Goal: Task Accomplishment & Management: Manage account settings

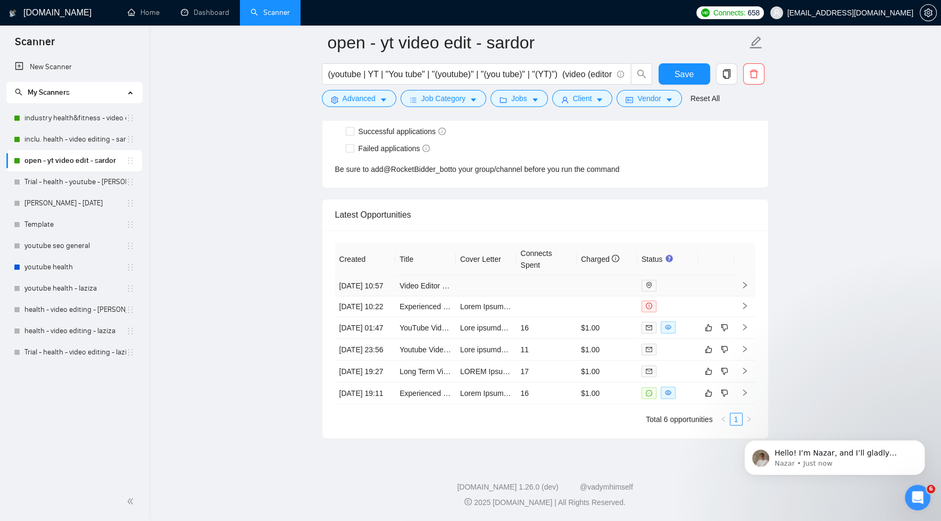
click at [748, 281] on icon "right" at bounding box center [744, 284] width 7 height 7
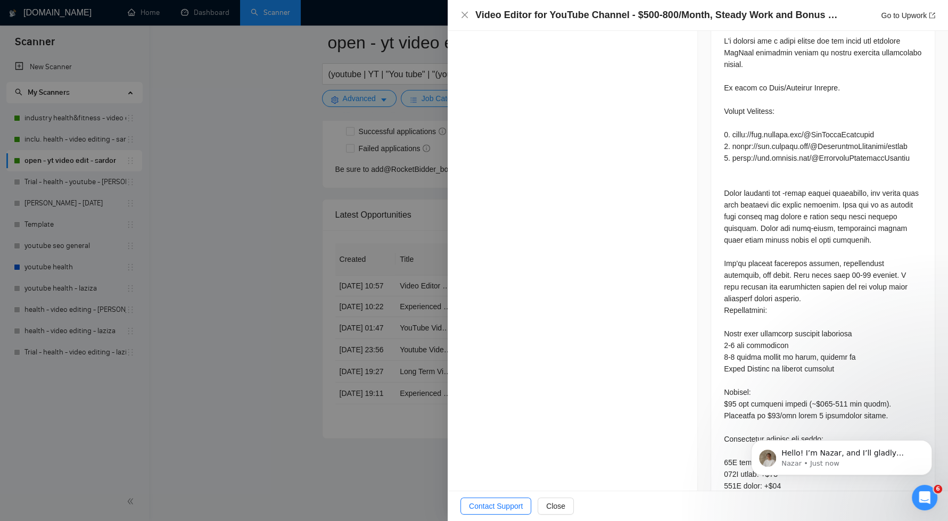
scroll to position [702, 0]
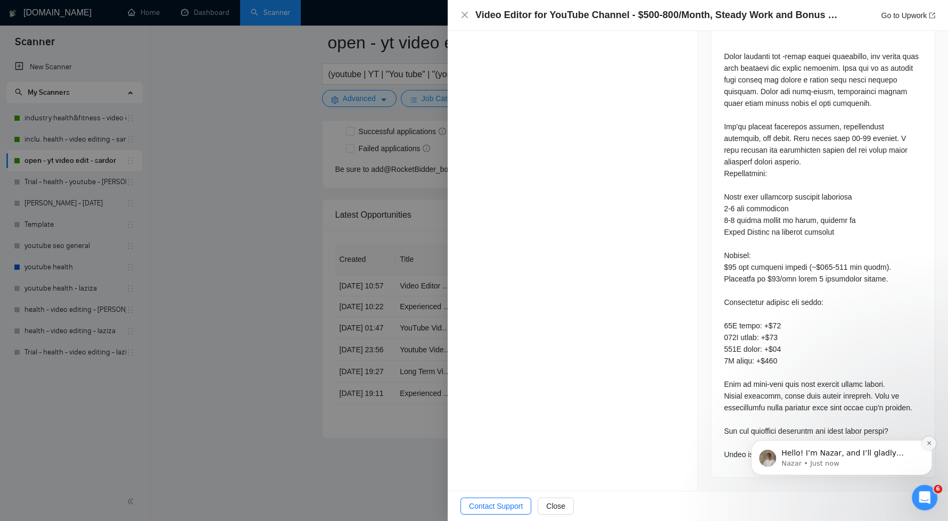
click at [931, 442] on button "Dismiss notification" at bounding box center [929, 443] width 14 height 14
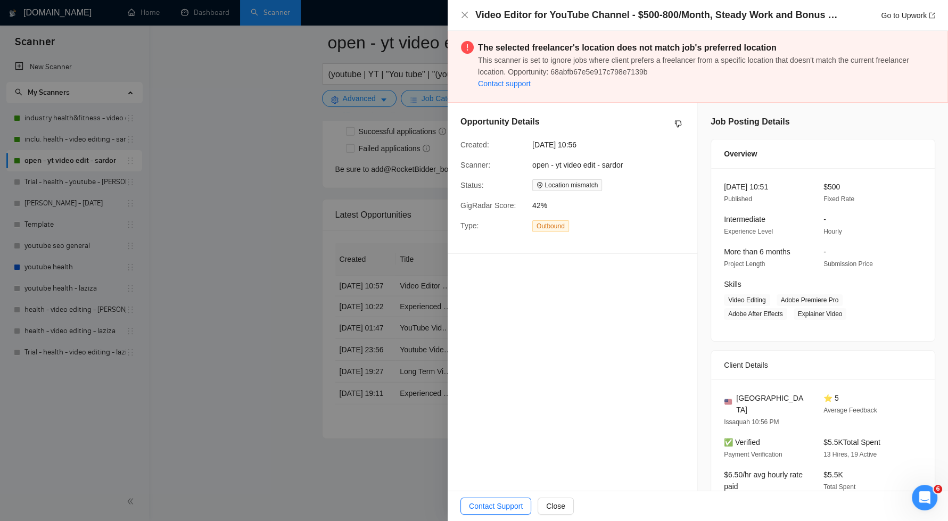
scroll to position [0, 0]
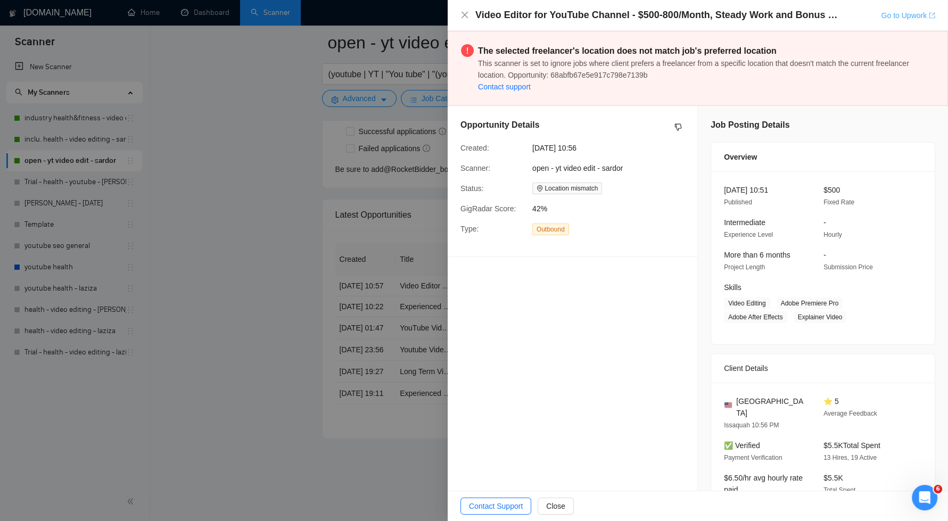
click at [910, 15] on link "Go to Upwork" at bounding box center [908, 15] width 54 height 9
click at [462, 14] on icon "close" at bounding box center [464, 15] width 9 height 9
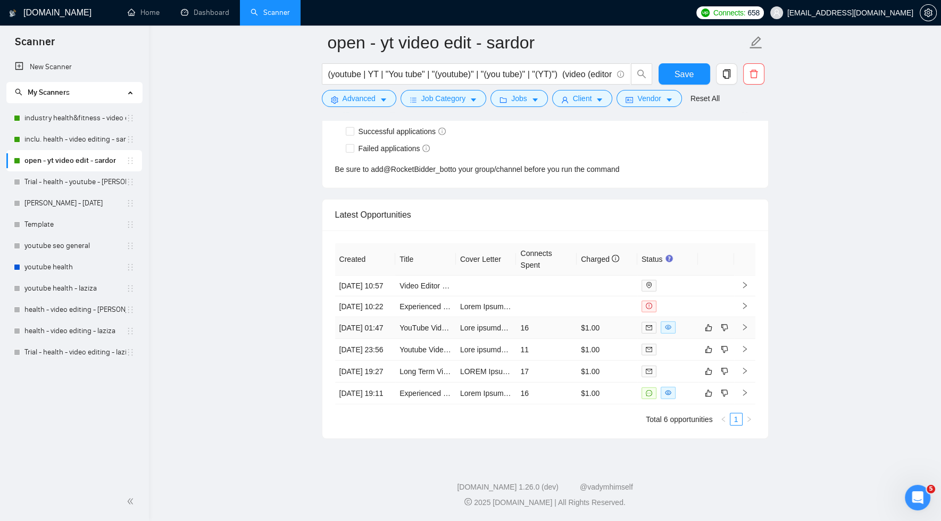
click at [540, 317] on td "16" at bounding box center [546, 328] width 61 height 22
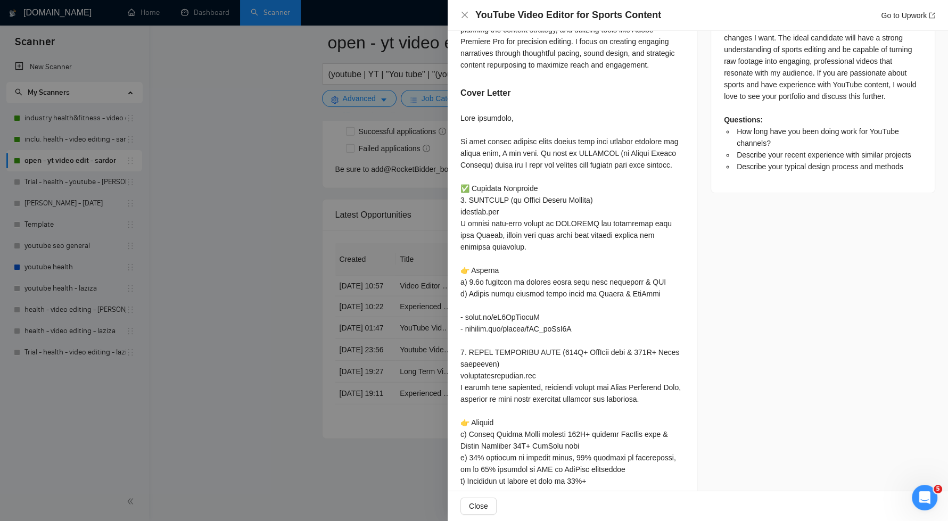
scroll to position [523, 0]
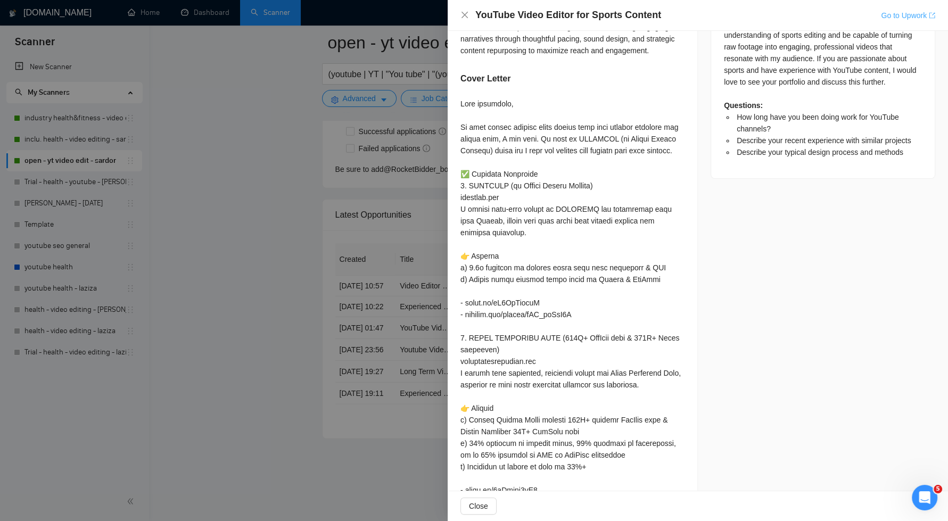
click at [905, 14] on link "Go to Upwork" at bounding box center [908, 15] width 54 height 9
click at [892, 14] on link "Go to Upwork" at bounding box center [908, 15] width 54 height 9
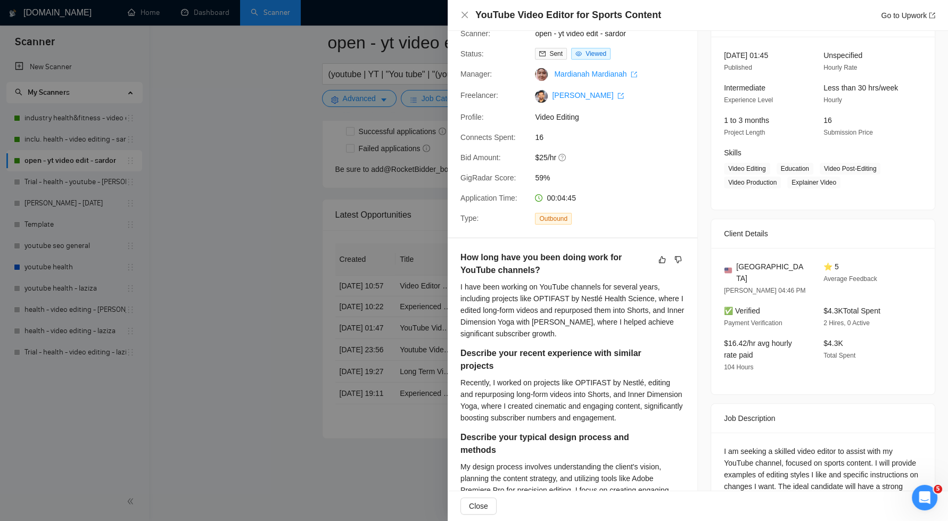
scroll to position [0, 0]
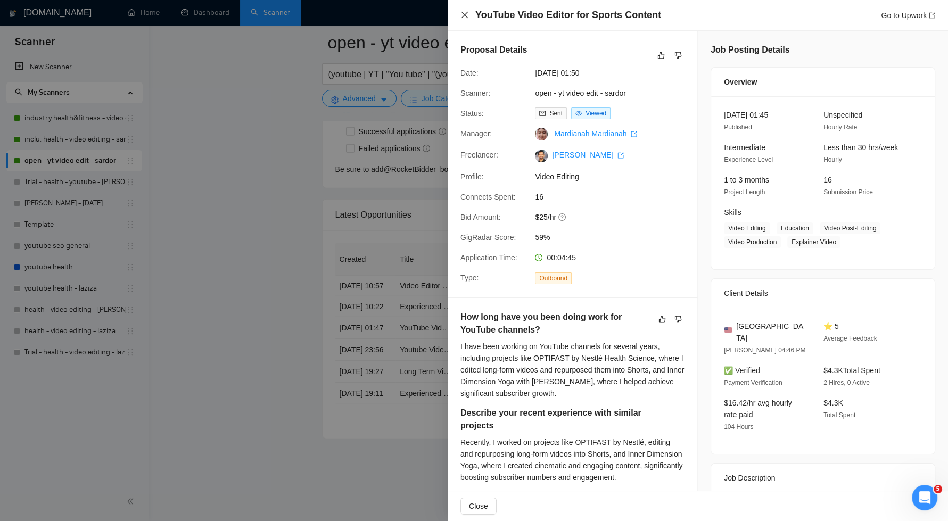
click at [462, 14] on icon "close" at bounding box center [464, 15] width 9 height 9
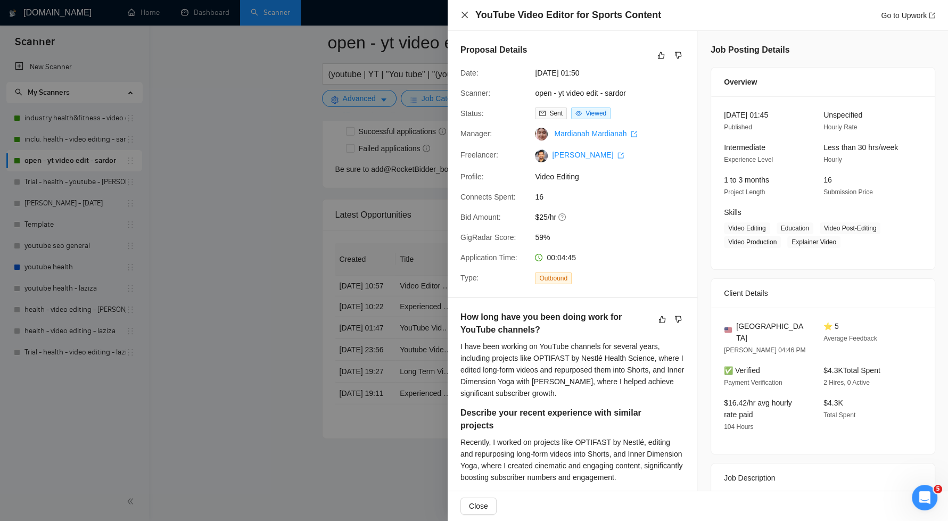
click at [466, 15] on icon "close" at bounding box center [464, 15] width 9 height 9
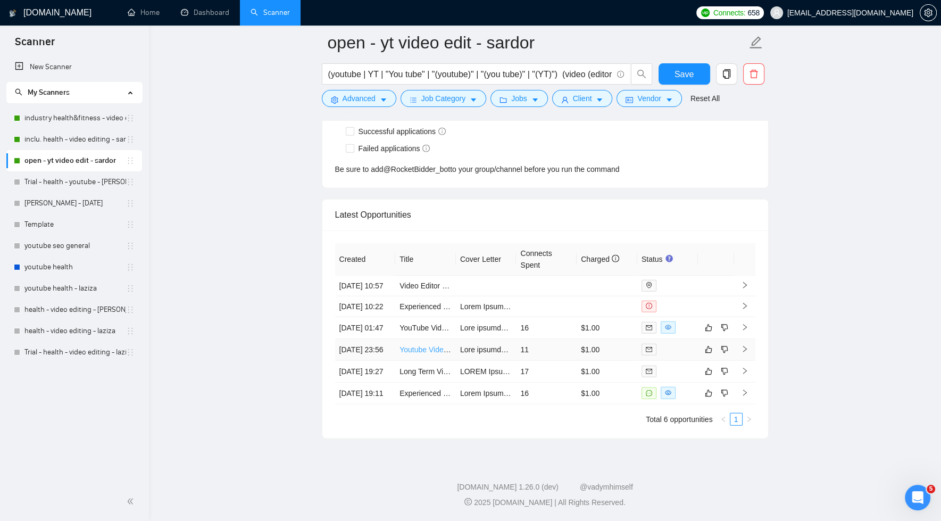
click at [411, 345] on link "Youtube Video Editor for Business & Finance Content" at bounding box center [488, 349] width 177 height 9
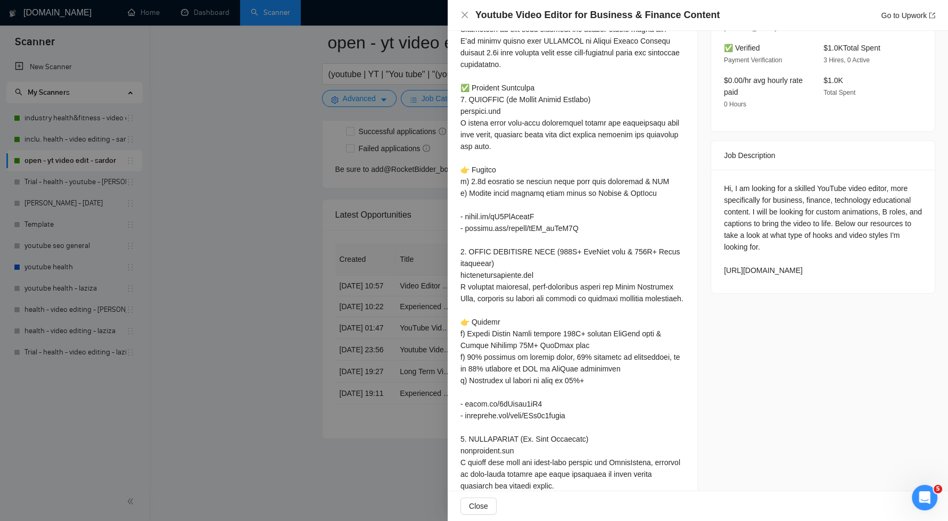
scroll to position [338, 0]
drag, startPoint x: 720, startPoint y: 269, endPoint x: 898, endPoint y: 306, distance: 181.1
click at [897, 274] on div "Hi, I am looking for a skilled YouTube video editor, more specifically for busi…" at bounding box center [823, 227] width 198 height 94
copy div "https://www.canva.com/design/DAGxAiqonTo/_b_4YaLlYjZ98kbMumm-UA/edit?utm_conten…"
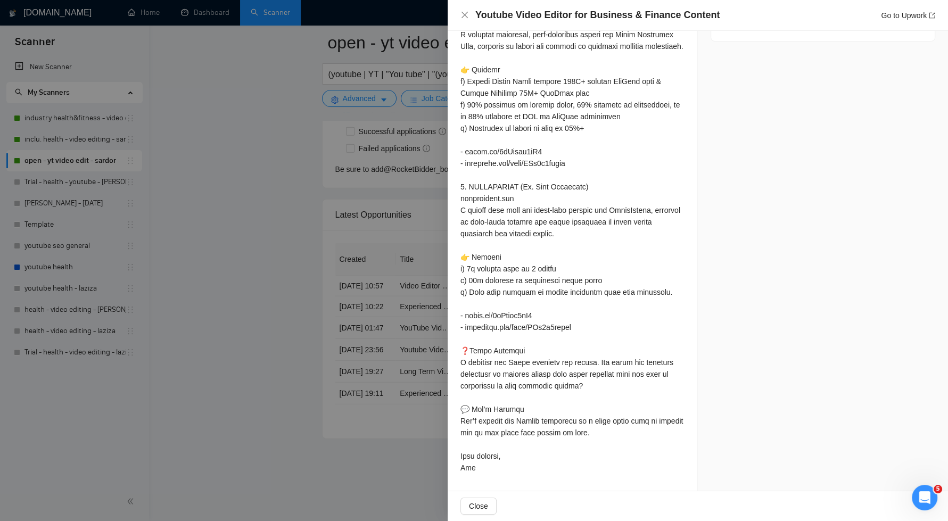
scroll to position [0, 0]
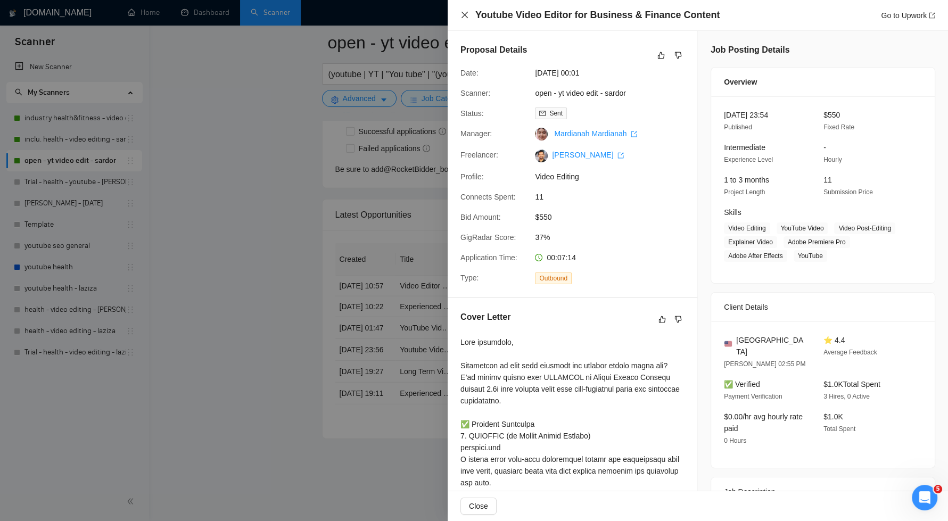
click at [467, 15] on icon "close" at bounding box center [464, 15] width 9 height 9
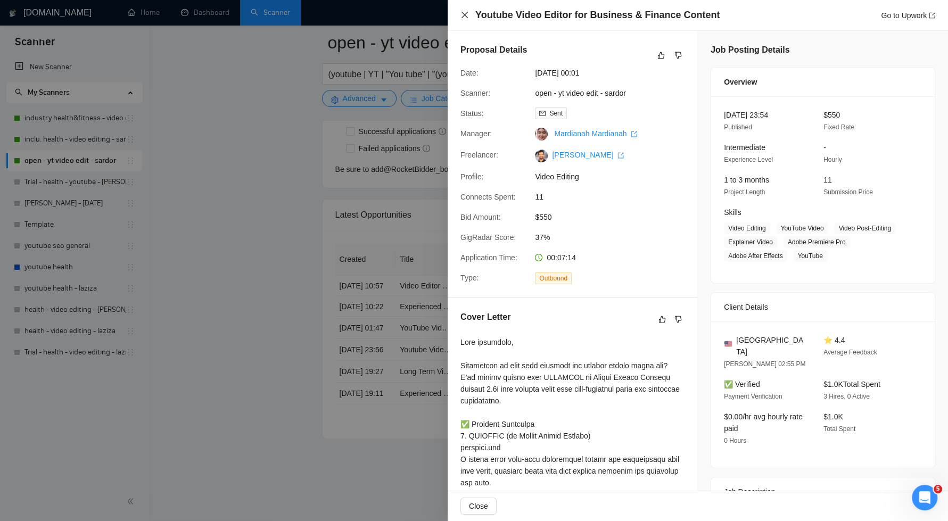
click at [465, 13] on icon "close" at bounding box center [464, 15] width 9 height 9
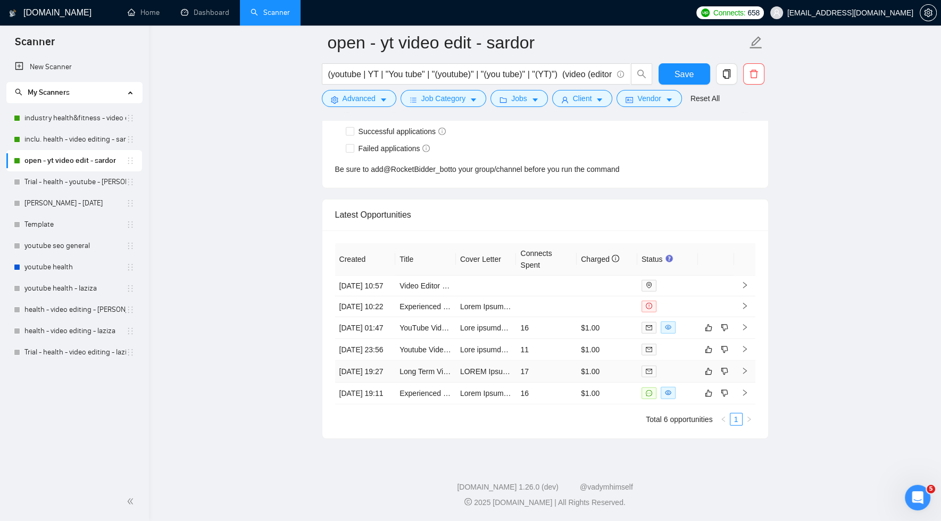
click at [534, 361] on td "17" at bounding box center [546, 372] width 61 height 22
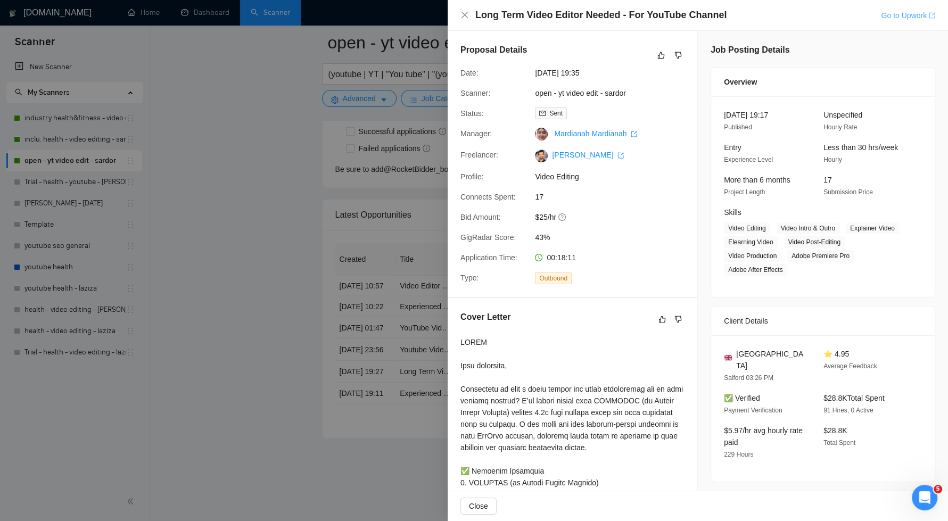
click at [910, 12] on link "Go to Upwork" at bounding box center [908, 15] width 54 height 9
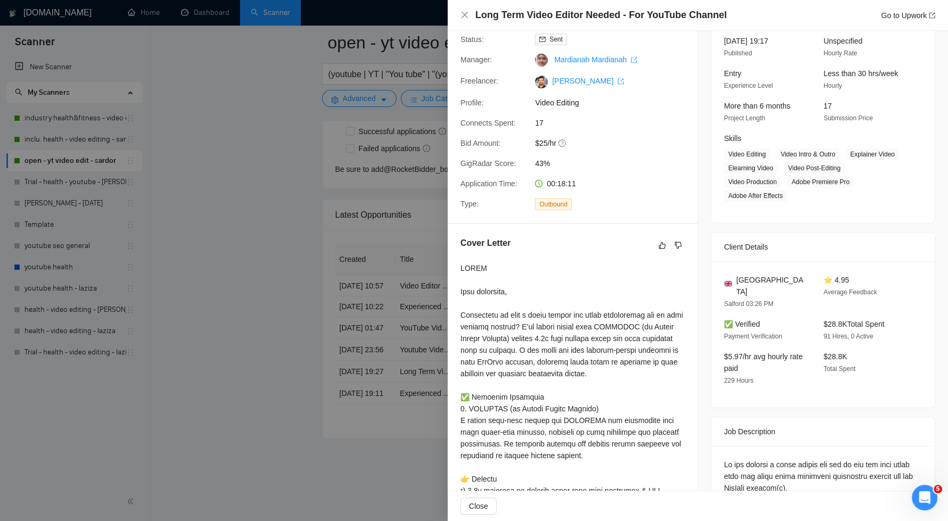
scroll to position [74, 0]
click at [306, 177] on div at bounding box center [474, 260] width 948 height 521
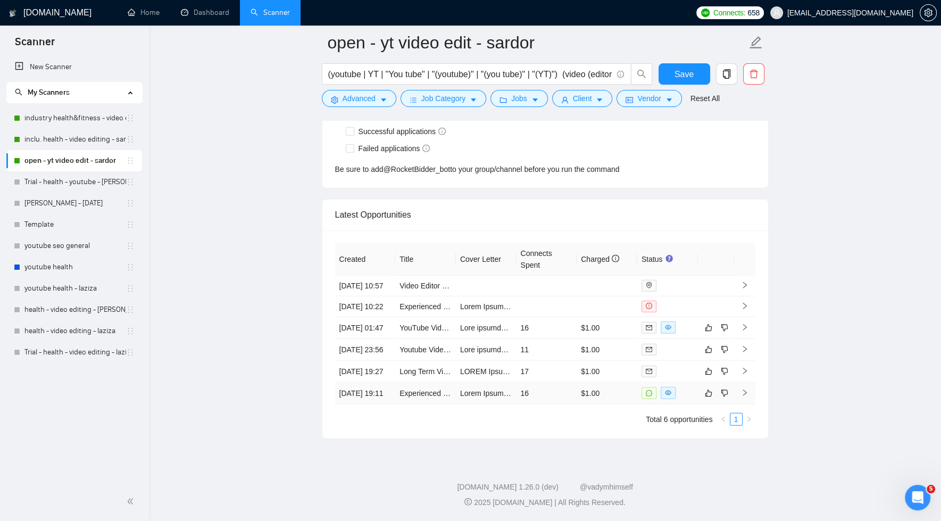
click at [458, 393] on td at bounding box center [486, 394] width 61 height 22
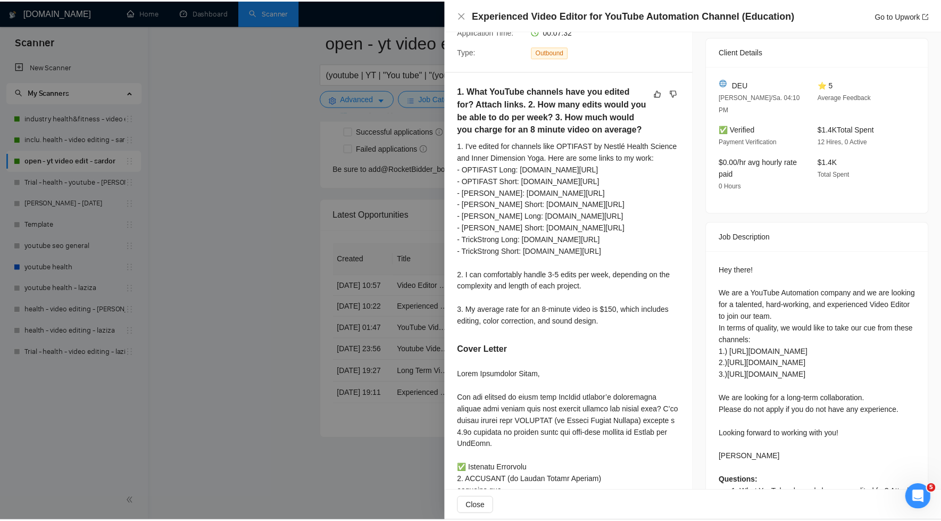
scroll to position [215, 0]
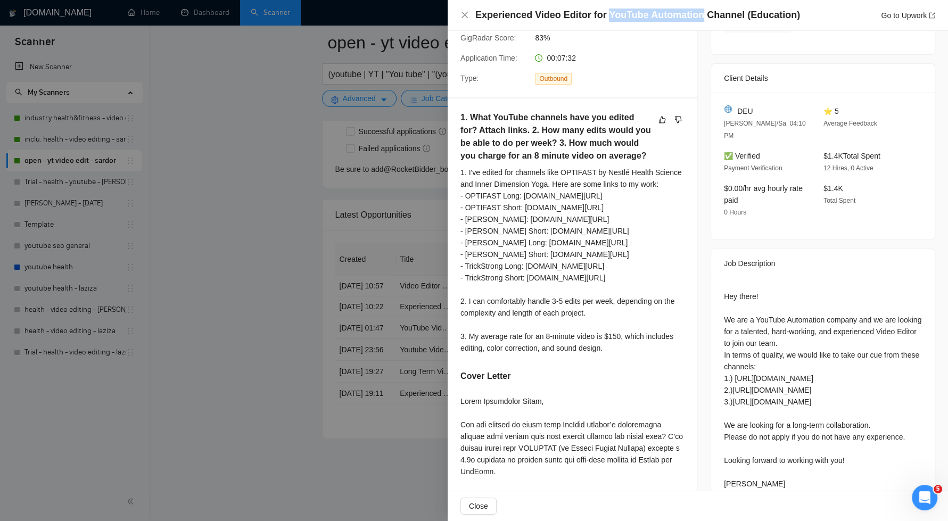
drag, startPoint x: 611, startPoint y: 14, endPoint x: 695, endPoint y: 21, distance: 84.8
click at [695, 21] on h4 "Experienced Video Editor for YouTube Automation Channel (Education)" at bounding box center [637, 15] width 325 height 13
copy h4 "YouTube Automation"
click at [463, 16] on icon "close" at bounding box center [464, 15] width 6 height 6
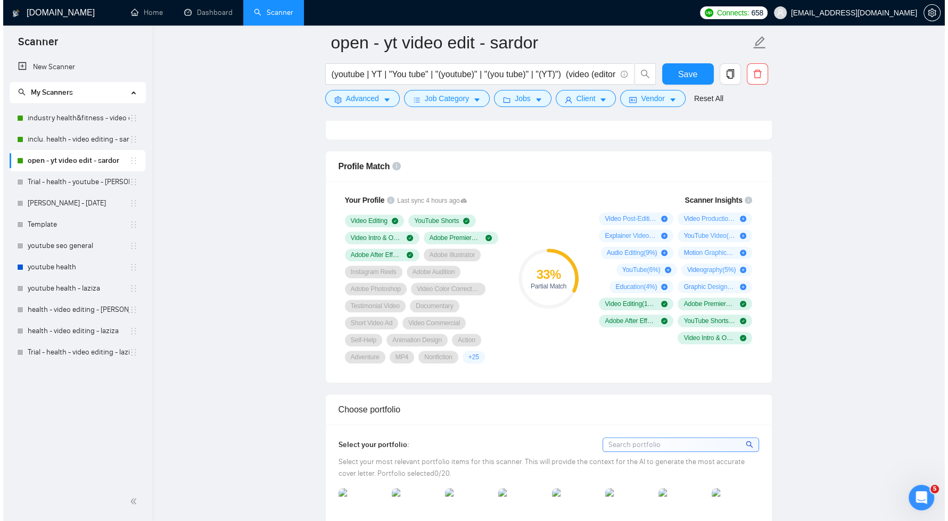
scroll to position [659, 0]
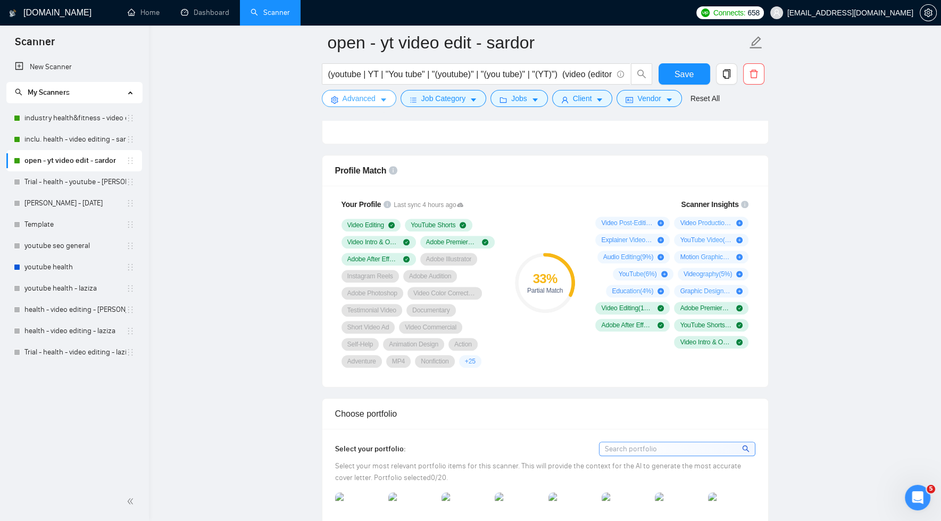
click at [380, 103] on icon "caret-down" at bounding box center [383, 99] width 7 height 7
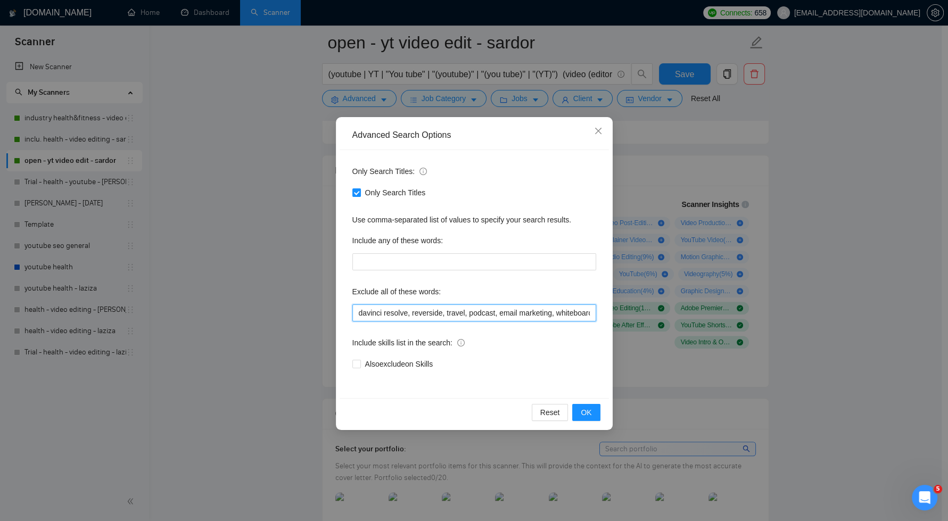
drag, startPoint x: 554, startPoint y: 312, endPoint x: 599, endPoint y: 317, distance: 45.0
click at [554, 312] on input "davinci resolve, reverside, travel, podcast, email marketing, whiteboard" at bounding box center [474, 312] width 244 height 17
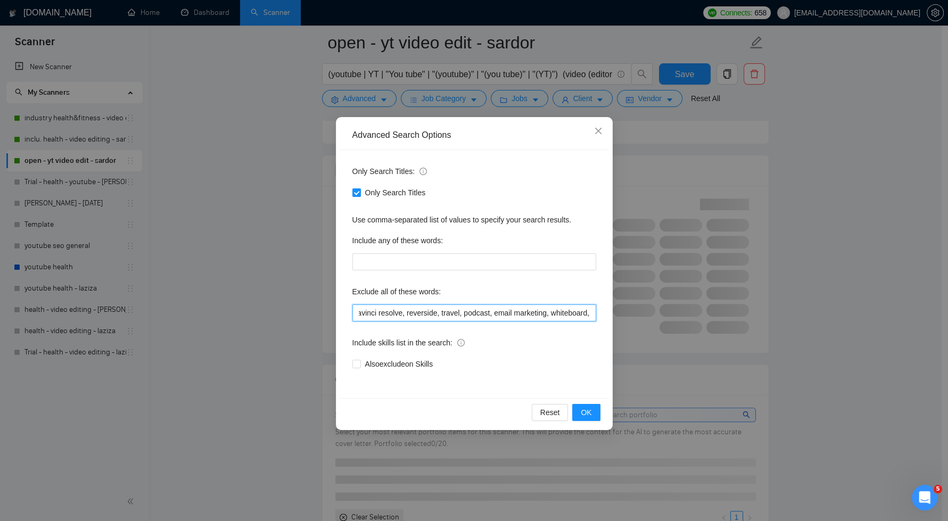
scroll to position [0, 16]
paste input "YouTube Automation"
type input "davinci resolve, reverside, travel, podcast, email marketing, whiteboard, YouTu…"
click at [585, 414] on span "OK" at bounding box center [586, 413] width 11 height 12
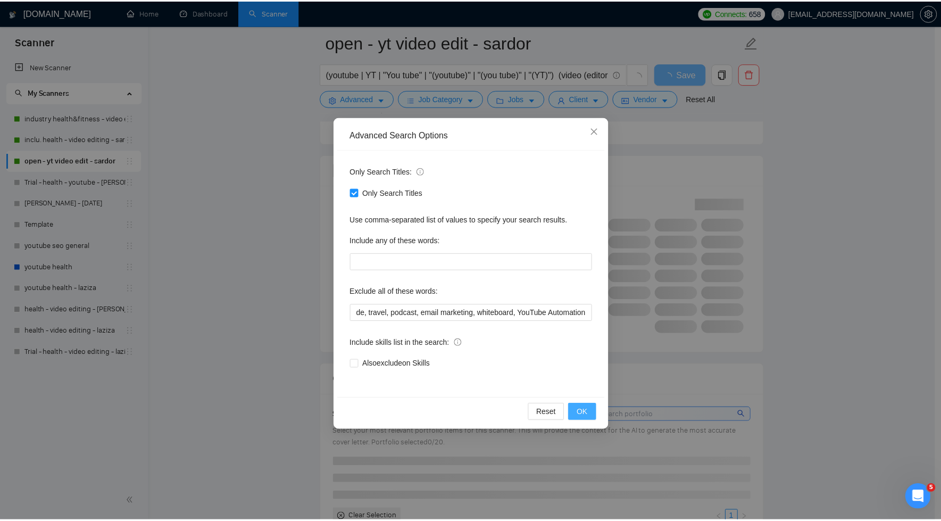
scroll to position [0, 0]
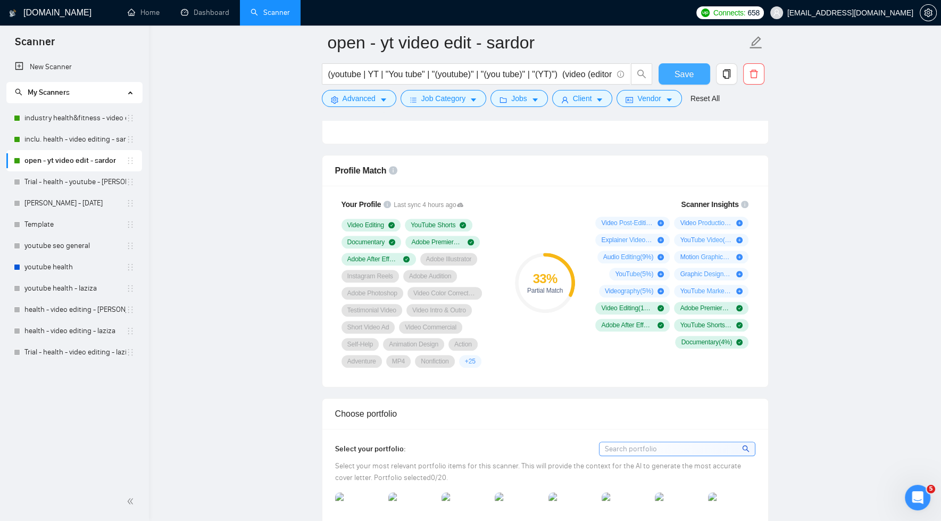
drag, startPoint x: 684, startPoint y: 76, endPoint x: 727, endPoint y: 103, distance: 50.9
click at [685, 76] on span "Save" at bounding box center [684, 74] width 19 height 13
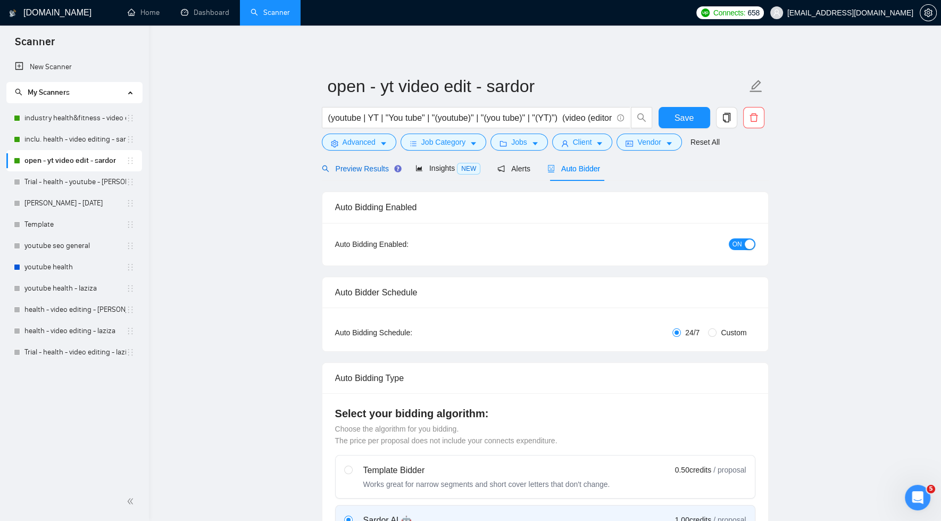
click at [339, 170] on span "Preview Results" at bounding box center [360, 168] width 77 height 9
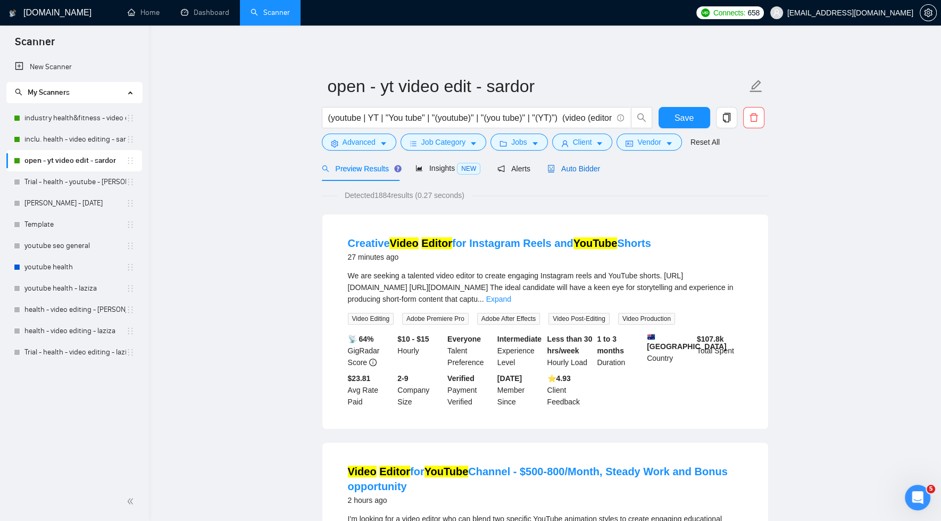
click at [570, 171] on span "Auto Bidder" at bounding box center [574, 168] width 53 height 9
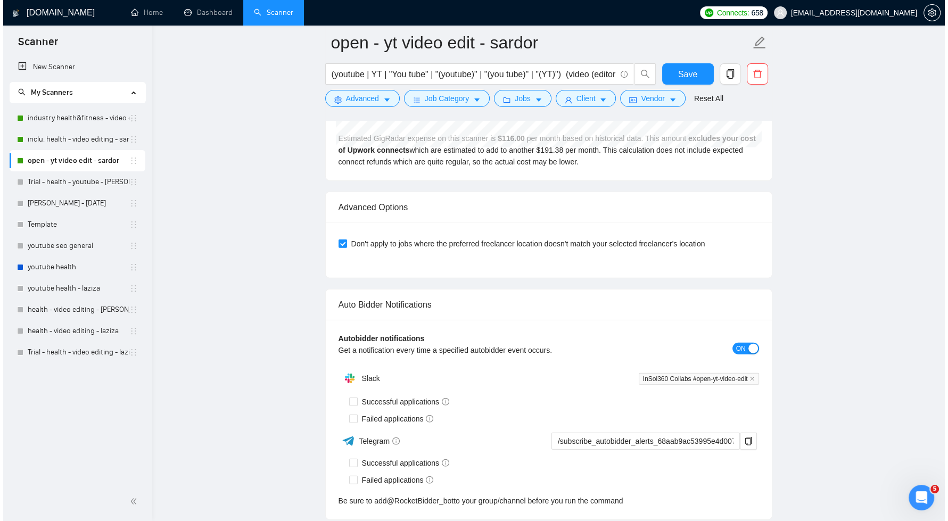
scroll to position [3414, 0]
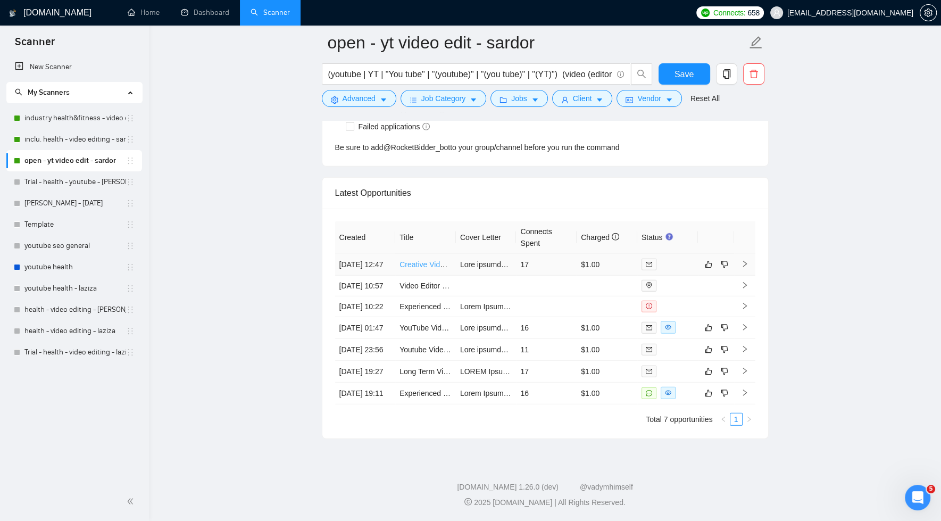
click at [429, 260] on link "Creative Video Editor for Instagram Reels and YouTube Shorts" at bounding box center [503, 264] width 206 height 9
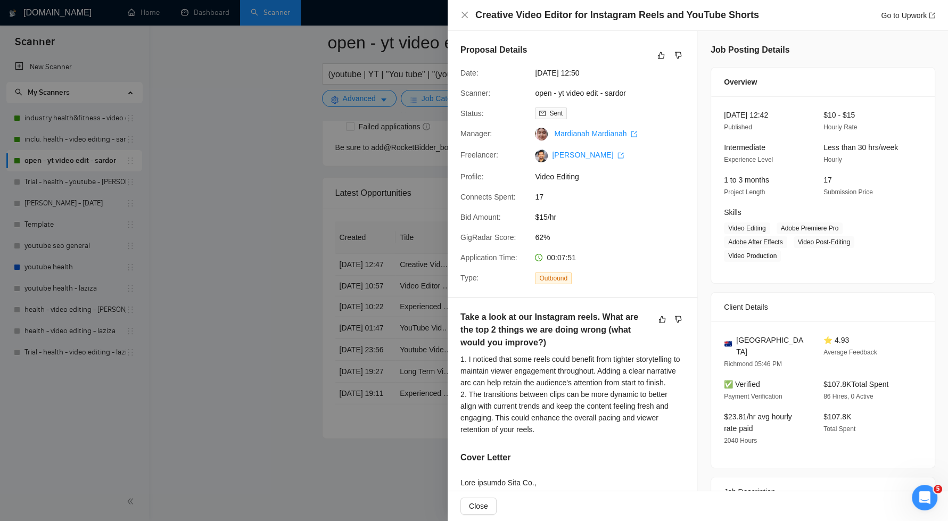
click at [285, 225] on div at bounding box center [474, 260] width 948 height 521
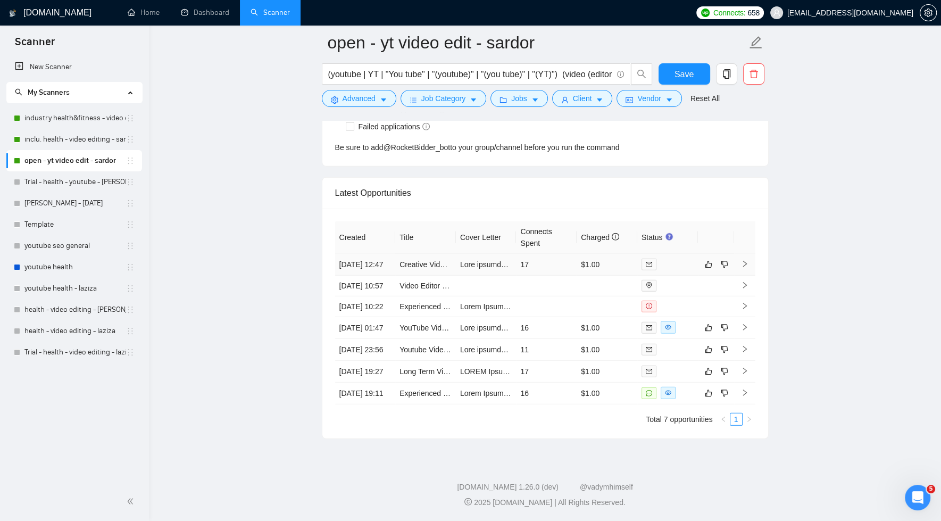
click at [561, 254] on td "17" at bounding box center [546, 265] width 61 height 22
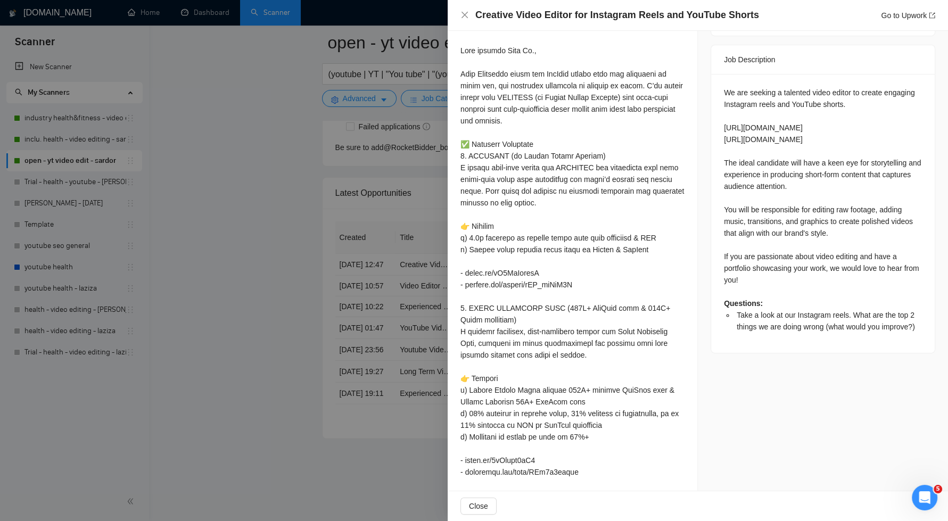
scroll to position [419, 0]
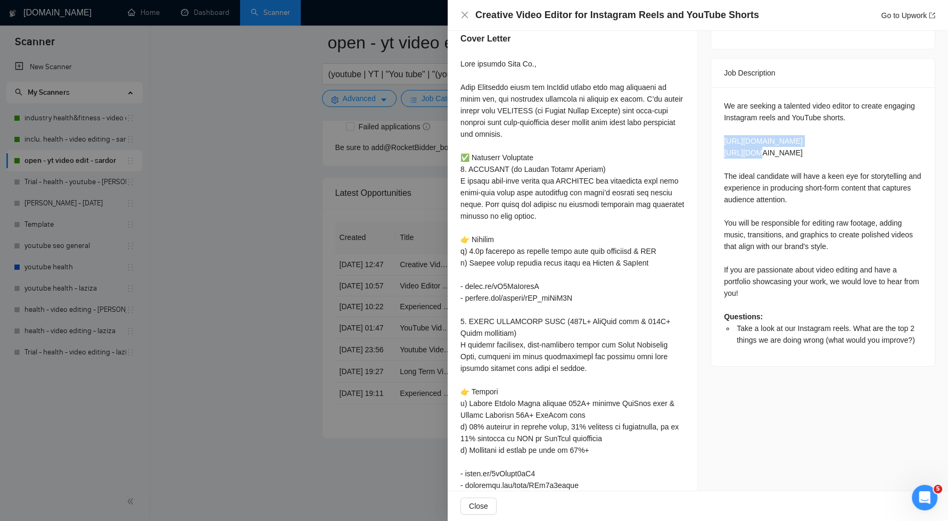
drag, startPoint x: 718, startPoint y: 126, endPoint x: 826, endPoint y: 127, distance: 108.0
click at [826, 127] on div "We are seeking a talented video editor to create engaging Instagram reels and Y…" at bounding box center [822, 226] width 223 height 279
copy div "http://instagram.com/alts_co"
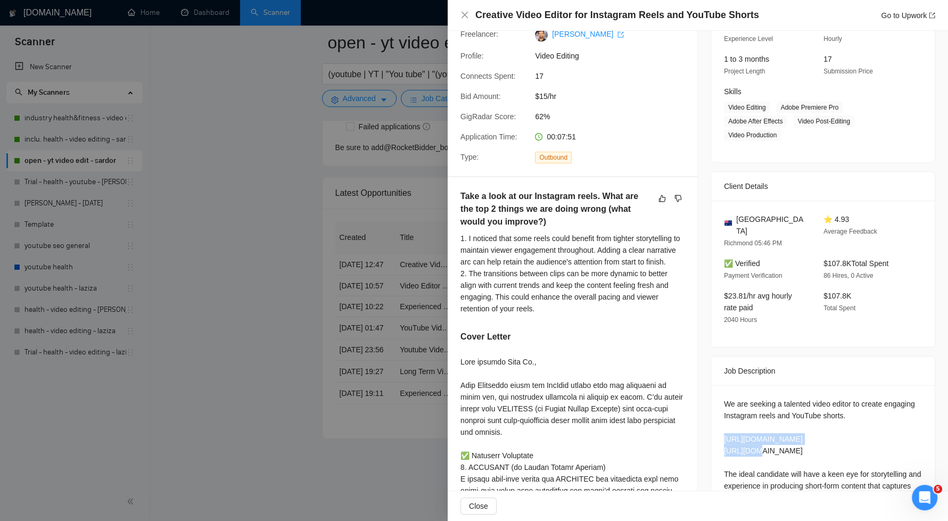
scroll to position [121, 0]
click at [901, 17] on link "Go to Upwork" at bounding box center [908, 15] width 54 height 9
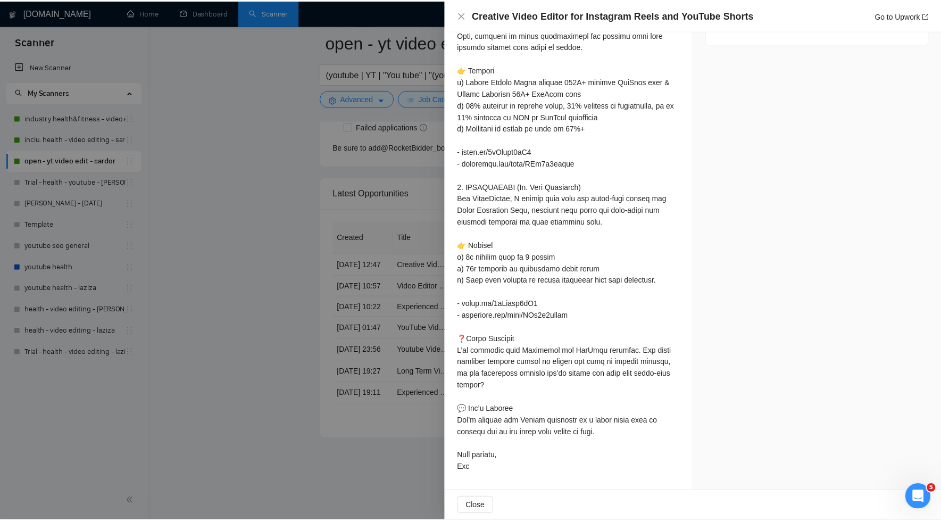
scroll to position [0, 0]
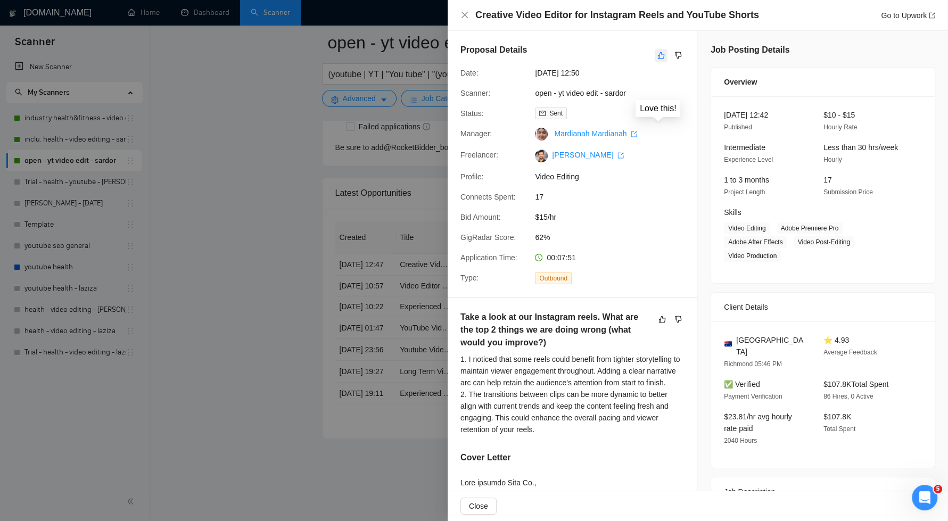
click at [657, 55] on icon "like" at bounding box center [660, 55] width 7 height 9
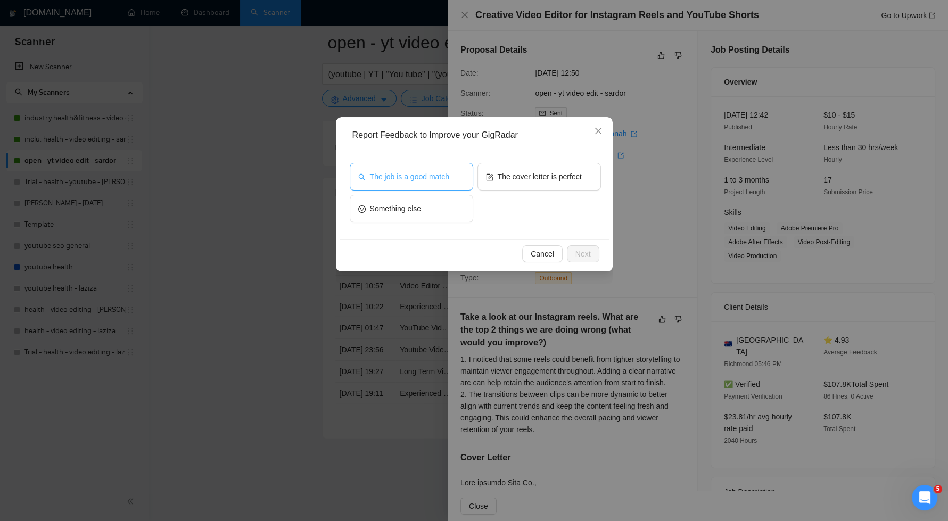
click at [462, 179] on button "The job is a good match" at bounding box center [411, 177] width 123 height 28
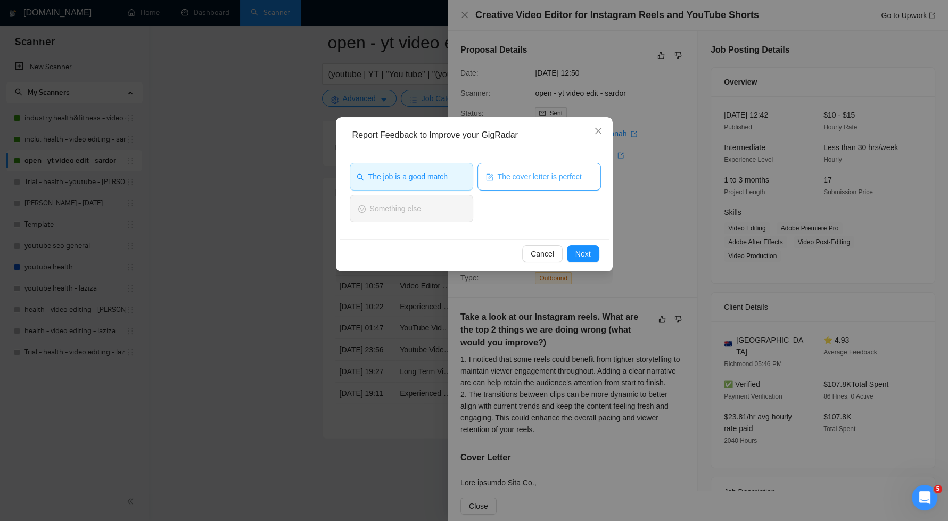
click at [519, 182] on span "The cover letter is perfect" at bounding box center [539, 177] width 84 height 12
click at [582, 255] on span "Next" at bounding box center [582, 254] width 15 height 12
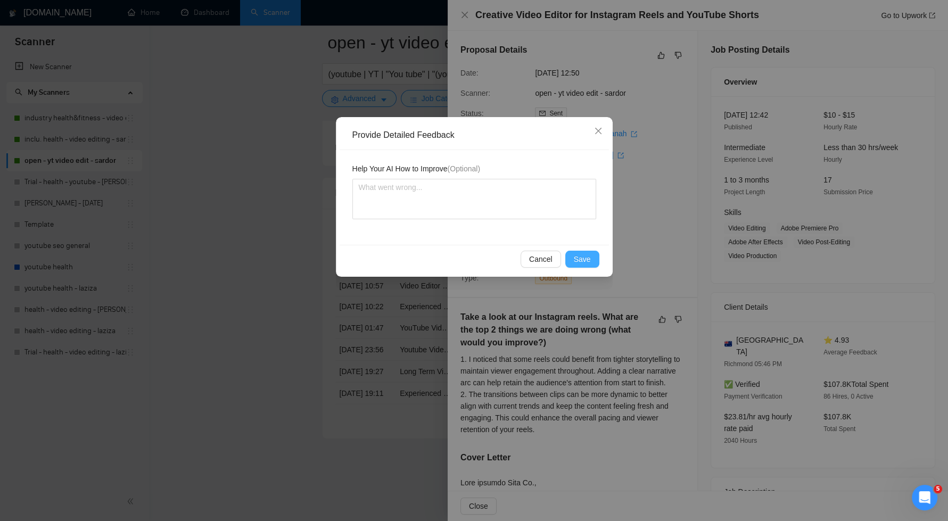
drag, startPoint x: 579, startPoint y: 261, endPoint x: 602, endPoint y: 264, distance: 23.2
click at [579, 261] on span "Save" at bounding box center [582, 259] width 17 height 12
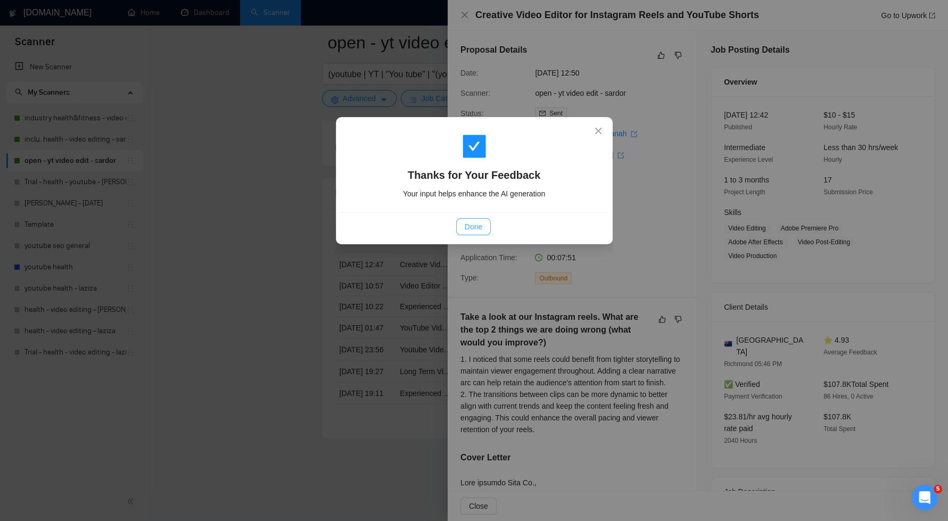
drag, startPoint x: 463, startPoint y: 224, endPoint x: 604, endPoint y: 229, distance: 141.1
click at [465, 225] on span "Done" at bounding box center [474, 227] width 18 height 12
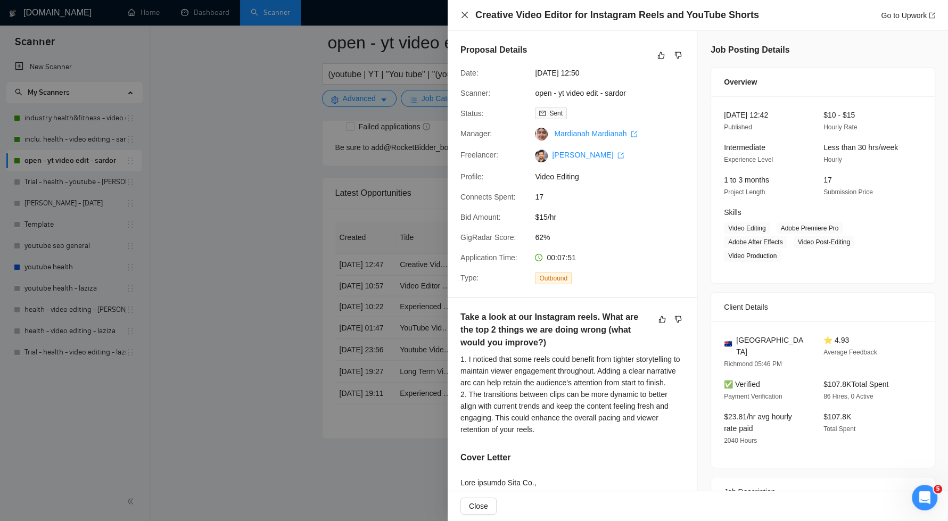
click at [465, 13] on icon "close" at bounding box center [464, 15] width 9 height 9
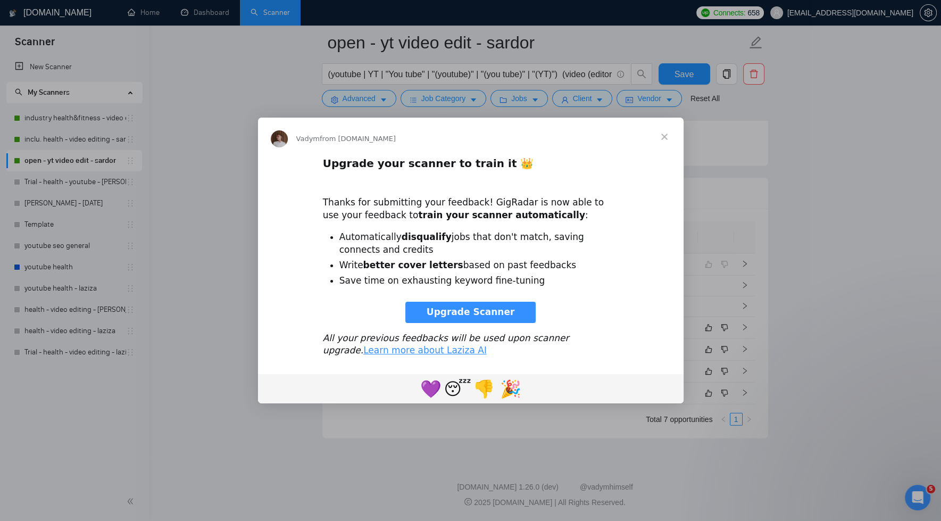
click at [664, 140] on span "Close" at bounding box center [664, 137] width 38 height 38
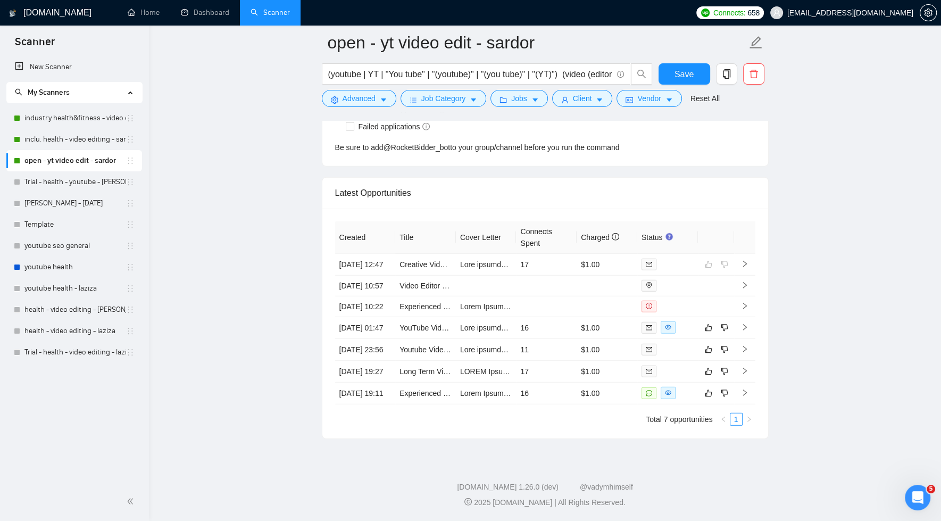
click at [536, 387] on td "16" at bounding box center [546, 394] width 61 height 22
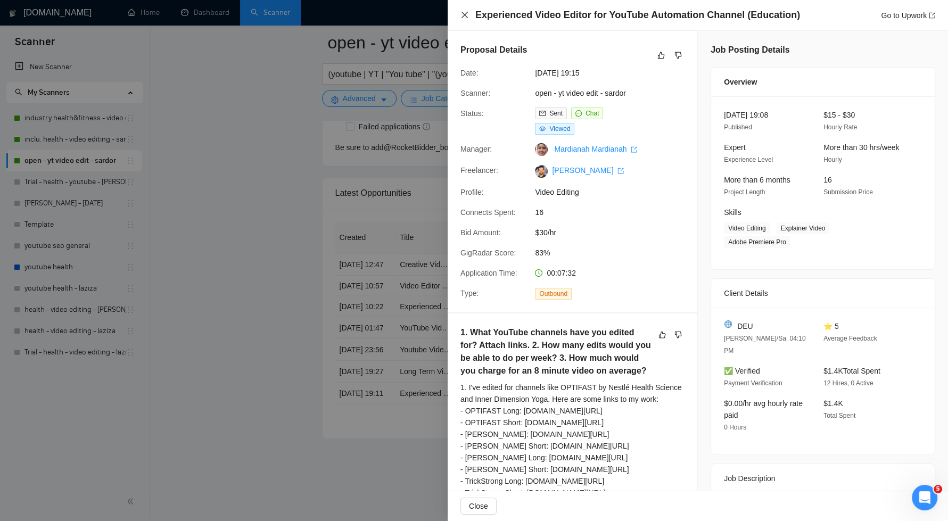
click at [463, 17] on icon "close" at bounding box center [464, 15] width 9 height 9
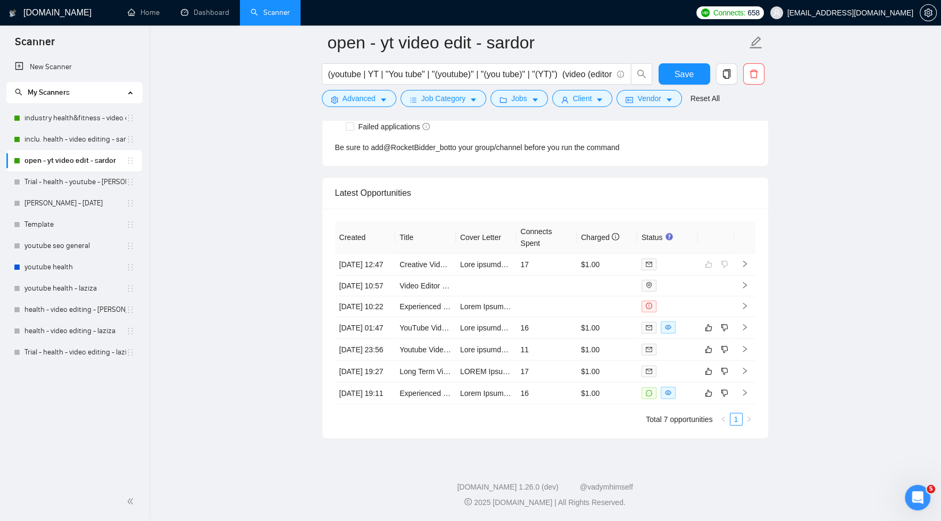
click at [446, 367] on link "Long Term Video Editor Needed - For YouTube Channel" at bounding box center [492, 371] width 185 height 9
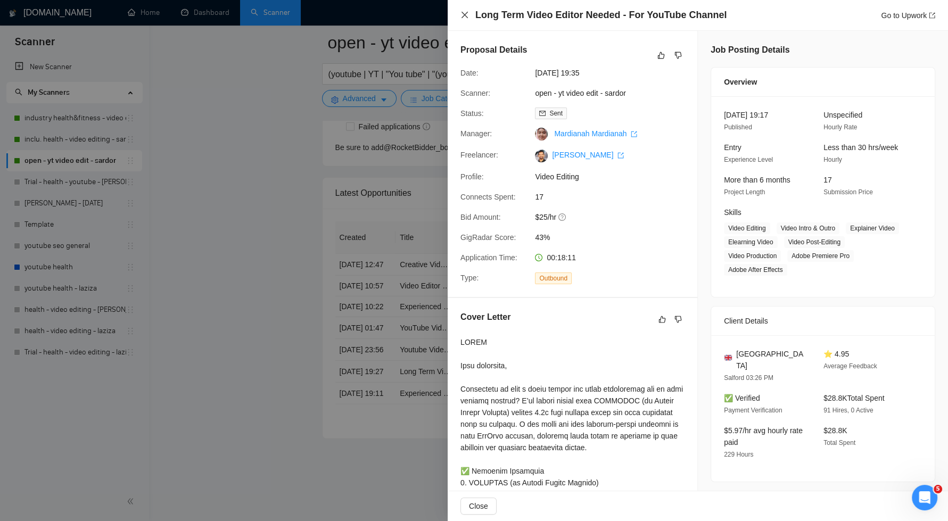
click at [464, 16] on icon "close" at bounding box center [464, 15] width 9 height 9
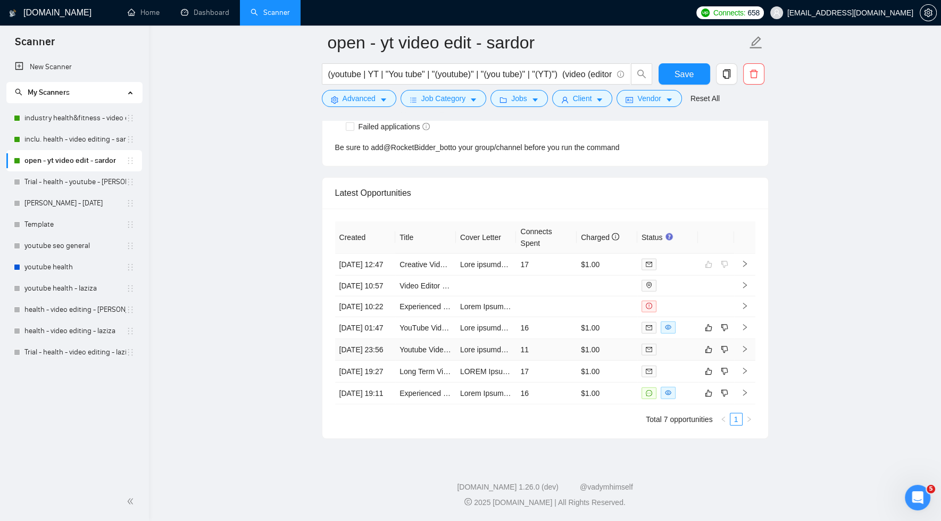
click at [555, 339] on td "11" at bounding box center [546, 350] width 61 height 22
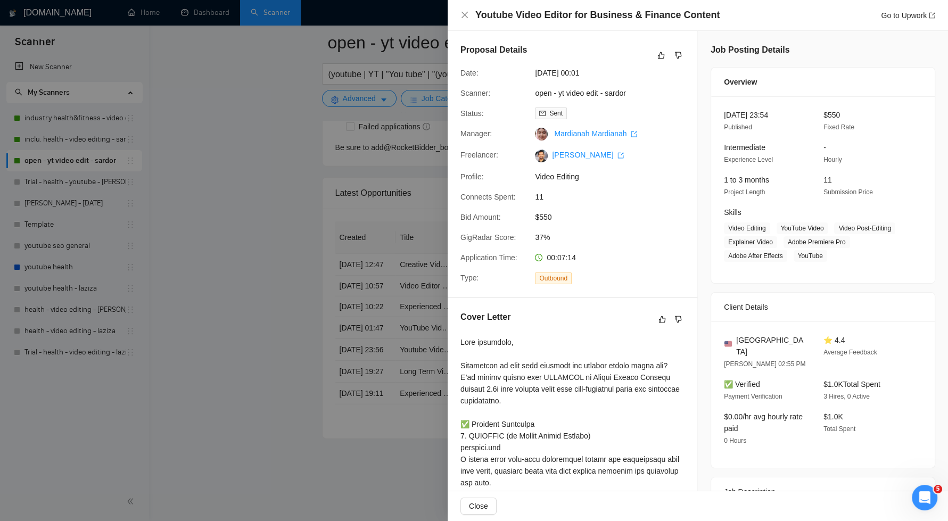
click at [251, 284] on div at bounding box center [474, 260] width 948 height 521
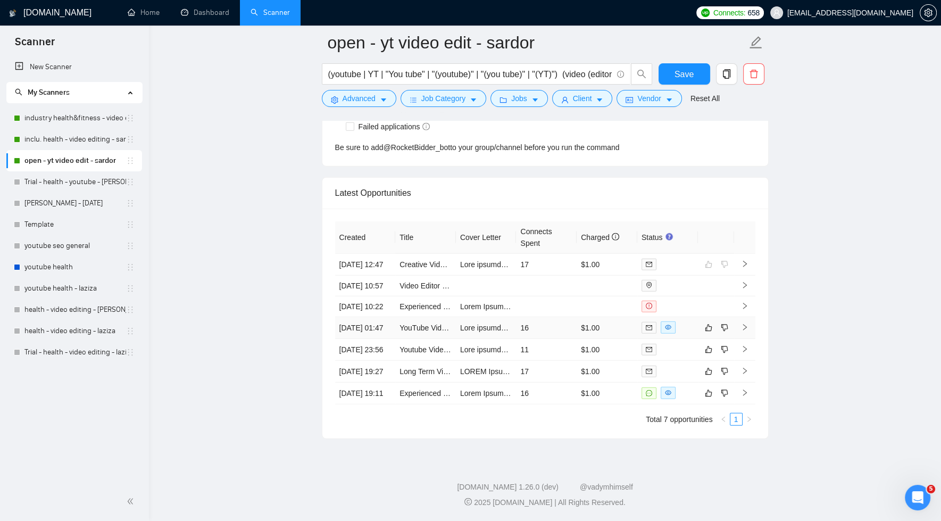
click at [566, 317] on td "16" at bounding box center [546, 328] width 61 height 22
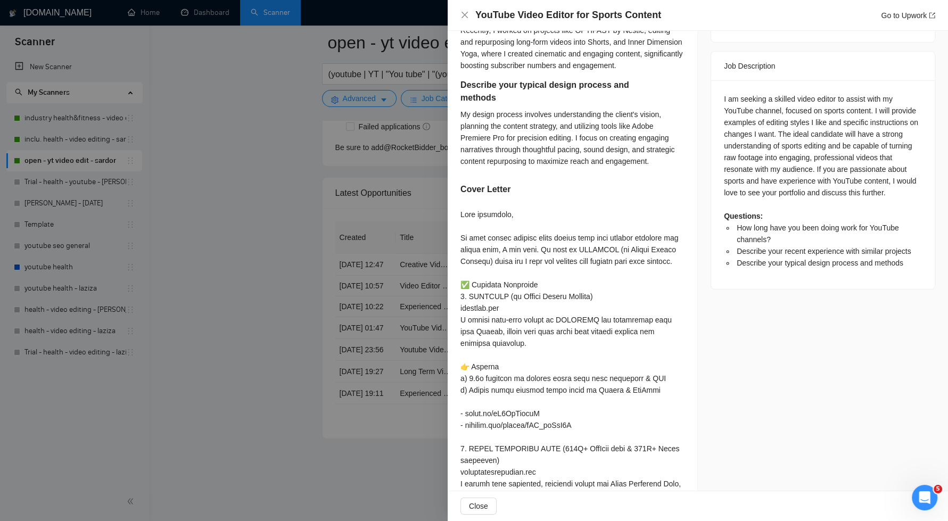
scroll to position [491, 0]
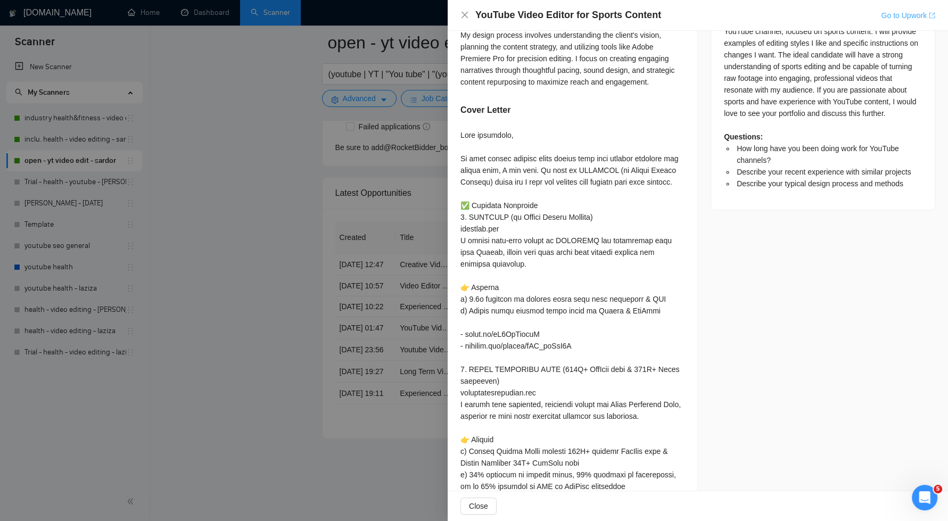
click at [902, 15] on link "Go to Upwork" at bounding box center [908, 15] width 54 height 9
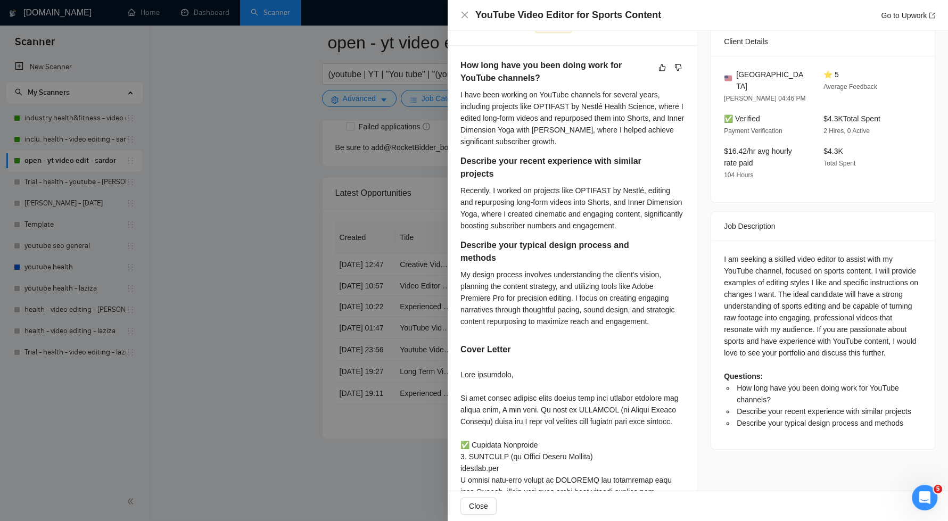
scroll to position [0, 0]
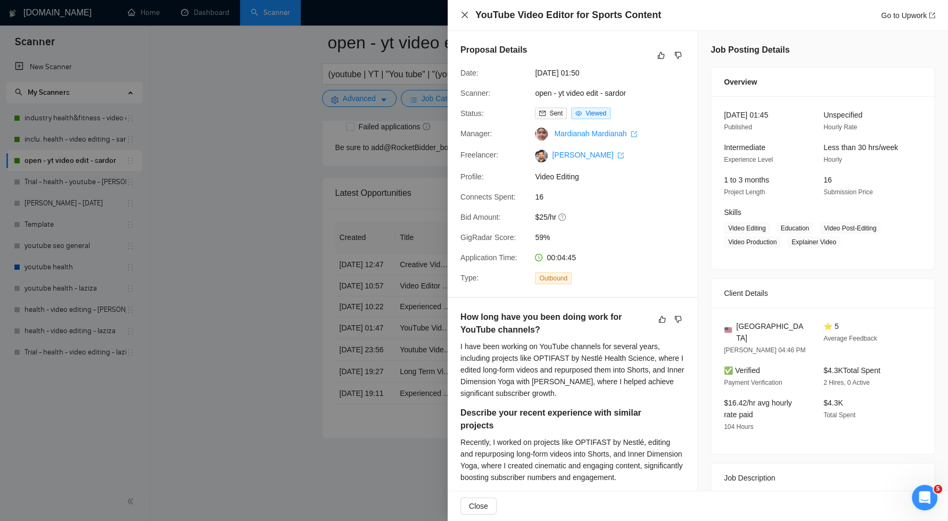
click at [467, 14] on icon "close" at bounding box center [464, 15] width 9 height 9
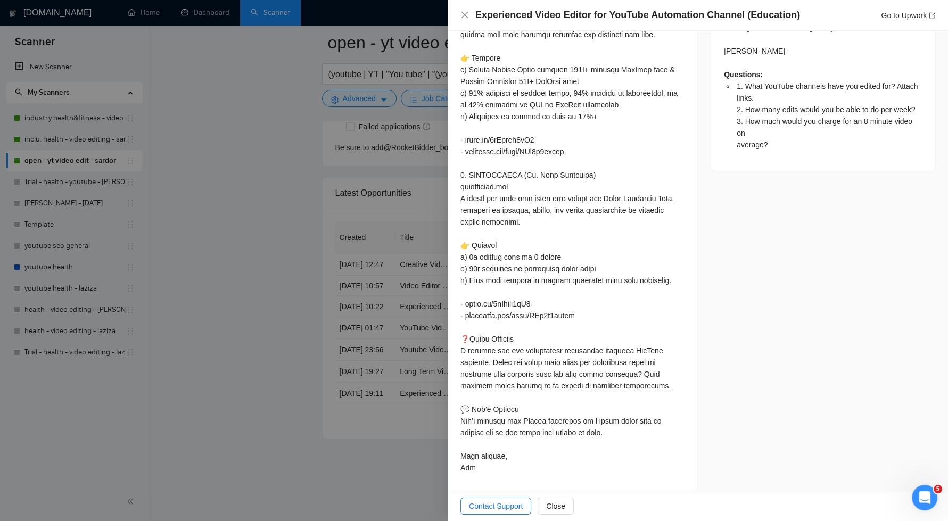
scroll to position [735, 0]
click at [462, 14] on icon "close" at bounding box center [464, 15] width 9 height 9
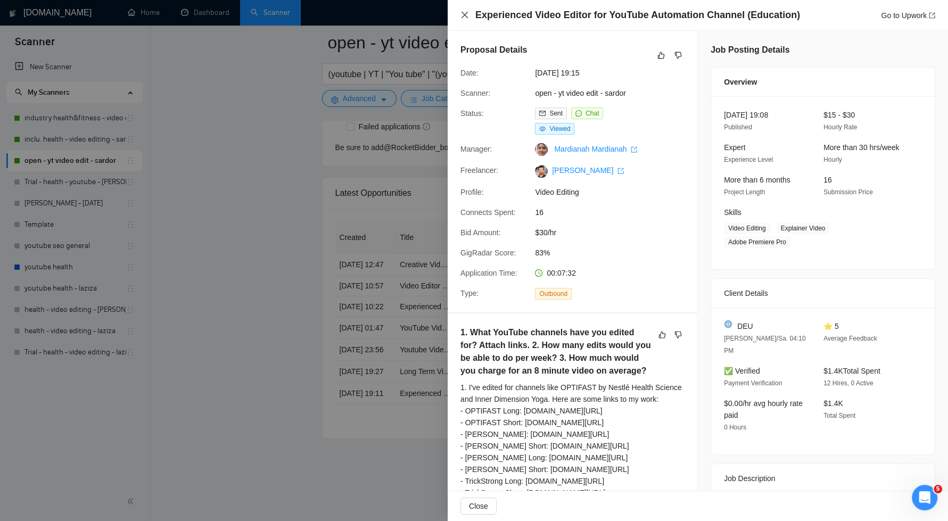
click at [461, 14] on icon "close" at bounding box center [464, 15] width 9 height 9
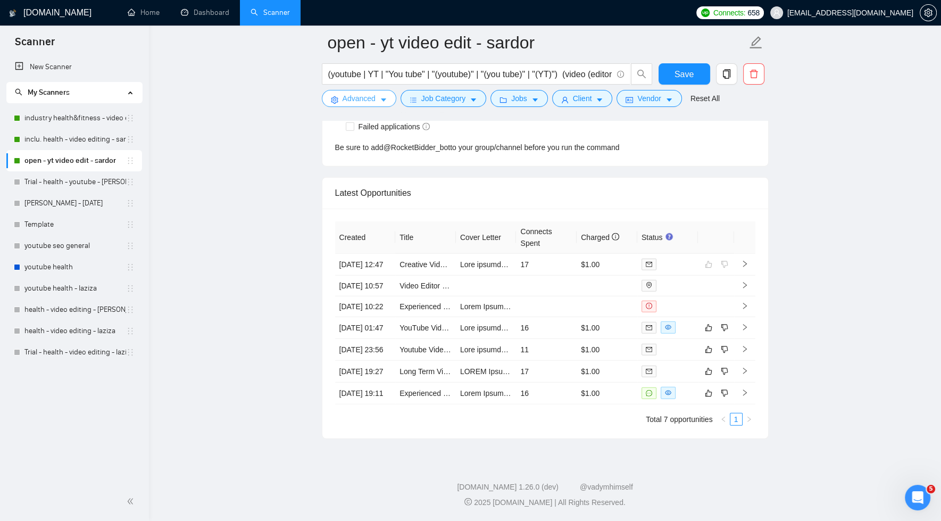
click at [366, 98] on span "Advanced" at bounding box center [359, 99] width 33 height 12
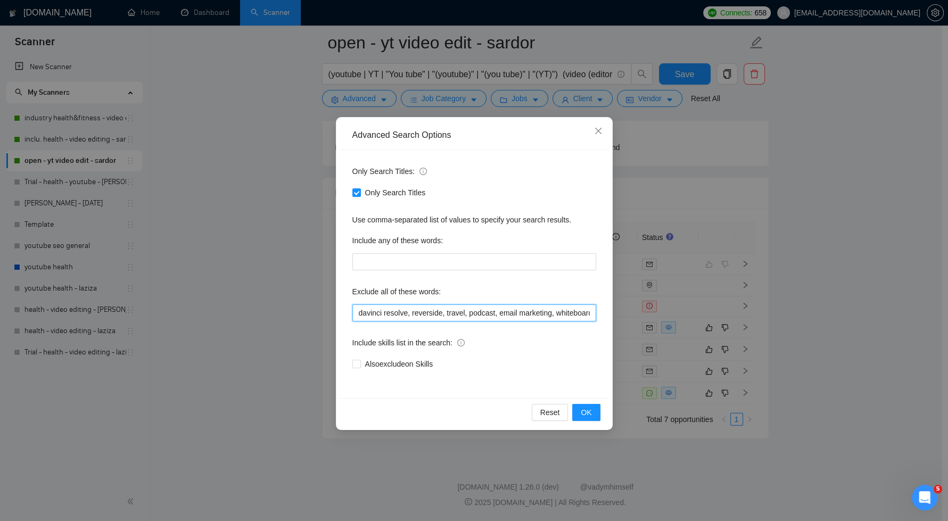
drag, startPoint x: 419, startPoint y: 313, endPoint x: 430, endPoint y: 327, distance: 17.8
click at [419, 314] on input "davinci resolve, reverside, travel, podcast, email marketing, whiteboard, YouTu…" at bounding box center [474, 312] width 244 height 17
type input "davinci resolve, riverside, travel, podcast, email marketing, whiteboard, YouTu…"
click at [590, 413] on span "OK" at bounding box center [586, 413] width 11 height 12
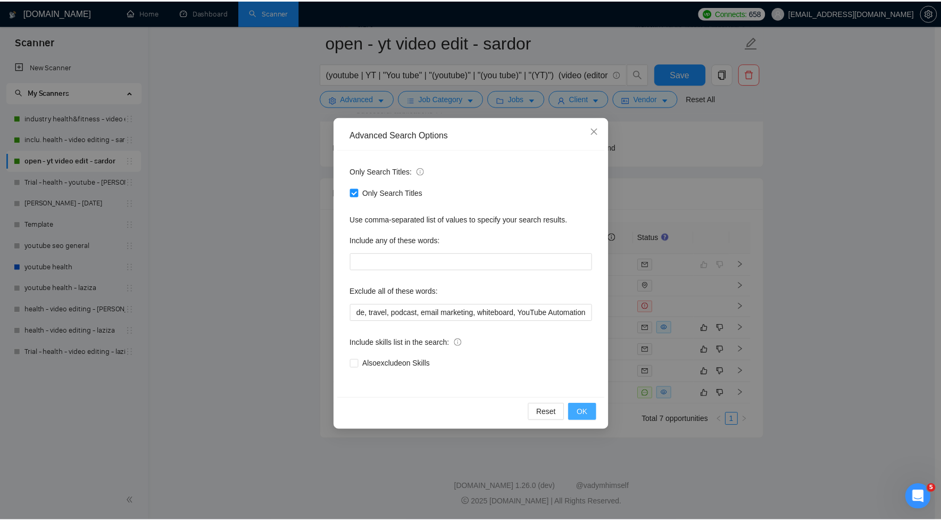
scroll to position [0, 0]
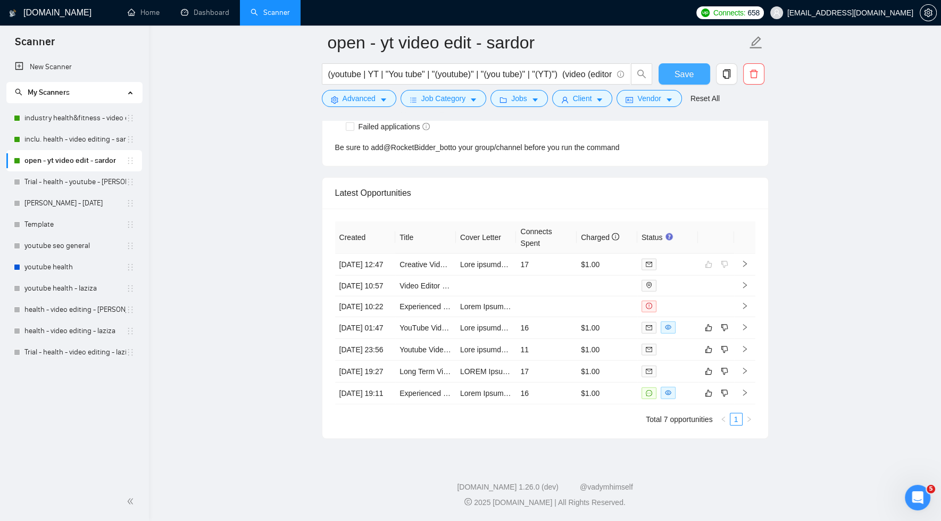
click at [683, 78] on span "Save" at bounding box center [684, 74] width 19 height 13
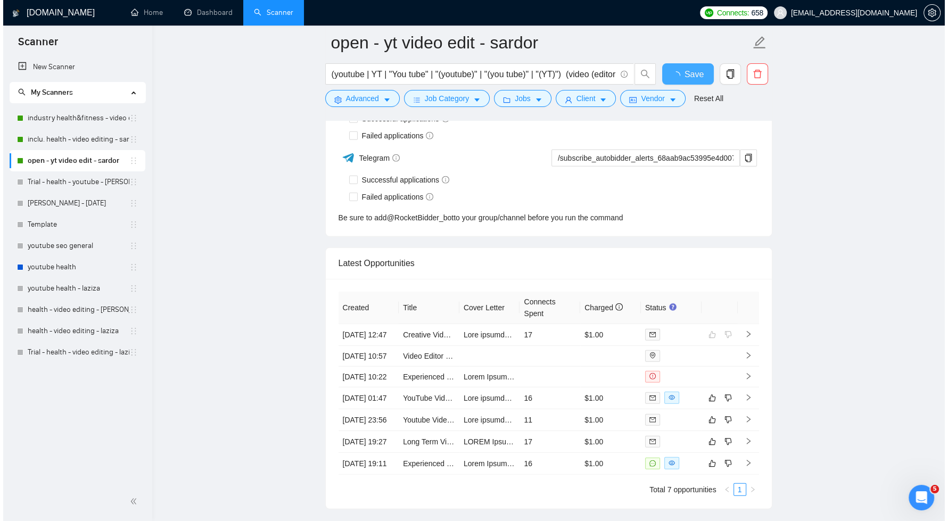
scroll to position [3414, 0]
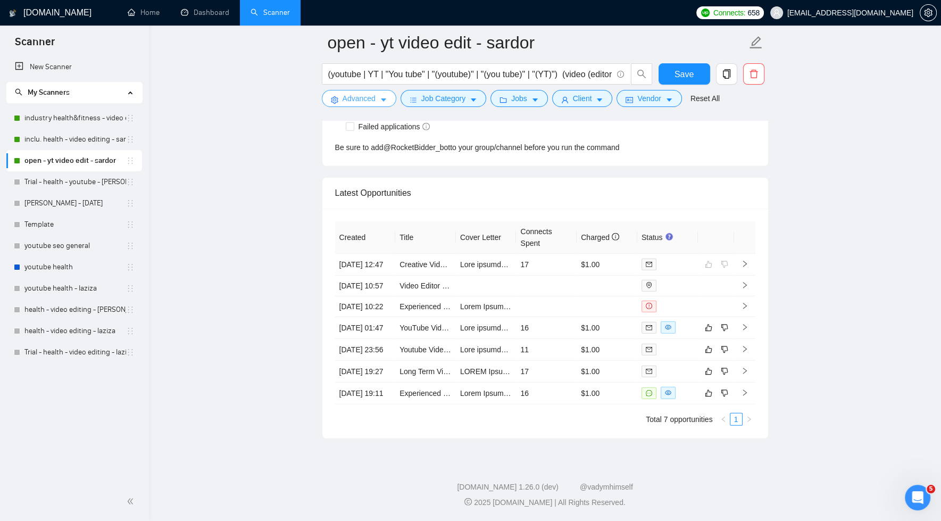
click at [370, 99] on span "Advanced" at bounding box center [359, 99] width 33 height 12
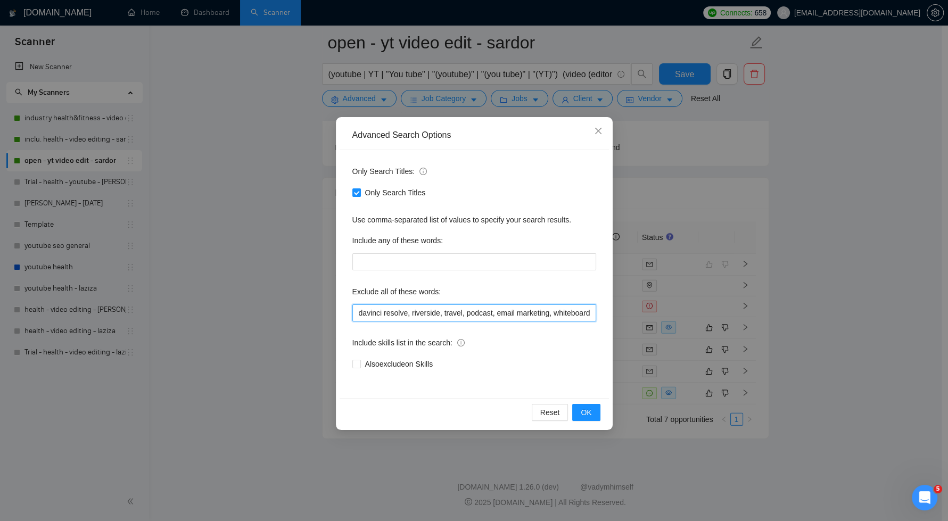
click at [578, 314] on input "davinci resolve, riverside, travel, podcast, email marketing, whiteboard, YouTu…" at bounding box center [474, 312] width 244 height 17
paste input "ai specialist, ai expert"
type input "davinci resolve, riverside, travel, podcast, email marketing, whiteboard, YouTu…"
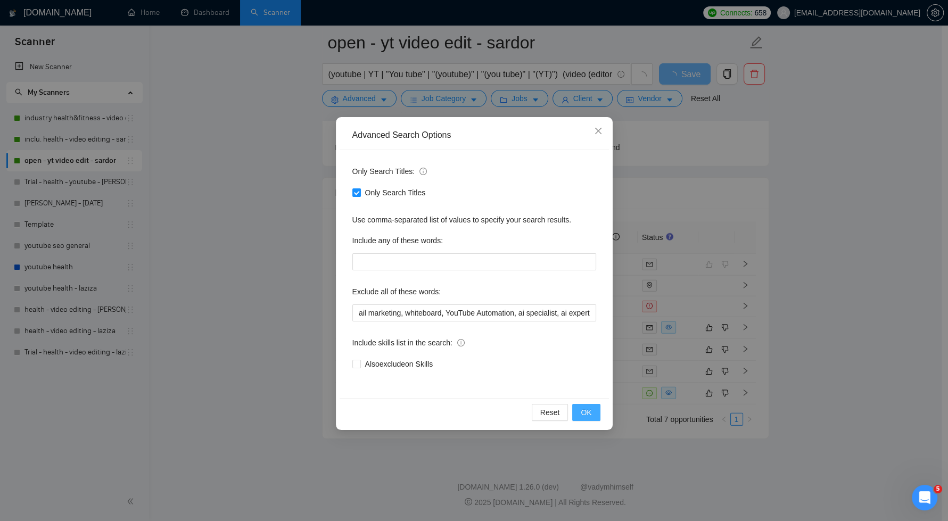
click at [583, 411] on span "OK" at bounding box center [586, 413] width 11 height 12
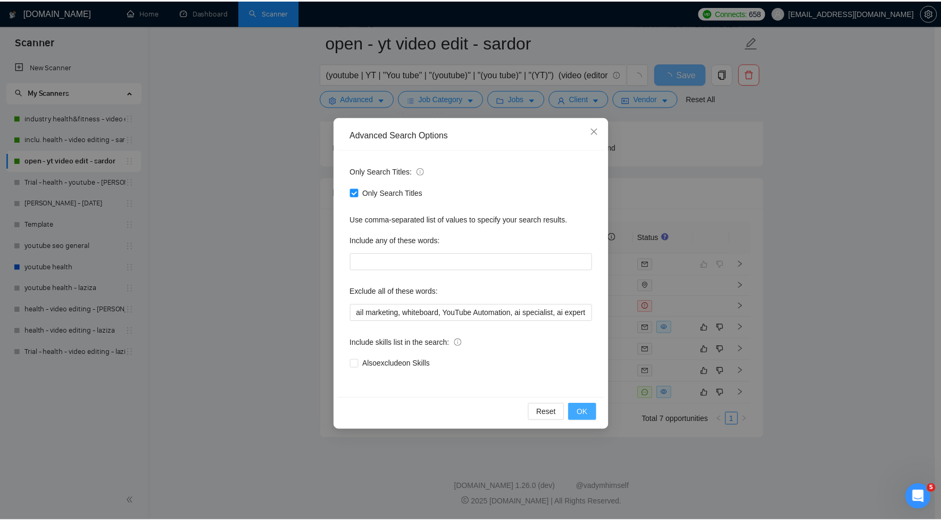
scroll to position [0, 0]
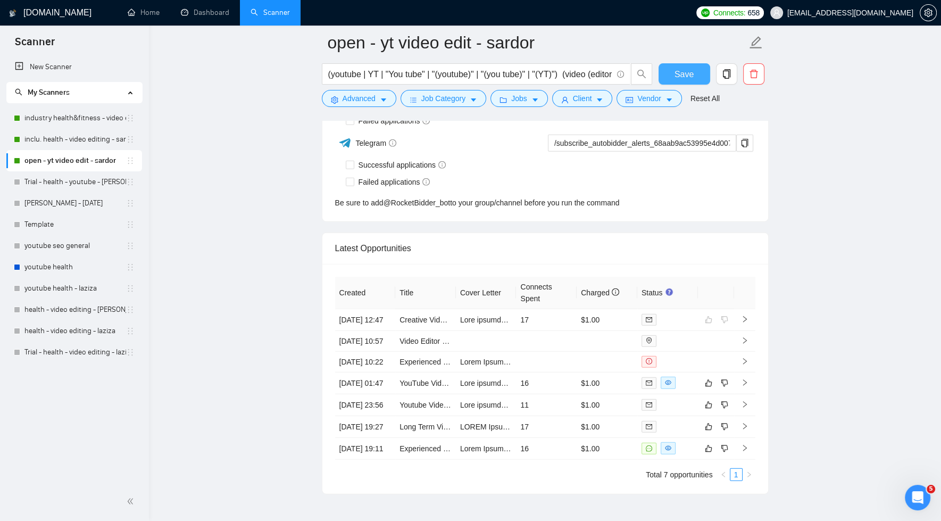
click at [681, 69] on span "Save" at bounding box center [684, 74] width 19 height 13
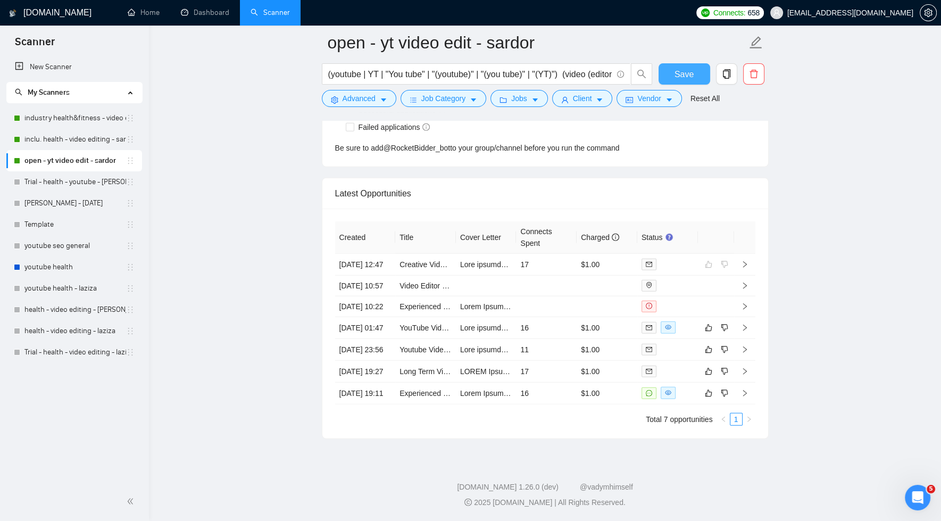
scroll to position [3288, 0]
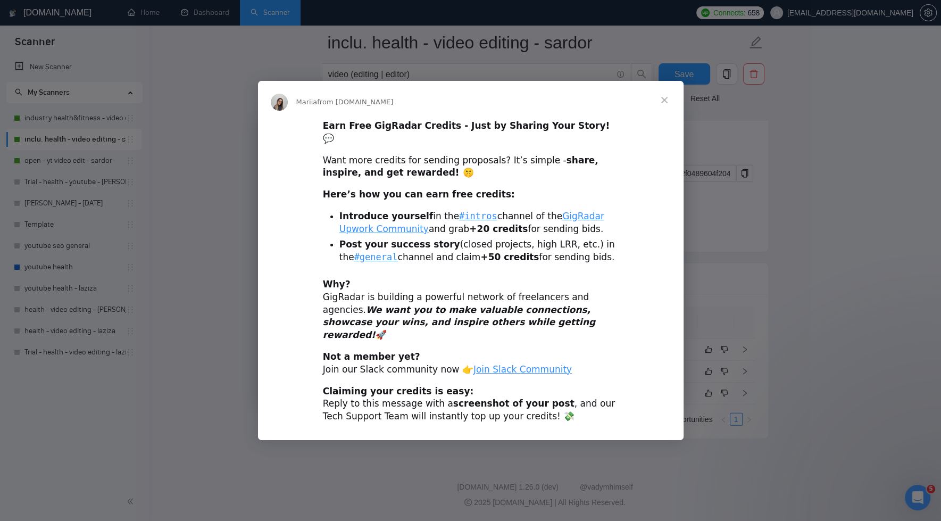
scroll to position [50, 0]
click at [661, 112] on span "Close" at bounding box center [664, 100] width 38 height 38
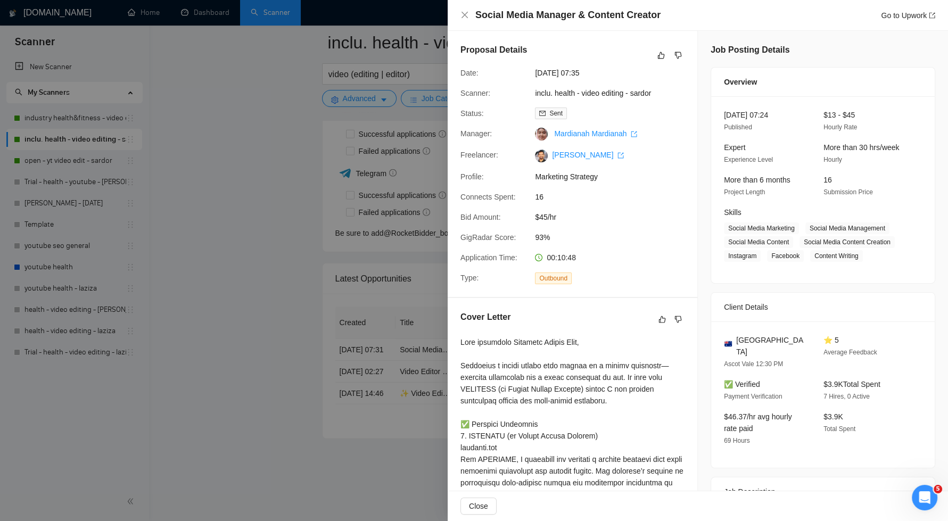
click at [168, 302] on div at bounding box center [474, 260] width 948 height 521
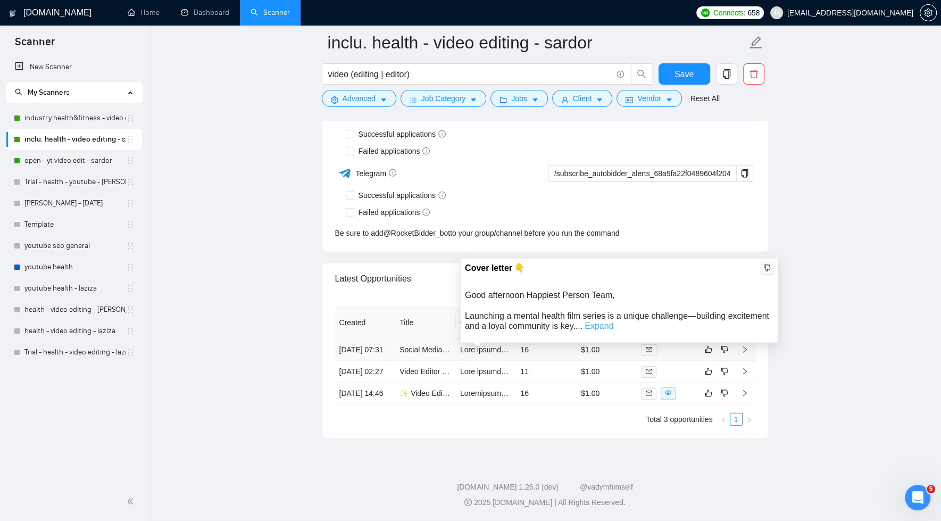
click at [608, 321] on link "Expand" at bounding box center [599, 325] width 29 height 9
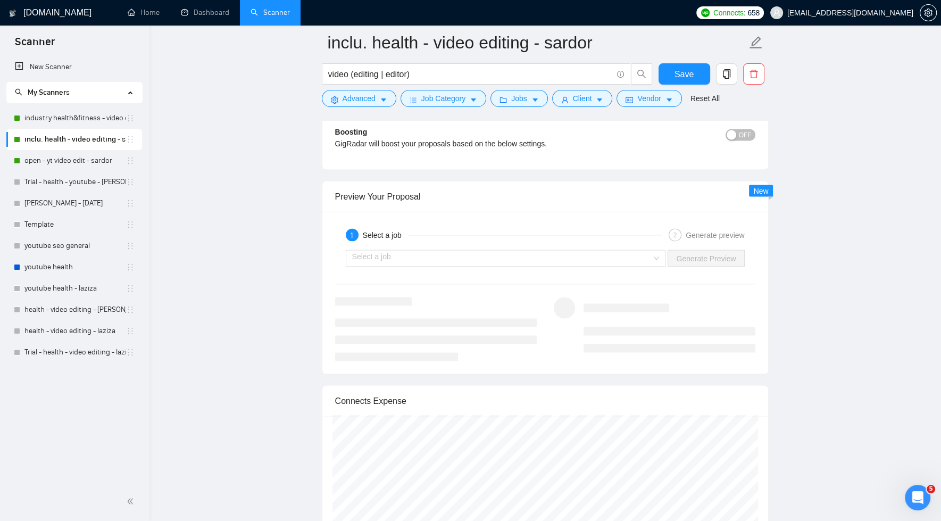
scroll to position [2922, 0]
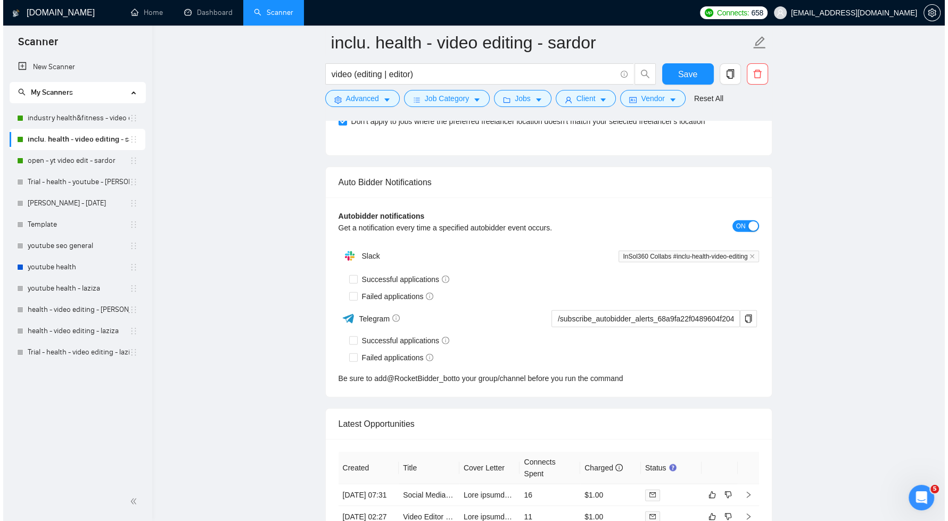
scroll to position [3231, 0]
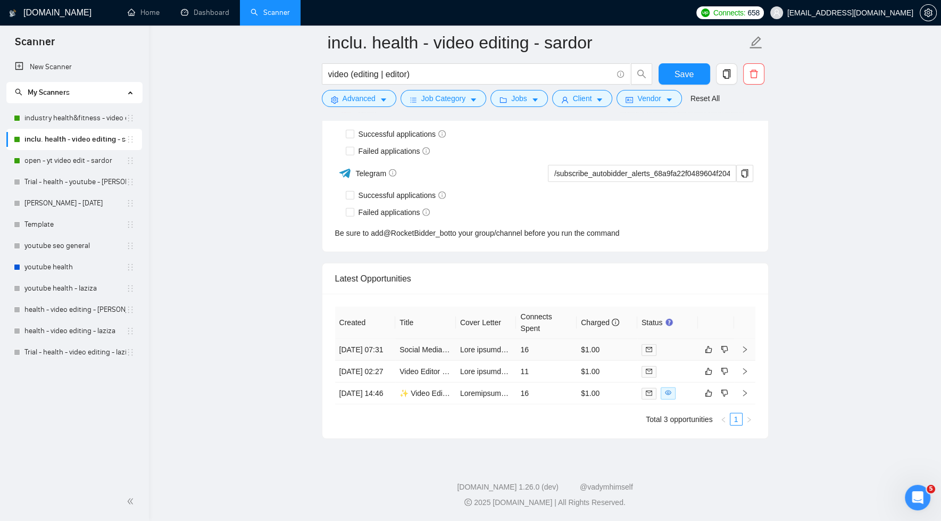
click at [546, 339] on td "16" at bounding box center [546, 350] width 61 height 22
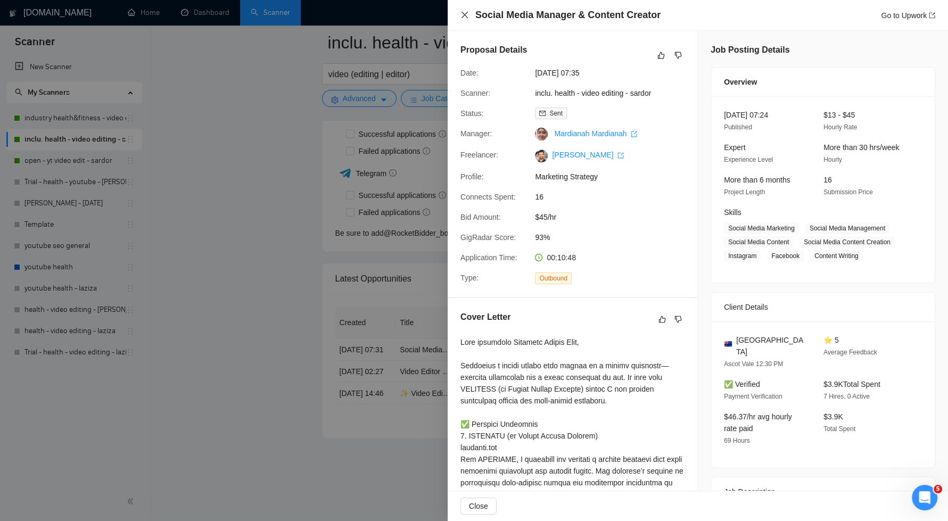
click at [463, 11] on icon "close" at bounding box center [464, 15] width 9 height 9
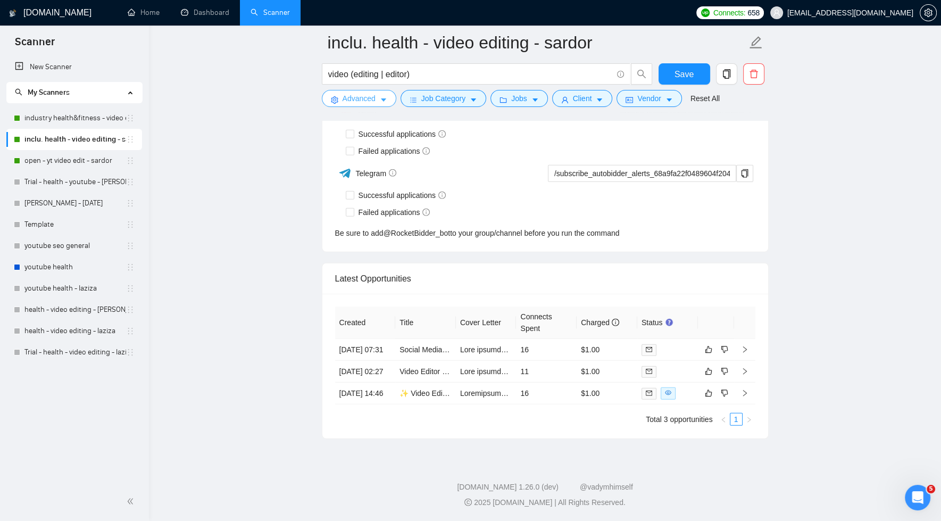
click at [363, 102] on span "Advanced" at bounding box center [359, 99] width 33 height 12
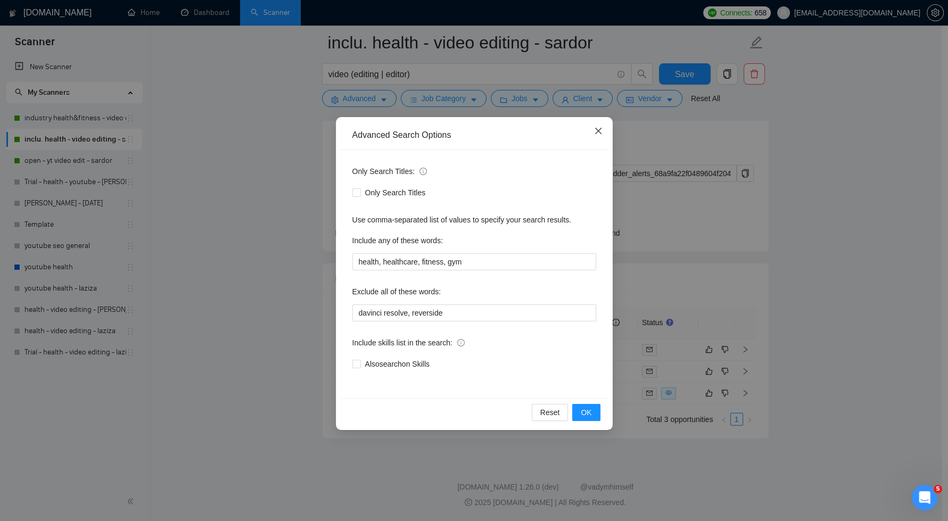
click at [601, 129] on icon "close" at bounding box center [598, 131] width 9 height 9
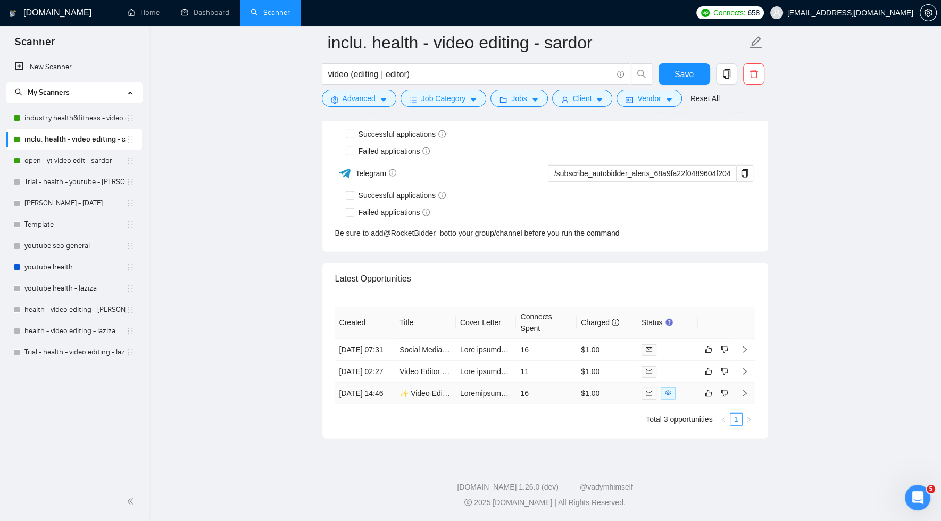
click at [543, 390] on td "16" at bounding box center [546, 394] width 61 height 22
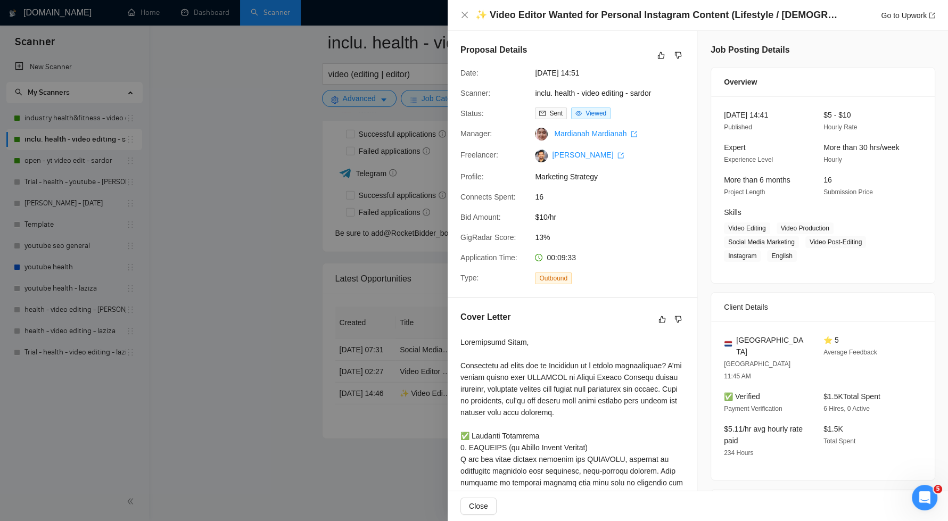
click at [260, 267] on div at bounding box center [474, 260] width 948 height 521
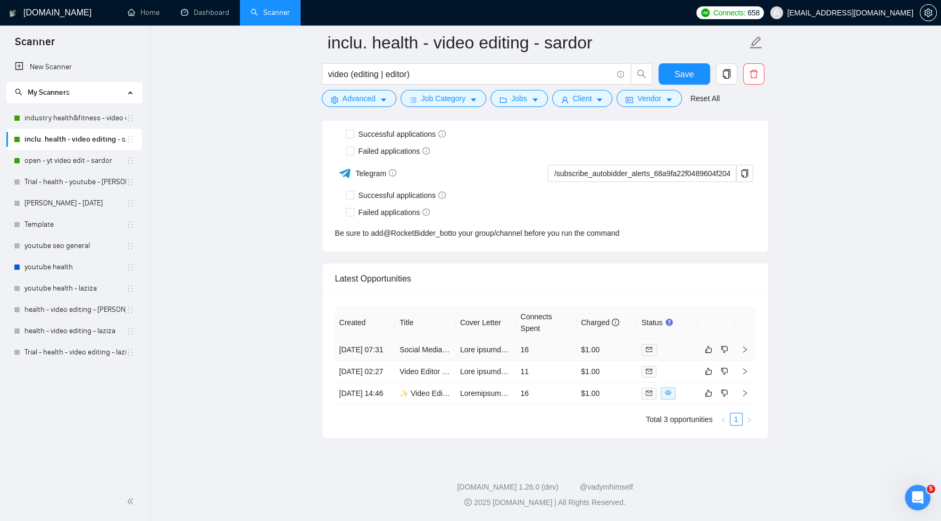
click at [553, 339] on td "16" at bounding box center [546, 350] width 61 height 22
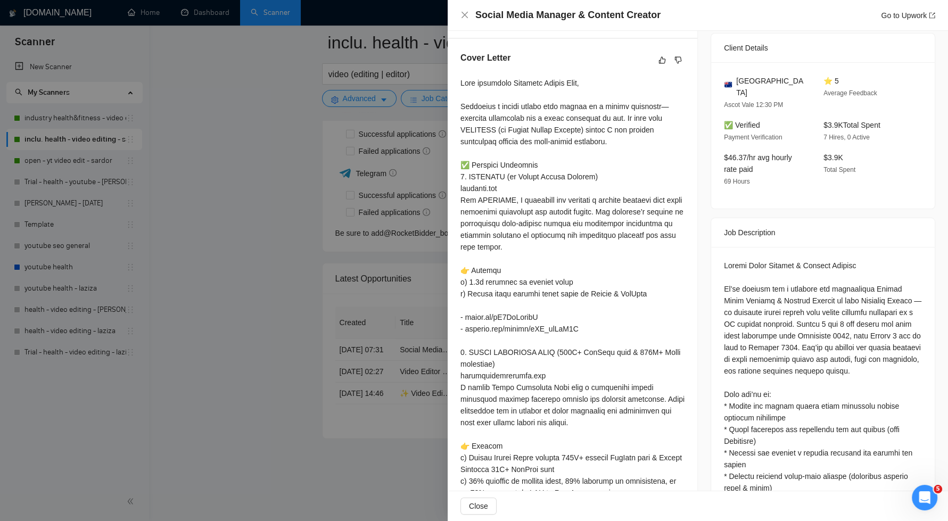
scroll to position [141, 0]
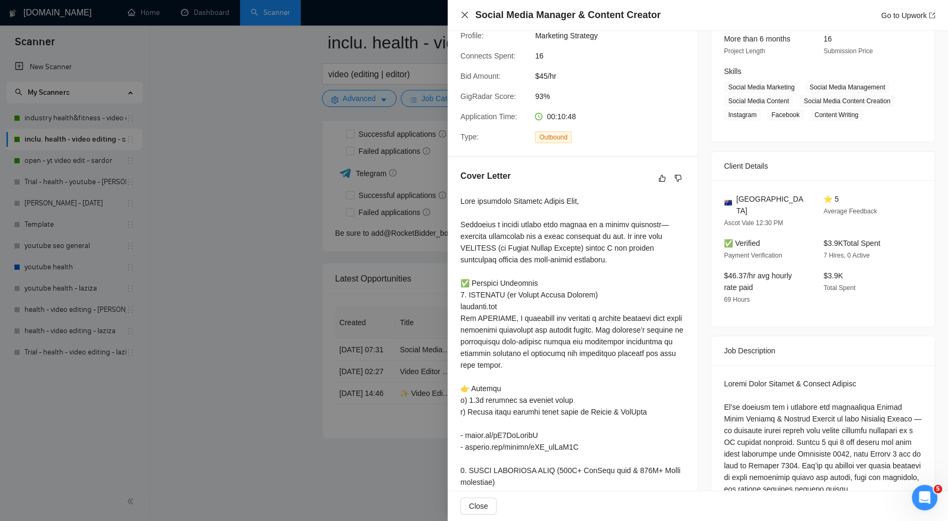
drag, startPoint x: 461, startPoint y: 14, endPoint x: 384, endPoint y: 108, distance: 122.1
click at [461, 14] on icon "close" at bounding box center [464, 15] width 9 height 9
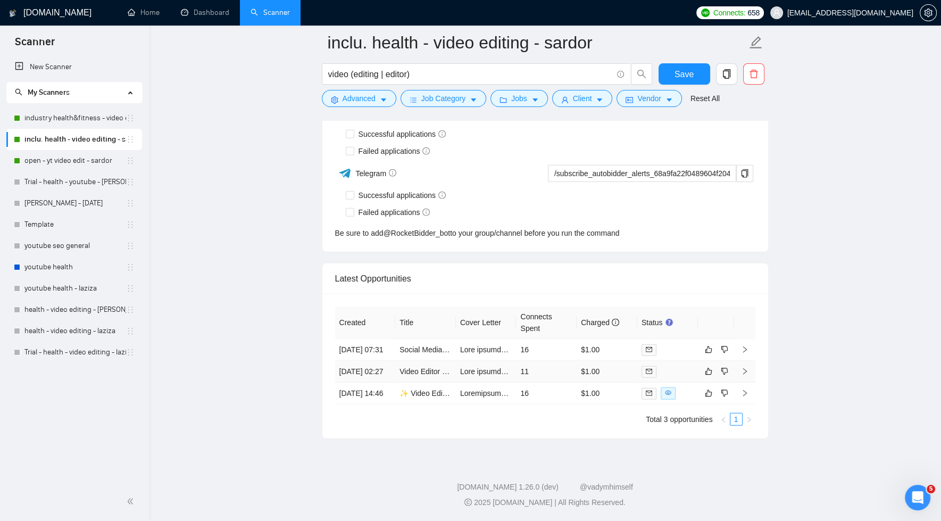
click at [550, 362] on td "11" at bounding box center [546, 372] width 61 height 22
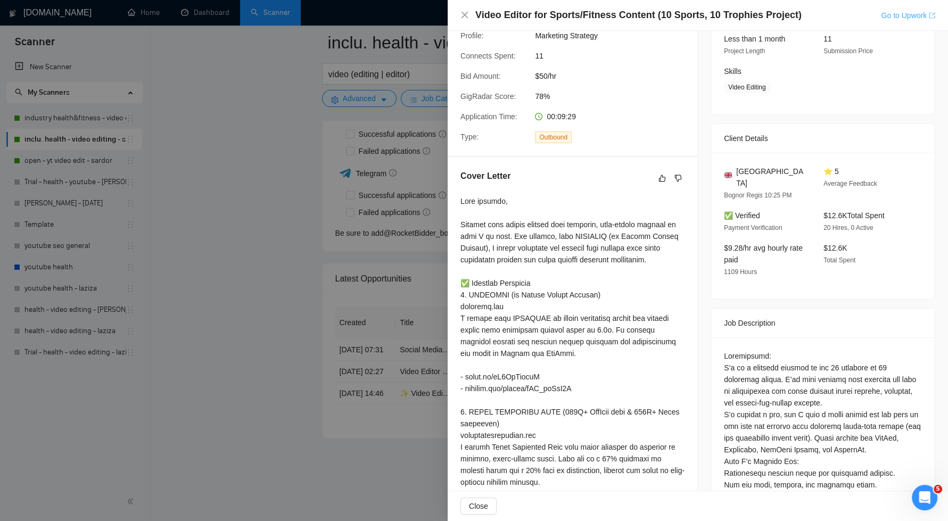
click at [895, 13] on link "Go to Upwork" at bounding box center [908, 15] width 54 height 9
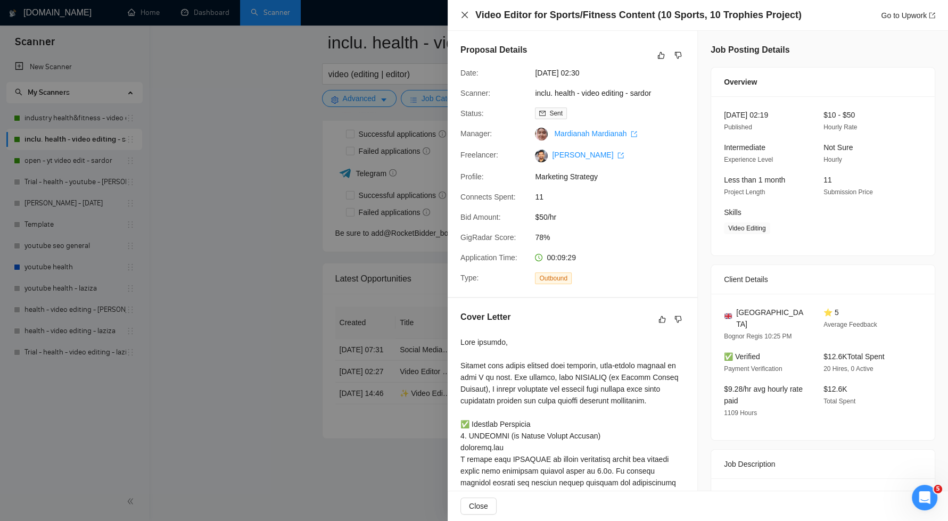
click at [463, 17] on icon "close" at bounding box center [464, 15] width 9 height 9
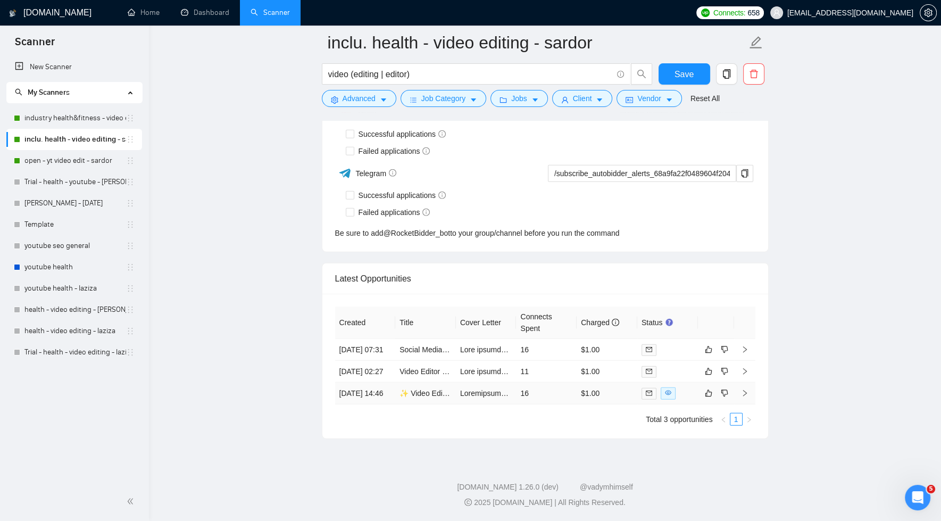
click at [553, 392] on td "16" at bounding box center [546, 394] width 61 height 22
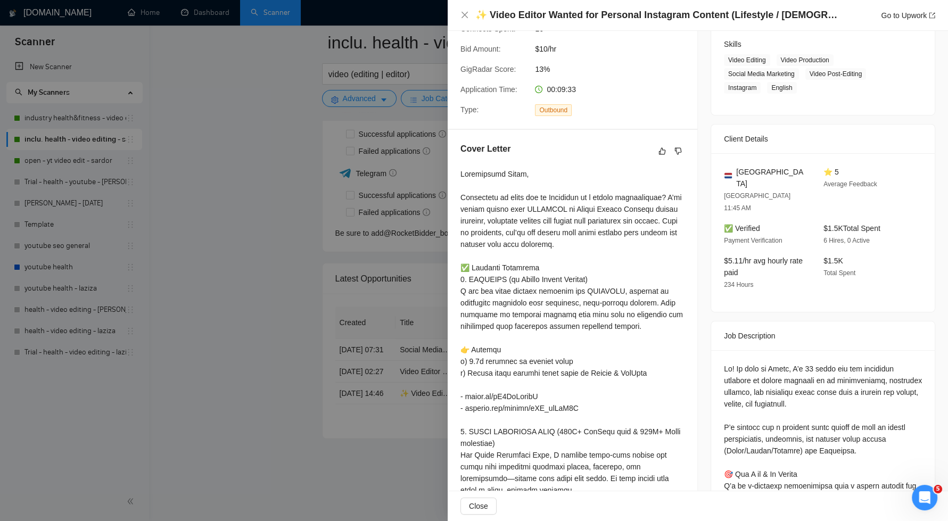
scroll to position [169, 0]
click at [259, 340] on div at bounding box center [474, 260] width 948 height 521
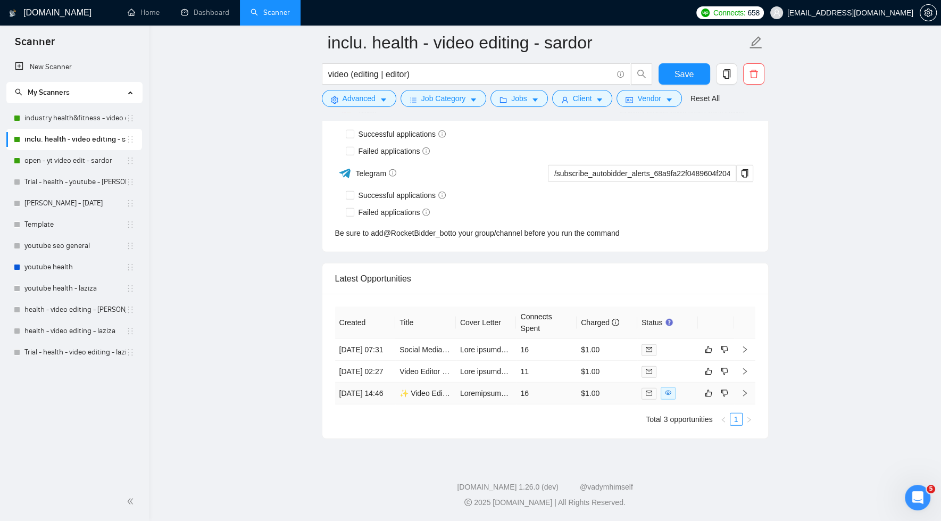
click at [543, 391] on td "16" at bounding box center [546, 394] width 61 height 22
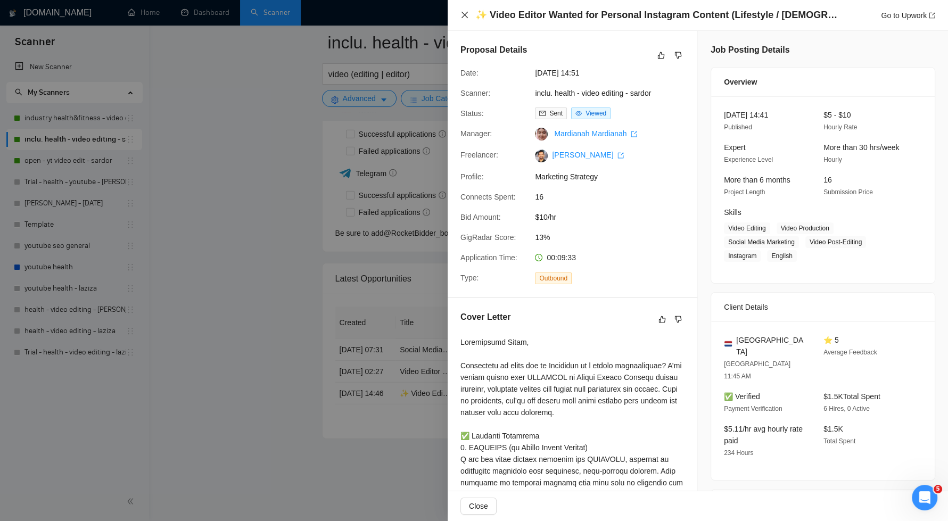
click at [462, 16] on icon "close" at bounding box center [464, 15] width 9 height 9
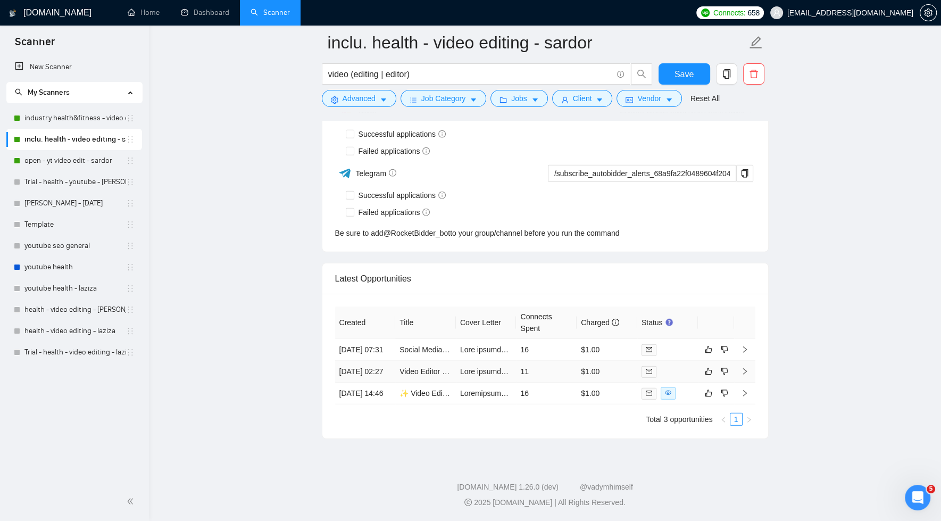
click at [560, 361] on td "11" at bounding box center [546, 372] width 61 height 22
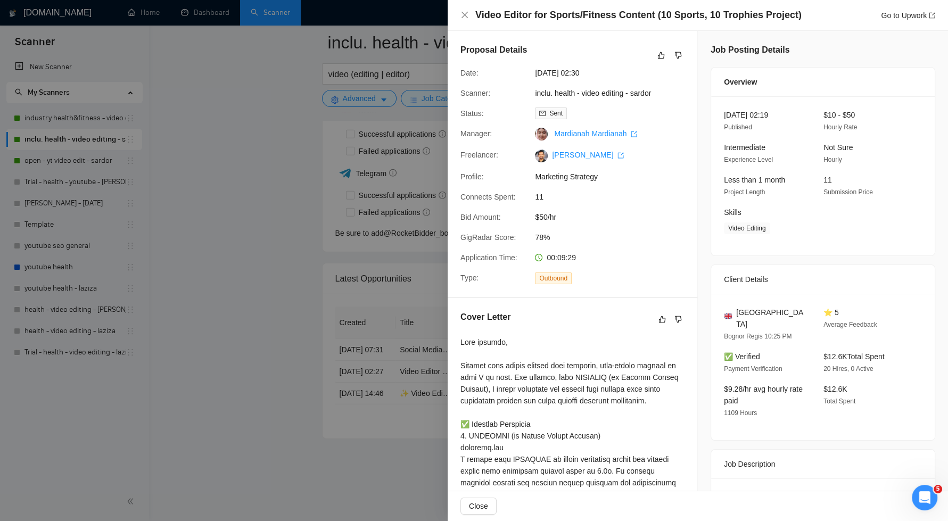
click at [215, 279] on div at bounding box center [474, 260] width 948 height 521
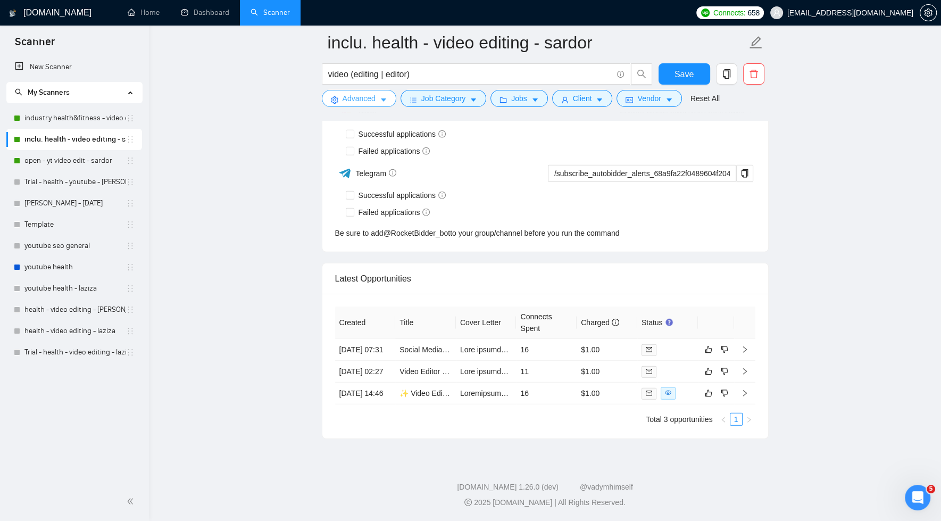
click at [354, 100] on span "Advanced" at bounding box center [359, 99] width 33 height 12
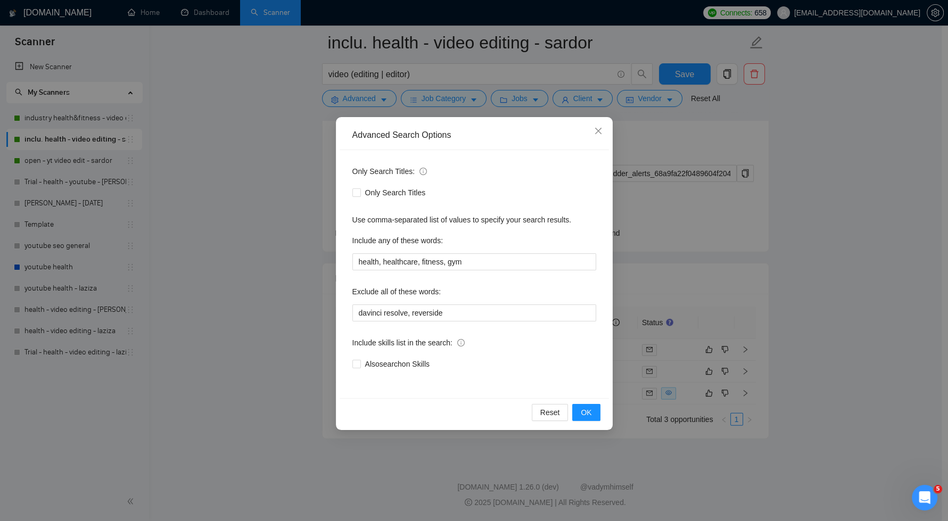
click at [267, 169] on div "Advanced Search Options Only Search Titles: Only Search Titles Use comma-separa…" at bounding box center [474, 260] width 948 height 521
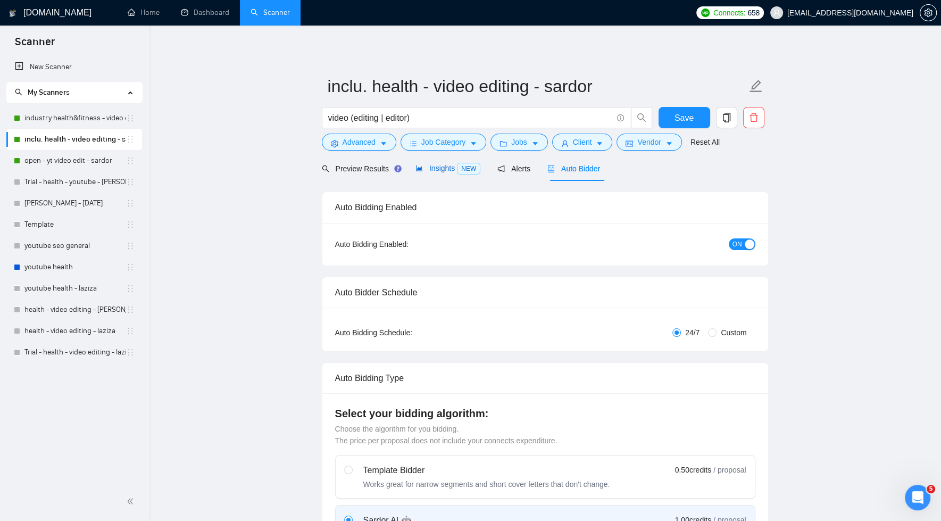
click at [435, 167] on span "Insights NEW" at bounding box center [448, 168] width 65 height 9
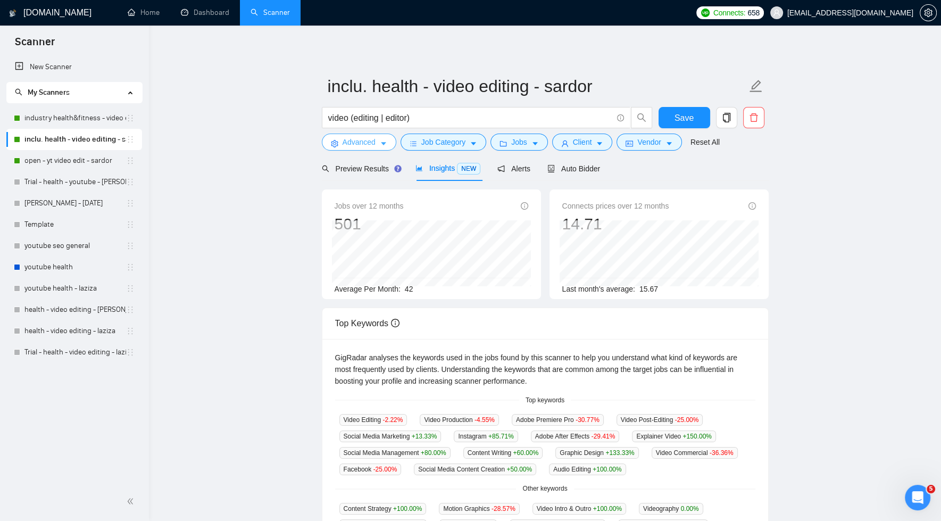
click at [387, 141] on icon "caret-down" at bounding box center [383, 143] width 7 height 7
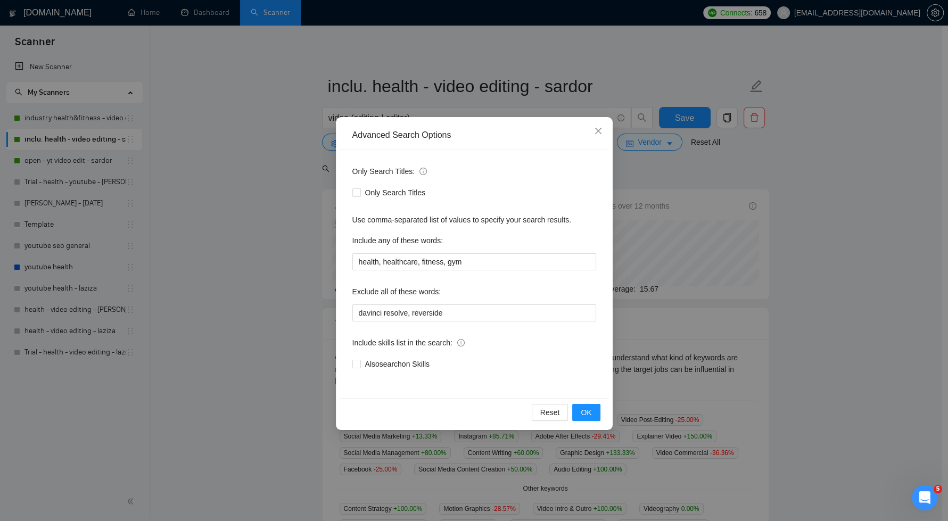
click at [254, 243] on div "Advanced Search Options Only Search Titles: Only Search Titles Use comma-separa…" at bounding box center [474, 260] width 948 height 521
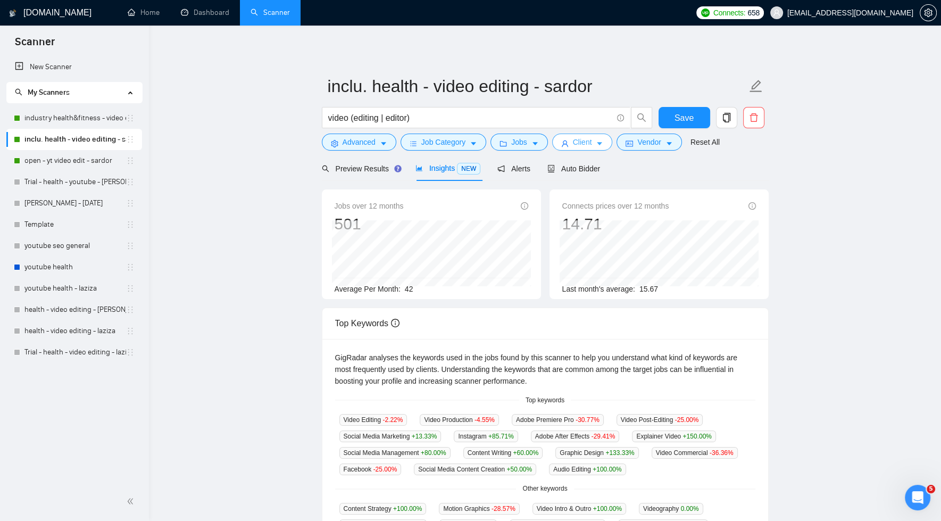
click at [591, 146] on span "Client" at bounding box center [582, 142] width 19 height 12
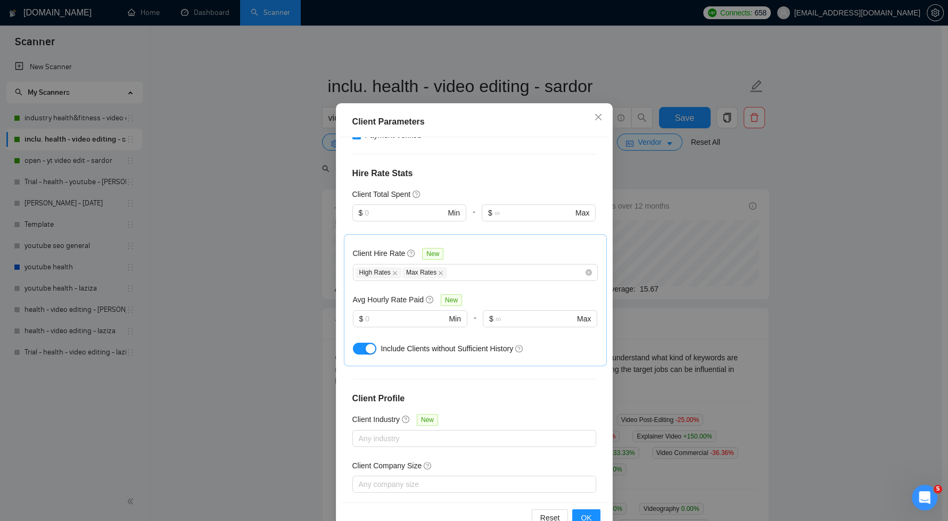
scroll to position [53, 0]
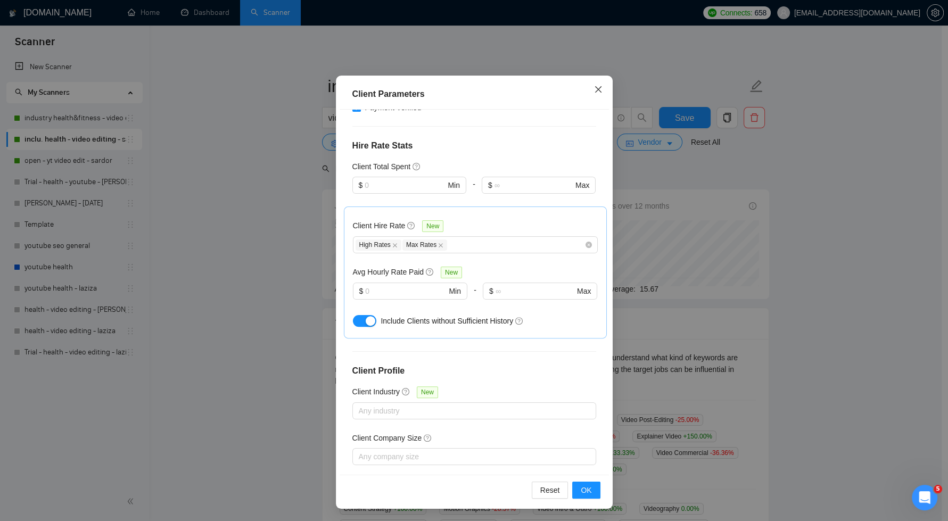
click at [594, 92] on icon "close" at bounding box center [598, 89] width 9 height 9
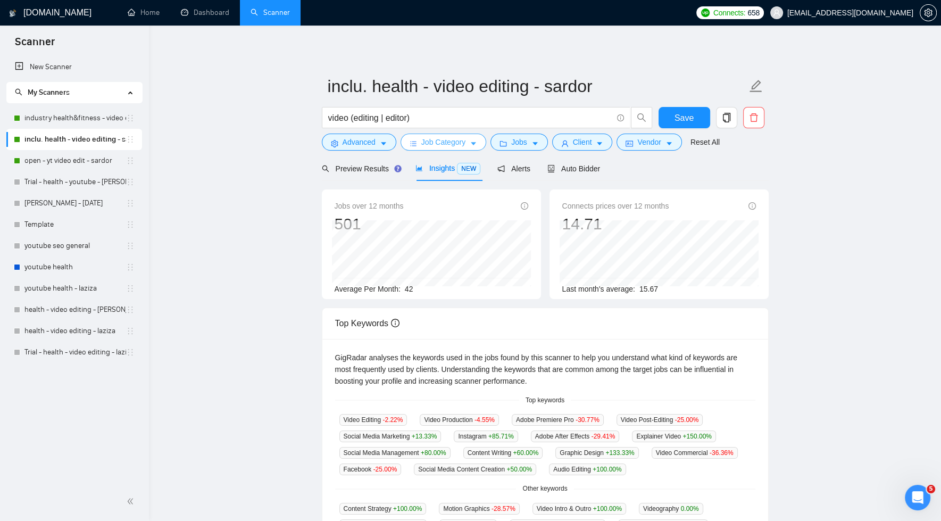
click at [448, 146] on span "Job Category" at bounding box center [443, 142] width 44 height 12
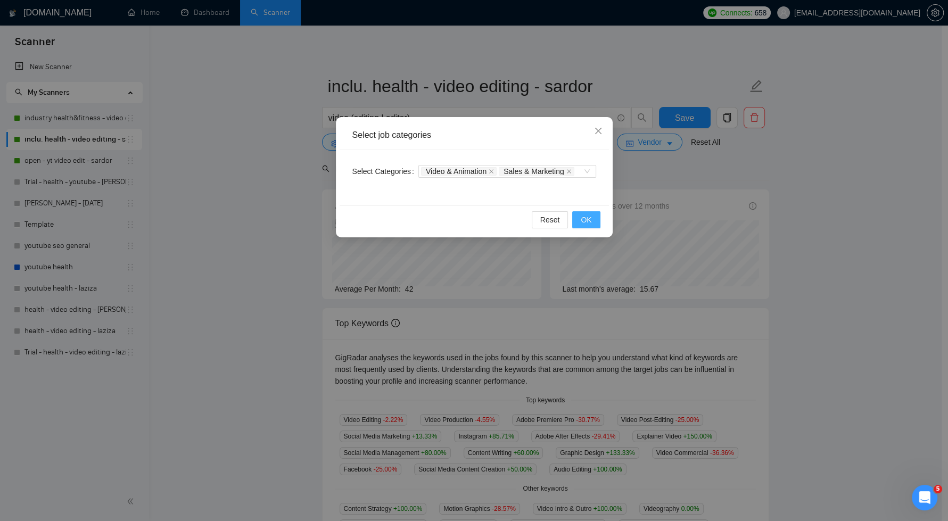
click at [584, 215] on span "OK" at bounding box center [586, 220] width 11 height 12
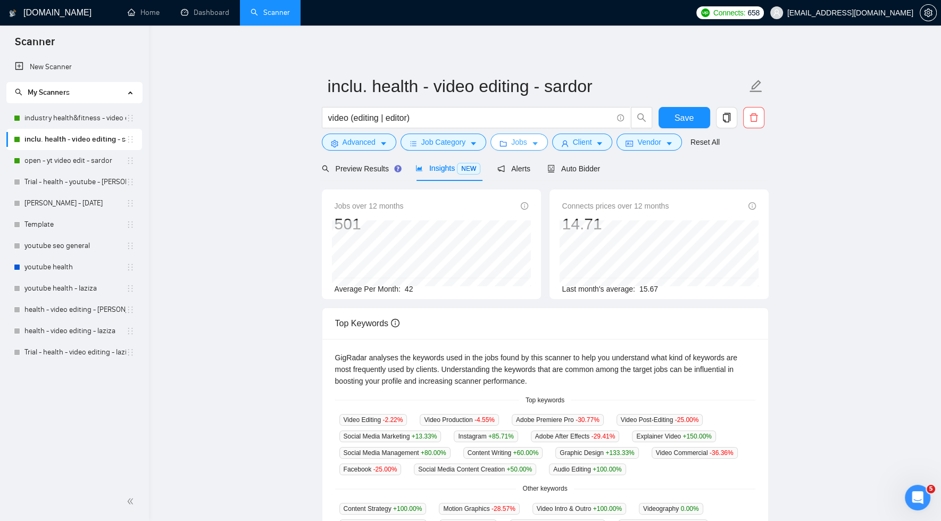
click at [536, 144] on icon "caret-down" at bounding box center [535, 143] width 7 height 7
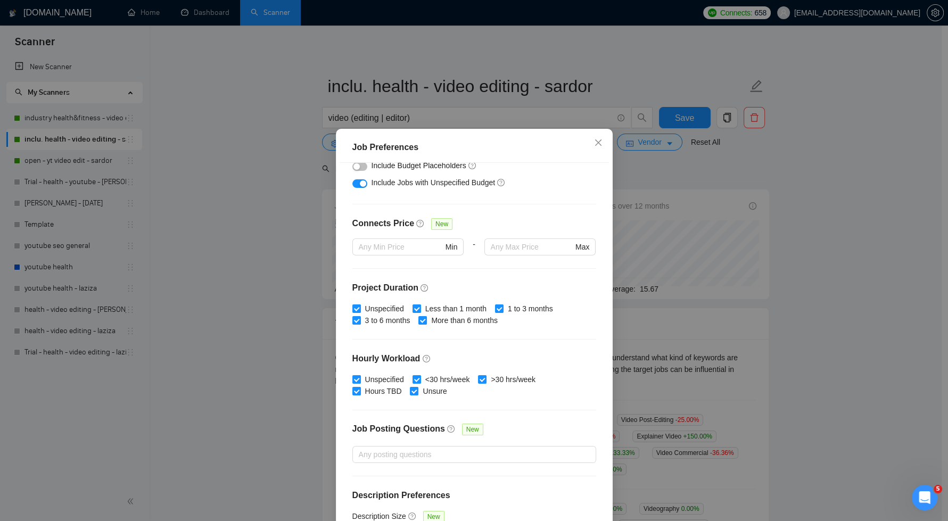
scroll to position [234, 0]
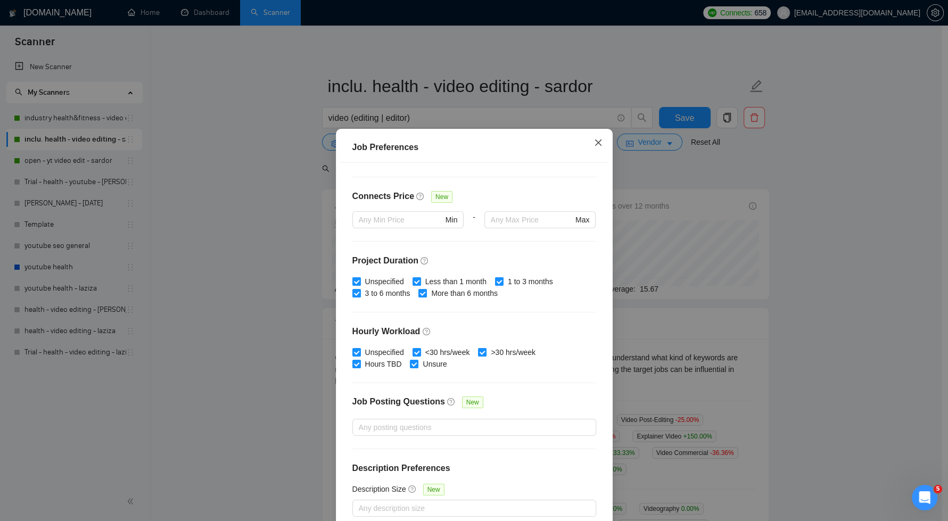
click at [595, 146] on icon "close" at bounding box center [598, 142] width 9 height 9
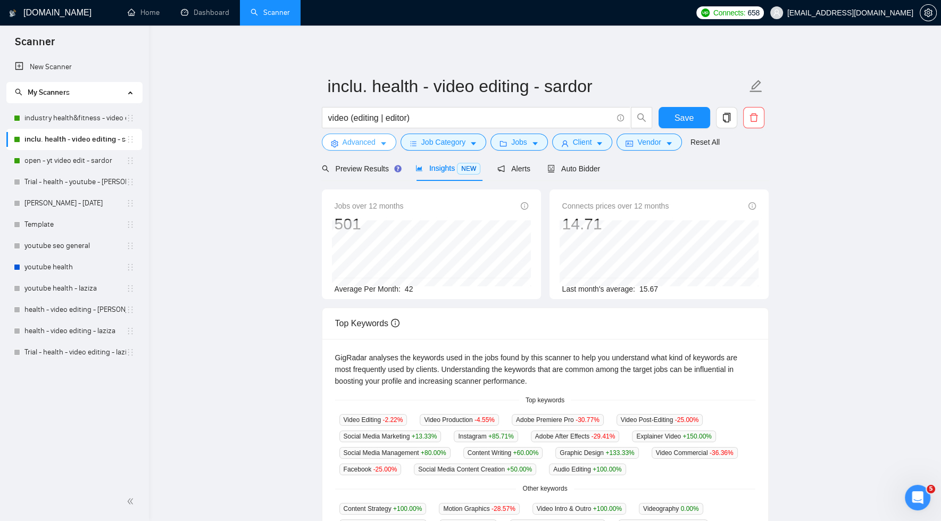
click at [376, 140] on span "Advanced" at bounding box center [359, 142] width 33 height 12
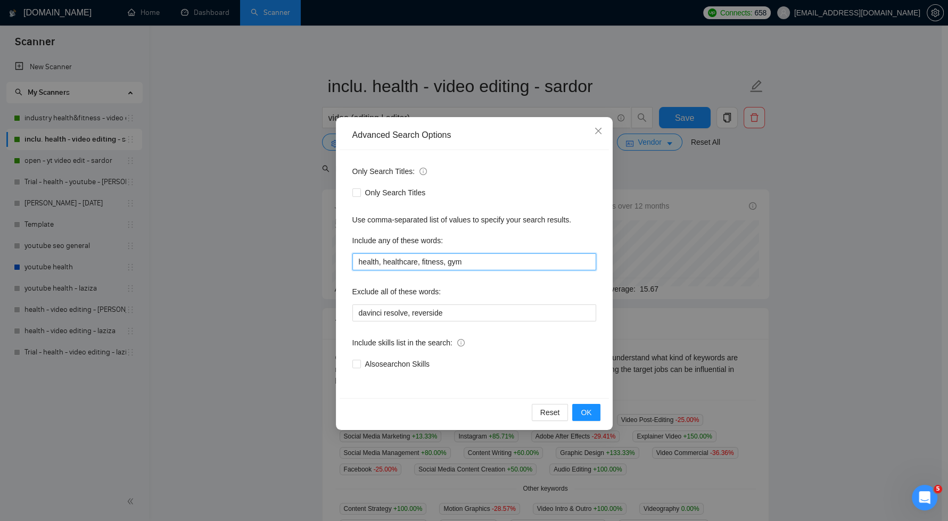
click at [466, 264] on input "health, healthcare, fitness, gym" at bounding box center [474, 261] width 244 height 17
type input "health, healthcare, fitness, gym, sports, physiotheraphy, yoga, mindfulness"
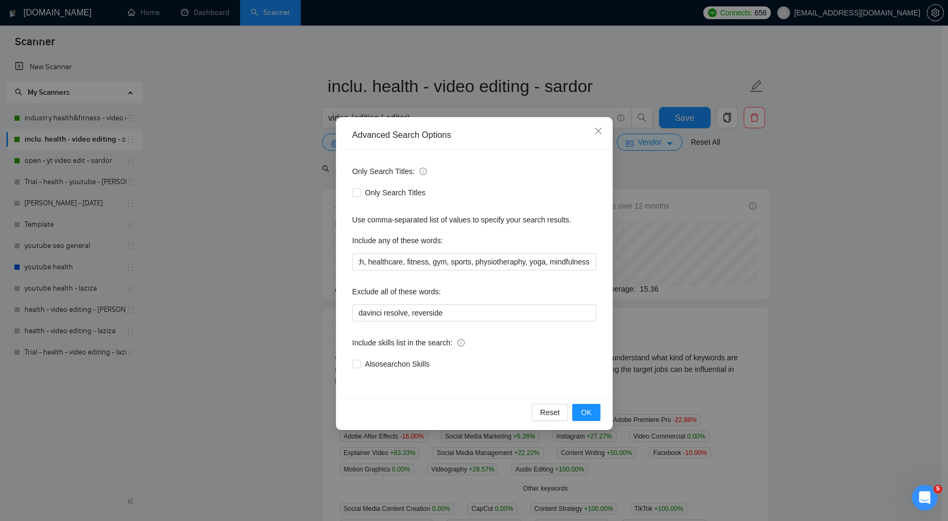
scroll to position [0, 0]
drag, startPoint x: 495, startPoint y: 262, endPoint x: 546, endPoint y: 262, distance: 51.6
click at [547, 262] on input "health, healthcare, fitness, gym, sports, physiotheraphy, yoga, mindfulness" at bounding box center [474, 261] width 244 height 17
click at [562, 260] on input "health, healthcare, fitness, gym, sports, physiotheraphy, yoga, mindfulness" at bounding box center [474, 261] width 244 height 17
drag, startPoint x: 573, startPoint y: 263, endPoint x: 660, endPoint y: 328, distance: 108.8
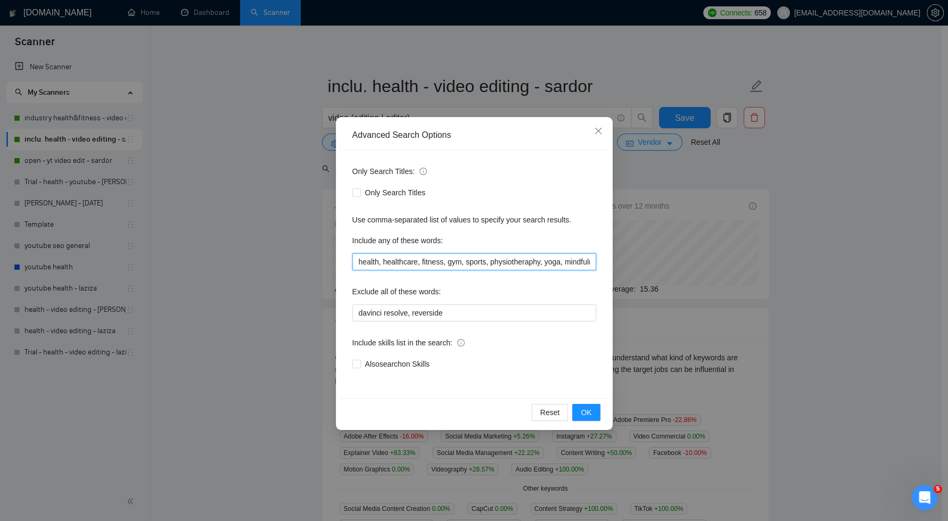
click at [575, 264] on input "health, healthcare, fitness, gym, sports, physiotheraphy, yoga, mindfulness" at bounding box center [474, 261] width 244 height 17
click at [450, 313] on input "davinci resolve, reverside" at bounding box center [474, 312] width 244 height 17
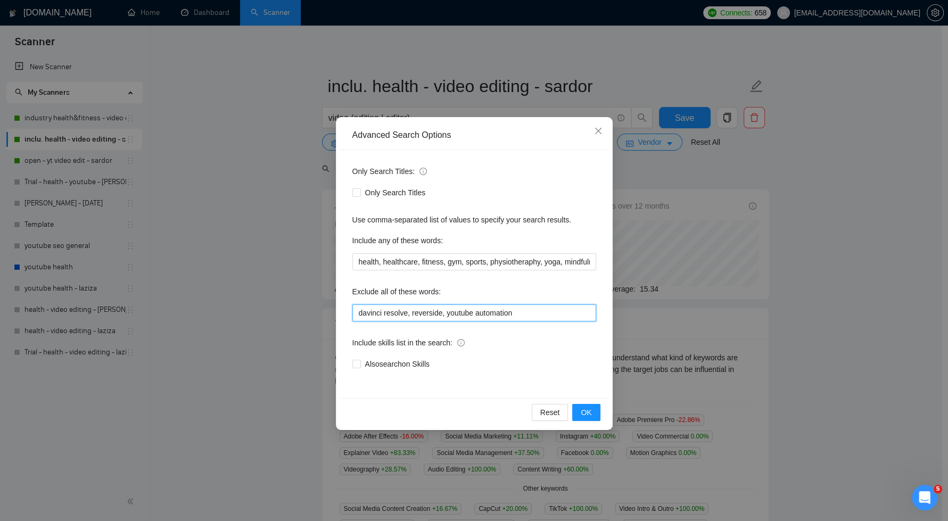
drag, startPoint x: 419, startPoint y: 313, endPoint x: 490, endPoint y: 361, distance: 85.0
click at [419, 313] on input "davinci resolve, reverside, youtube automation" at bounding box center [474, 312] width 244 height 17
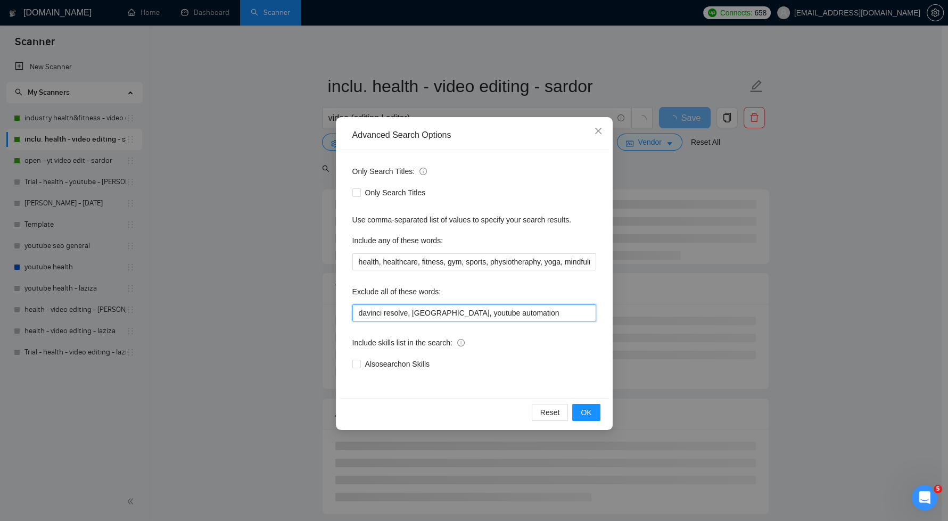
type input "davinci resolve, riverside, youtube automation"
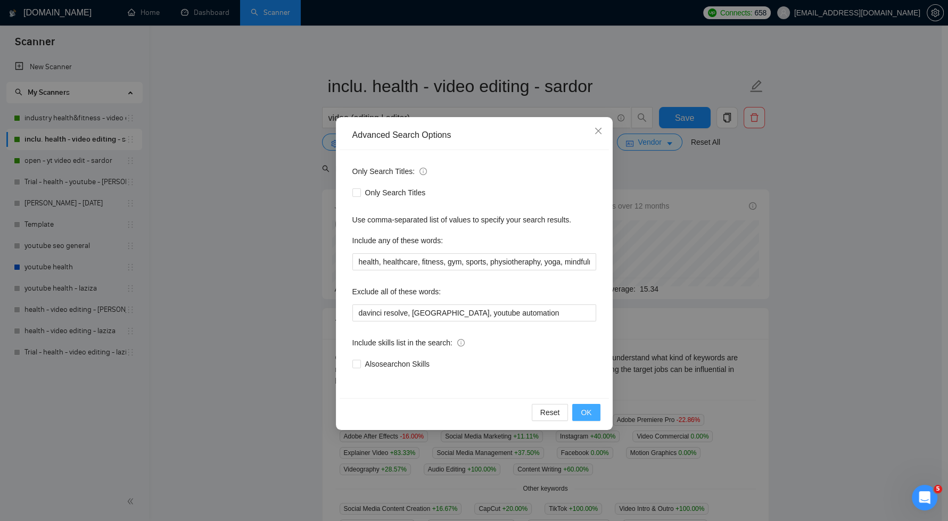
click at [588, 407] on span "OK" at bounding box center [586, 413] width 11 height 12
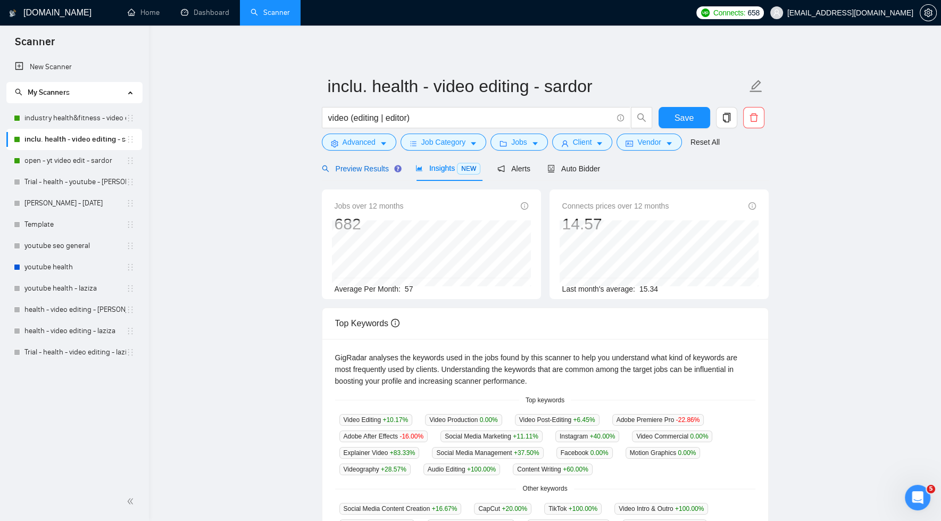
click at [376, 170] on span "Preview Results" at bounding box center [360, 168] width 77 height 9
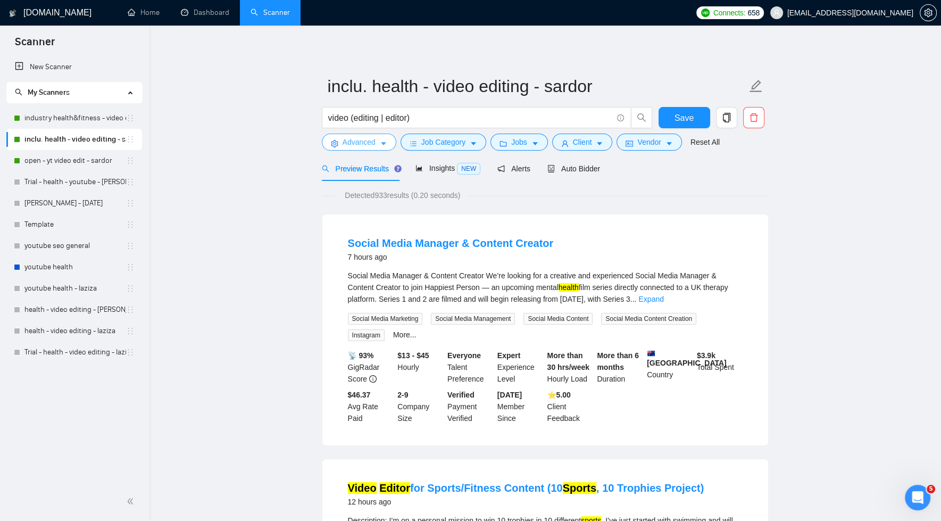
click at [361, 145] on span "Advanced" at bounding box center [359, 142] width 33 height 12
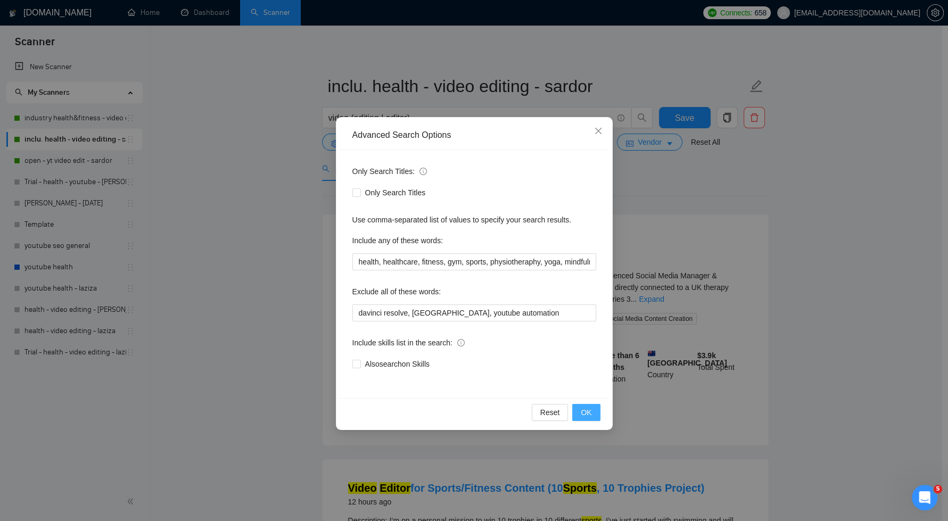
click at [588, 416] on span "OK" at bounding box center [586, 413] width 11 height 12
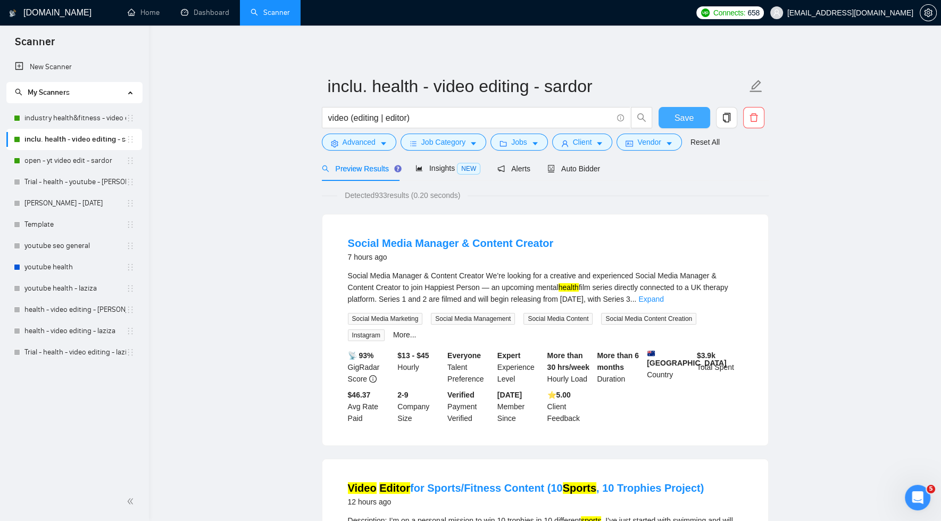
click at [690, 120] on span "Save" at bounding box center [684, 117] width 19 height 13
click at [664, 297] on link "Expand" at bounding box center [651, 299] width 25 height 9
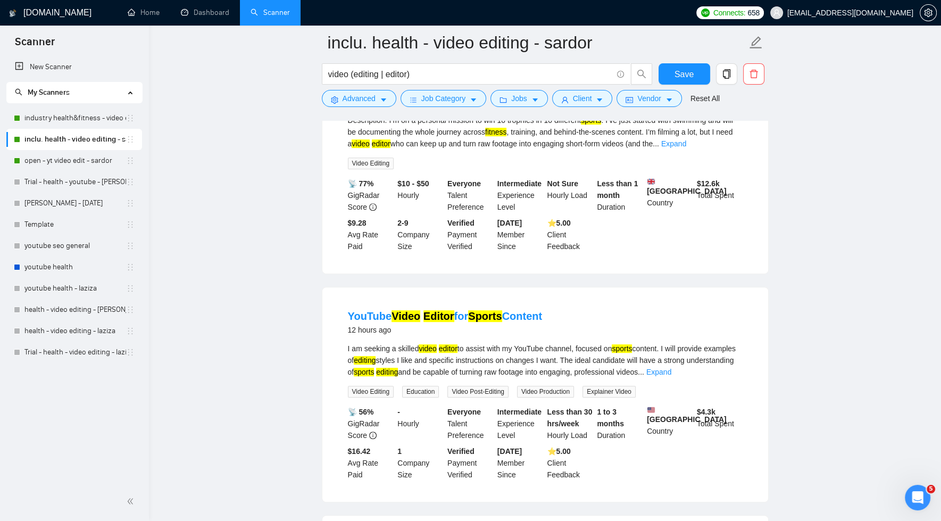
scroll to position [563, 0]
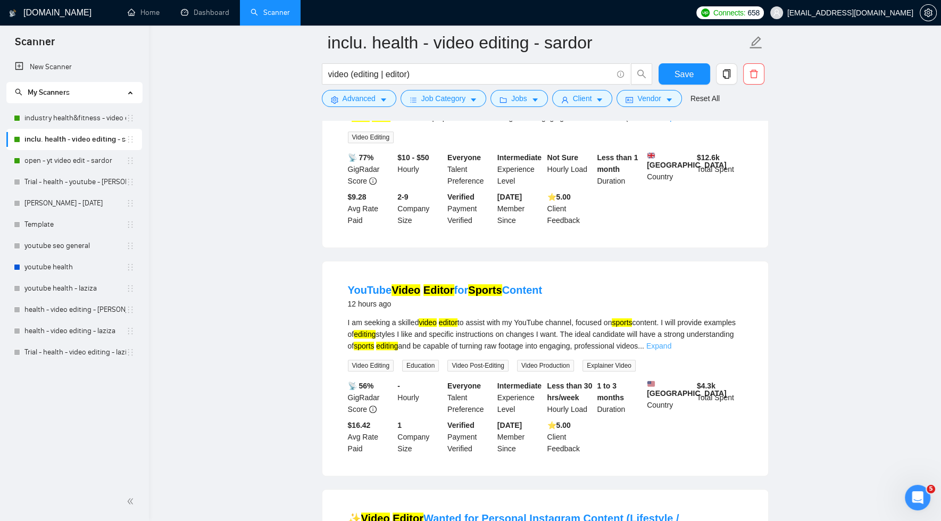
click at [671, 350] on link "Expand" at bounding box center [658, 346] width 25 height 9
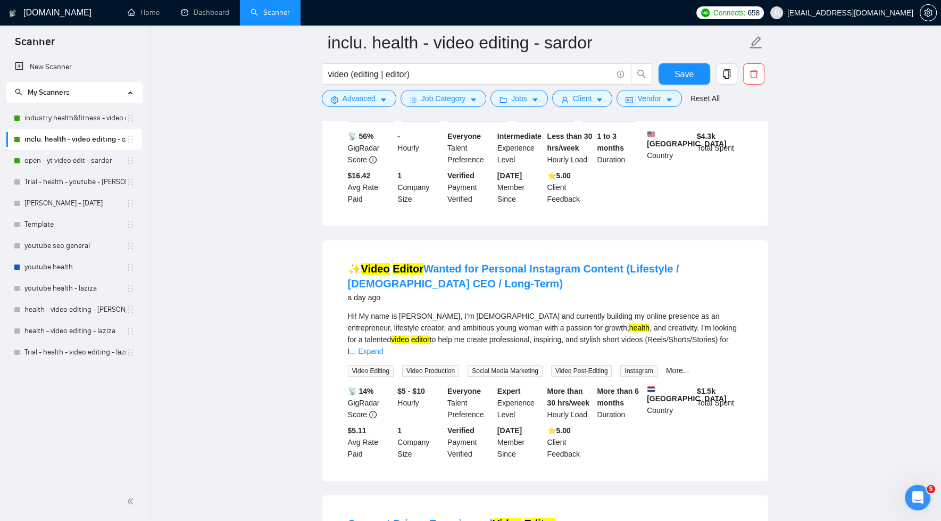
scroll to position [839, 0]
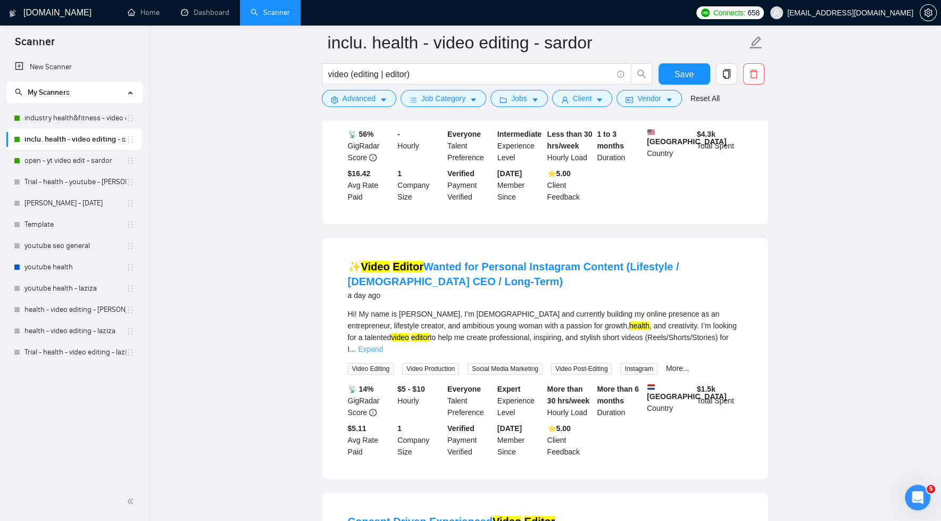
click at [383, 352] on link "Expand" at bounding box center [370, 349] width 25 height 9
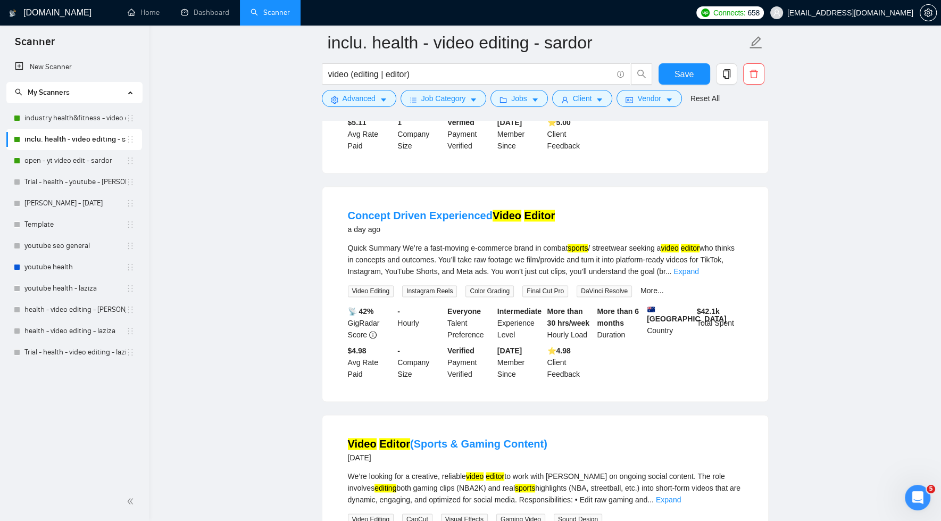
scroll to position [1520, 0]
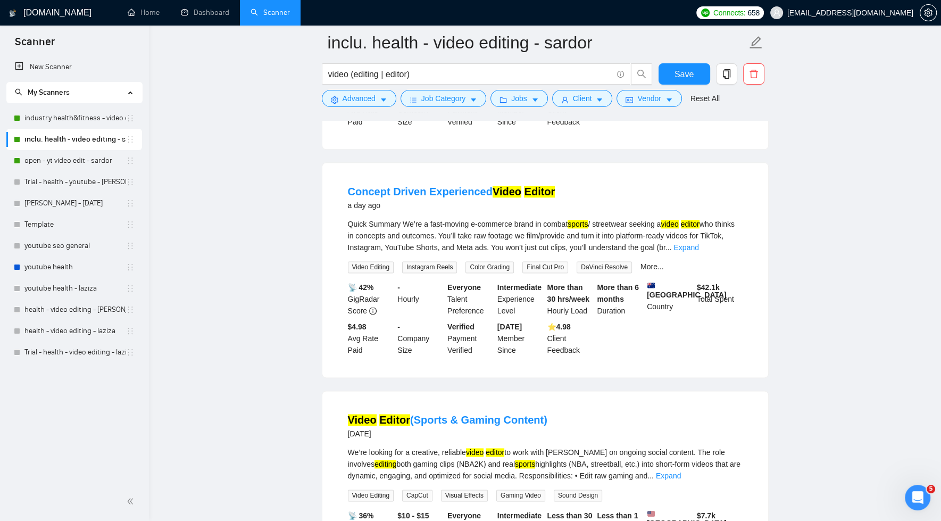
click at [722, 253] on div "Quick Summary We’re a fast-moving e‑commerce brand in combat sports / streetwea…" at bounding box center [545, 235] width 395 height 35
click at [699, 252] on link "Expand" at bounding box center [686, 247] width 25 height 9
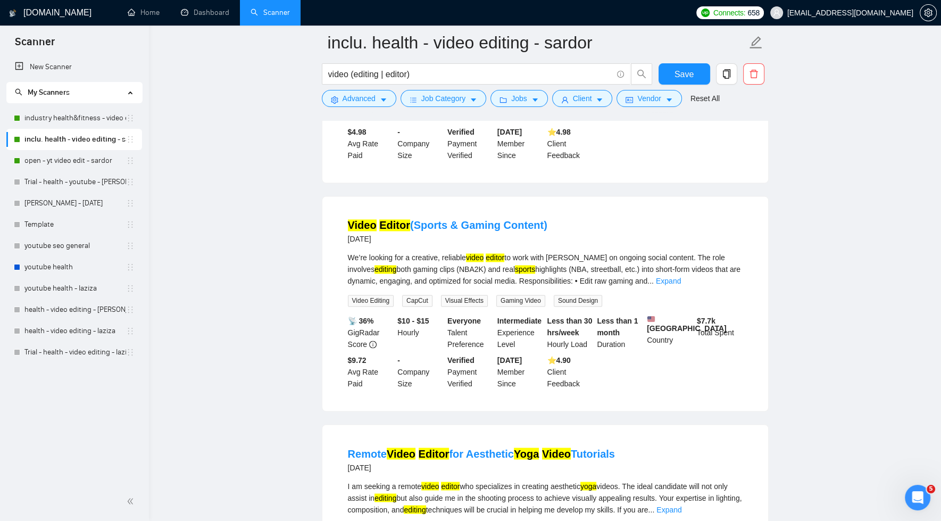
scroll to position [1962, 0]
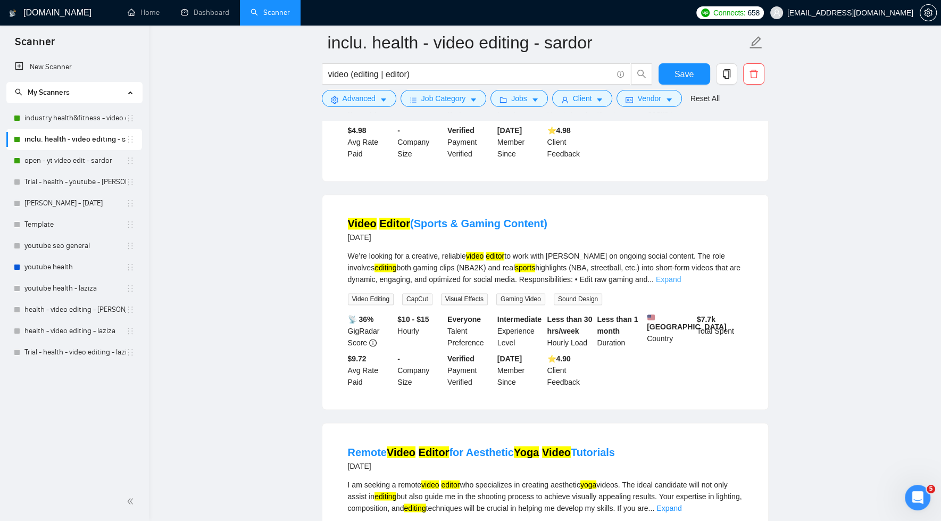
click at [681, 284] on link "Expand" at bounding box center [668, 279] width 25 height 9
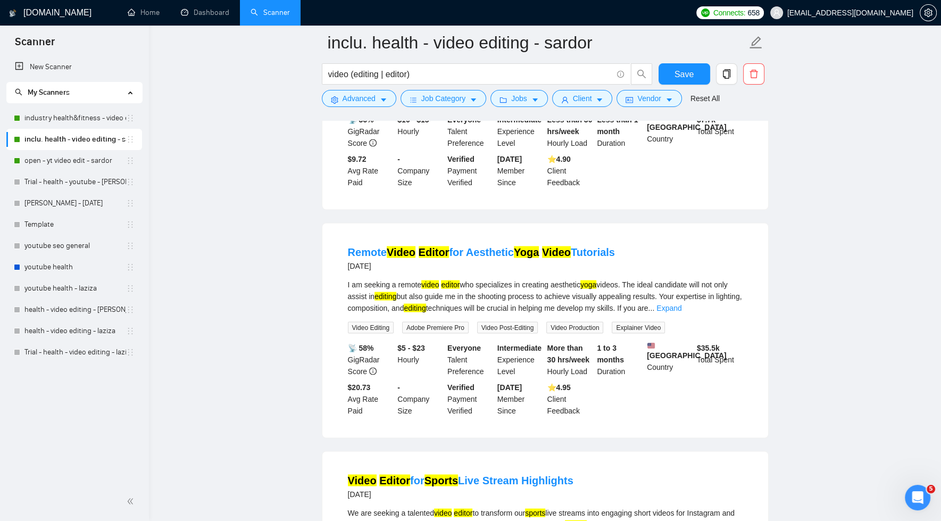
scroll to position [2288, 0]
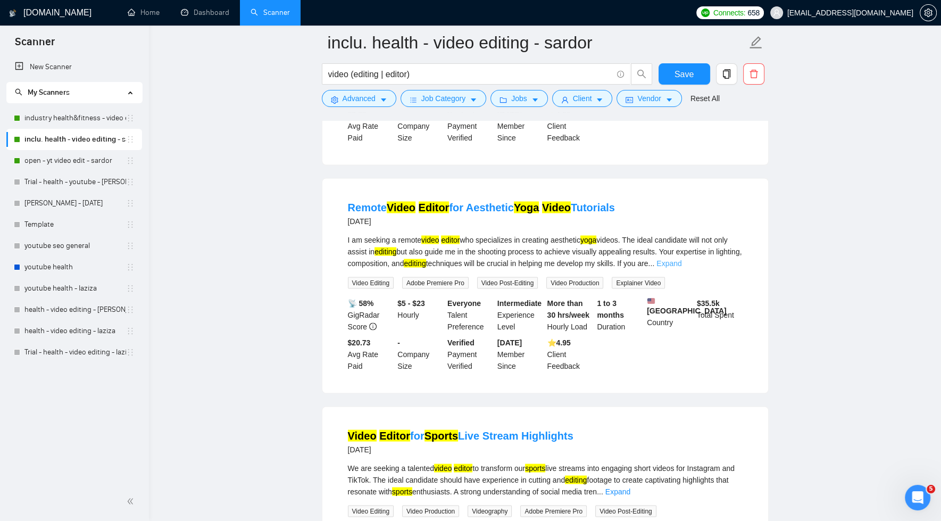
click at [682, 267] on link "Expand" at bounding box center [669, 263] width 25 height 9
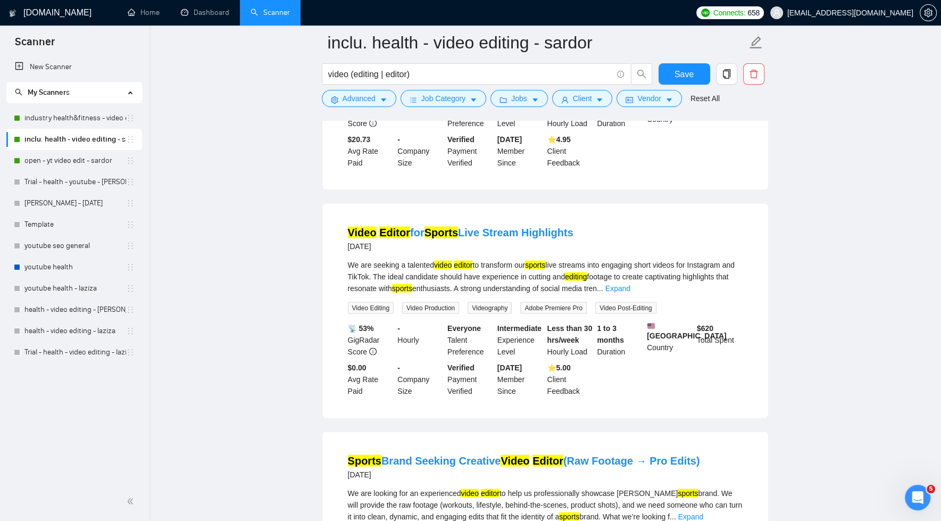
scroll to position [2527, 0]
click at [631, 292] on link "Expand" at bounding box center [618, 288] width 25 height 9
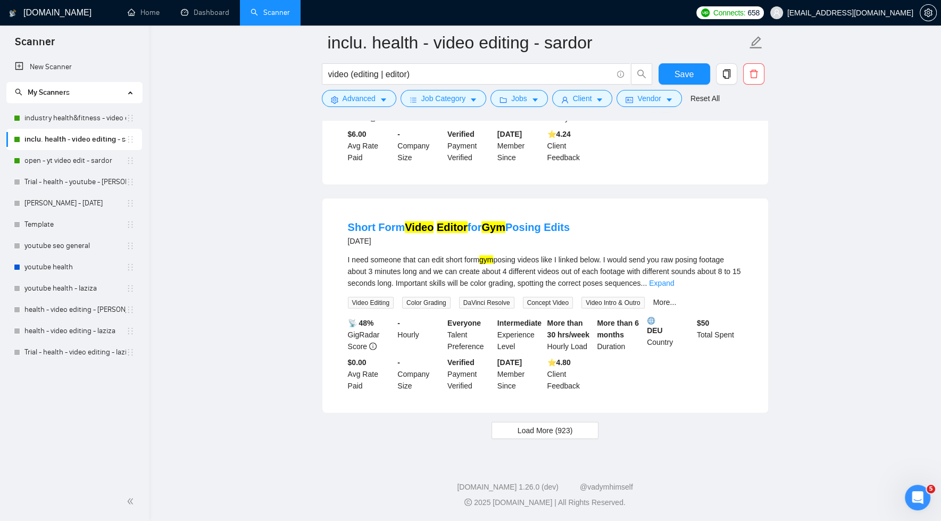
scroll to position [3075, 0]
click at [555, 434] on span "Load More (923)" at bounding box center [545, 431] width 55 height 12
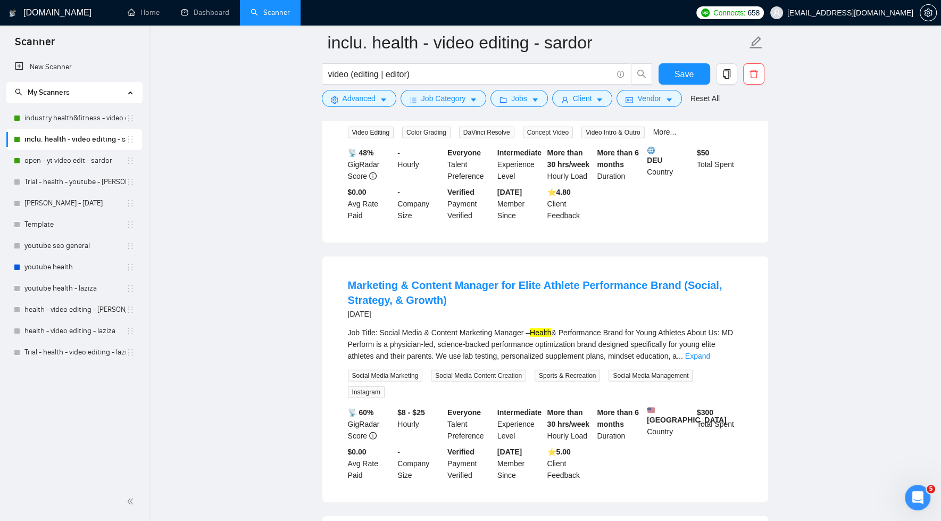
scroll to position [3305, 0]
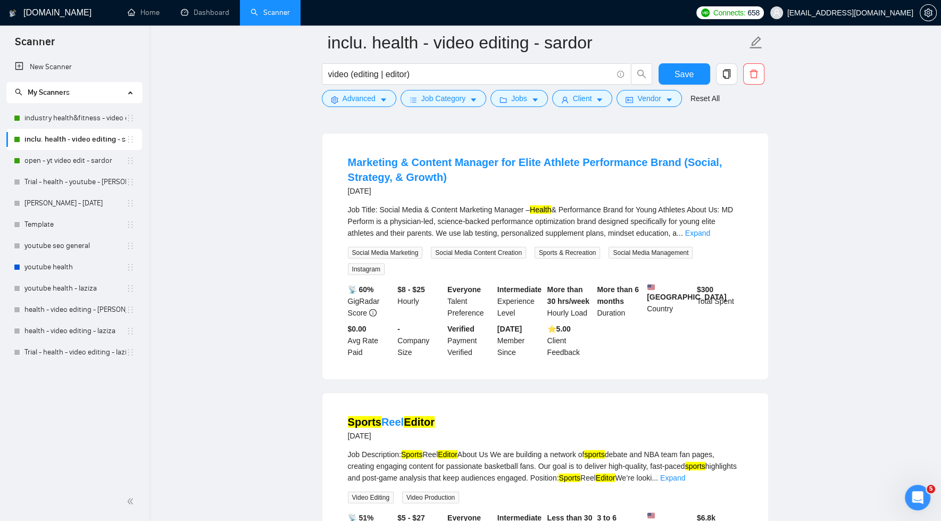
click at [710, 237] on link "Expand" at bounding box center [697, 233] width 25 height 9
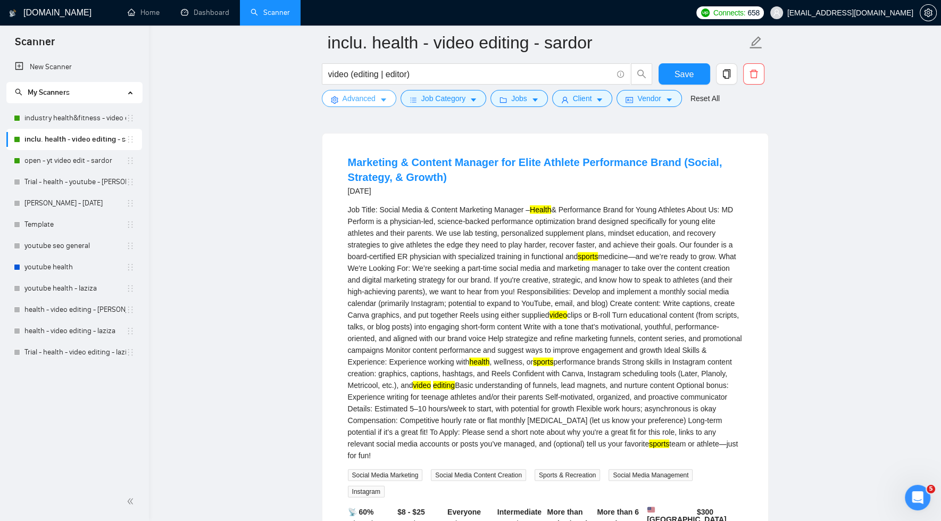
click at [383, 101] on icon "caret-down" at bounding box center [383, 99] width 7 height 7
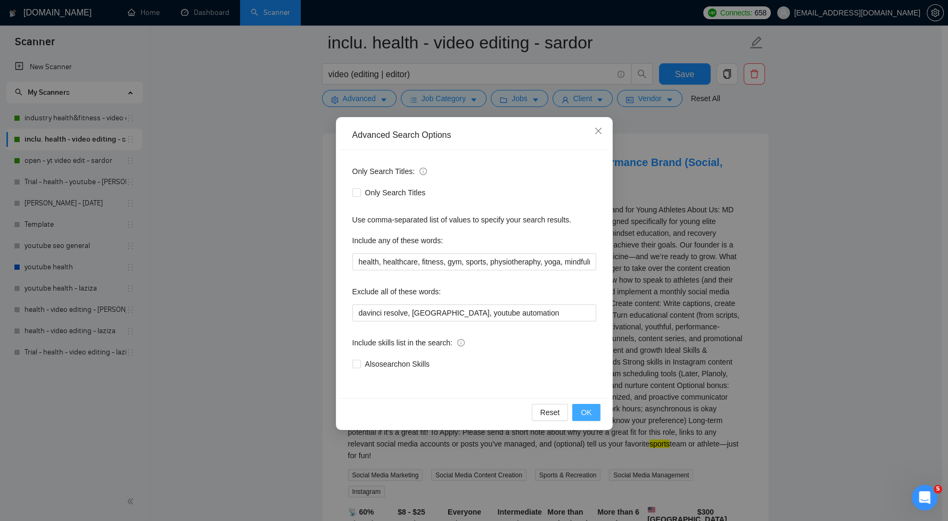
click at [590, 414] on span "OK" at bounding box center [586, 413] width 11 height 12
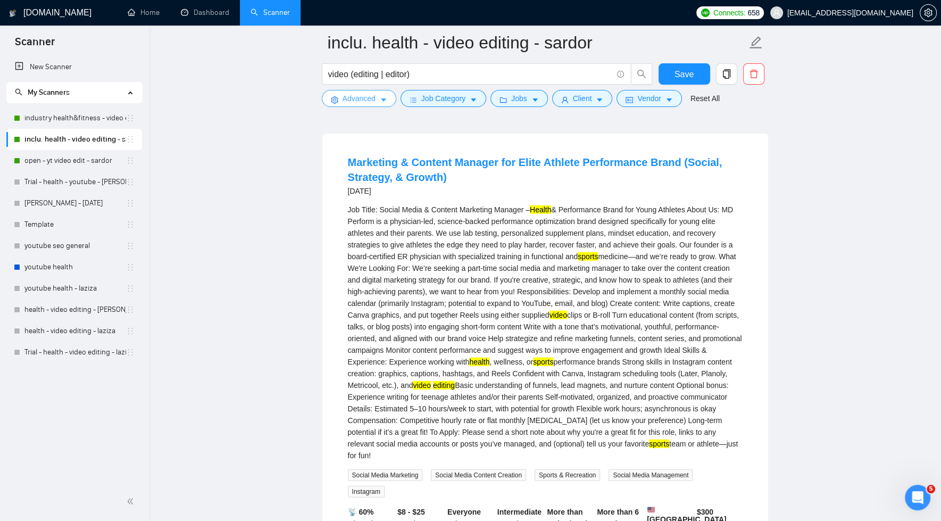
click at [375, 93] on span "Advanced" at bounding box center [359, 99] width 33 height 12
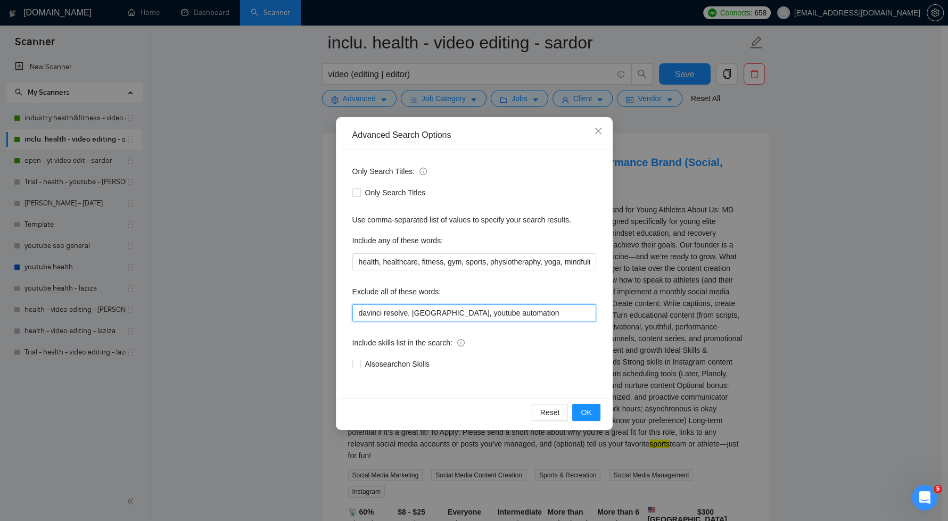
drag, startPoint x: 520, startPoint y: 313, endPoint x: 388, endPoint y: 310, distance: 132.0
click at [344, 302] on div "Only Search Titles: Only Search Titles Use comma-separated list of values to sp…" at bounding box center [473, 274] width 269 height 248
click at [601, 131] on icon "close" at bounding box center [598, 131] width 9 height 9
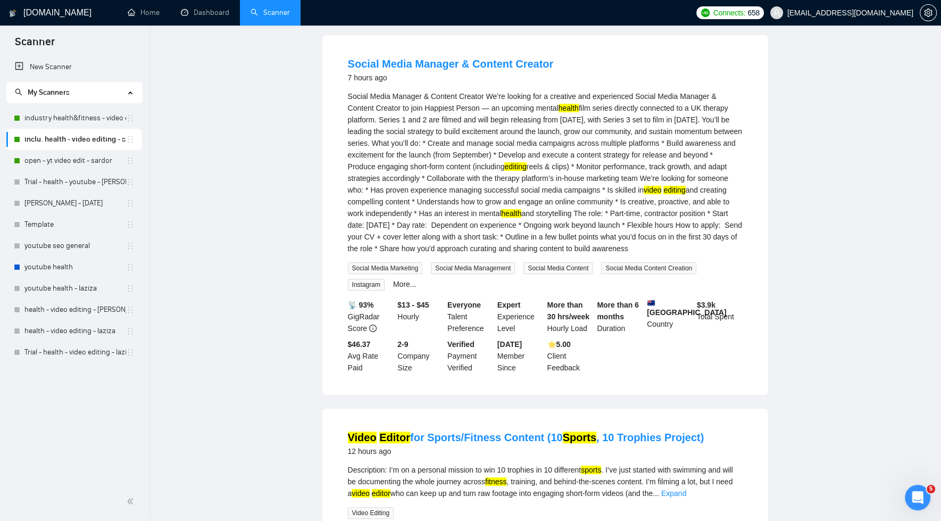
scroll to position [0, 0]
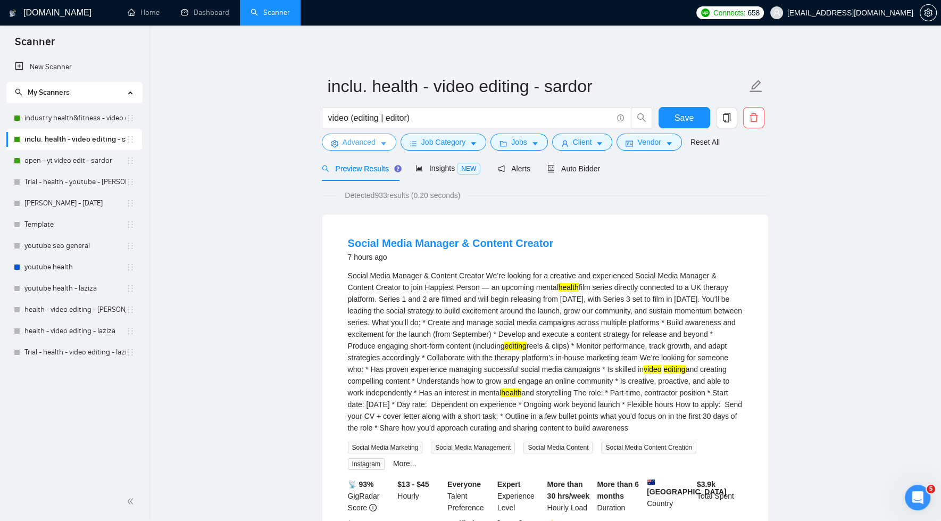
click at [382, 143] on icon "caret-down" at bounding box center [383, 143] width 7 height 7
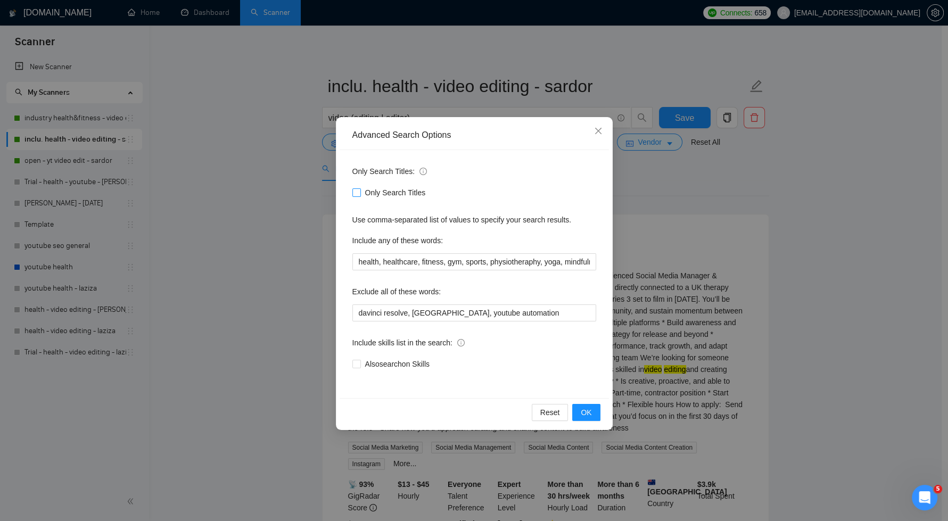
click at [354, 194] on input "Only Search Titles" at bounding box center [355, 191] width 7 height 7
checkbox input "true"
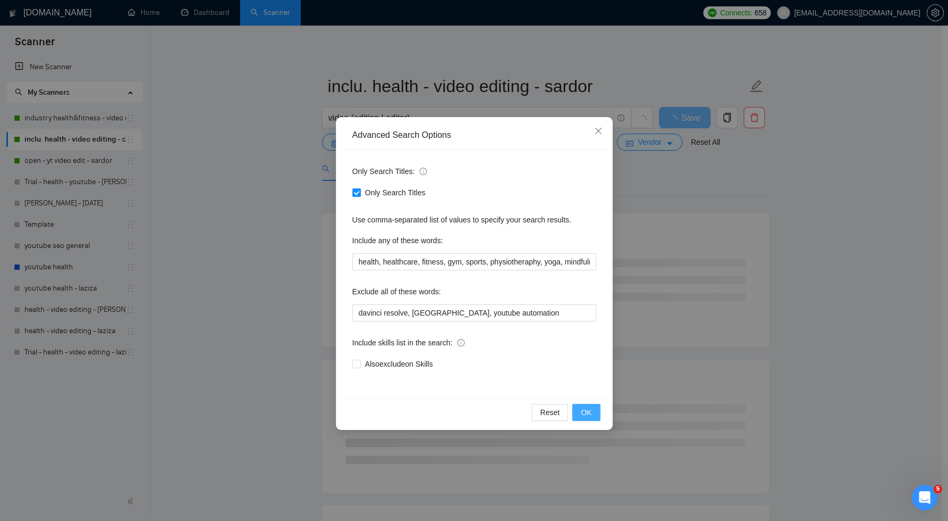
click at [592, 412] on button "OK" at bounding box center [586, 412] width 28 height 17
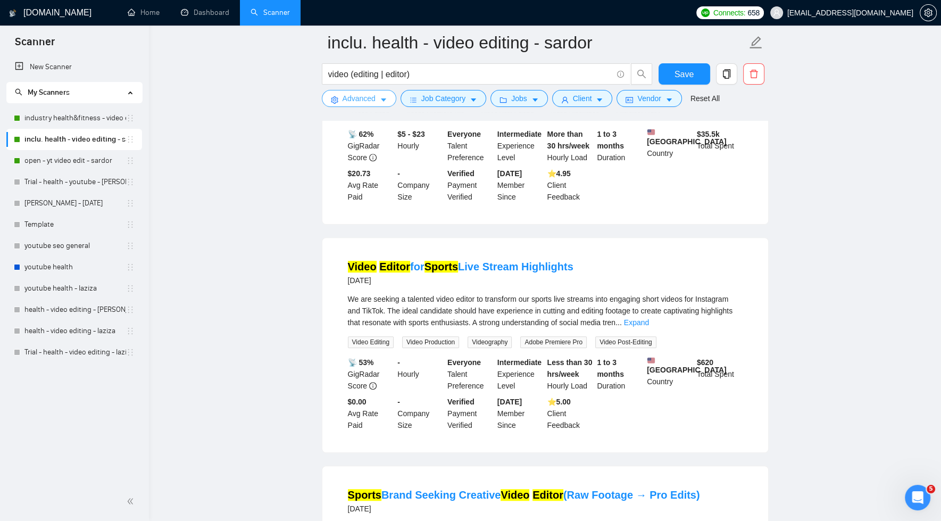
scroll to position [683, 0]
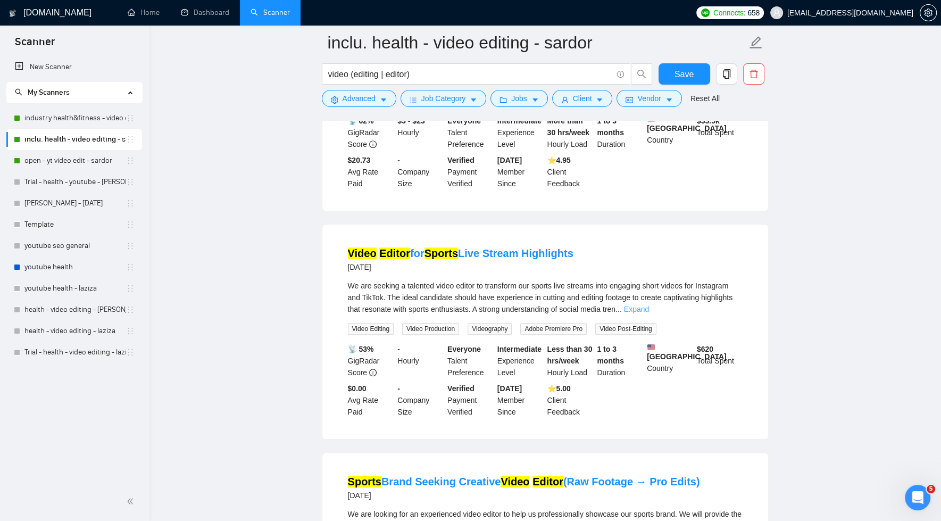
click at [649, 313] on link "Expand" at bounding box center [636, 309] width 25 height 9
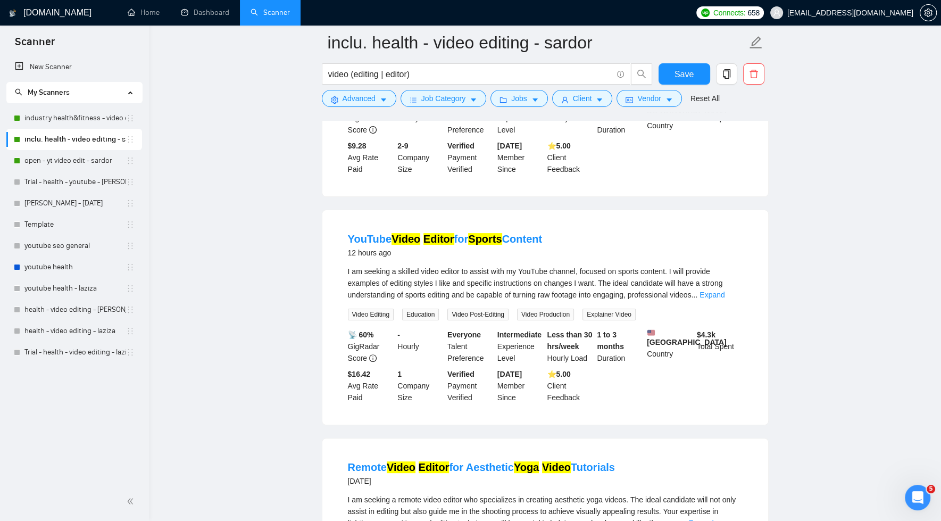
scroll to position [0, 0]
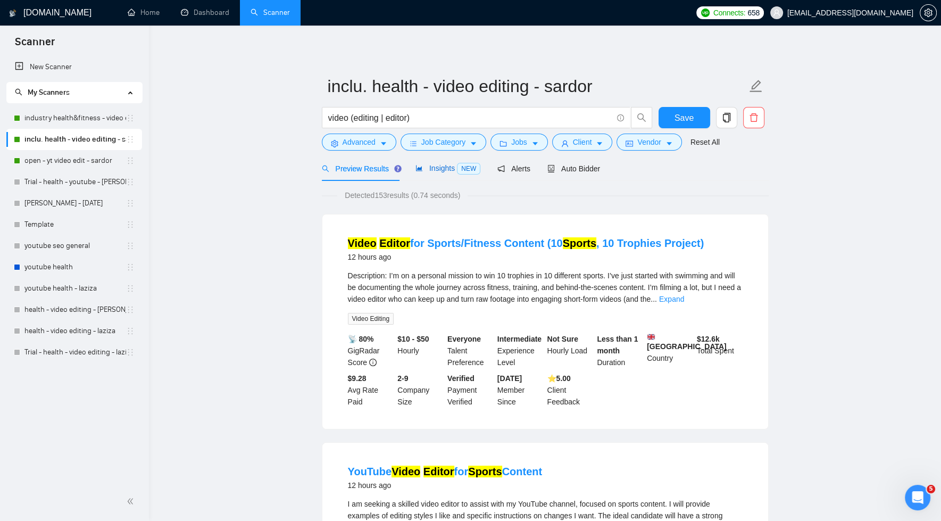
click at [441, 165] on span "Insights NEW" at bounding box center [448, 168] width 65 height 9
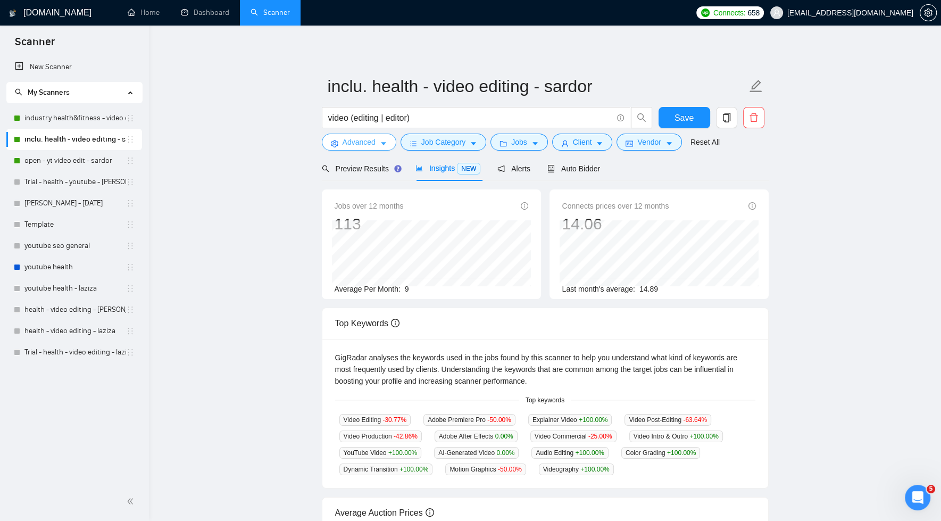
click at [375, 142] on span "Advanced" at bounding box center [359, 142] width 33 height 12
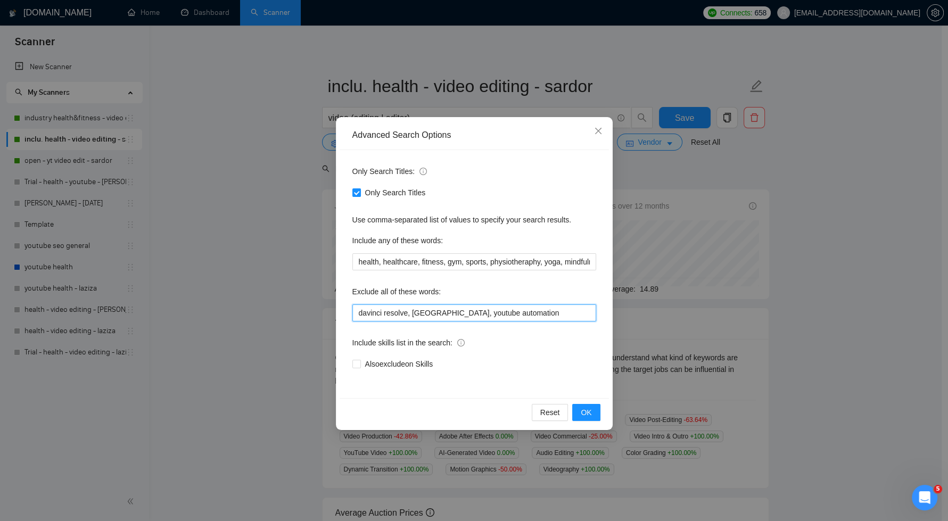
click at [517, 316] on input "davinci resolve, riverside, youtube automation" at bounding box center [474, 312] width 244 height 17
type input "davinci resolve, riverside, youtube automation, email marketing"
click at [361, 193] on span "Only Search Titles" at bounding box center [395, 193] width 69 height 12
click at [360, 193] on input "Only Search Titles" at bounding box center [355, 191] width 7 height 7
checkbox input "false"
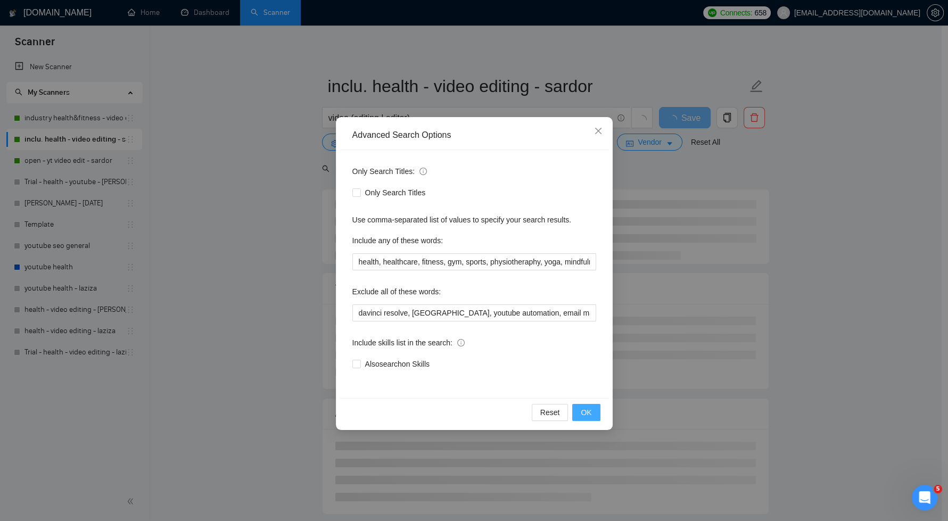
click at [587, 412] on span "OK" at bounding box center [586, 413] width 11 height 12
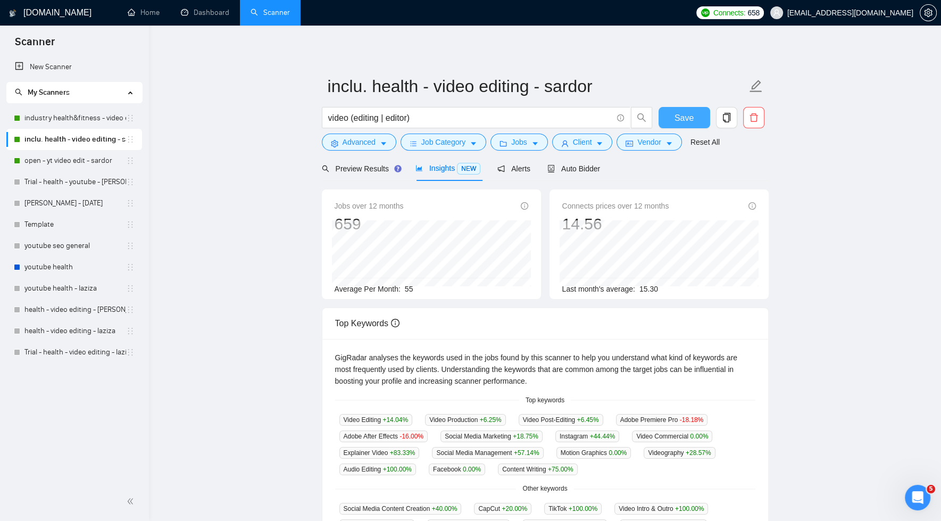
click at [681, 117] on span "Save" at bounding box center [684, 117] width 19 height 13
click at [362, 142] on span "Advanced" at bounding box center [359, 142] width 33 height 12
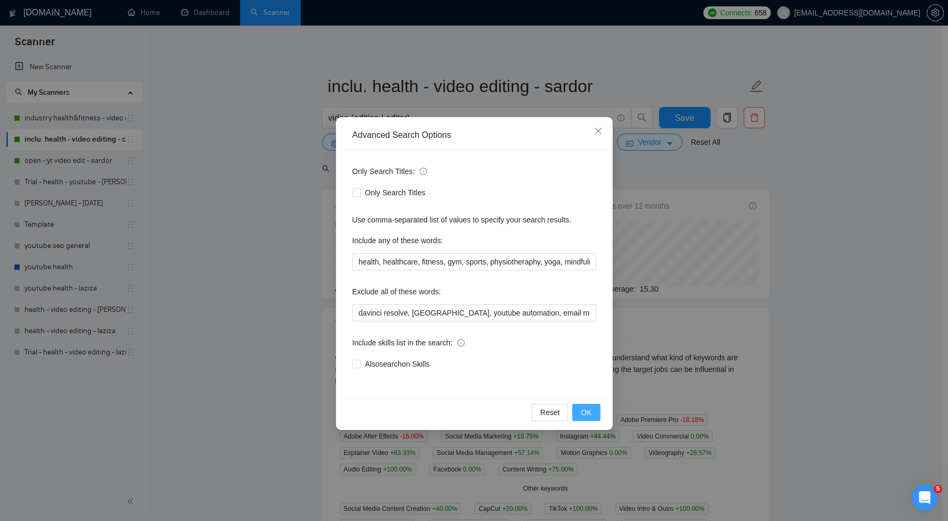
click at [589, 411] on span "OK" at bounding box center [586, 413] width 11 height 12
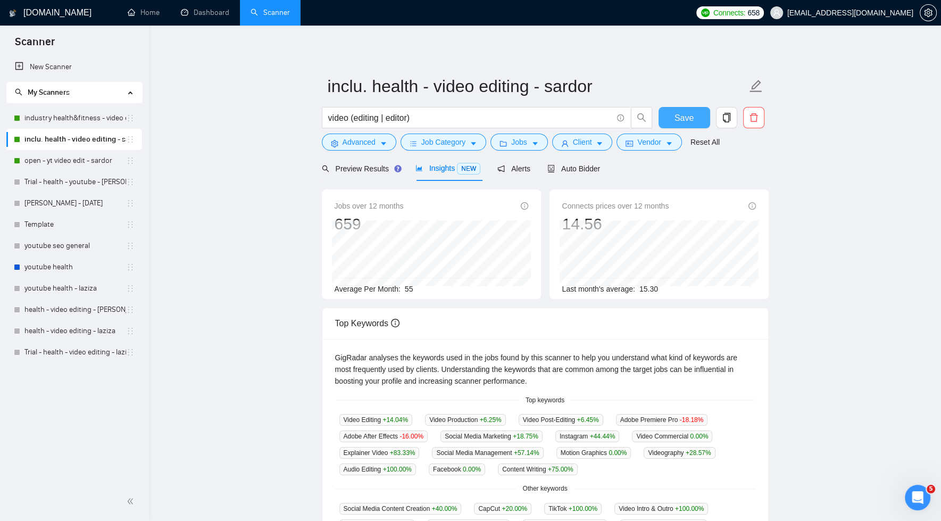
click at [671, 118] on button "Save" at bounding box center [685, 117] width 52 height 21
click at [347, 164] on span "Preview Results" at bounding box center [360, 168] width 77 height 9
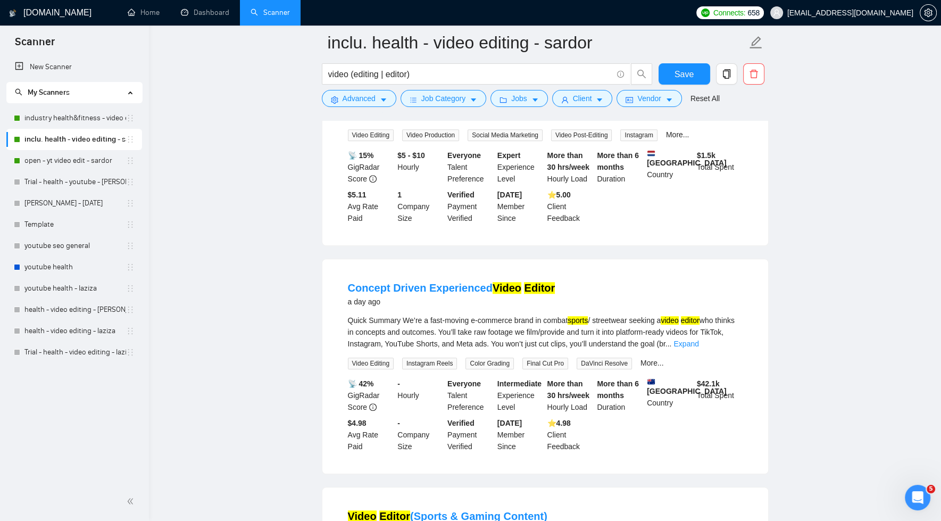
scroll to position [921, 0]
click at [699, 339] on link "Expand" at bounding box center [686, 343] width 25 height 9
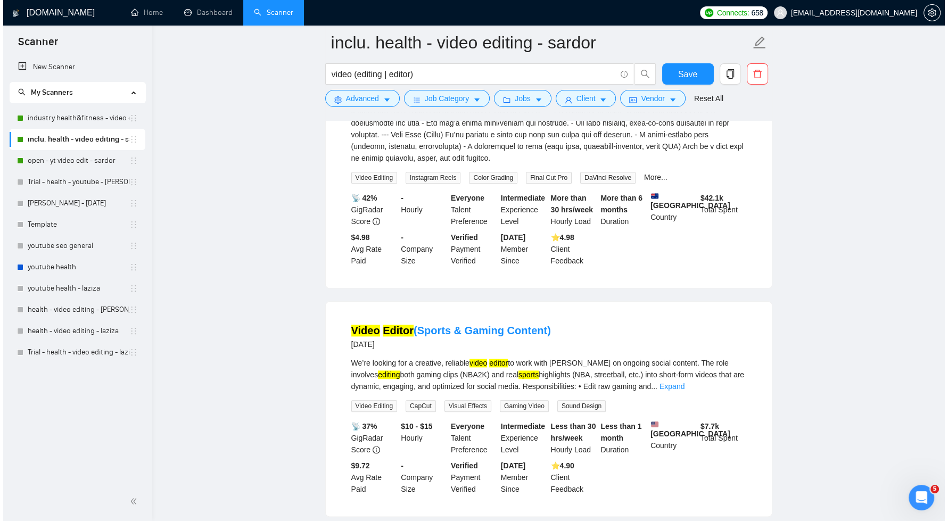
scroll to position [1074, 0]
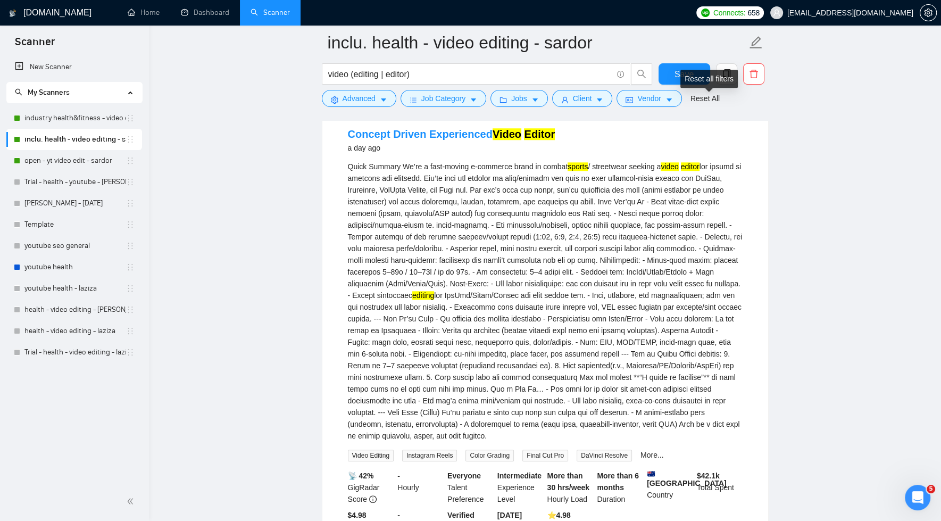
click at [693, 77] on div "Reset all filters" at bounding box center [709, 79] width 57 height 18
click at [676, 71] on span "Save" at bounding box center [684, 74] width 19 height 13
click at [384, 98] on icon "caret-down" at bounding box center [383, 99] width 7 height 7
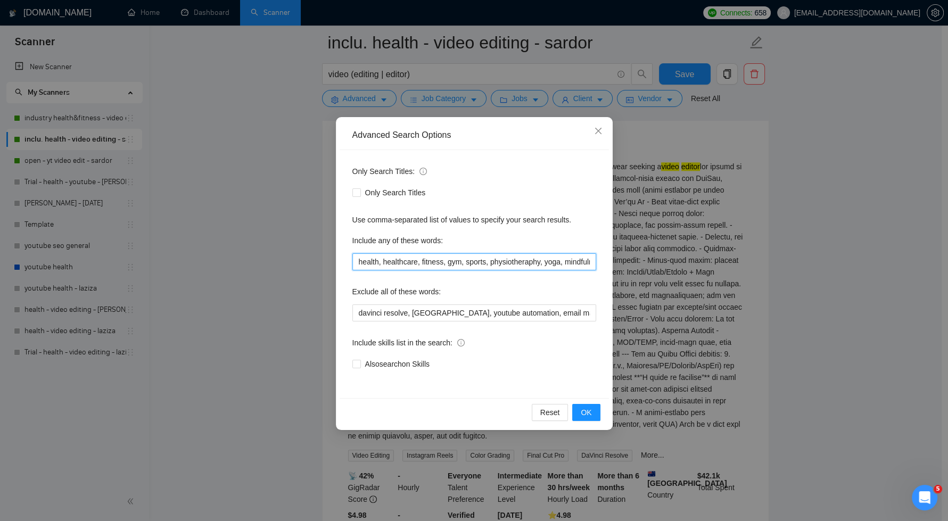
click at [558, 263] on input "health, healthcare, fitness, gym, sports, physiotheraphy, yoga, mindfulness" at bounding box center [474, 261] width 244 height 17
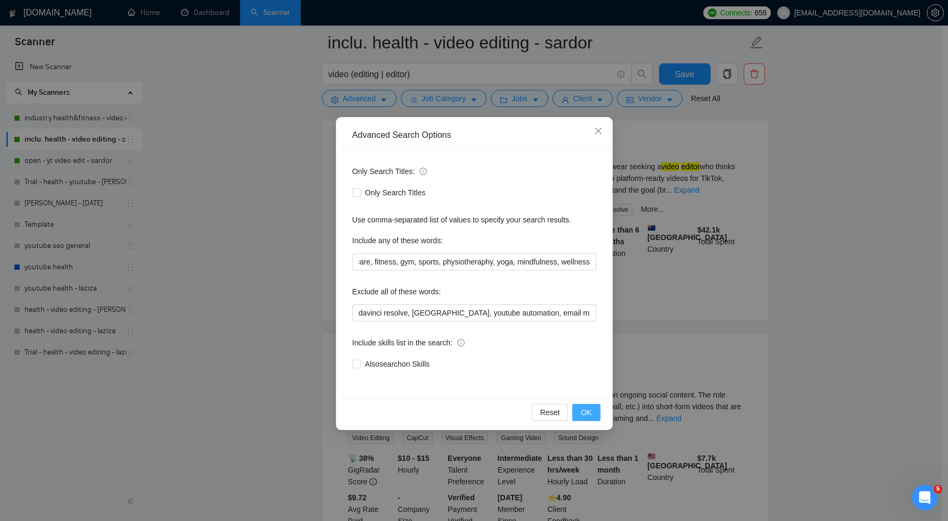
click at [585, 409] on span "OK" at bounding box center [586, 413] width 11 height 12
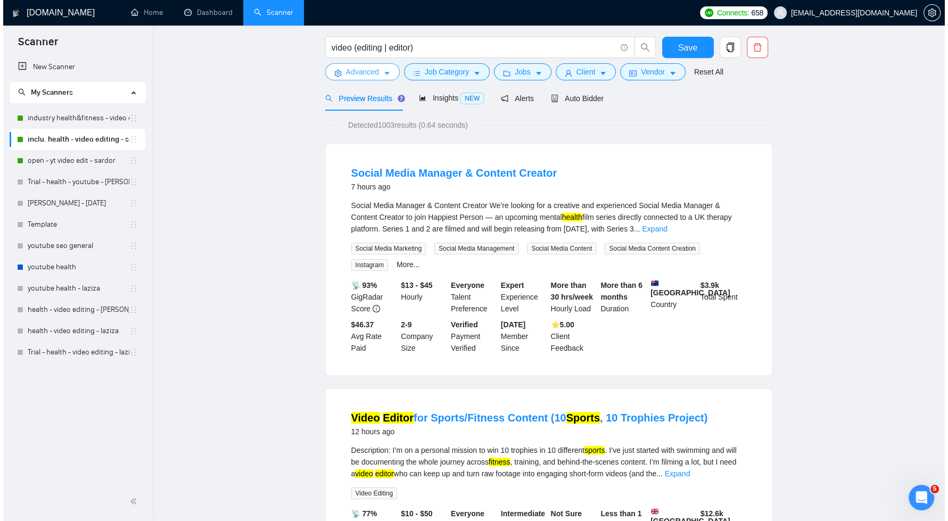
scroll to position [0, 0]
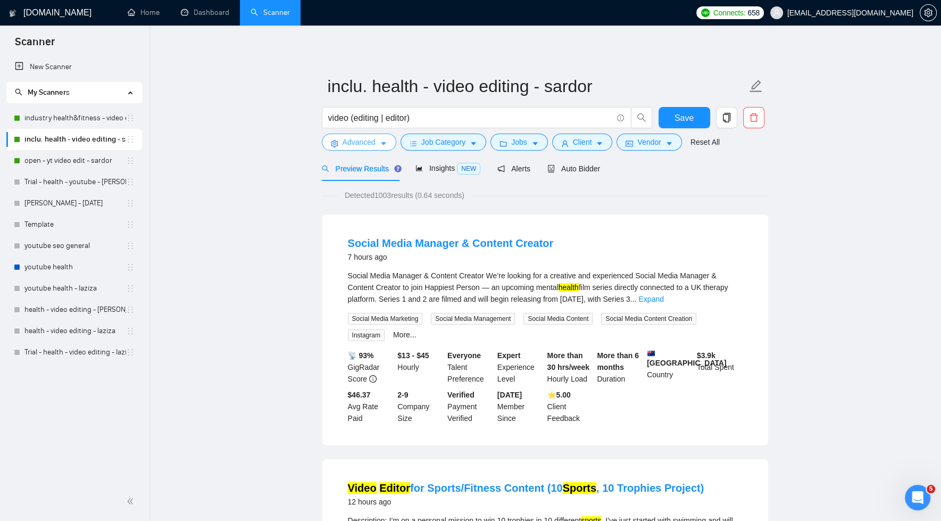
click at [378, 146] on button "Advanced" at bounding box center [359, 142] width 74 height 17
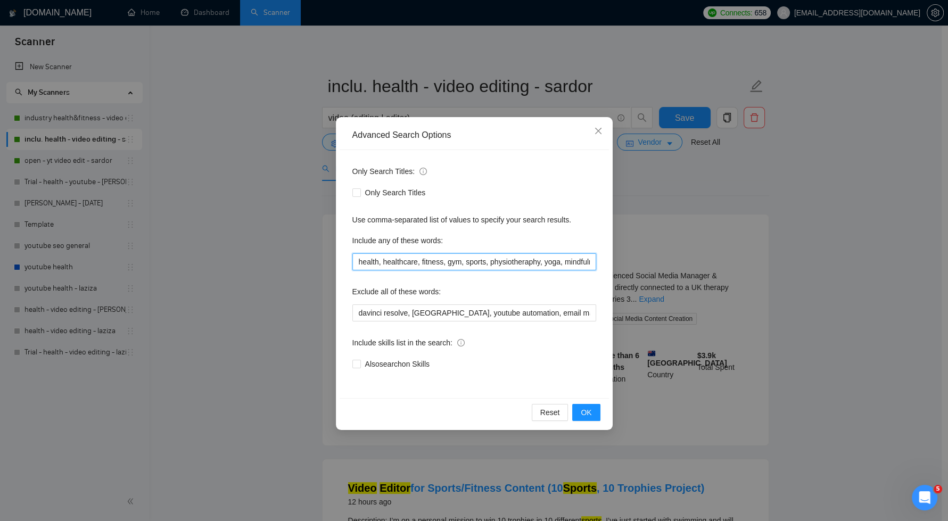
drag, startPoint x: 575, startPoint y: 263, endPoint x: 720, endPoint y: 329, distance: 159.5
click at [575, 263] on input "health, healthcare, fitness, gym, sports, physiotheraphy, yoga, mindfulness, we…" at bounding box center [474, 261] width 244 height 17
drag, startPoint x: 579, startPoint y: 262, endPoint x: 595, endPoint y: 273, distance: 19.2
click at [579, 262] on input "health, healthcare, fitness, gym, sports, physiotheraphy, yoga, mindfulness, we…" at bounding box center [474, 261] width 244 height 17
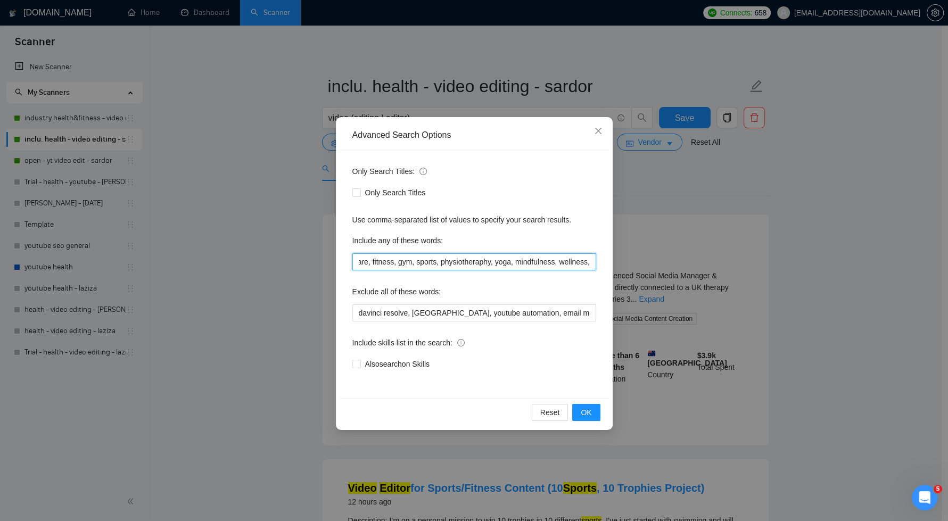
paste input "supplement"
click at [591, 410] on span "OK" at bounding box center [586, 413] width 11 height 12
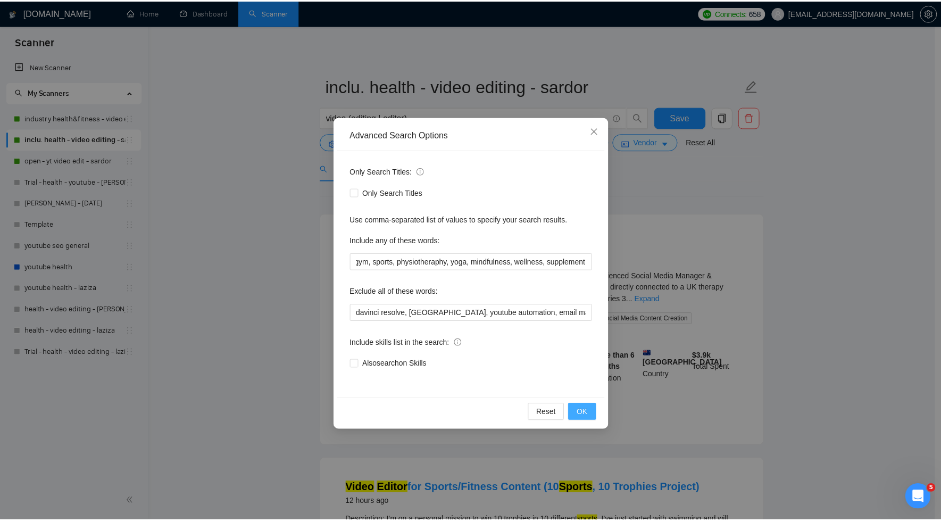
scroll to position [0, 0]
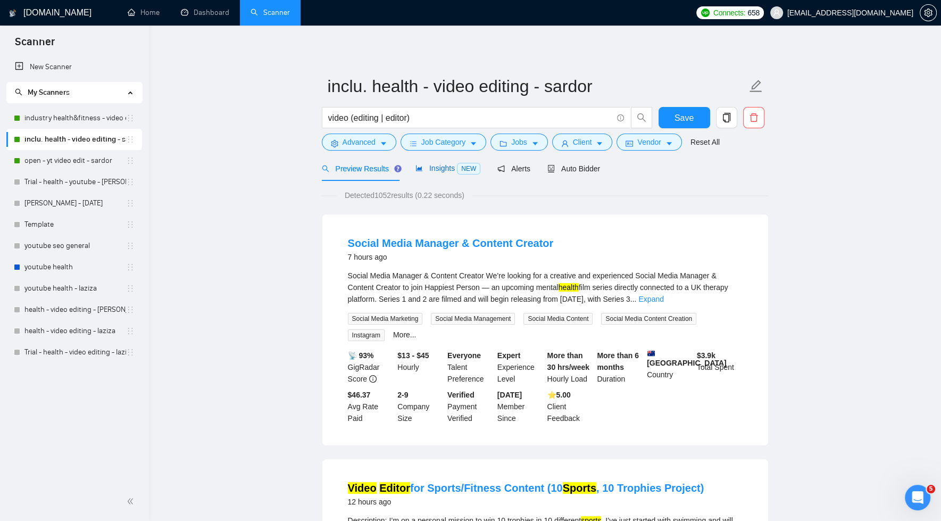
click at [433, 172] on span "Insights NEW" at bounding box center [448, 168] width 65 height 9
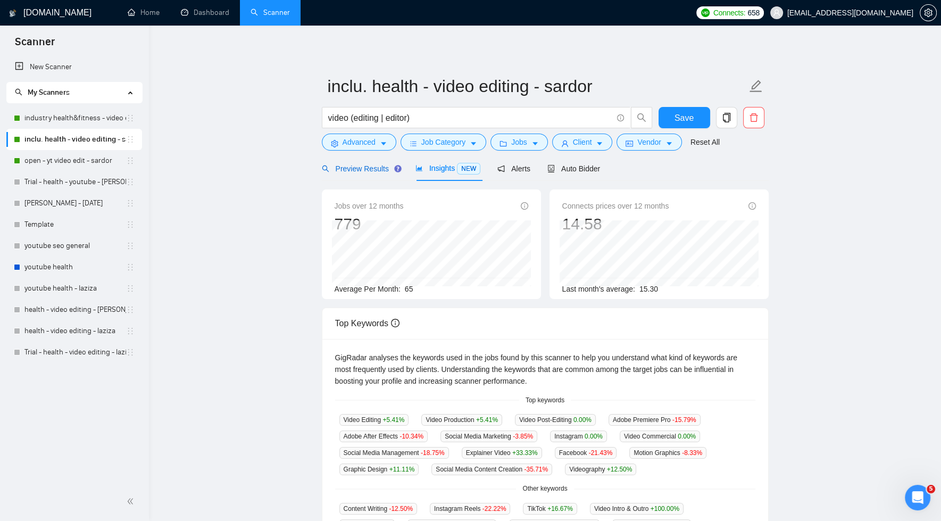
click at [370, 170] on span "Preview Results" at bounding box center [360, 168] width 77 height 9
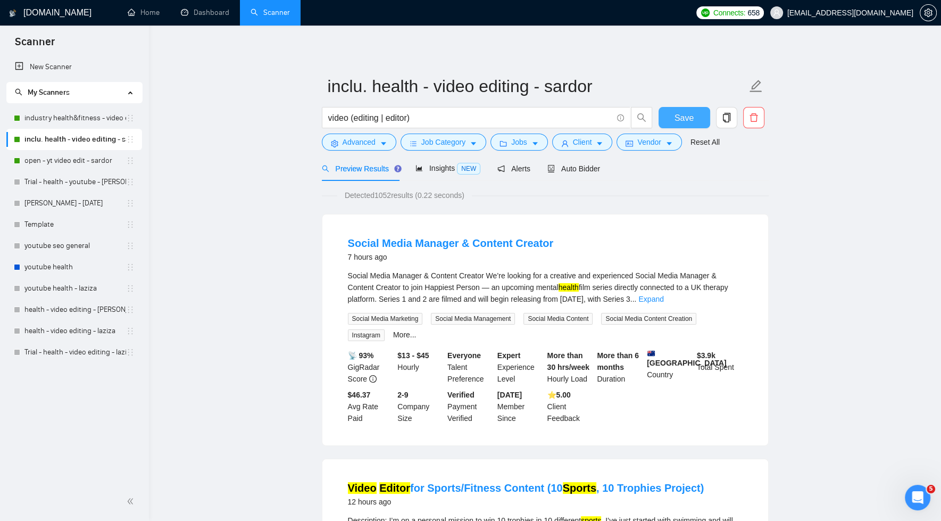
click at [696, 114] on button "Save" at bounding box center [685, 117] width 52 height 21
click at [669, 117] on button "Save" at bounding box center [685, 117] width 52 height 21
click at [442, 165] on span "Insights NEW" at bounding box center [448, 168] width 65 height 9
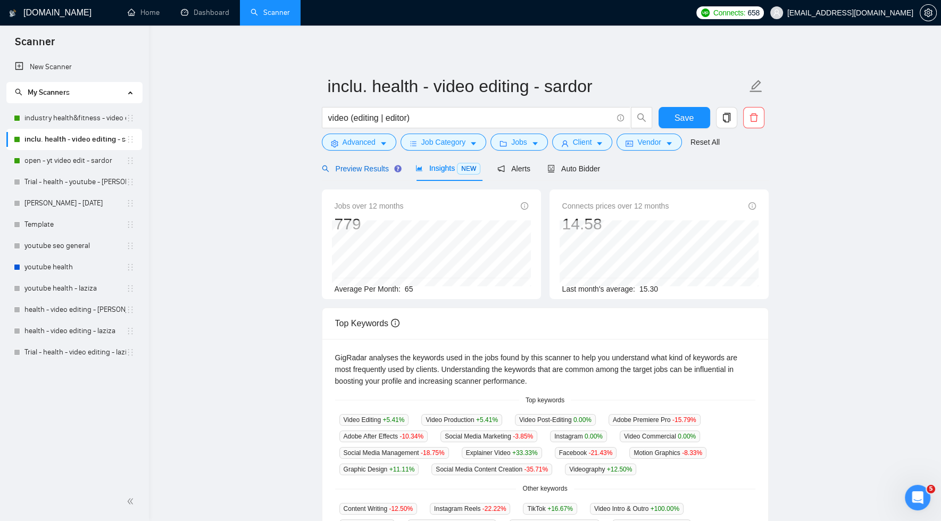
click at [362, 168] on span "Preview Results" at bounding box center [360, 168] width 77 height 9
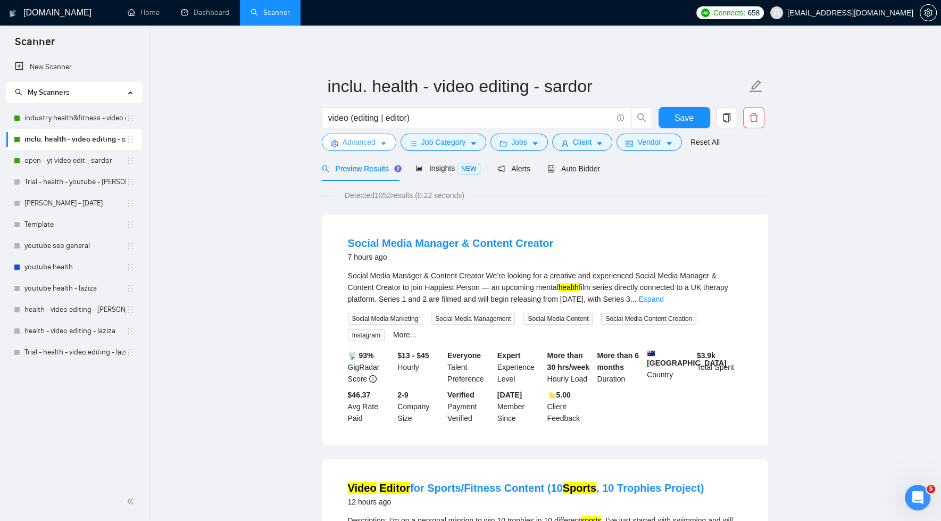
click at [381, 144] on icon "caret-down" at bounding box center [383, 143] width 7 height 7
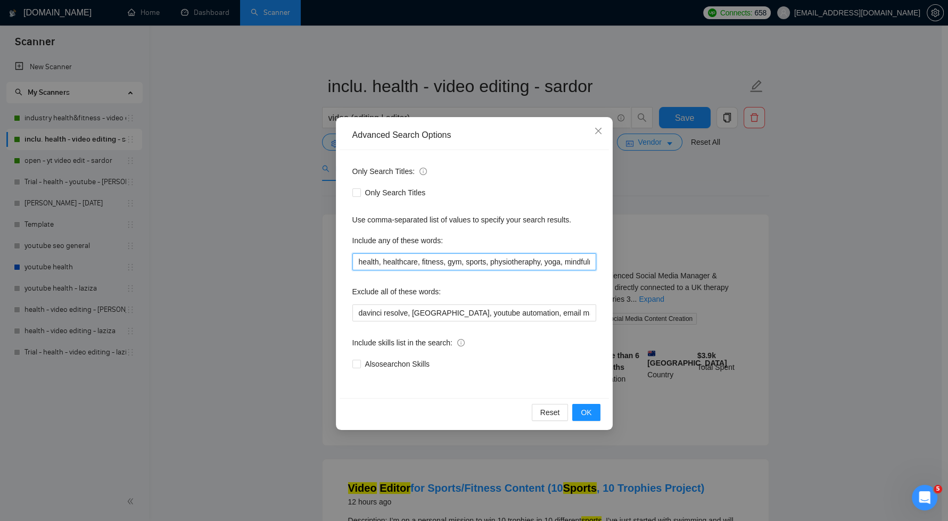
click at [584, 263] on input "health, healthcare, fitness, gym, sports, physiotheraphy, yoga, mindfulness, we…" at bounding box center [474, 261] width 244 height 17
paste input "acupuncture, massage, Reiki"
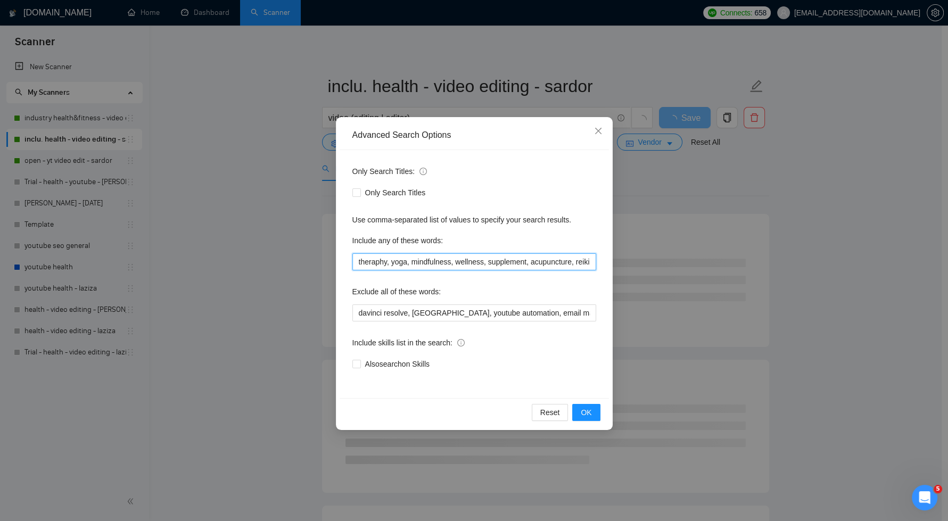
scroll to position [0, 169]
type input "health, healthcare, fitness, gym, sports, physiotheraphy, yoga, mindfulness, we…"
click at [581, 413] on span "OK" at bounding box center [586, 413] width 11 height 12
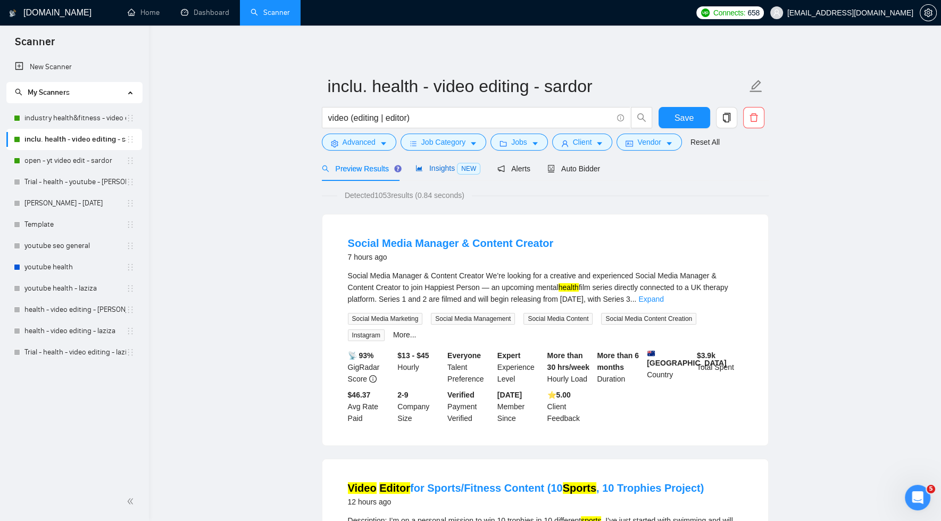
click at [438, 167] on span "Insights NEW" at bounding box center [448, 168] width 65 height 9
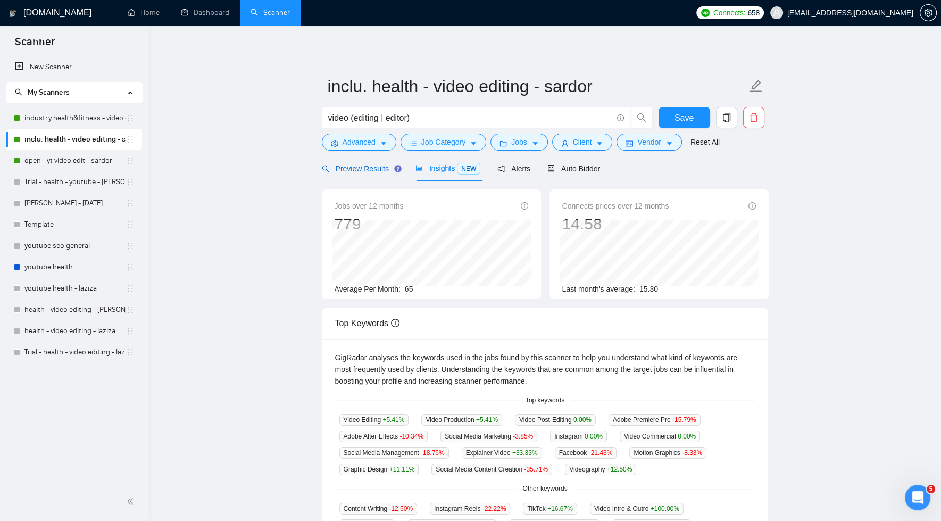
click at [374, 168] on span "Preview Results" at bounding box center [360, 168] width 77 height 9
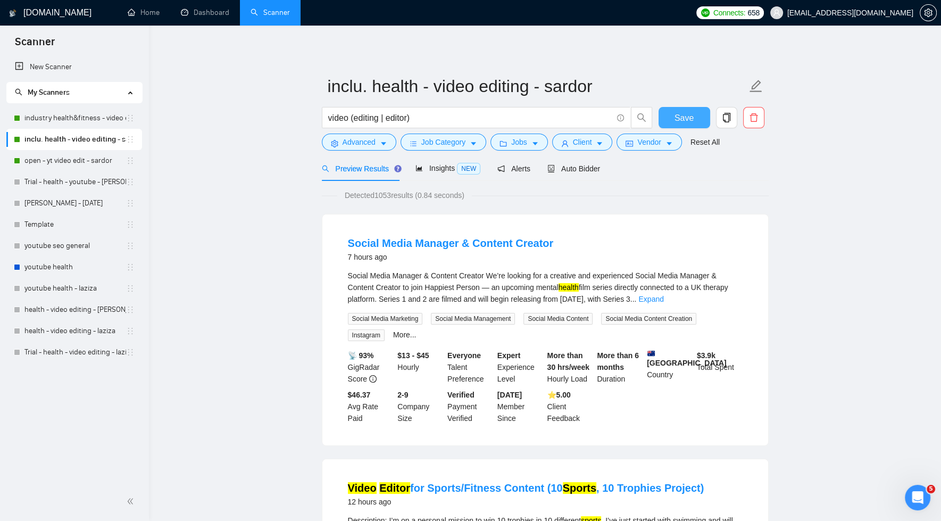
drag, startPoint x: 670, startPoint y: 119, endPoint x: 712, endPoint y: 127, distance: 42.2
click at [671, 119] on button "Save" at bounding box center [685, 117] width 52 height 21
click at [681, 113] on span "Save" at bounding box center [684, 117] width 19 height 13
click at [373, 147] on span "Advanced" at bounding box center [359, 142] width 33 height 12
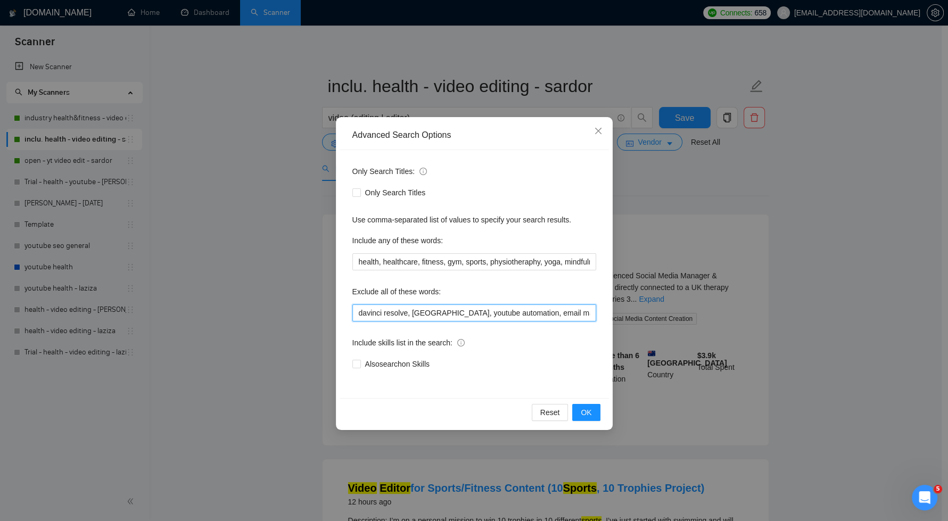
click at [569, 315] on input "davinci resolve, riverside, youtube automation, email marketing" at bounding box center [474, 312] width 244 height 17
paste input "ai specialist, ai expert"
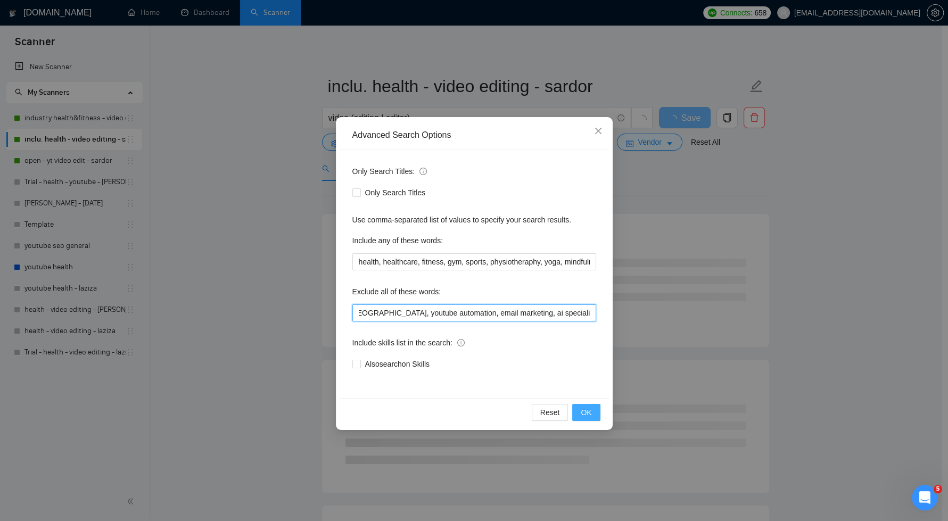
type input "davinci resolve, [GEOGRAPHIC_DATA], youtube automation, email marketing, ai spe…"
click at [588, 409] on span "OK" at bounding box center [586, 413] width 11 height 12
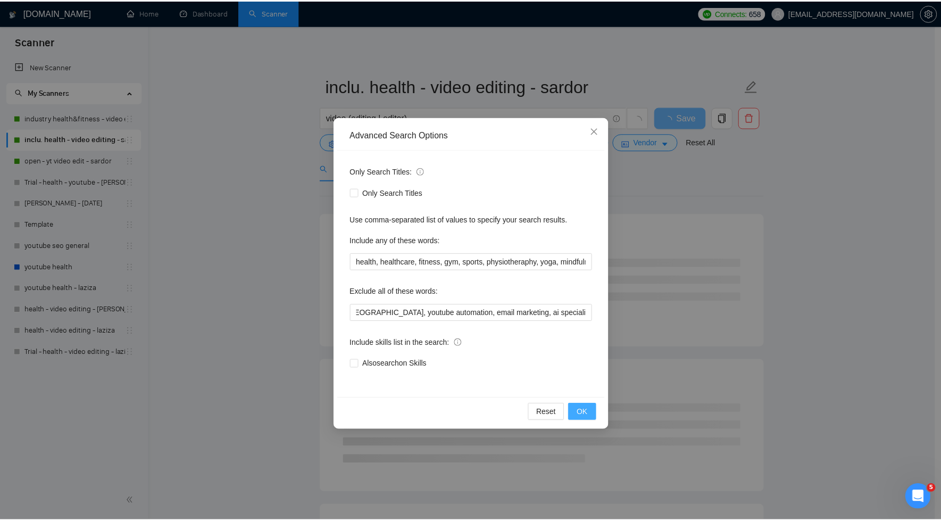
scroll to position [0, 0]
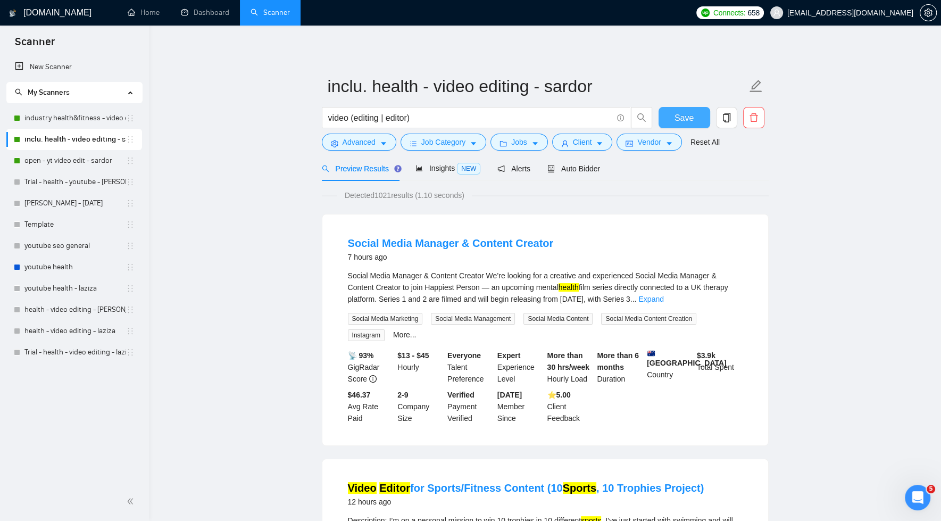
click at [689, 118] on span "Save" at bounding box center [684, 117] width 19 height 13
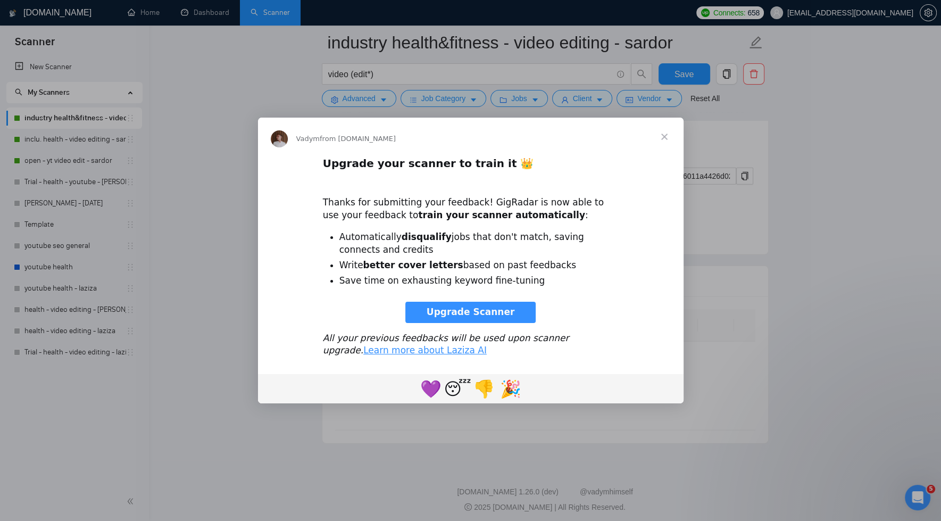
click at [664, 136] on span "Close" at bounding box center [664, 137] width 38 height 38
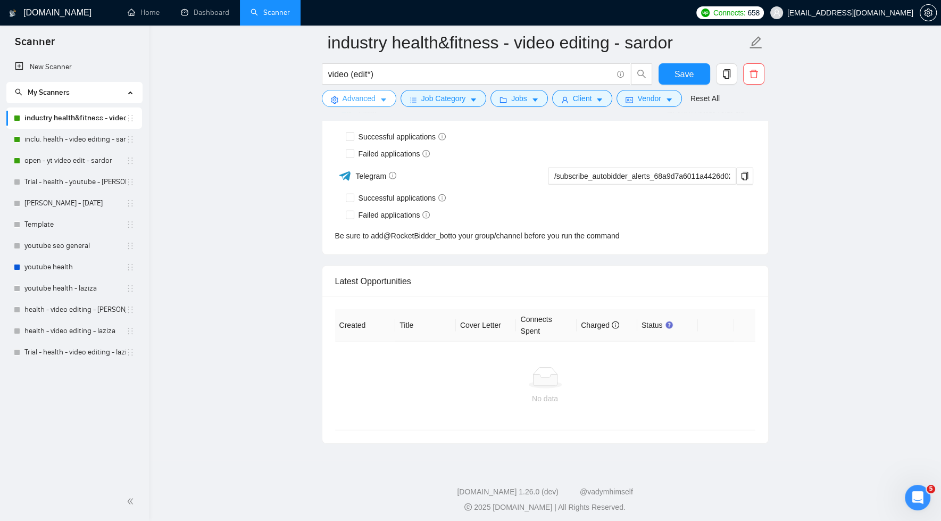
click at [370, 101] on span "Advanced" at bounding box center [359, 99] width 33 height 12
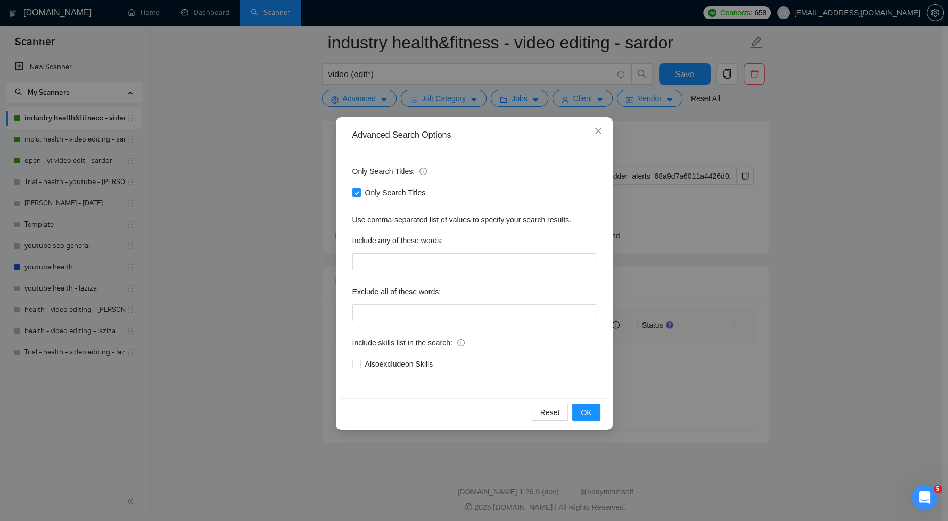
click at [235, 243] on div "Advanced Search Options Only Search Titles: Only Search Titles Use comma-separa…" at bounding box center [474, 260] width 948 height 521
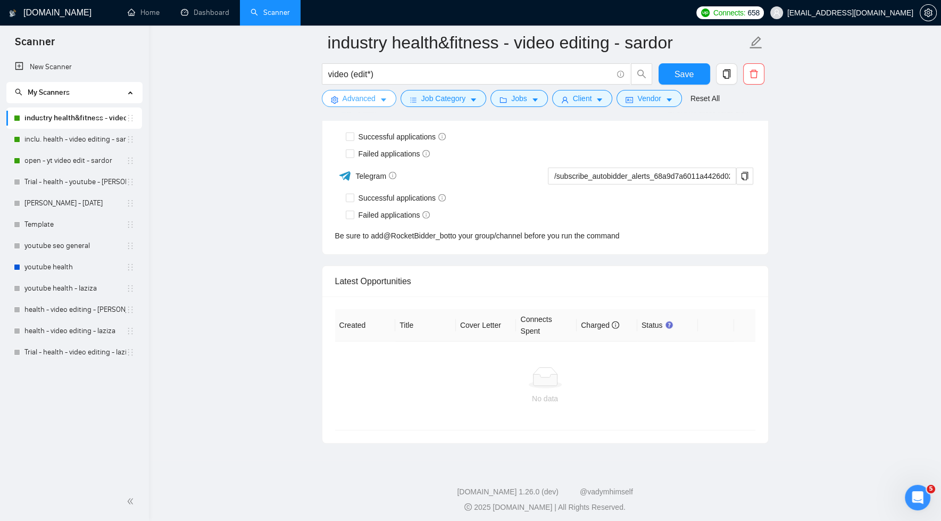
click at [361, 97] on span "Advanced" at bounding box center [359, 99] width 33 height 12
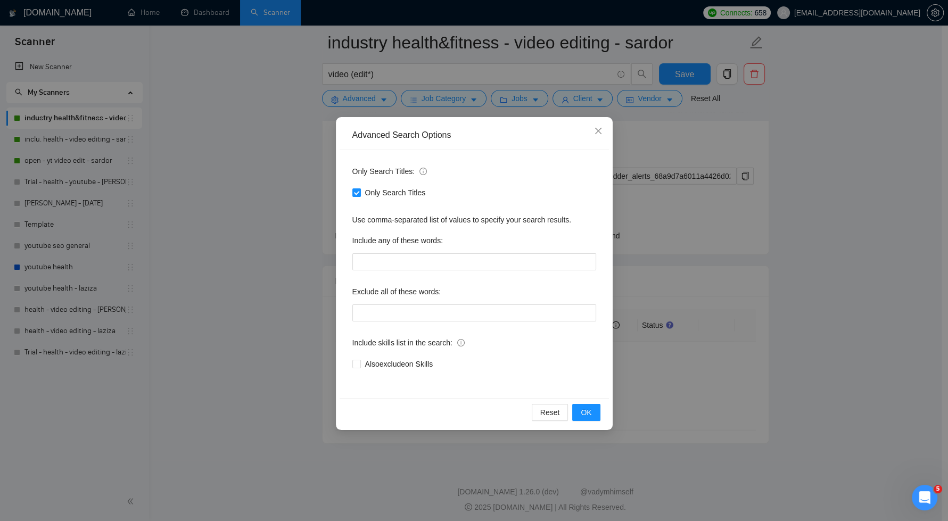
click at [242, 163] on div "Advanced Search Options Only Search Titles: Only Search Titles Use comma-separa…" at bounding box center [474, 260] width 948 height 521
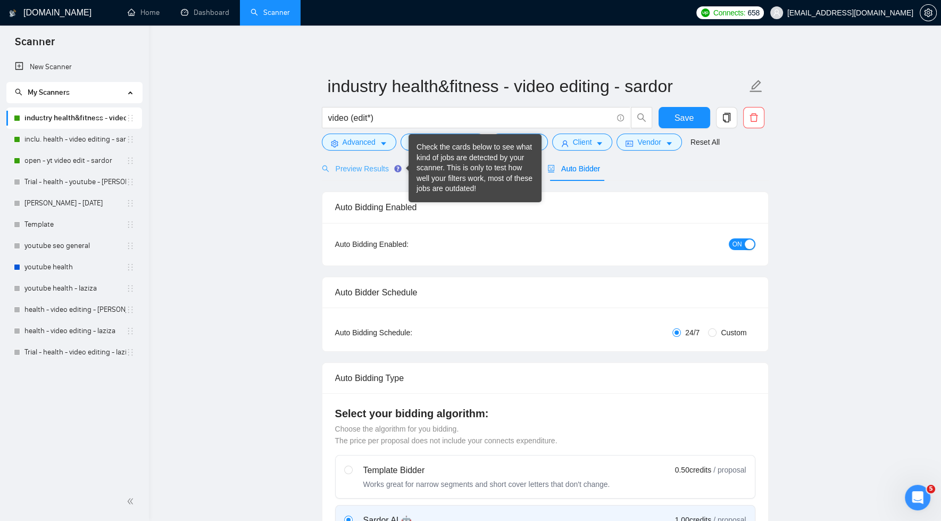
click at [441, 171] on div "Check the cards below to see what kind of jobs are detected by your scanner. Th…" at bounding box center [475, 168] width 117 height 52
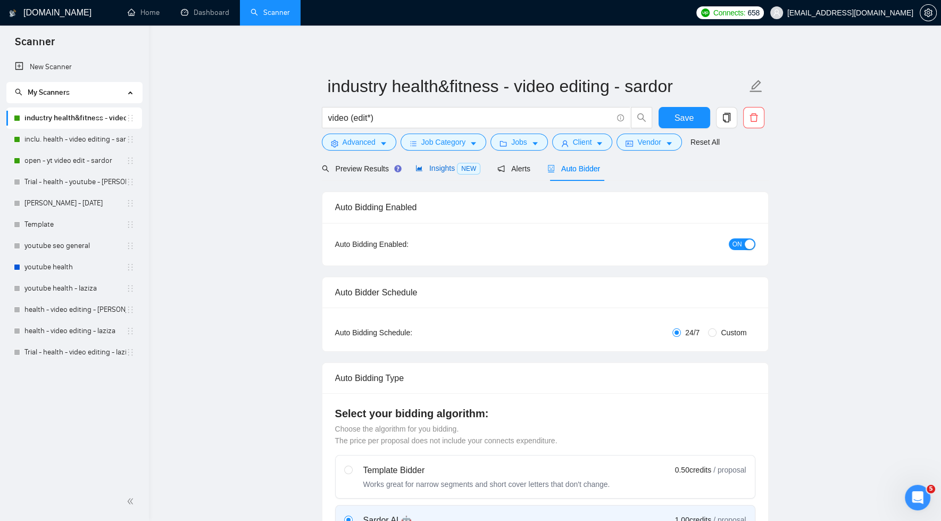
click at [430, 164] on span "Insights NEW" at bounding box center [448, 168] width 65 height 9
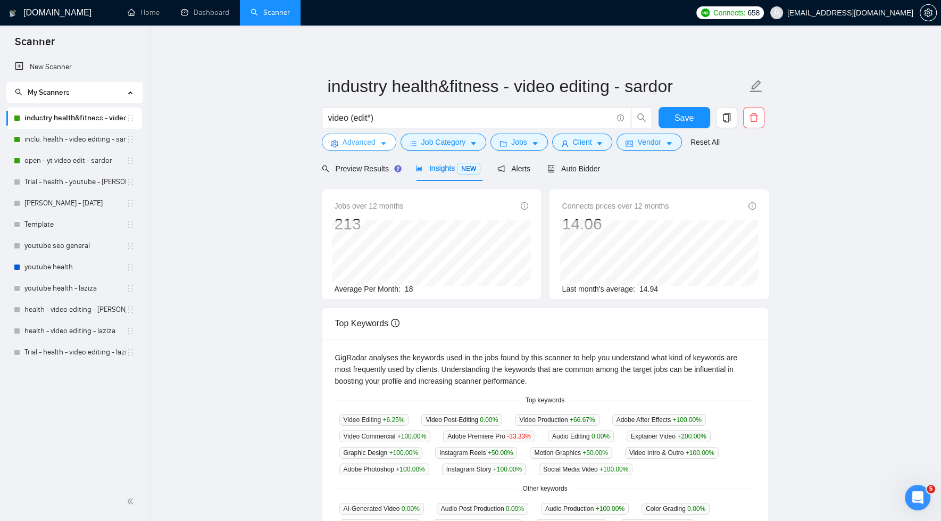
click at [364, 143] on span "Advanced" at bounding box center [359, 142] width 33 height 12
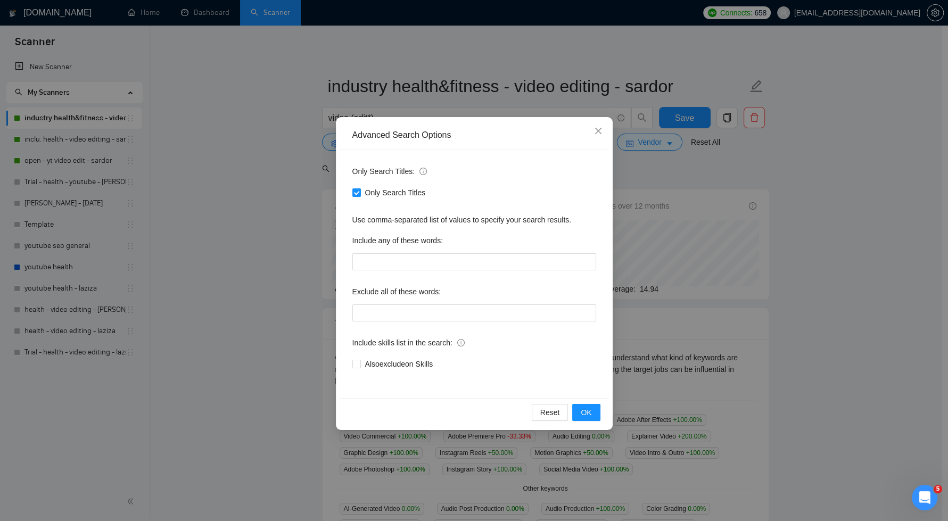
click at [356, 192] on input "Only Search Titles" at bounding box center [355, 191] width 7 height 7
checkbox input "false"
click at [582, 413] on span "OK" at bounding box center [586, 413] width 11 height 12
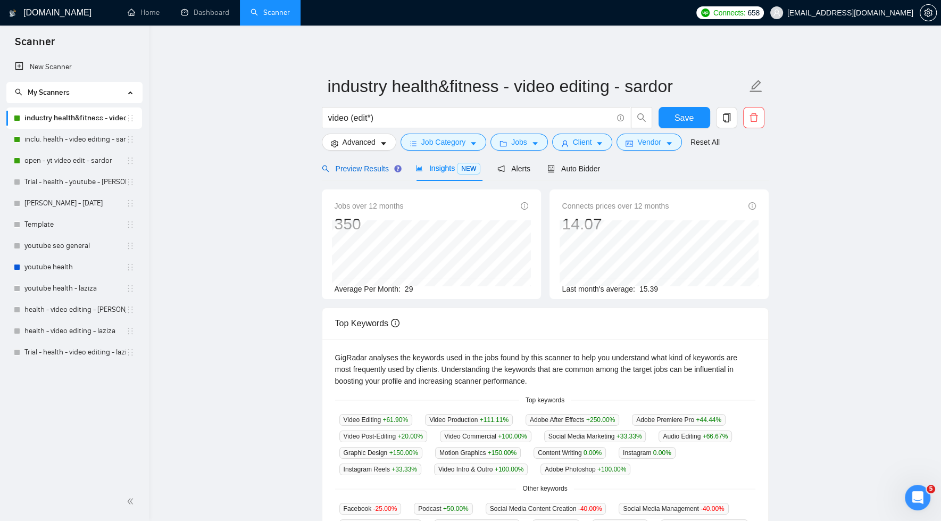
click at [370, 169] on span "Preview Results" at bounding box center [360, 168] width 77 height 9
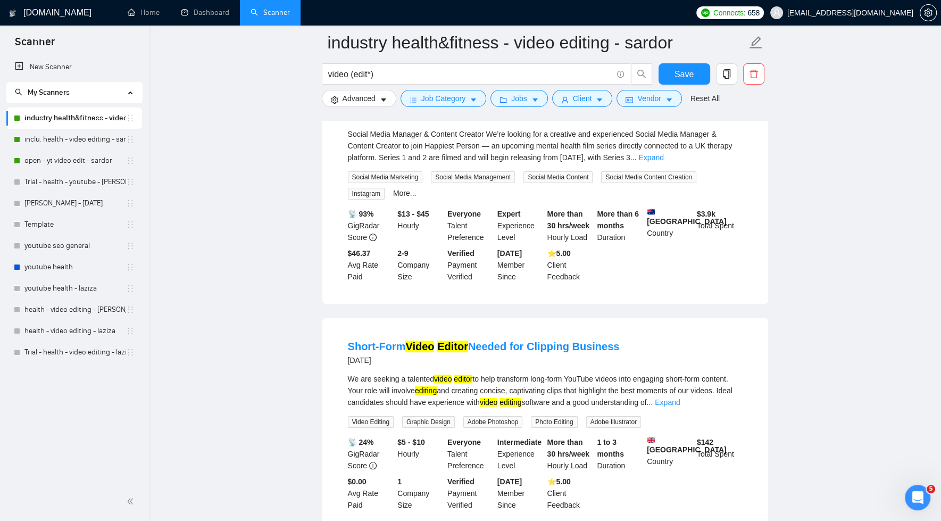
scroll to position [219, 0]
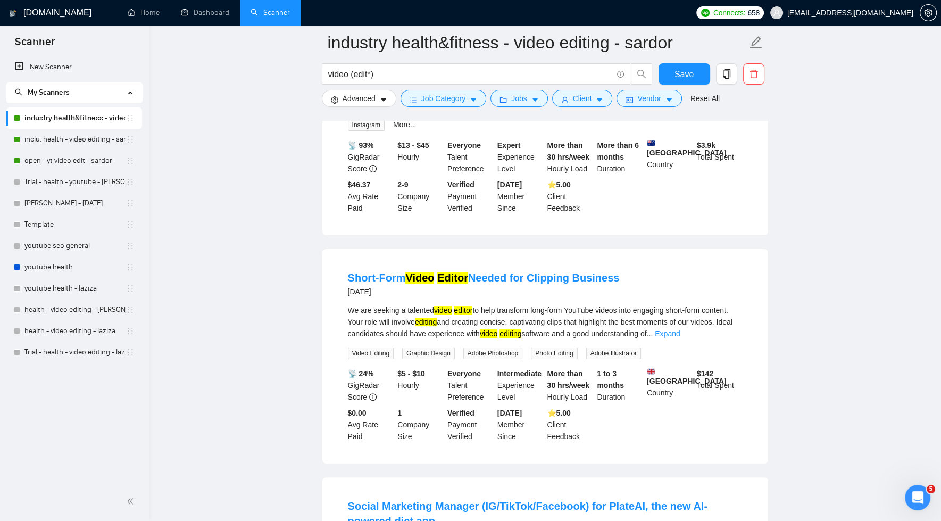
click at [680, 334] on link "Expand" at bounding box center [667, 333] width 25 height 9
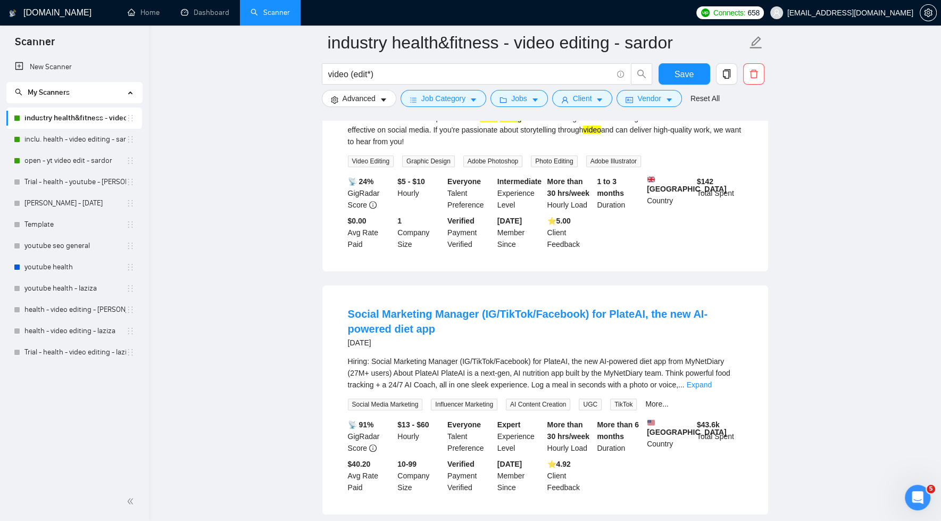
scroll to position [436, 0]
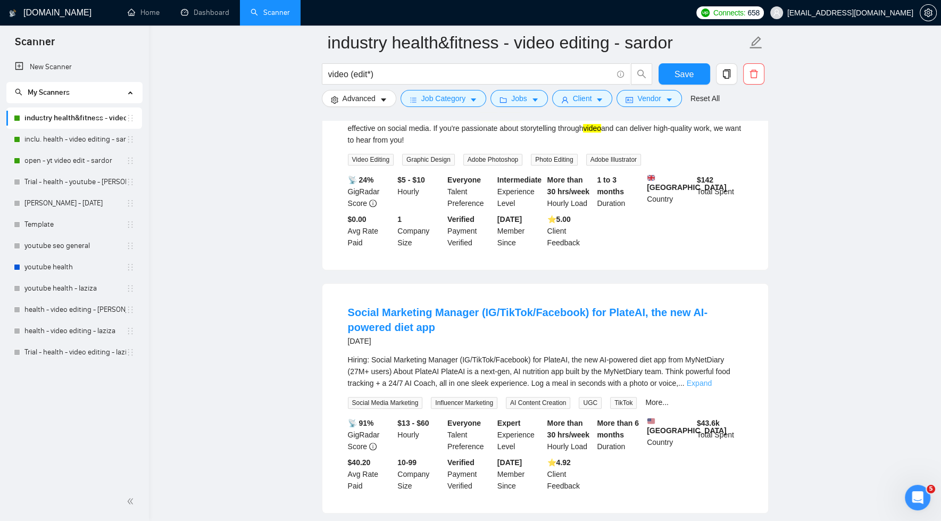
click at [712, 387] on link "Expand" at bounding box center [699, 383] width 25 height 9
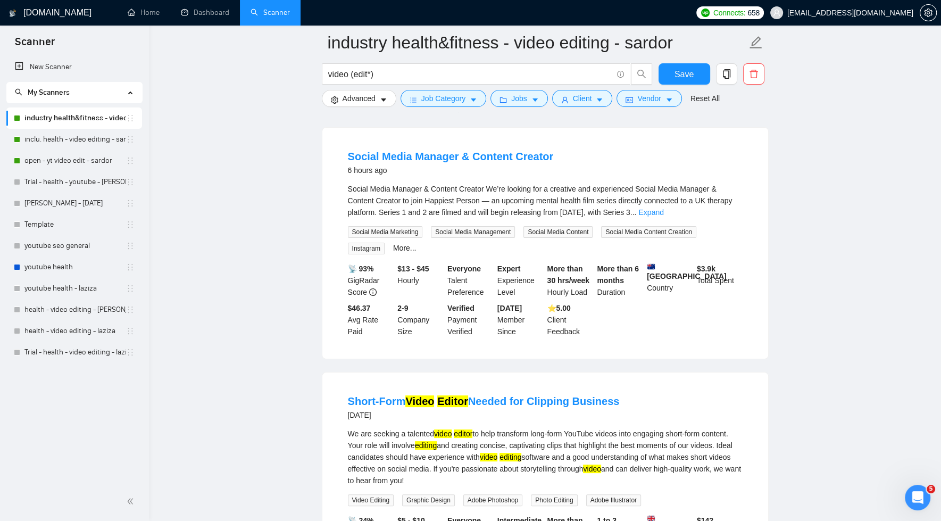
scroll to position [0, 0]
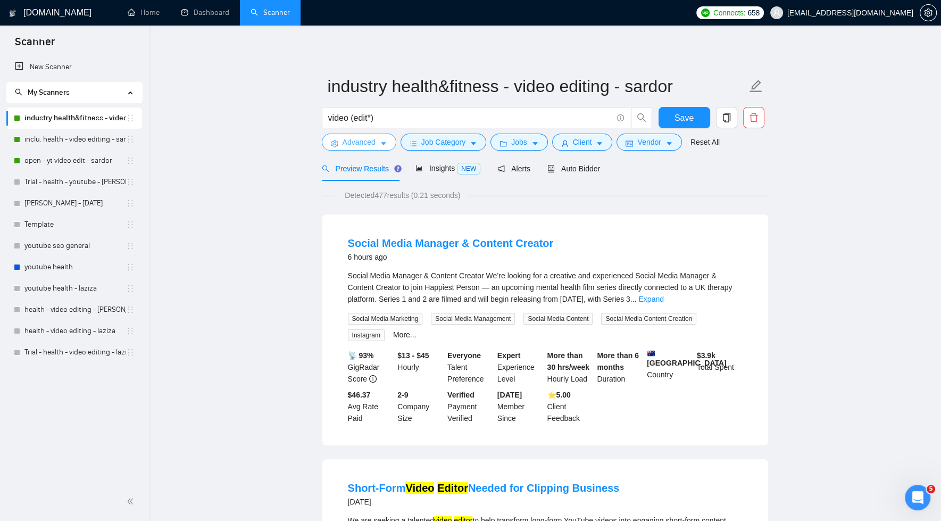
click at [367, 144] on span "Advanced" at bounding box center [359, 142] width 33 height 12
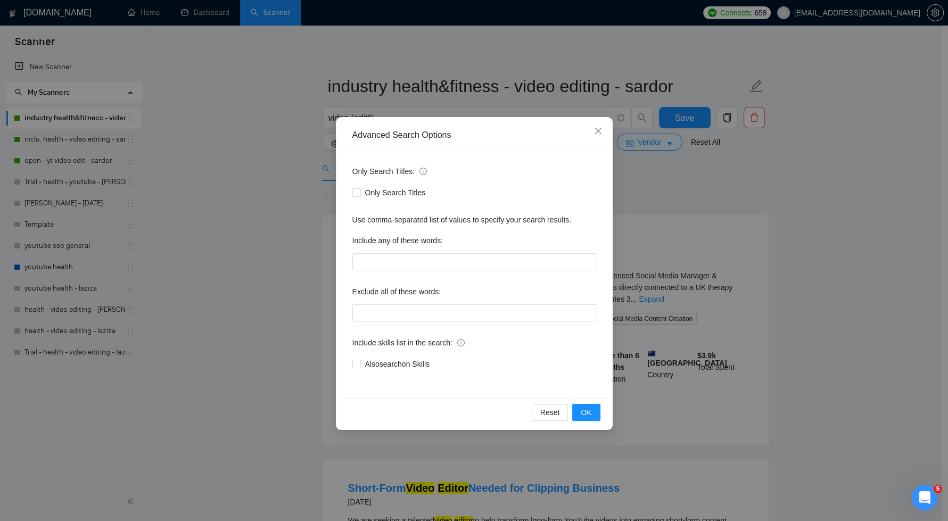
click at [284, 204] on div "Advanced Search Options Only Search Titles: Only Search Titles Use comma-separa…" at bounding box center [474, 260] width 948 height 521
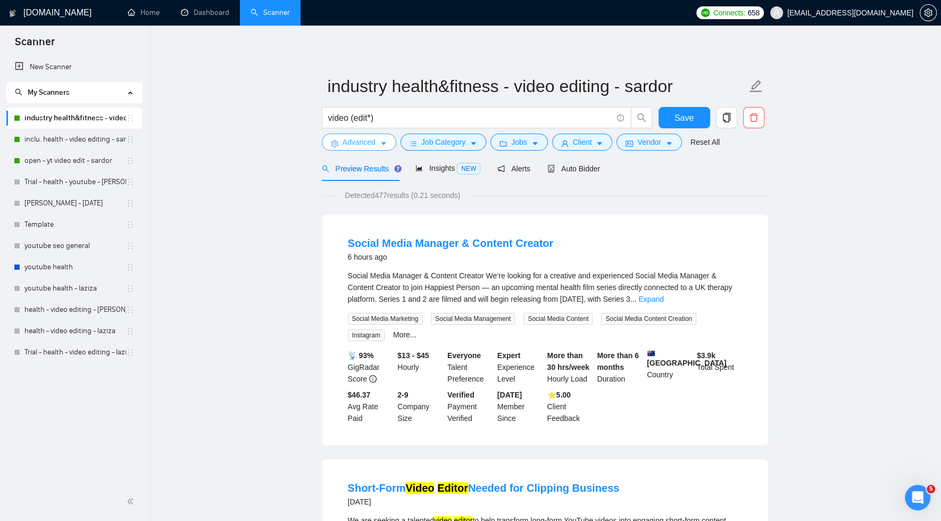
click at [385, 140] on icon "caret-down" at bounding box center [383, 143] width 7 height 7
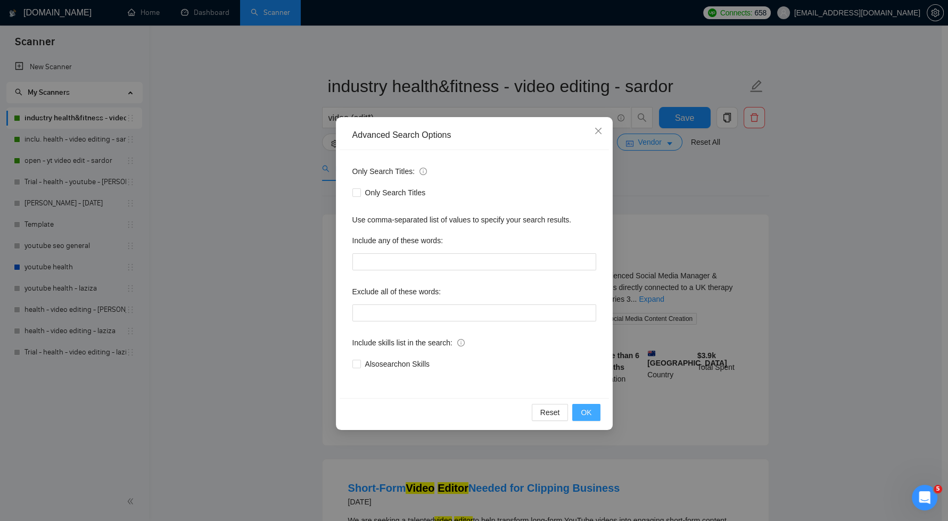
click at [595, 408] on button "OK" at bounding box center [586, 412] width 28 height 17
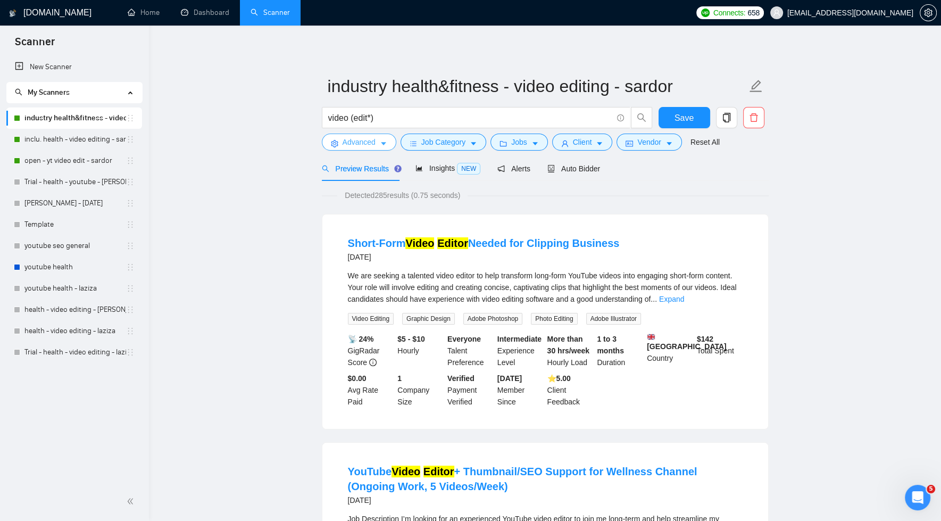
click at [360, 140] on span "Advanced" at bounding box center [359, 142] width 33 height 12
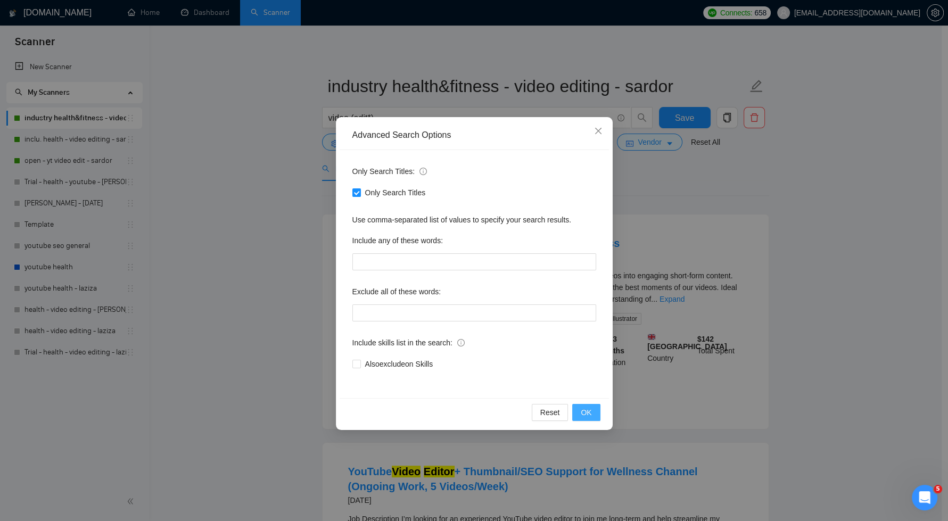
click at [587, 409] on span "OK" at bounding box center [586, 413] width 11 height 12
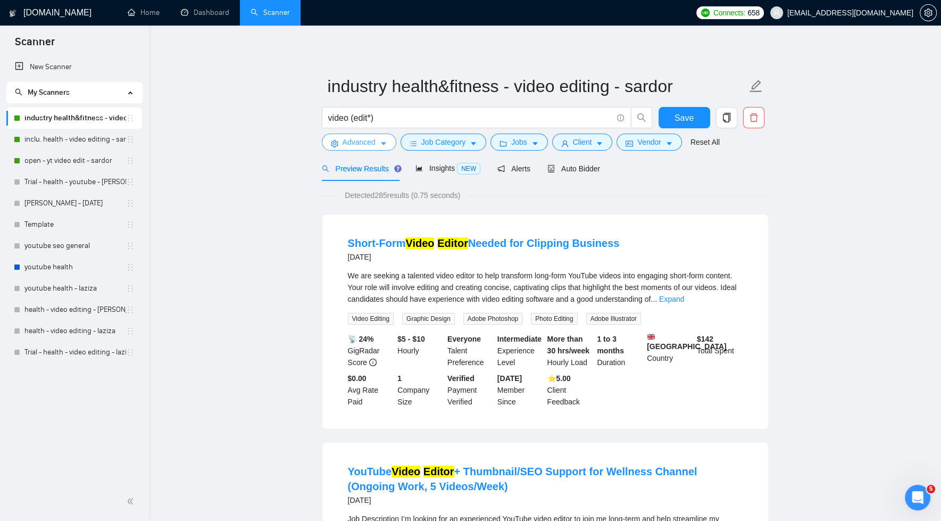
click at [377, 143] on button "Advanced" at bounding box center [359, 142] width 74 height 17
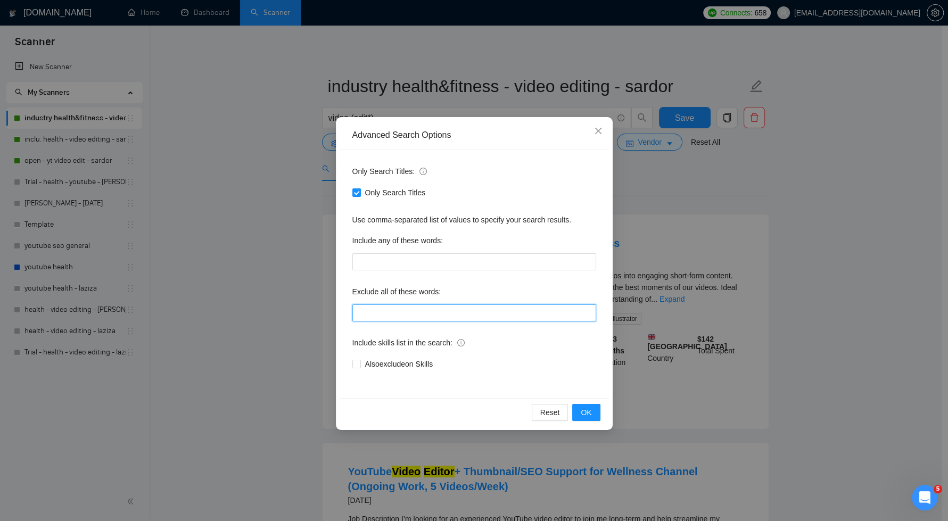
click at [393, 314] on input "text" at bounding box center [474, 312] width 244 height 17
paste input "davinci resolve, [GEOGRAPHIC_DATA], youtube automation"
type input "davinci resolve, [GEOGRAPHIC_DATA], youtube automation"
click at [585, 414] on span "OK" at bounding box center [586, 413] width 11 height 12
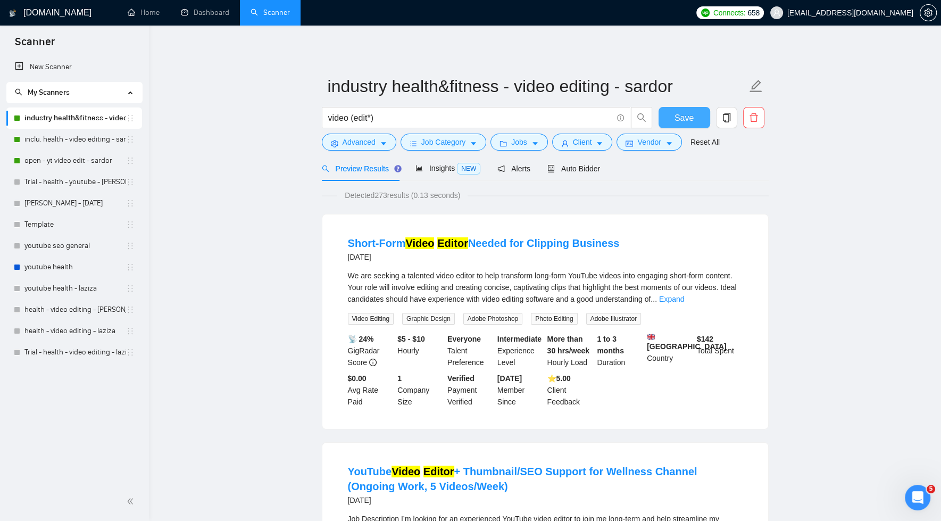
drag, startPoint x: 683, startPoint y: 119, endPoint x: 734, endPoint y: 145, distance: 57.3
click at [683, 119] on span "Save" at bounding box center [684, 117] width 19 height 13
click at [379, 145] on button "Advanced" at bounding box center [359, 142] width 74 height 17
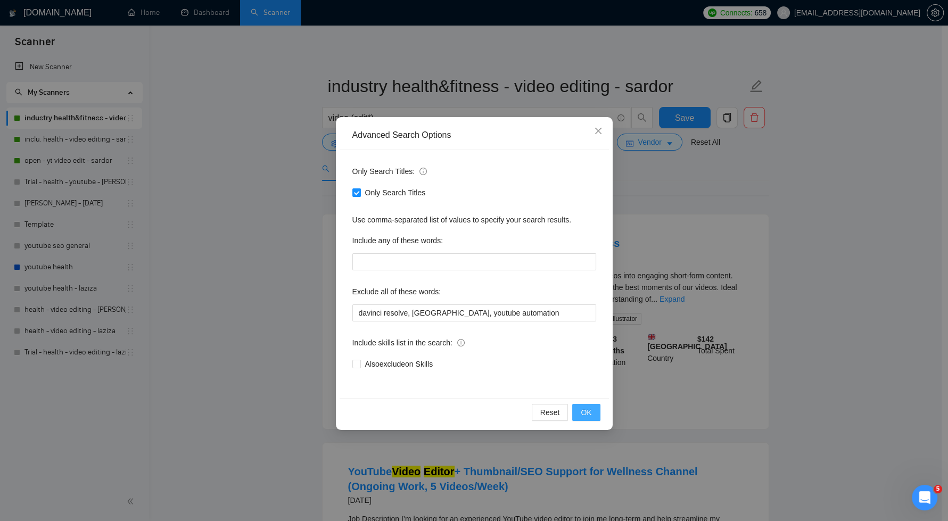
click at [584, 411] on span "OK" at bounding box center [586, 413] width 11 height 12
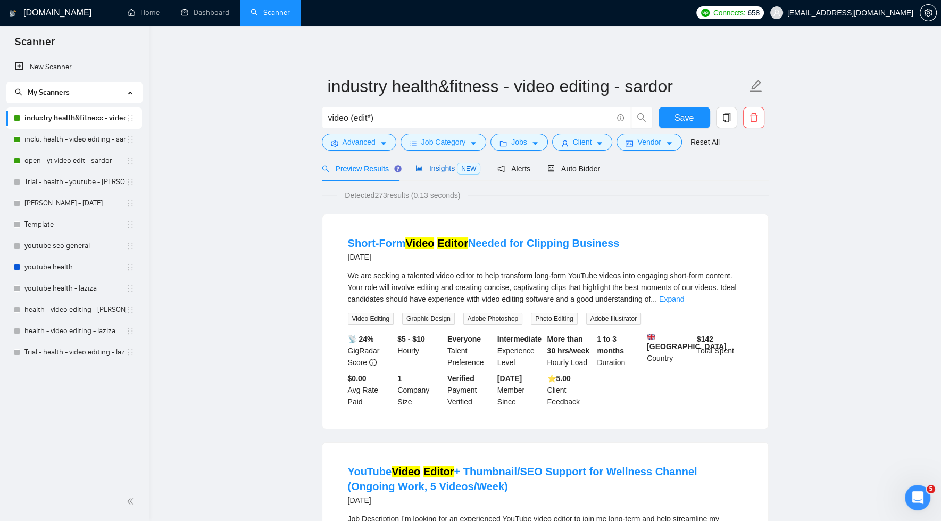
click at [435, 168] on span "Insights NEW" at bounding box center [448, 168] width 65 height 9
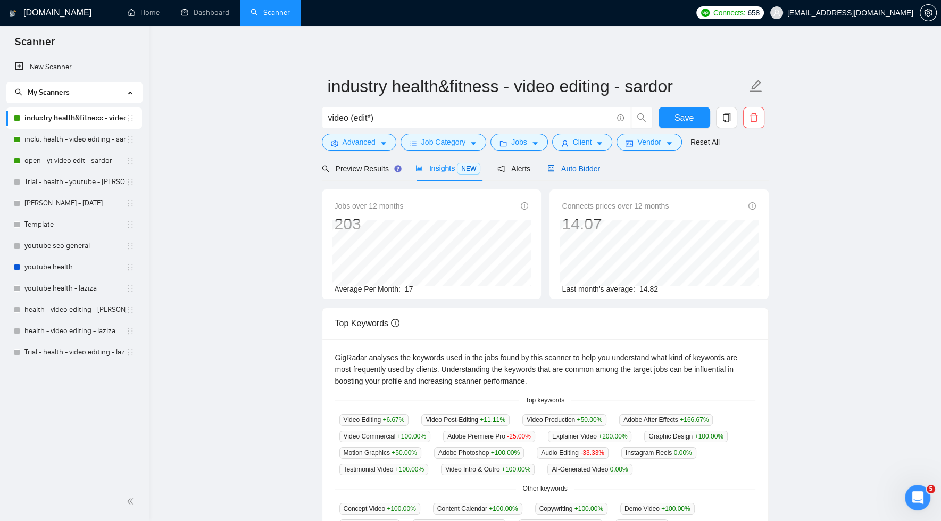
click at [577, 167] on span "Auto Bidder" at bounding box center [574, 168] width 53 height 9
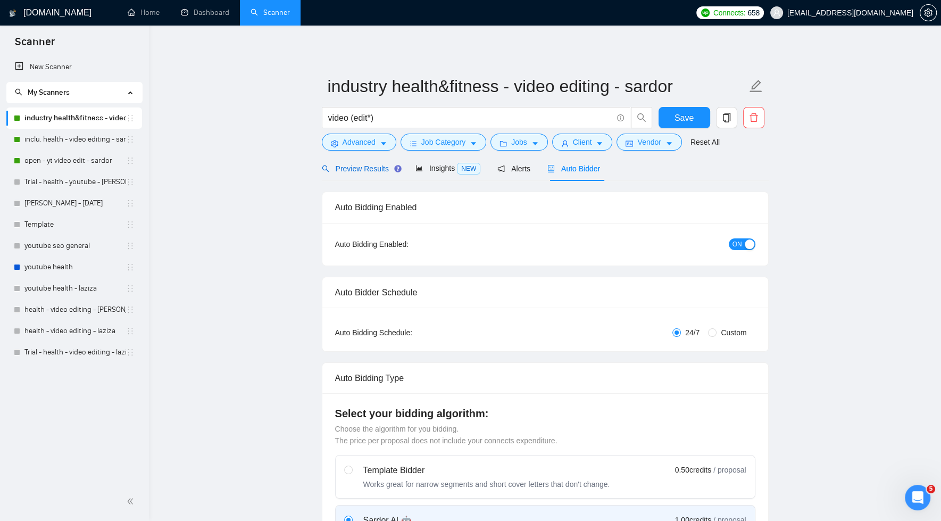
click at [367, 170] on span "Preview Results" at bounding box center [360, 168] width 77 height 9
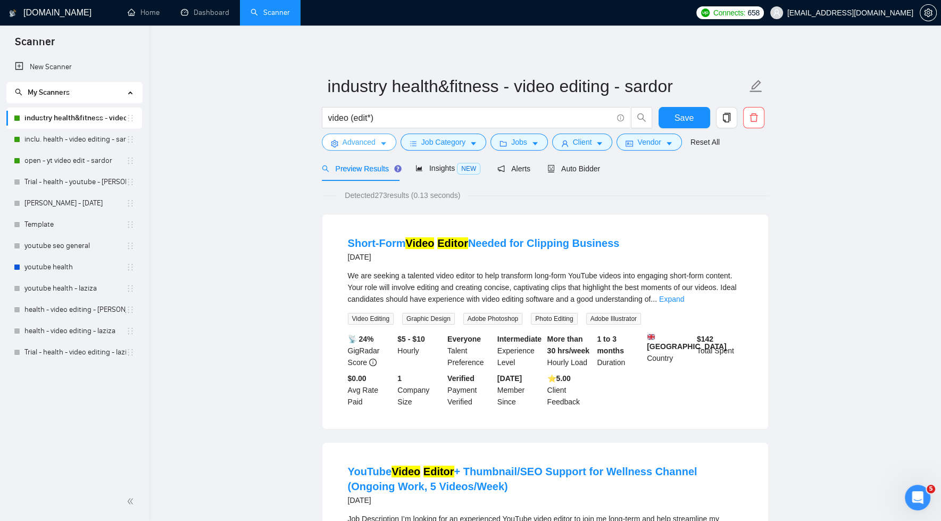
click at [366, 146] on span "Advanced" at bounding box center [359, 142] width 33 height 12
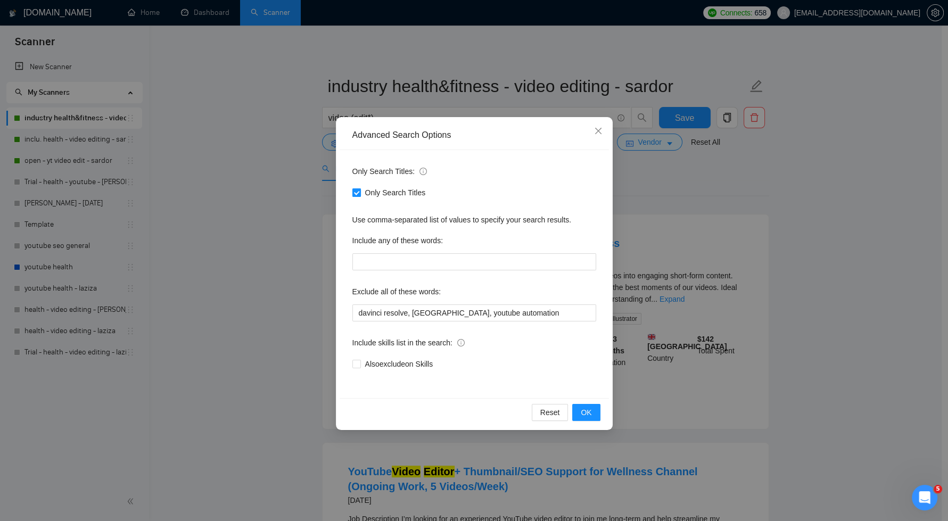
click at [358, 192] on input "Only Search Titles" at bounding box center [355, 191] width 7 height 7
checkbox input "false"
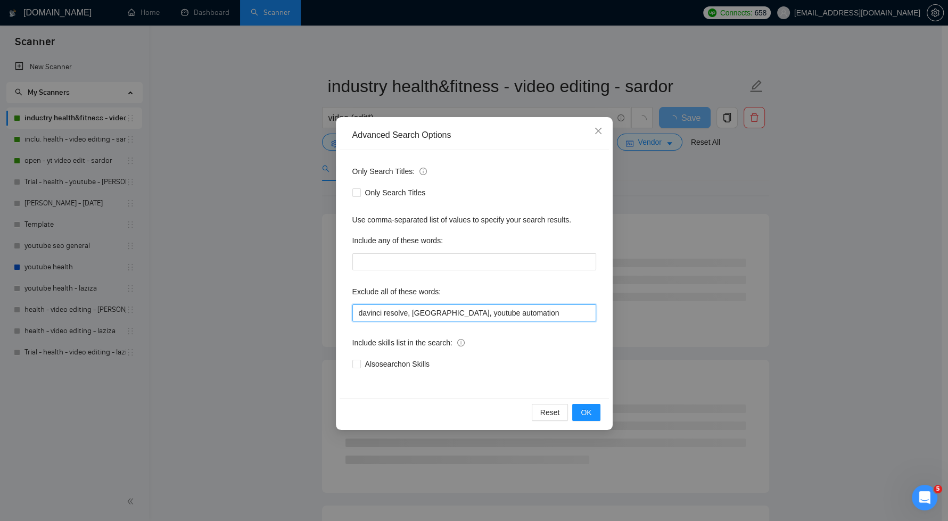
click at [542, 316] on input "davinci resolve, riverside, youtube automation" at bounding box center [474, 312] width 244 height 17
type input "davinci resolve, riverside, youtube automation, email marketing"
click at [589, 410] on span "OK" at bounding box center [586, 413] width 11 height 12
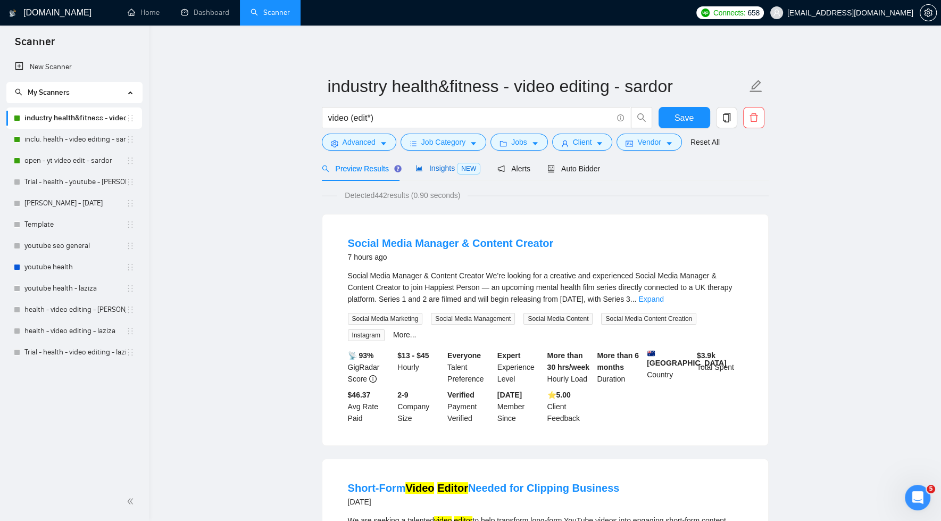
click at [433, 169] on span "Insights NEW" at bounding box center [448, 168] width 65 height 9
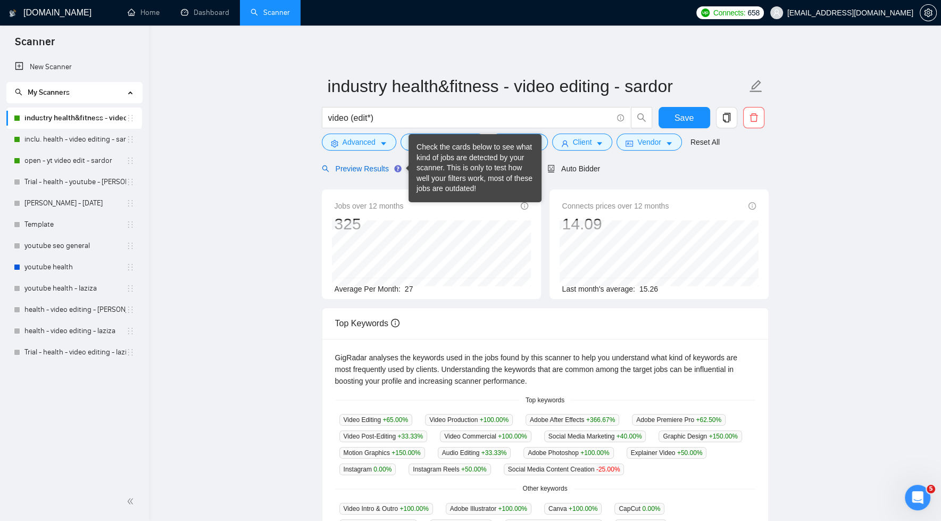
click at [374, 170] on span "Preview Results" at bounding box center [360, 168] width 77 height 9
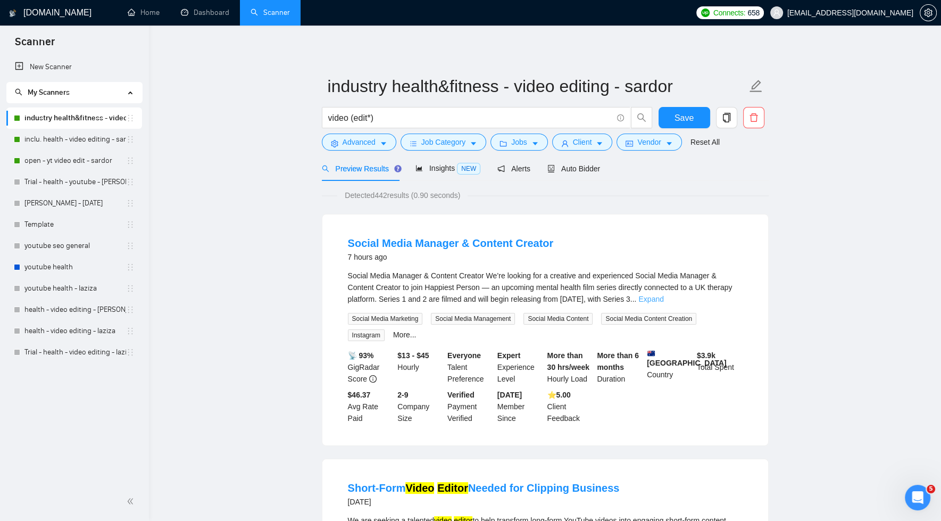
click at [664, 302] on link "Expand" at bounding box center [651, 299] width 25 height 9
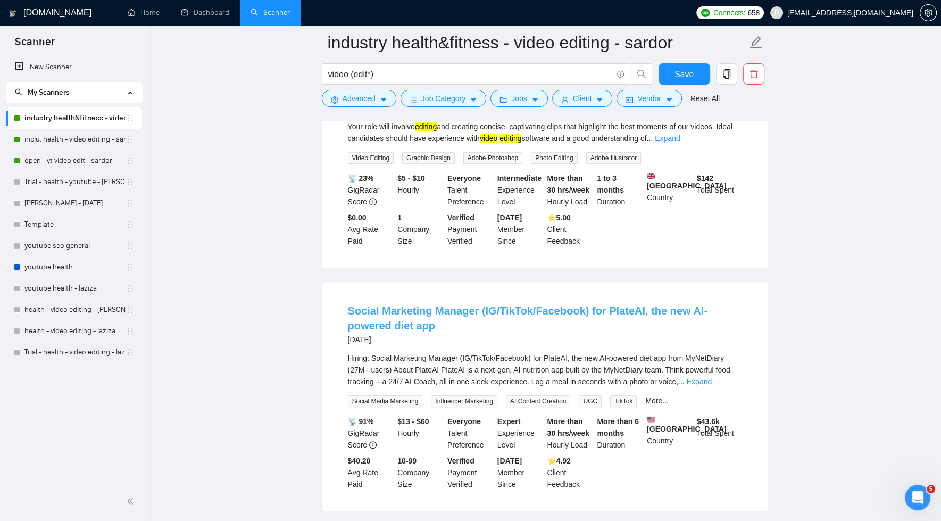
scroll to position [543, 0]
click at [712, 386] on link "Expand" at bounding box center [699, 381] width 25 height 9
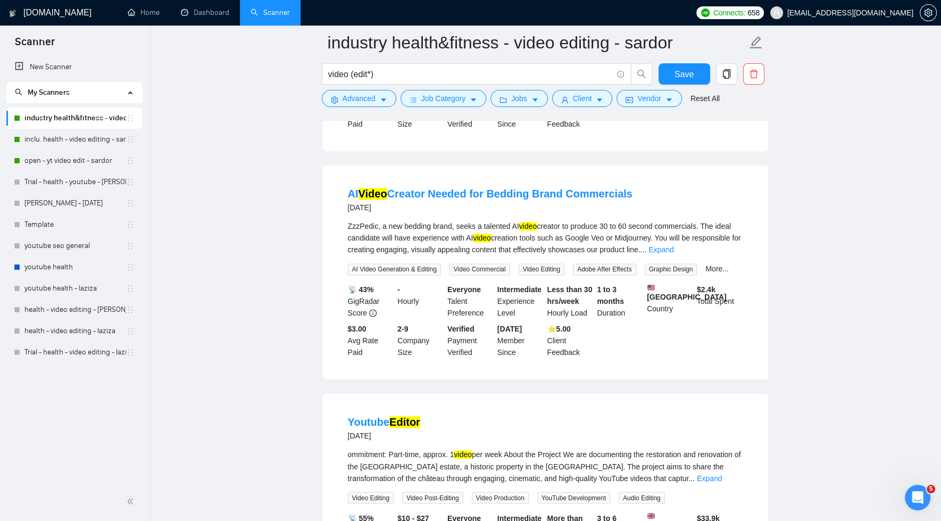
scroll to position [1889, 0]
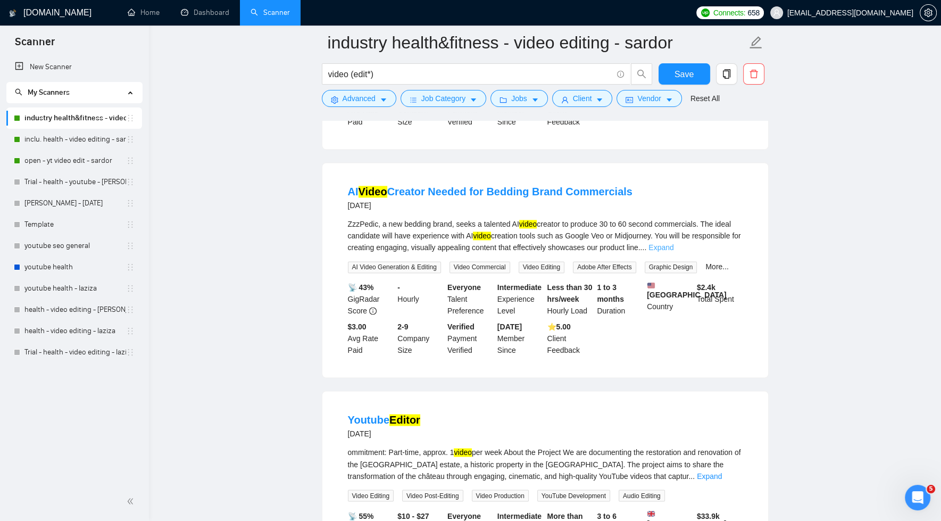
click at [674, 252] on link "Expand" at bounding box center [661, 247] width 25 height 9
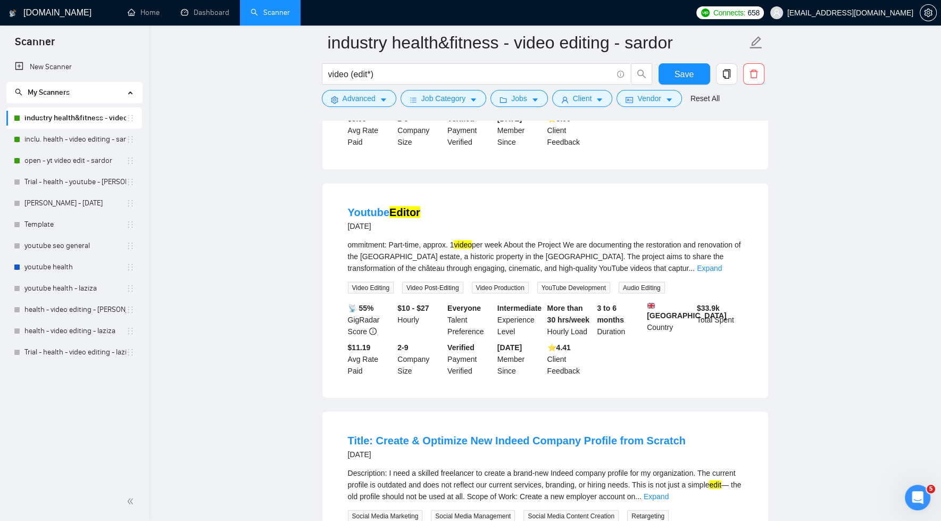
scroll to position [2520, 0]
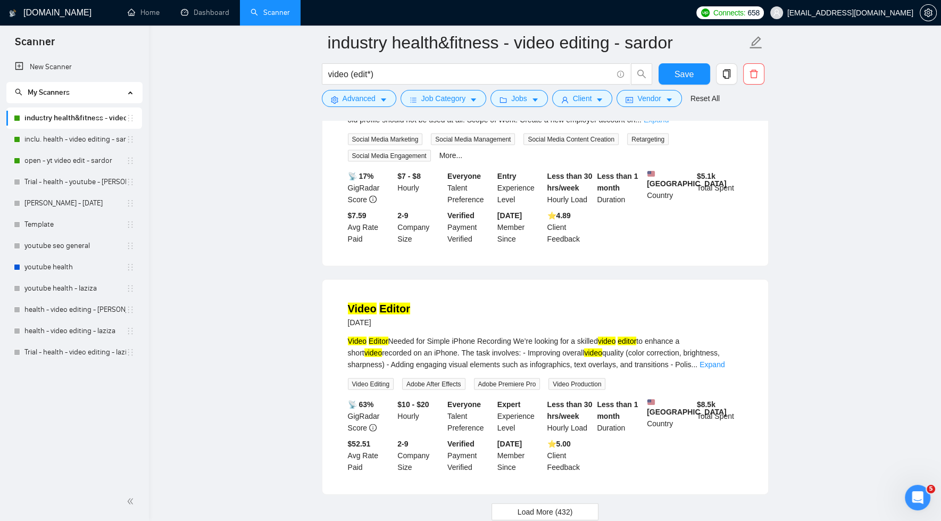
click at [669, 124] on link "Expand" at bounding box center [656, 119] width 25 height 9
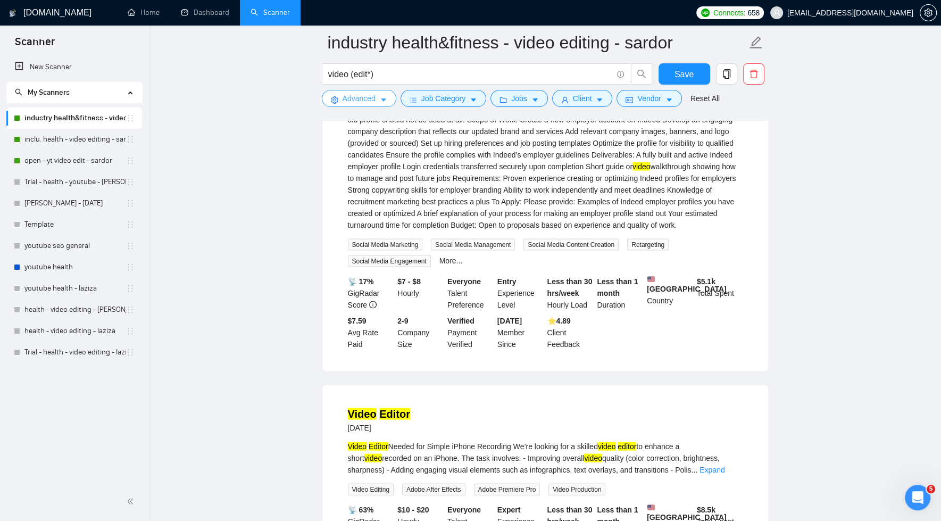
click at [362, 98] on span "Advanced" at bounding box center [359, 99] width 33 height 12
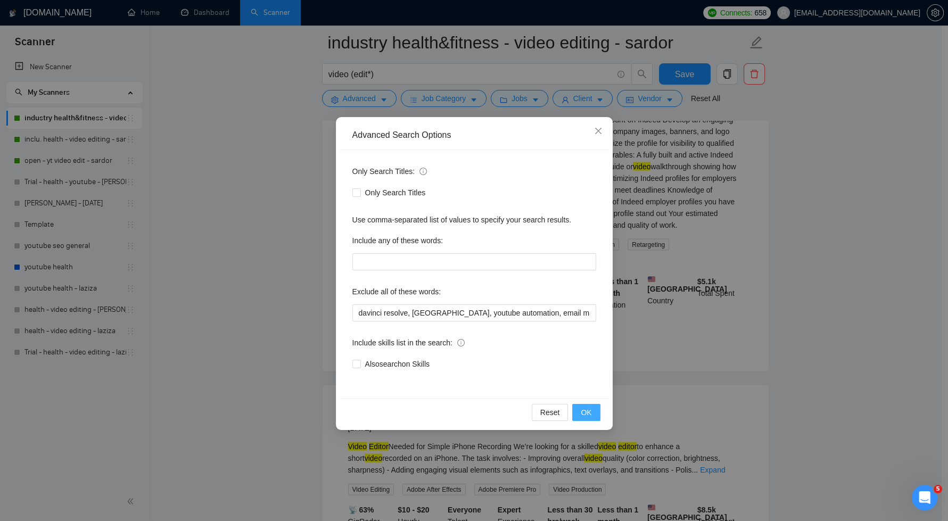
click at [592, 411] on button "OK" at bounding box center [586, 412] width 28 height 17
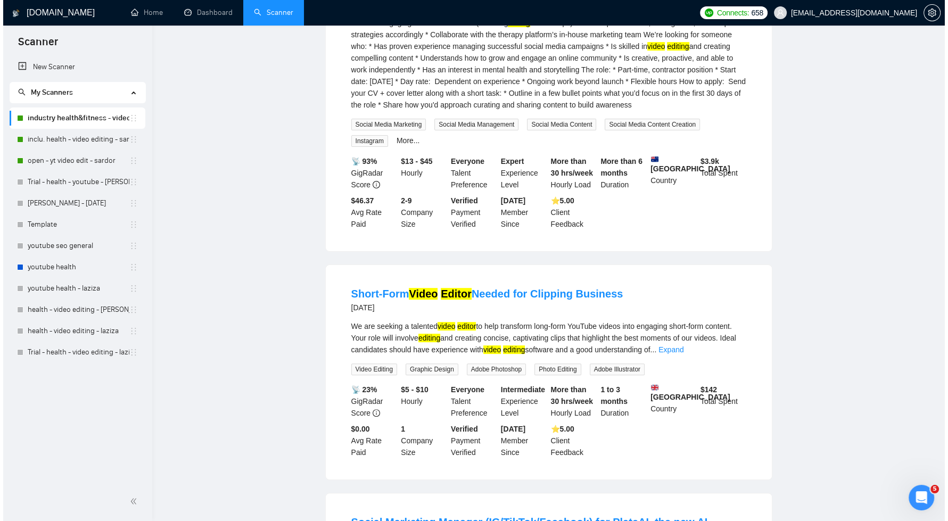
scroll to position [0, 0]
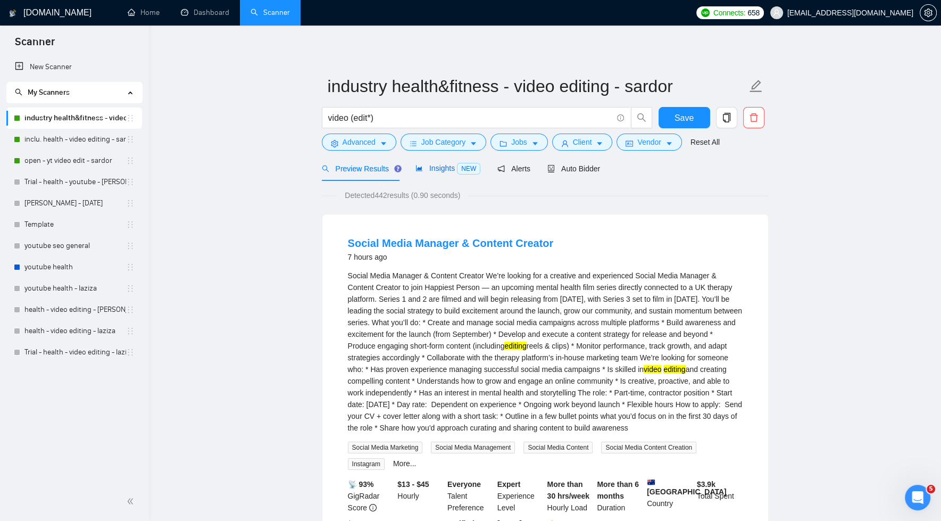
click at [444, 170] on span "Insights NEW" at bounding box center [448, 168] width 65 height 9
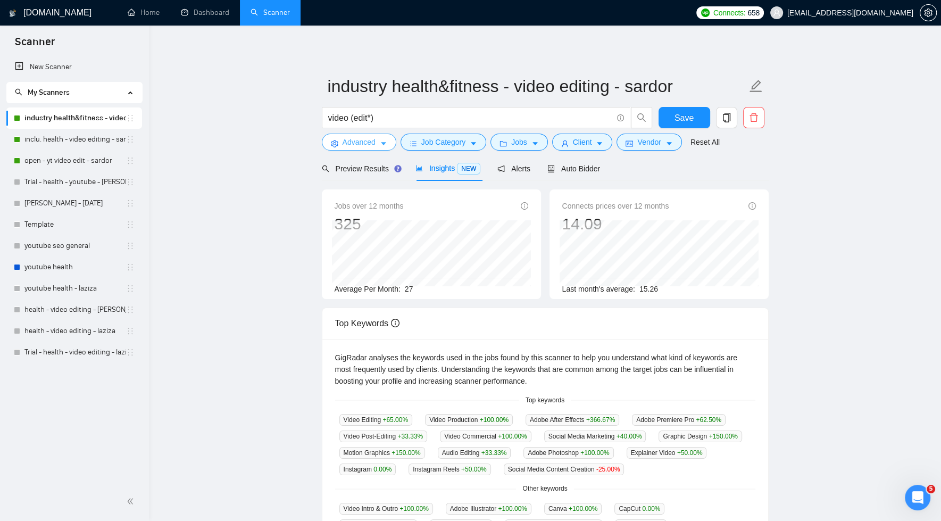
click at [370, 144] on span "Advanced" at bounding box center [359, 142] width 33 height 12
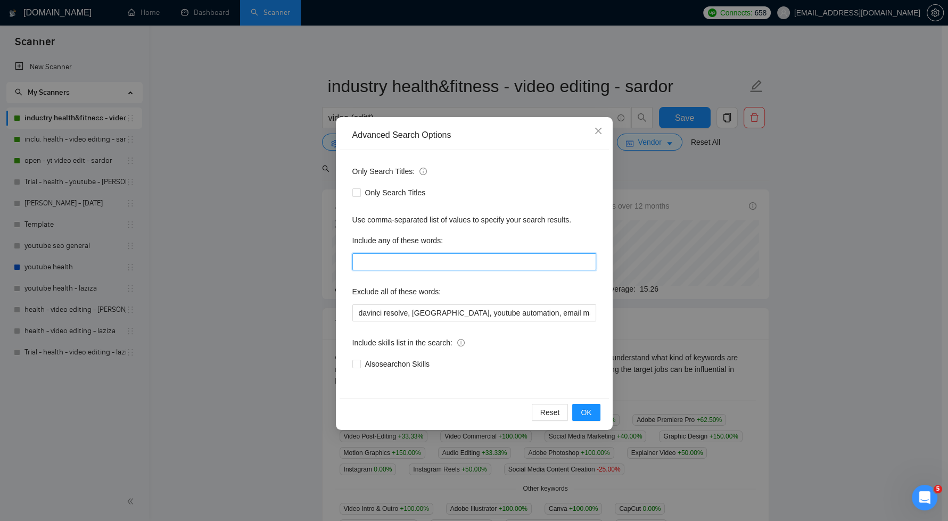
click at [378, 260] on input "text" at bounding box center [474, 261] width 244 height 17
paste input "health, healthcare, fitness, gym, sports, physiotheraphy, yoga, mindfulness, we…"
type input "health, healthcare, fitness, gym, sports, physiotheraphy, yoga, mindfulness, we…"
click at [583, 410] on span "OK" at bounding box center [586, 413] width 11 height 12
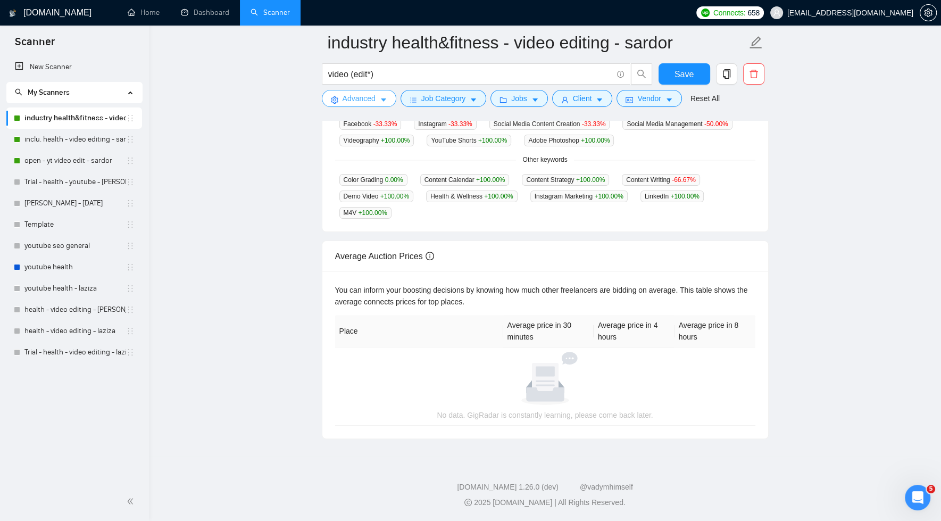
scroll to position [0, 0]
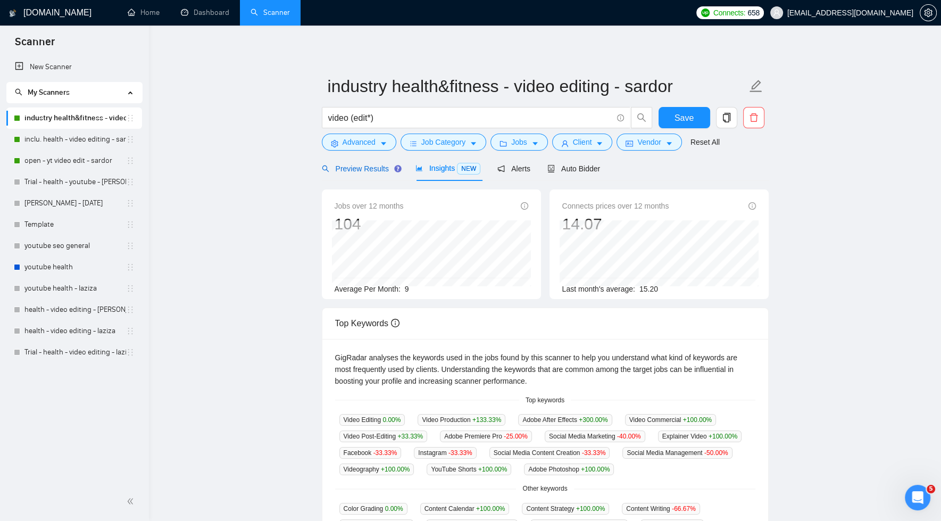
click at [355, 169] on span "Preview Results" at bounding box center [360, 168] width 77 height 9
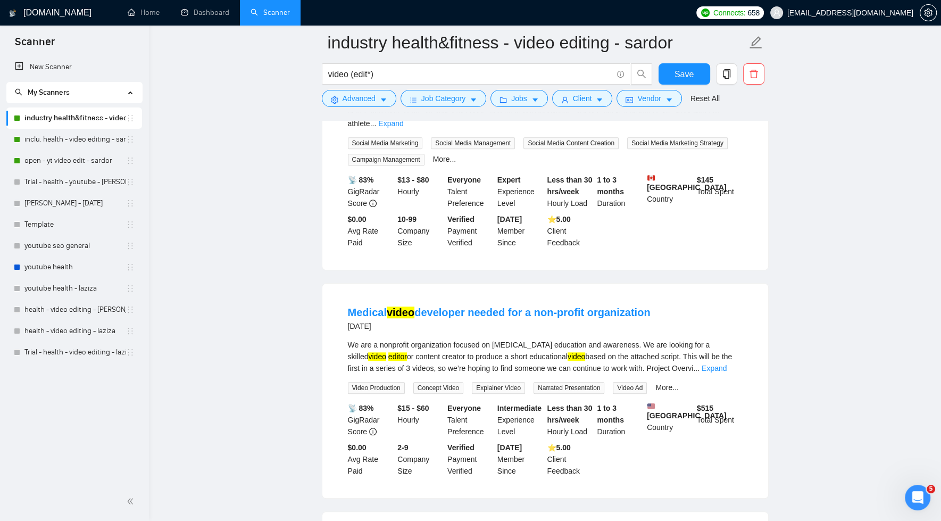
scroll to position [951, 0]
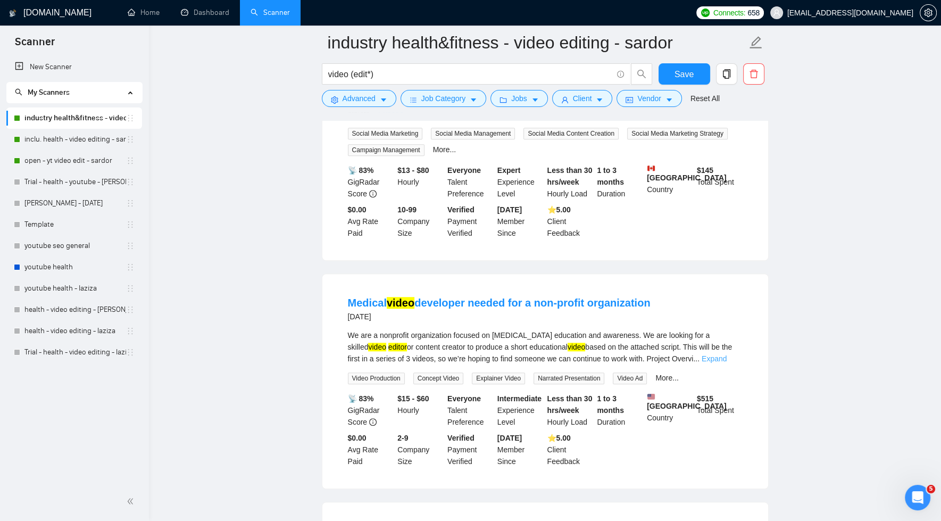
click at [727, 354] on link "Expand" at bounding box center [714, 358] width 25 height 9
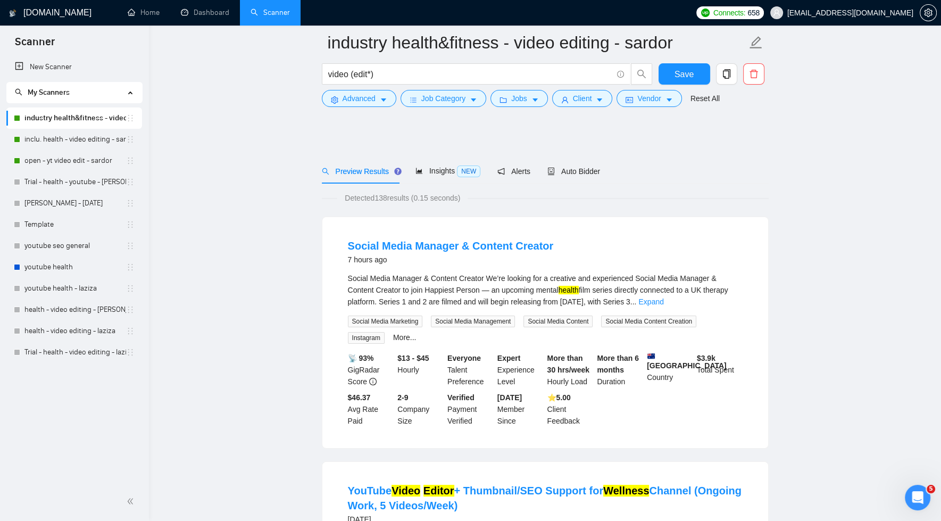
scroll to position [0, 0]
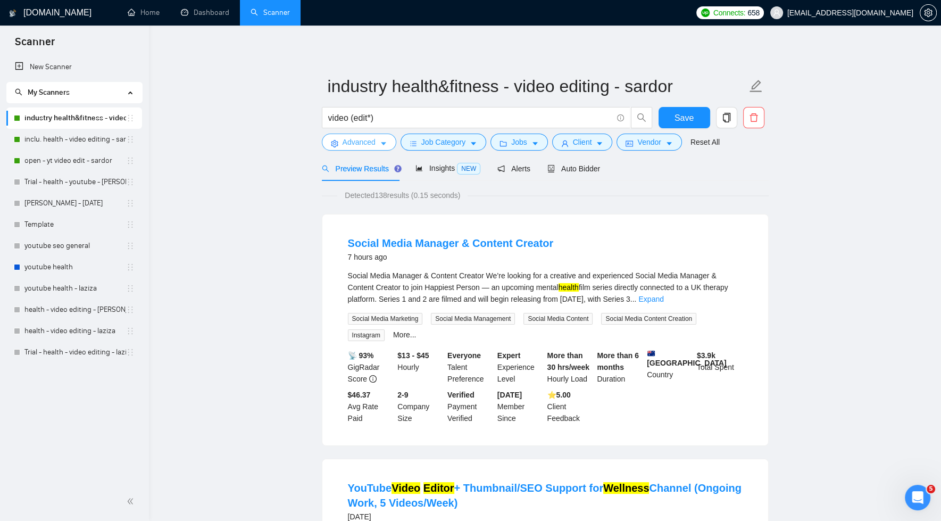
click at [383, 144] on icon "caret-down" at bounding box center [383, 143] width 7 height 7
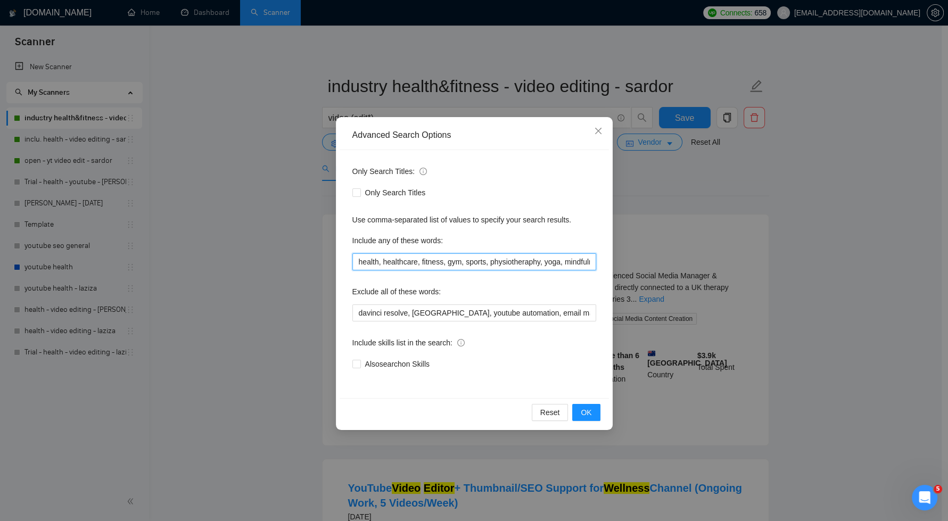
click at [387, 263] on input "health, healthcare, fitness, gym, sports, physiotheraphy, yoga, mindfulness, we…" at bounding box center [474, 261] width 244 height 17
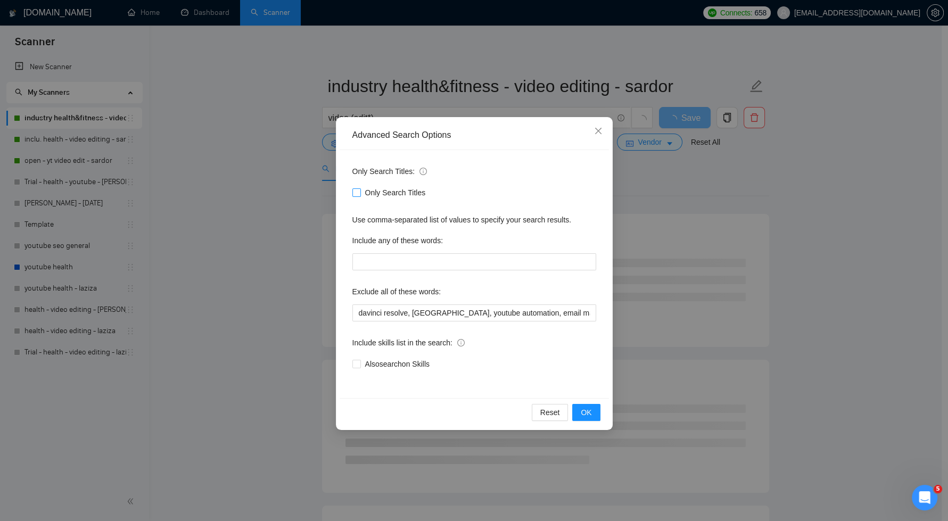
click at [355, 194] on input "Only Search Titles" at bounding box center [355, 191] width 7 height 7
checkbox input "true"
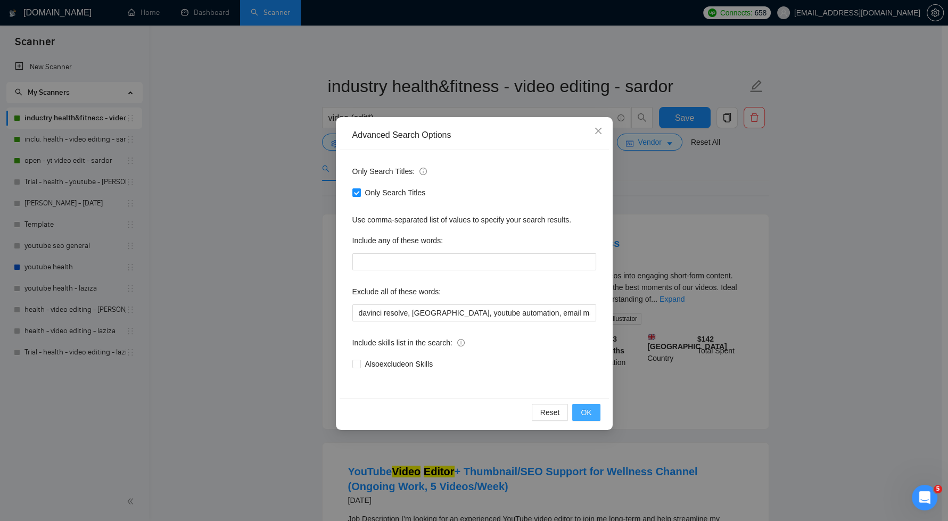
click at [587, 413] on span "OK" at bounding box center [586, 413] width 11 height 12
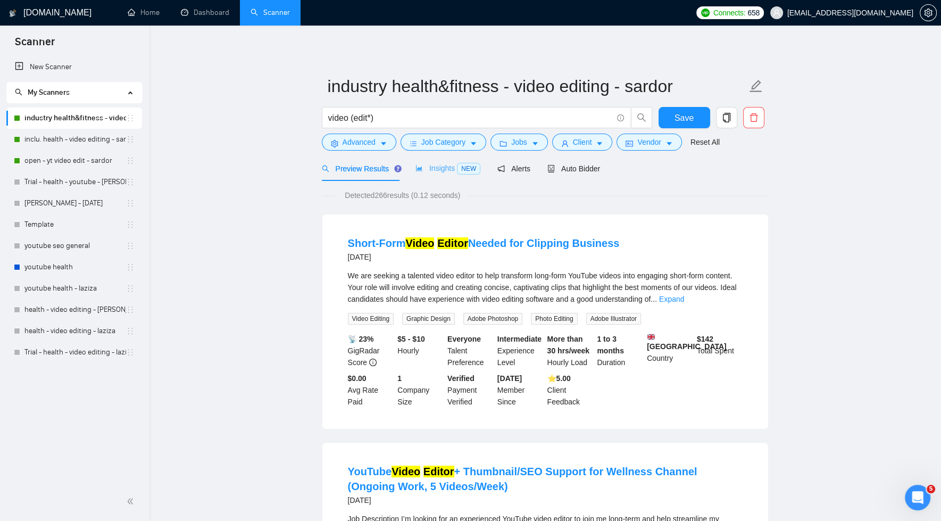
click at [442, 159] on div "Insights NEW" at bounding box center [448, 168] width 65 height 25
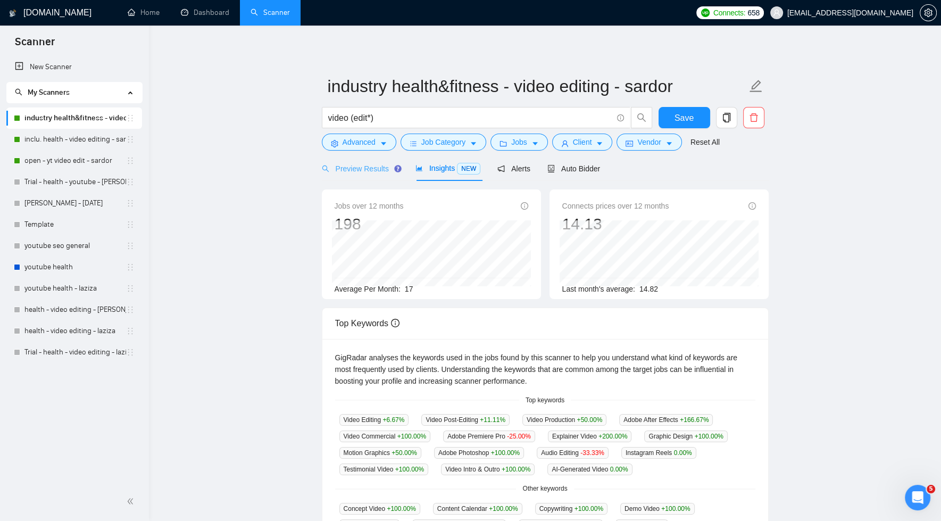
click at [367, 161] on div "Preview Results" at bounding box center [360, 168] width 77 height 25
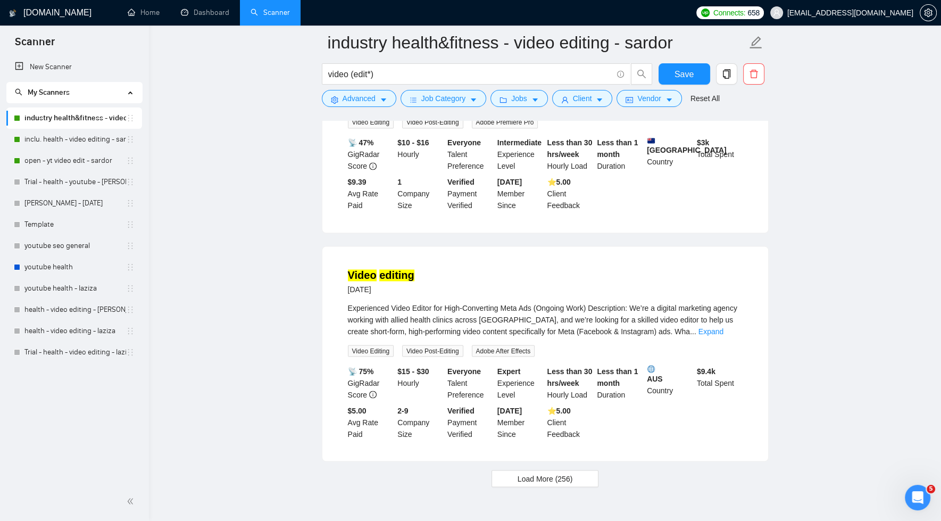
scroll to position [2147, 0]
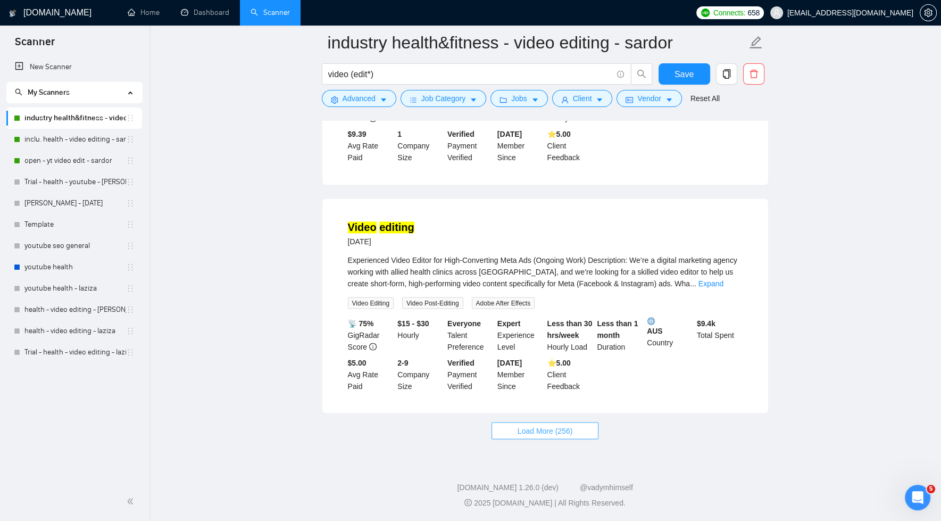
click at [535, 436] on button "Load More (256)" at bounding box center [545, 430] width 107 height 17
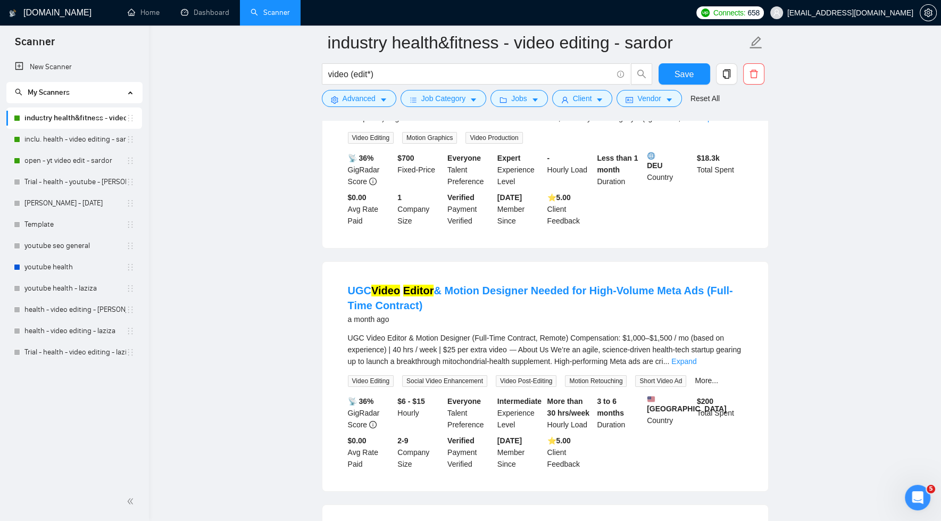
scroll to position [4465, 0]
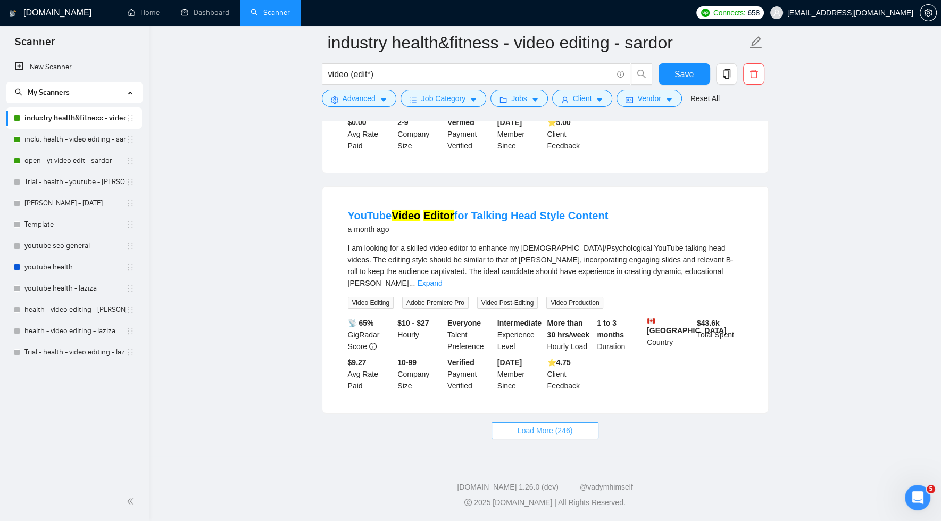
click at [540, 436] on button "Load More (246)" at bounding box center [545, 430] width 107 height 17
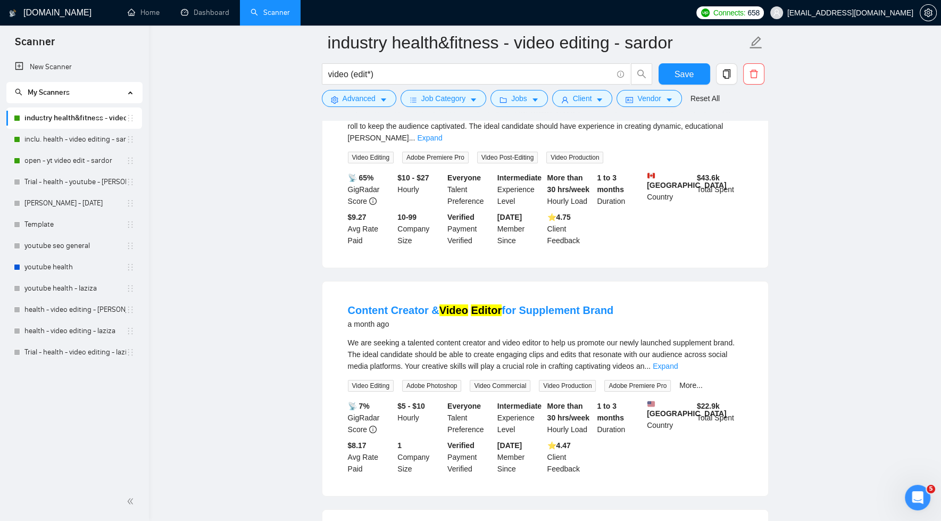
scroll to position [4647, 0]
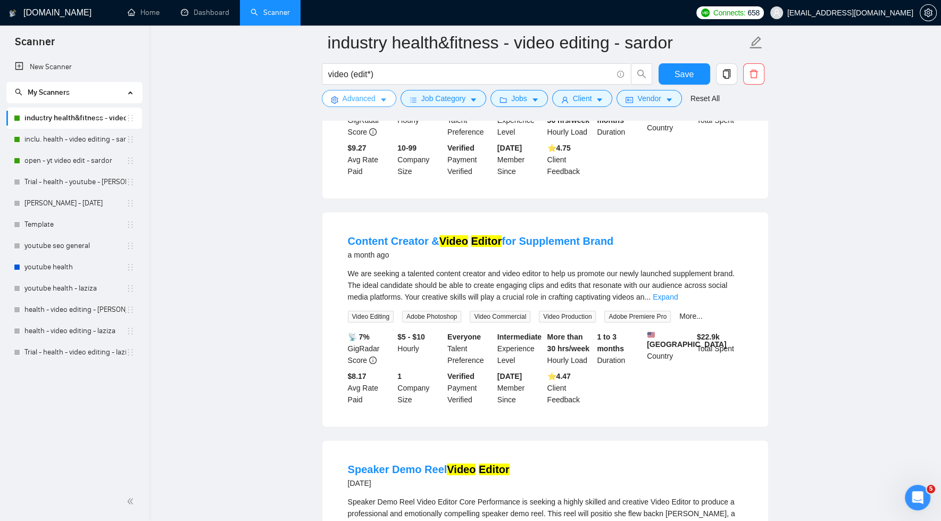
click at [375, 97] on span "Advanced" at bounding box center [359, 99] width 33 height 12
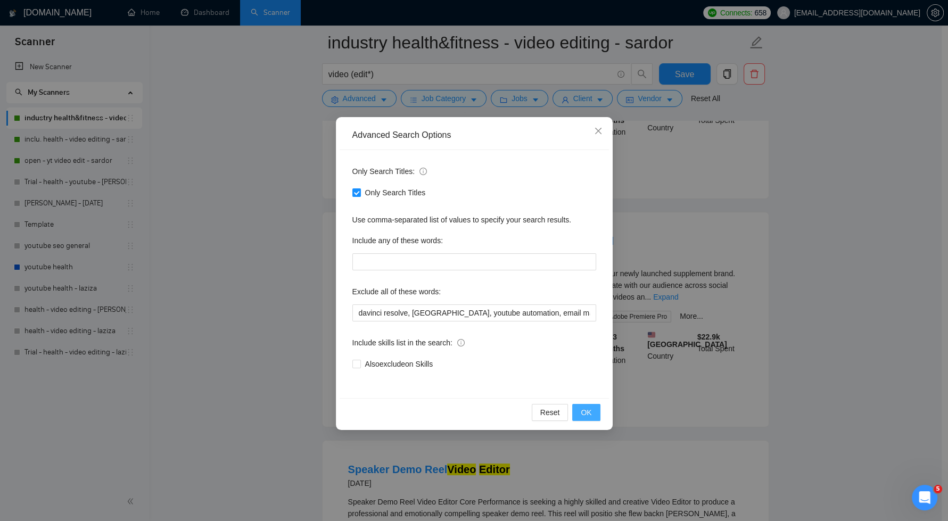
drag, startPoint x: 582, startPoint y: 408, endPoint x: 587, endPoint y: 402, distance: 8.3
click at [582, 408] on span "OK" at bounding box center [586, 413] width 11 height 12
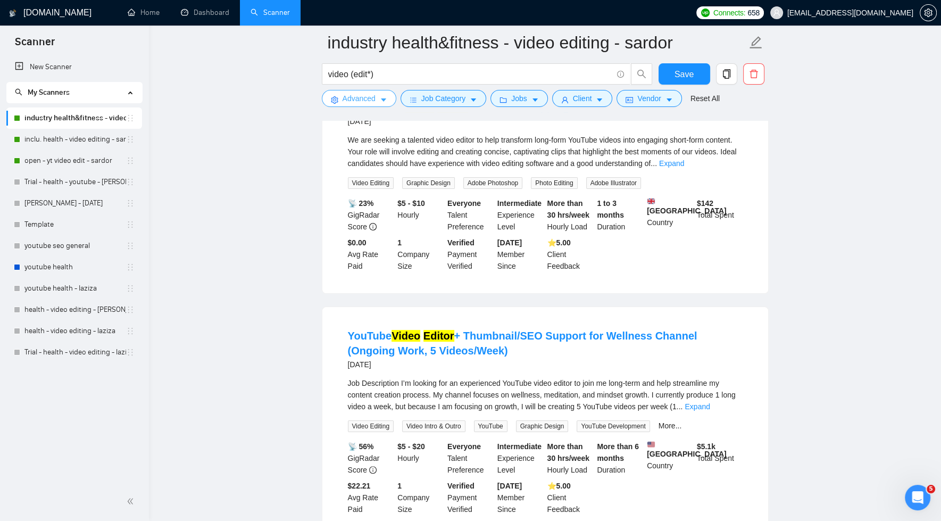
scroll to position [0, 0]
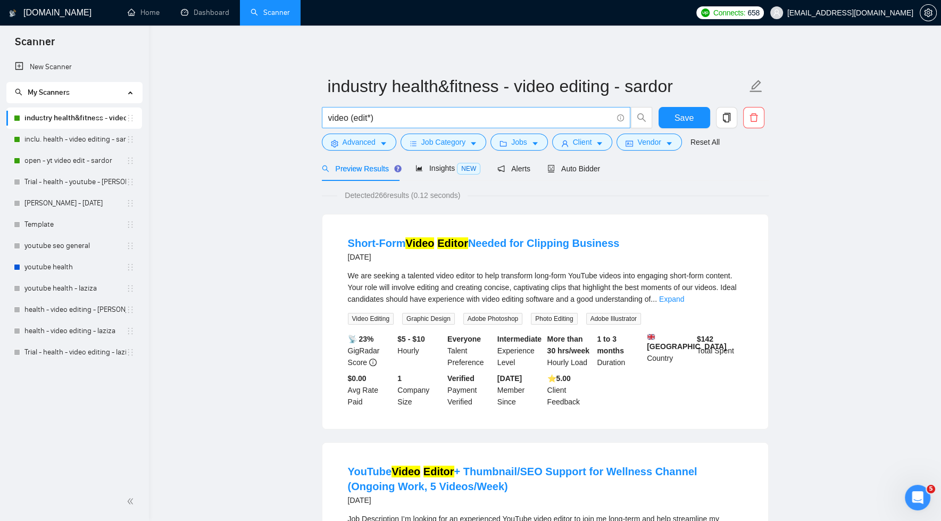
click at [502, 117] on input "video (edit*)" at bounding box center [470, 117] width 284 height 13
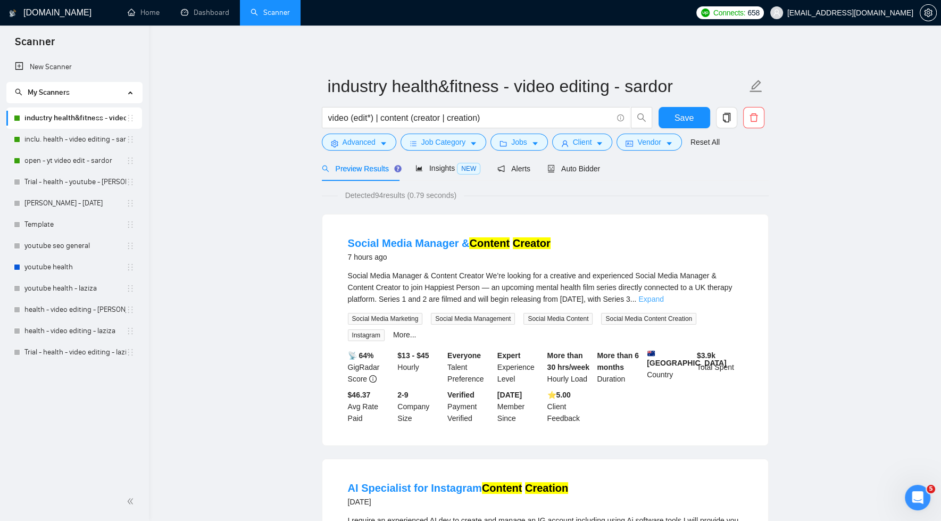
click at [664, 301] on link "Expand" at bounding box center [651, 299] width 25 height 9
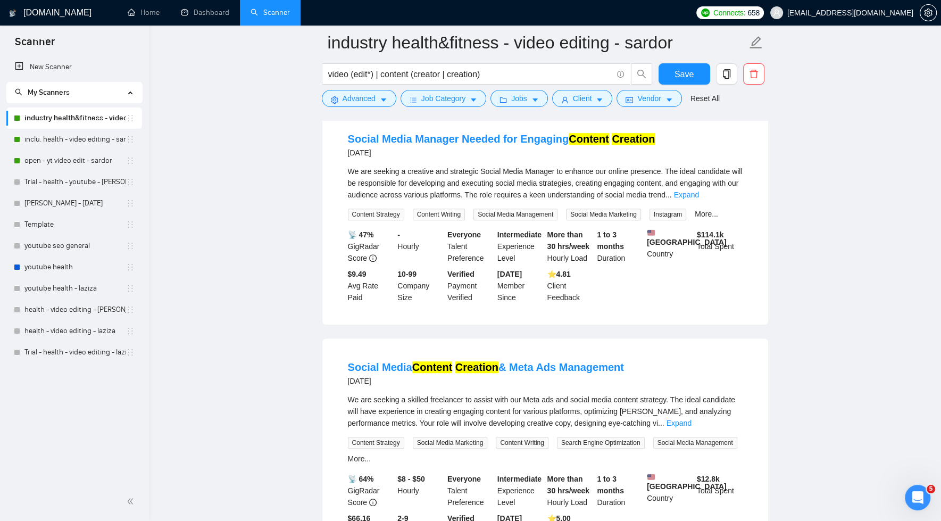
scroll to position [1066, 0]
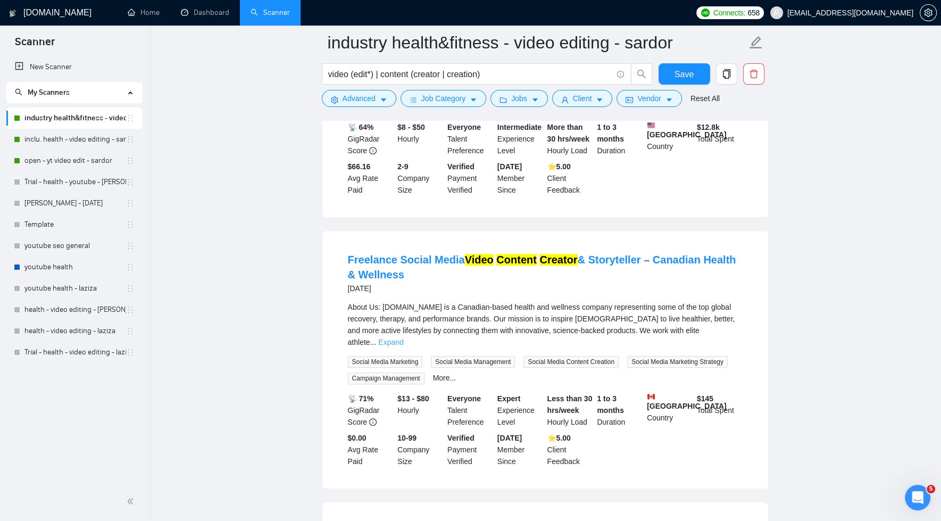
click at [403, 345] on link "Expand" at bounding box center [390, 342] width 25 height 9
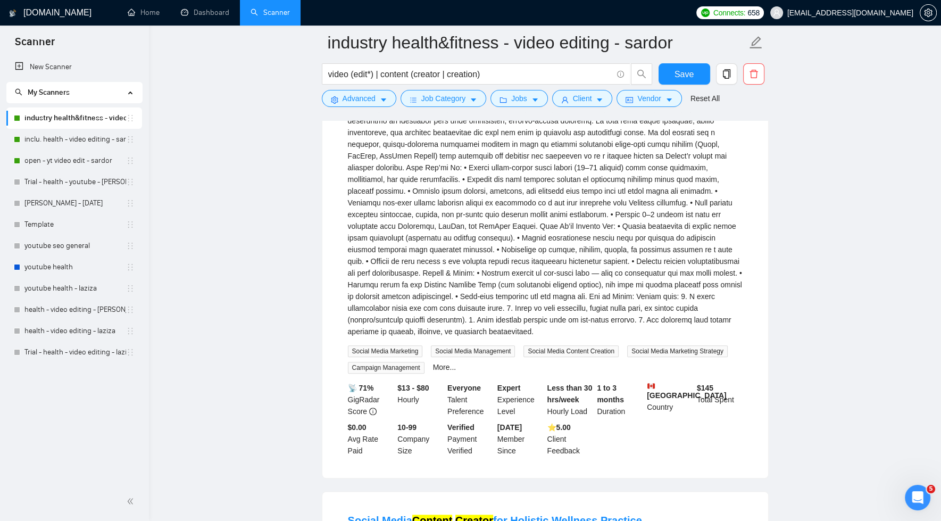
scroll to position [1540, 0]
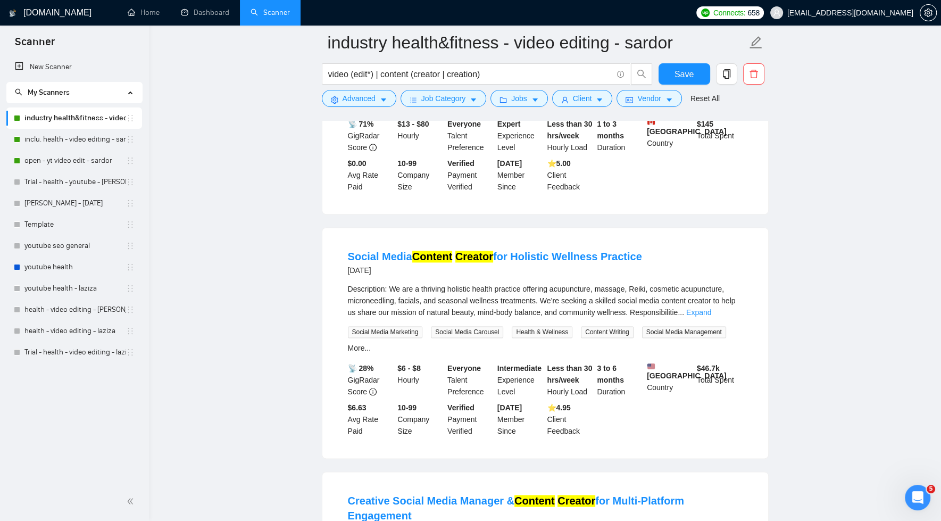
drag, startPoint x: 728, startPoint y: 326, endPoint x: 736, endPoint y: 321, distance: 9.5
click at [711, 317] on link "Expand" at bounding box center [698, 312] width 25 height 9
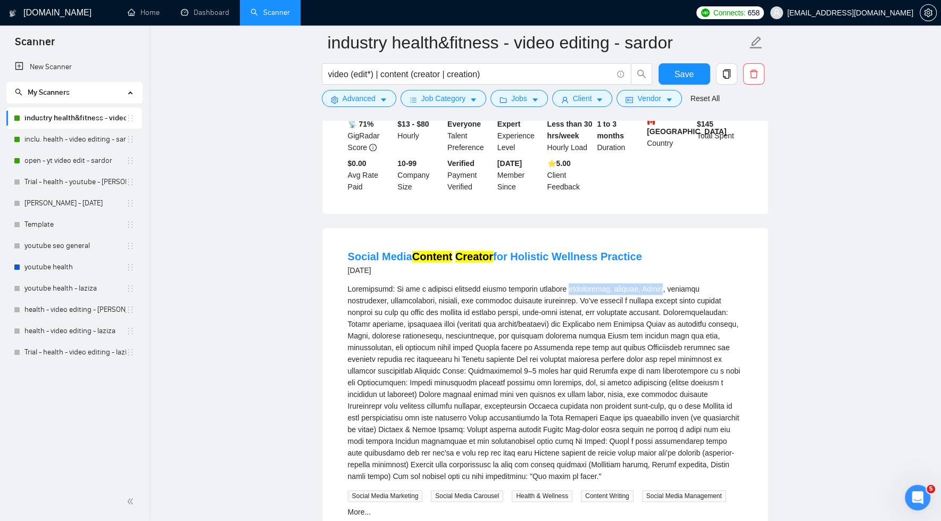
drag, startPoint x: 560, startPoint y: 301, endPoint x: 658, endPoint y: 302, distance: 97.9
click at [658, 302] on div at bounding box center [545, 382] width 395 height 199
copy div "acupuncture, massage, Reiki"
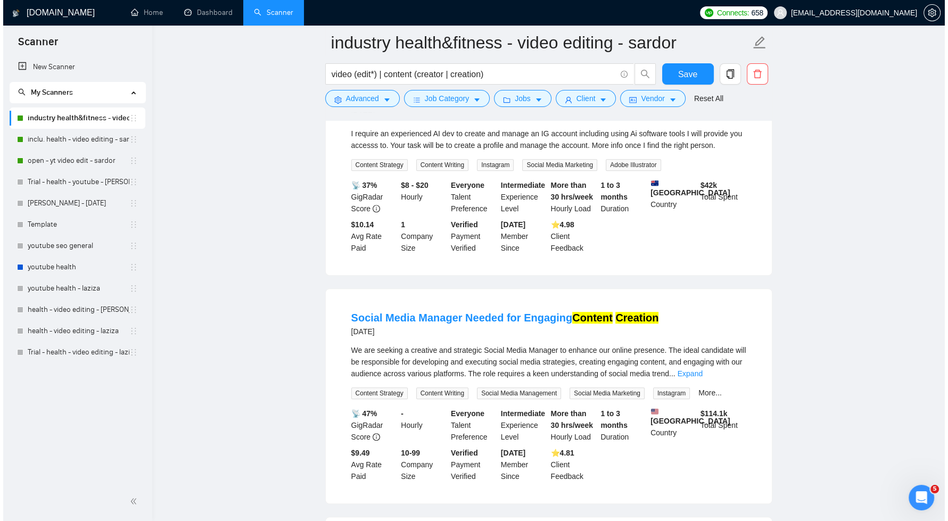
scroll to position [0, 0]
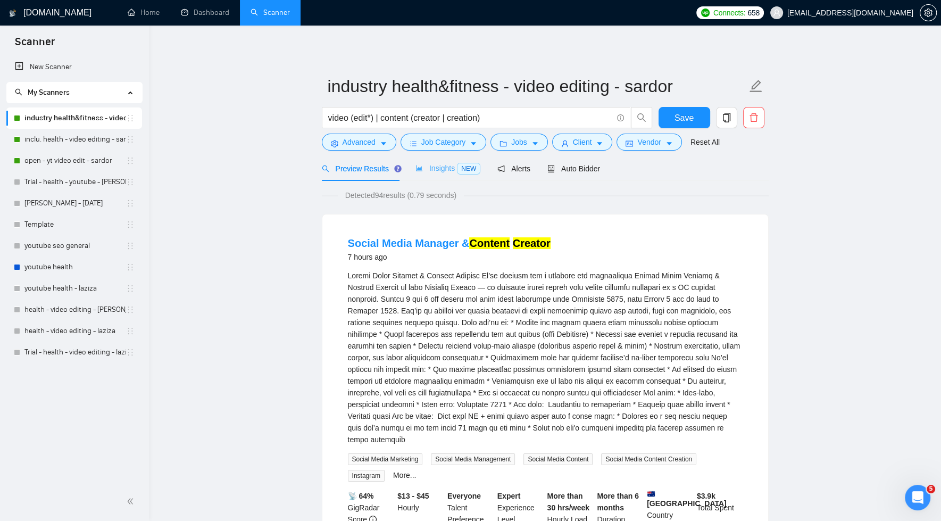
click at [454, 161] on div "Insights NEW" at bounding box center [448, 168] width 65 height 25
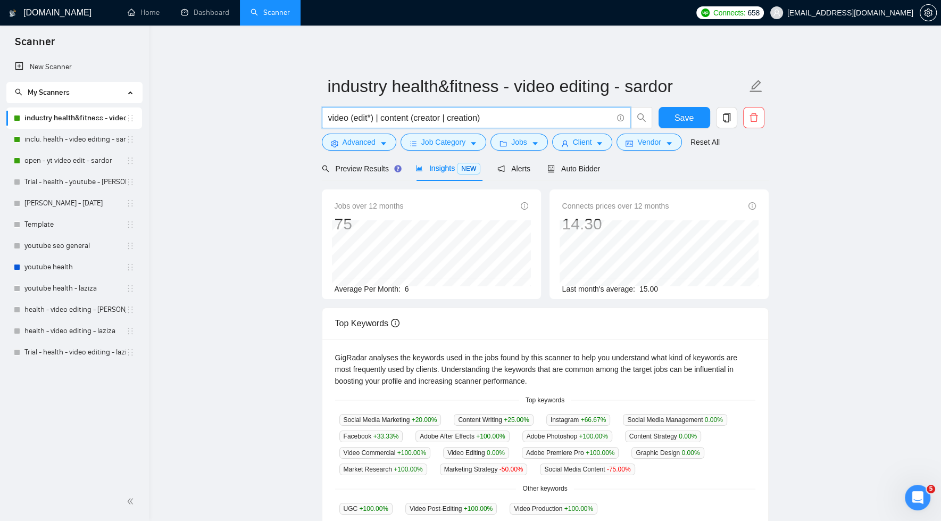
drag, startPoint x: 377, startPoint y: 118, endPoint x: 496, endPoint y: 120, distance: 118.7
click at [496, 120] on input "video (edit*) | content (creator | creation)" at bounding box center [470, 117] width 284 height 13
click at [391, 118] on input "video (edit*)" at bounding box center [470, 117] width 284 height 13
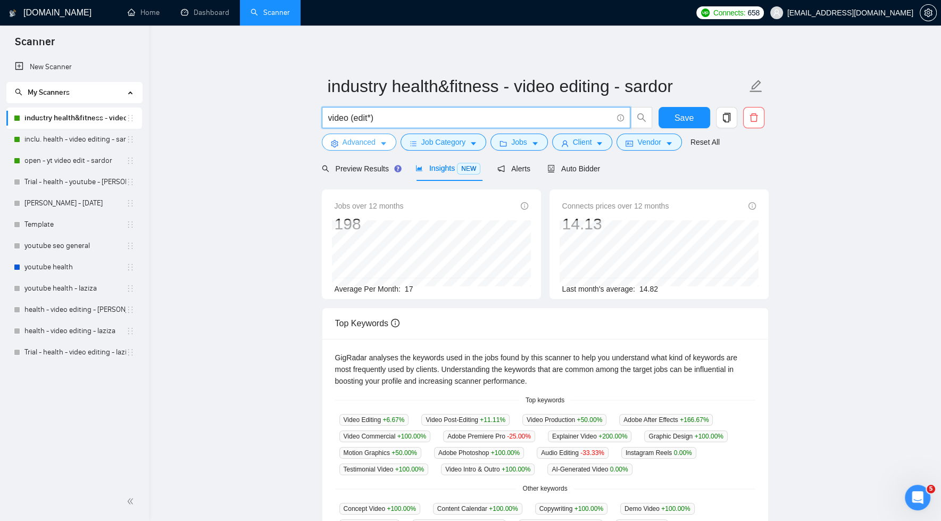
click at [369, 138] on span "Advanced" at bounding box center [359, 142] width 33 height 12
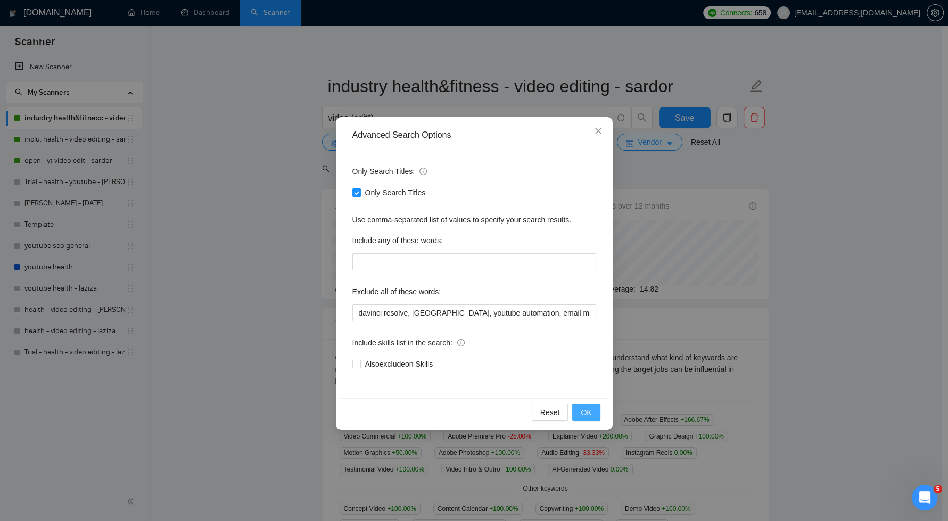
click at [585, 414] on span "OK" at bounding box center [586, 413] width 11 height 12
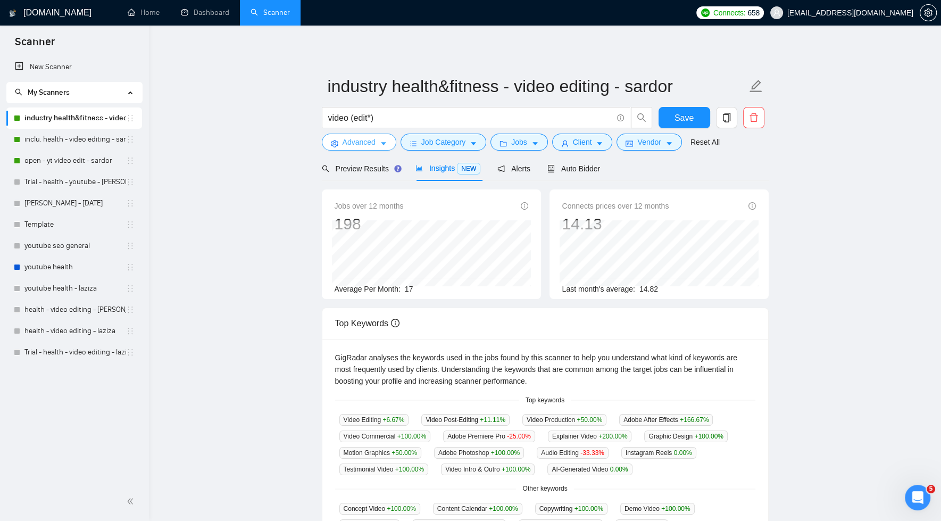
click at [392, 146] on button "Advanced" at bounding box center [359, 142] width 74 height 17
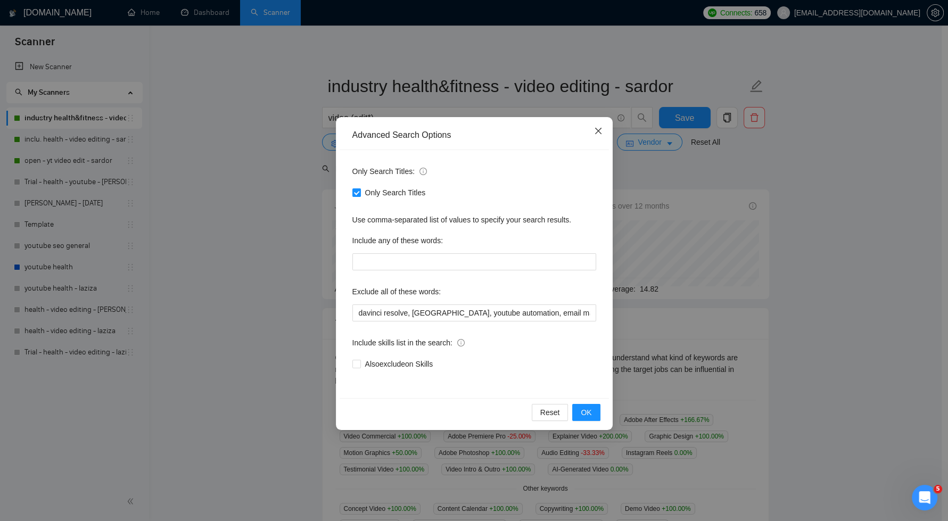
click at [598, 134] on icon "close" at bounding box center [598, 131] width 9 height 9
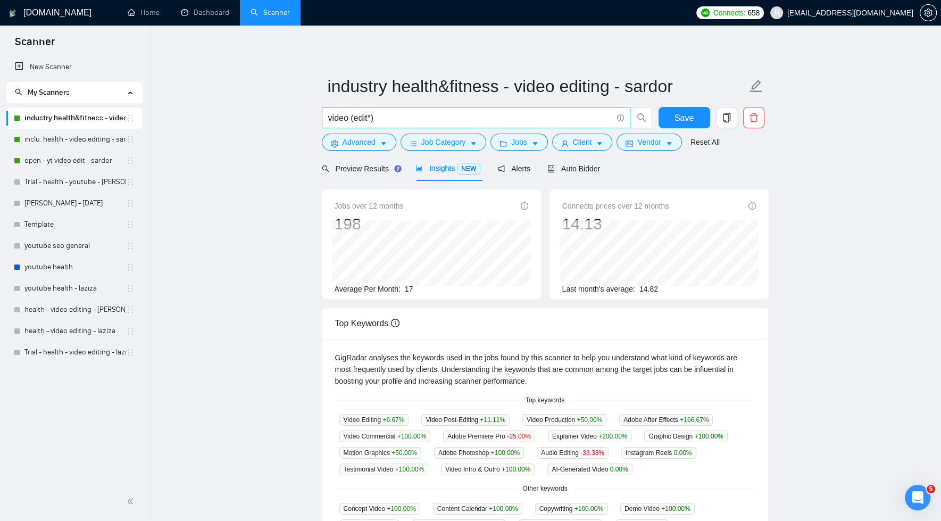
click at [479, 113] on input "video (edit*)" at bounding box center [470, 117] width 284 height 13
paste input "| content (creator | creation)"
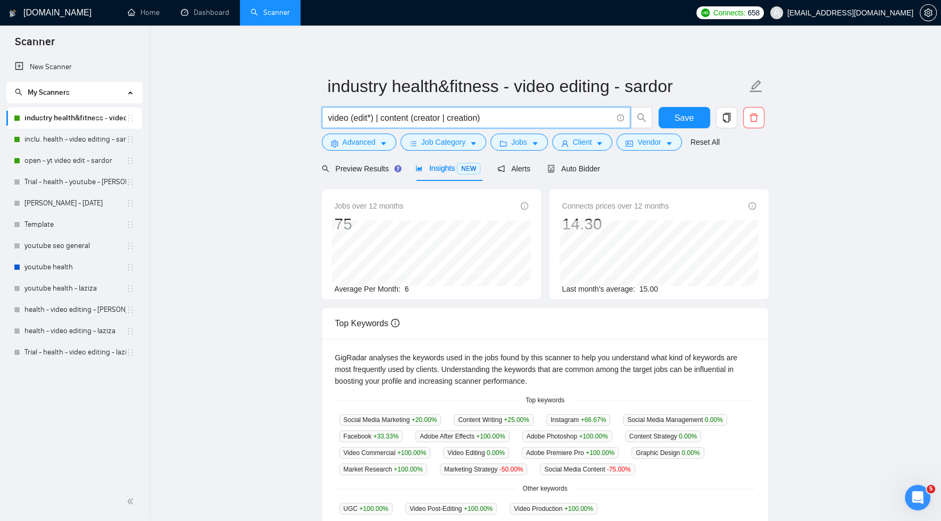
drag, startPoint x: 493, startPoint y: 118, endPoint x: 316, endPoint y: 111, distance: 177.9
click at [316, 111] on main "industry health&fitness - video editing - sardor video (edit*) | content (creat…" at bounding box center [545, 389] width 758 height 692
drag, startPoint x: 411, startPoint y: 119, endPoint x: 389, endPoint y: 118, distance: 21.8
click at [411, 119] on input "video (edit*) | content (creator | creation)" at bounding box center [470, 117] width 284 height 13
drag, startPoint x: 375, startPoint y: 120, endPoint x: 505, endPoint y: 122, distance: 130.9
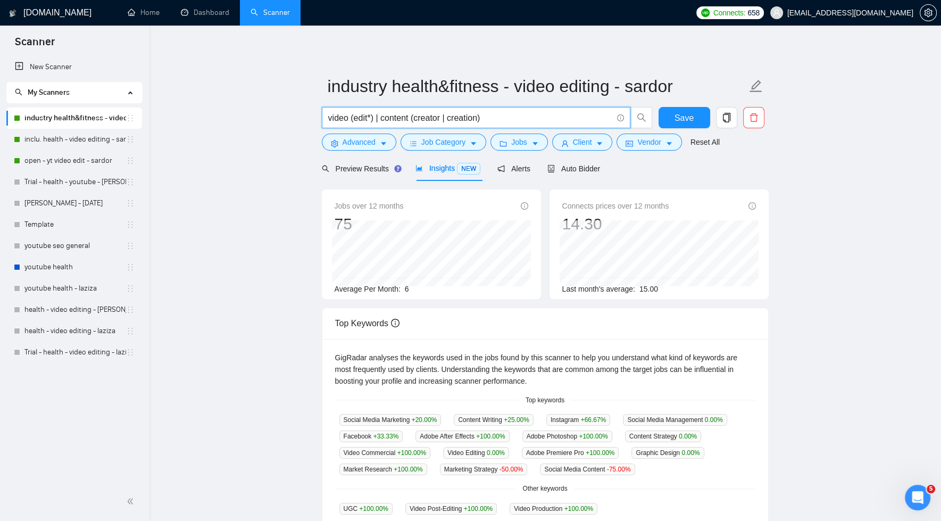
click at [505, 122] on input "video (edit*) | content (creator | creation)" at bounding box center [470, 117] width 284 height 13
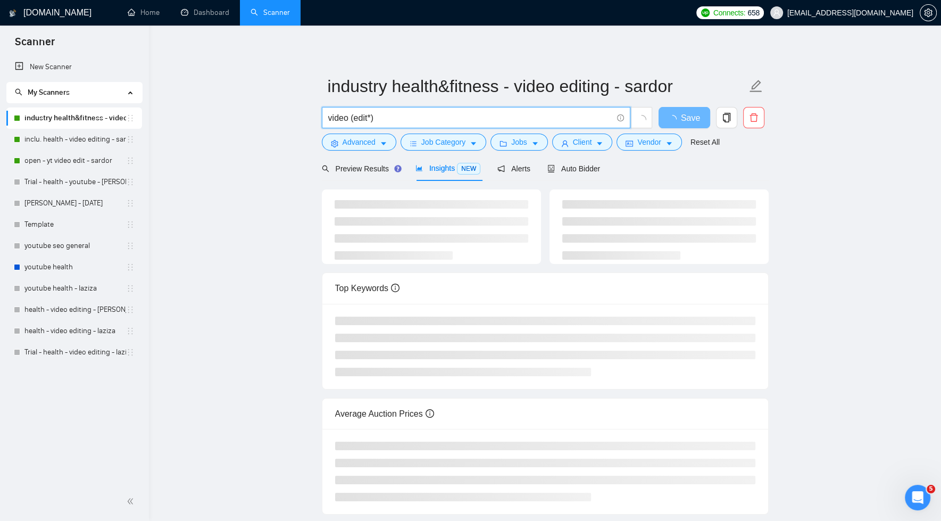
type input "video (edit*)"
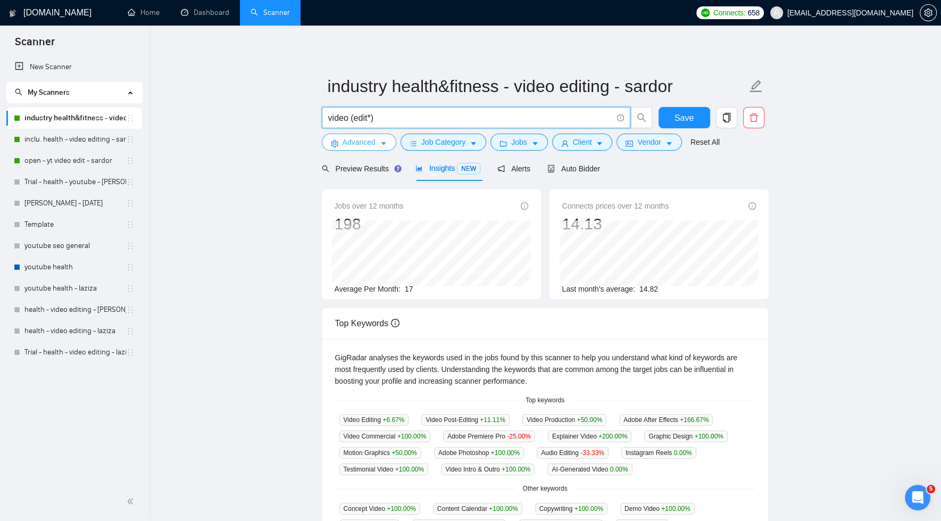
click at [383, 143] on icon "caret-down" at bounding box center [383, 144] width 5 height 3
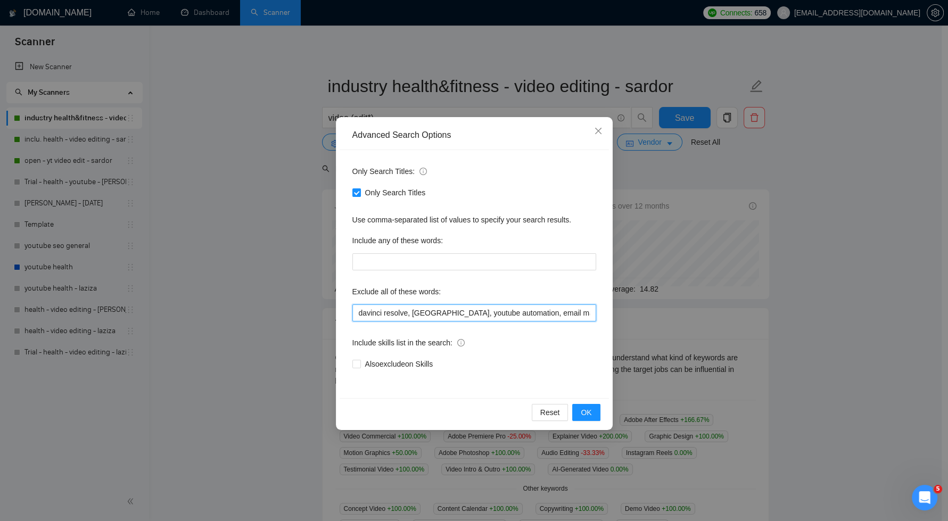
click at [574, 313] on input "davinci resolve, riverside, youtube automation, email marketing" at bounding box center [474, 312] width 244 height 17
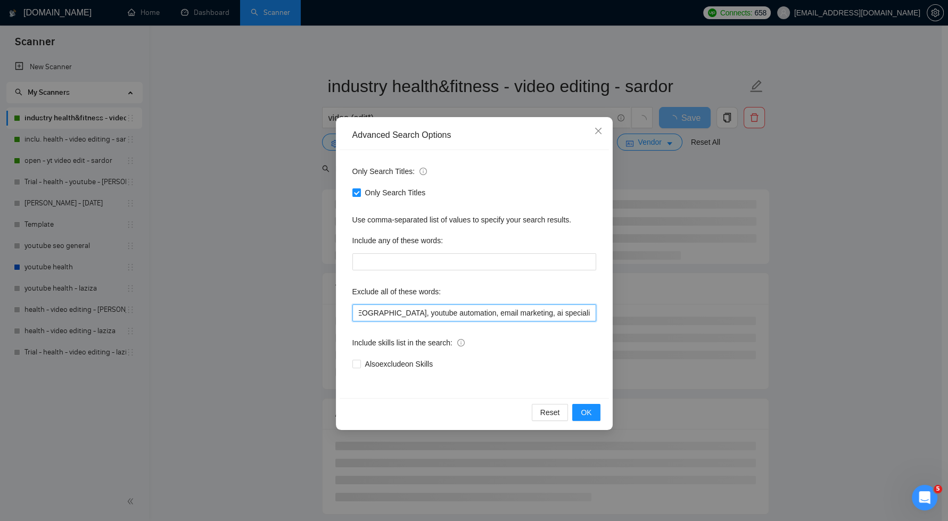
type input "davinci resolve, [GEOGRAPHIC_DATA], youtube automation, email marketing, ai spe…"
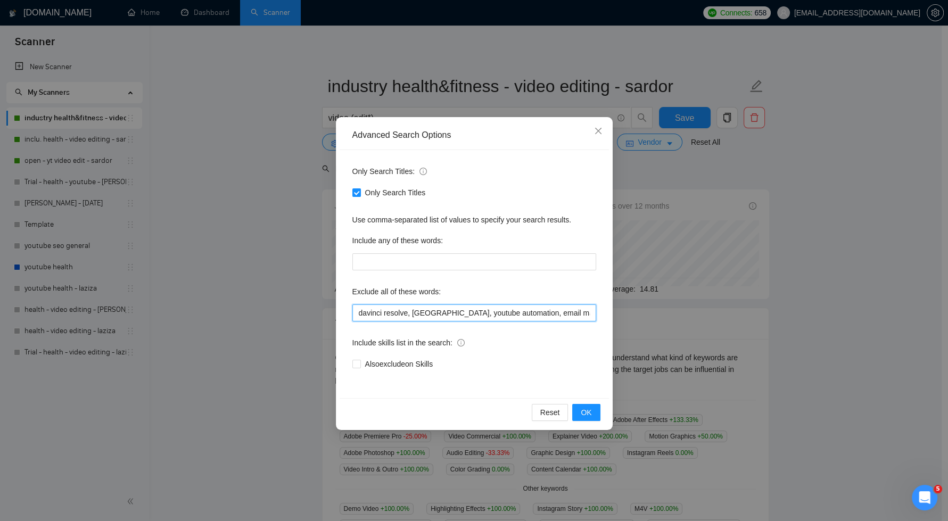
click at [587, 310] on input "davinci resolve, [GEOGRAPHIC_DATA], youtube automation, email marketing, ai spe…" at bounding box center [474, 312] width 244 height 17
drag, startPoint x: 515, startPoint y: 313, endPoint x: 595, endPoint y: 312, distance: 80.3
click at [600, 311] on div "Only Search Titles: Only Search Titles Use comma-separated list of values to sp…" at bounding box center [473, 274] width 269 height 248
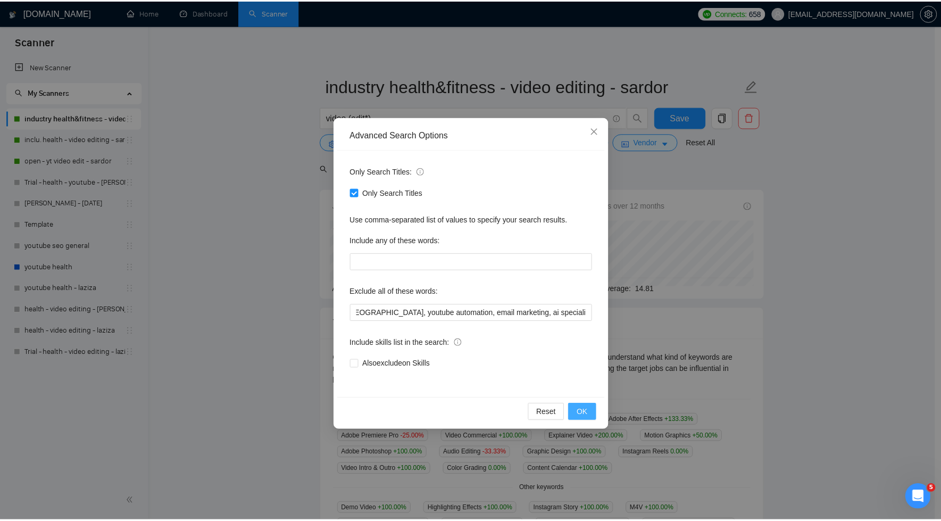
scroll to position [0, 0]
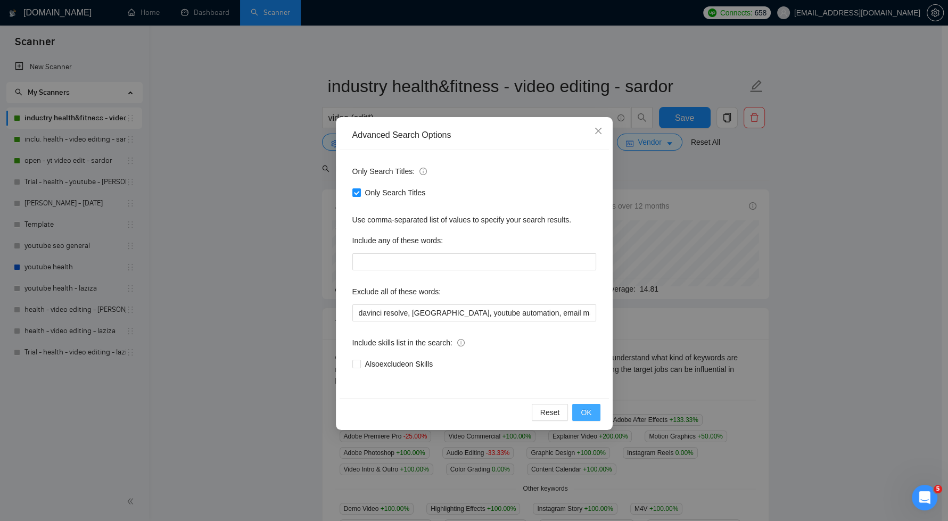
click at [591, 417] on span "OK" at bounding box center [586, 413] width 11 height 12
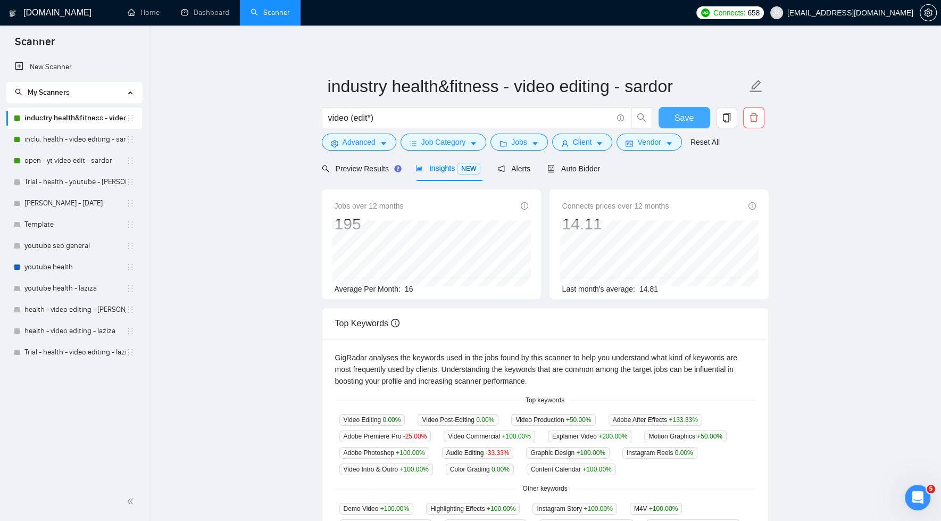
click at [693, 114] on span "Save" at bounding box center [684, 117] width 19 height 13
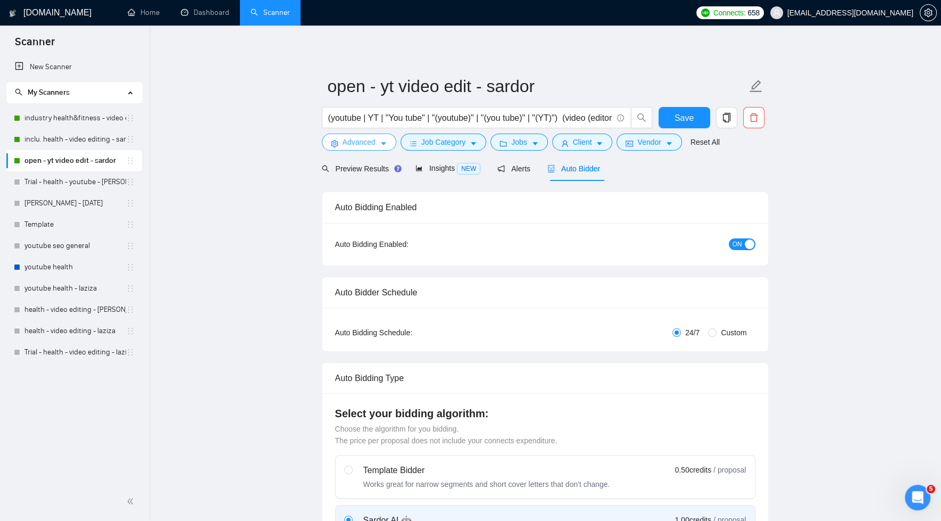
click at [383, 139] on span "caret-down" at bounding box center [383, 143] width 7 height 8
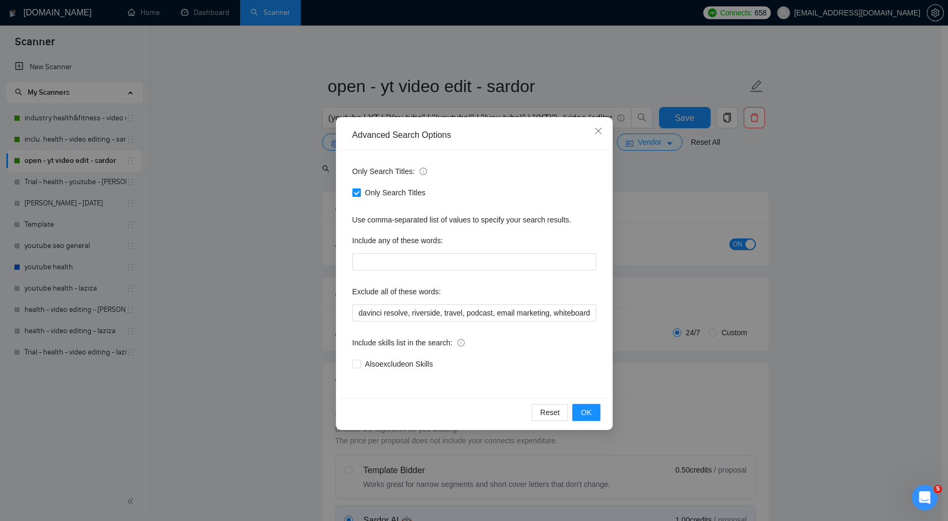
click at [301, 225] on div "Advanced Search Options Only Search Titles: Only Search Titles Use comma-separa…" at bounding box center [474, 260] width 948 height 521
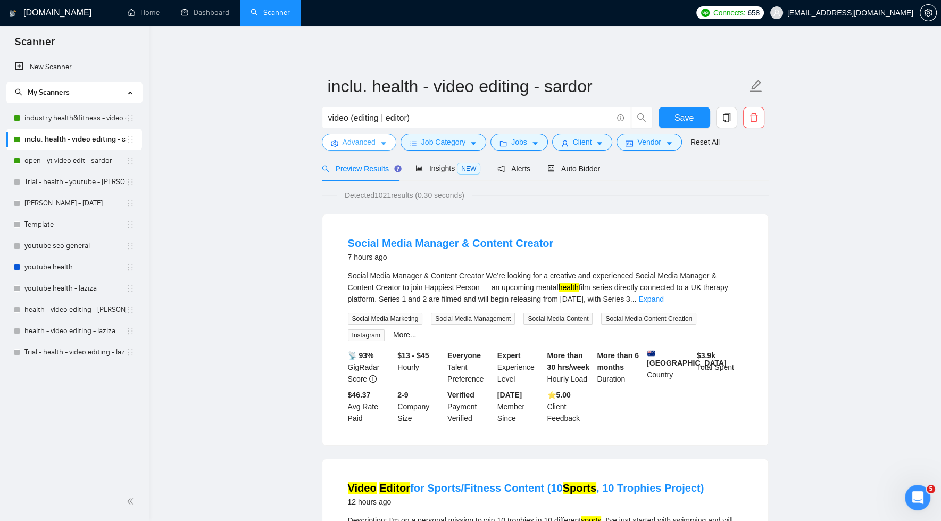
click at [375, 137] on span "Advanced" at bounding box center [359, 142] width 33 height 12
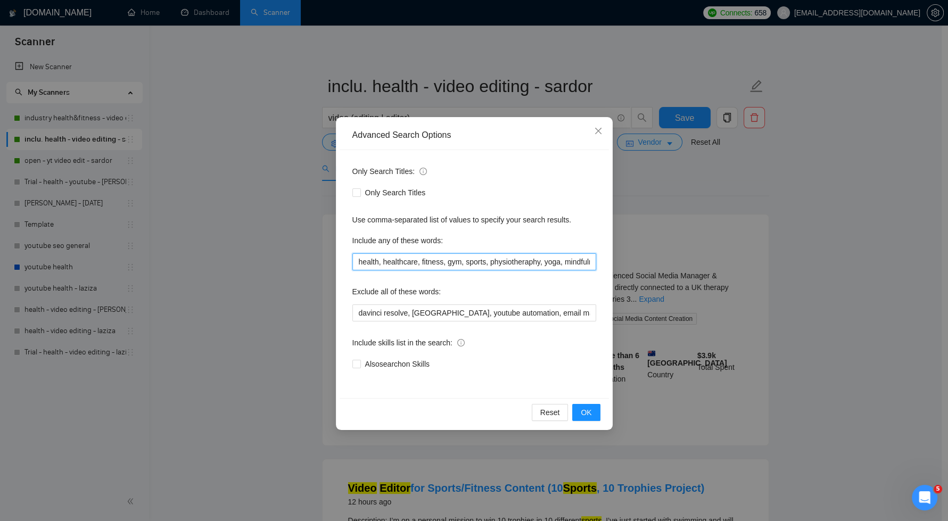
click at [577, 265] on input "health, healthcare, fitness, gym, sports, physiotheraphy, yoga, mindfulness, we…" at bounding box center [474, 261] width 244 height 17
paste input "pilates"
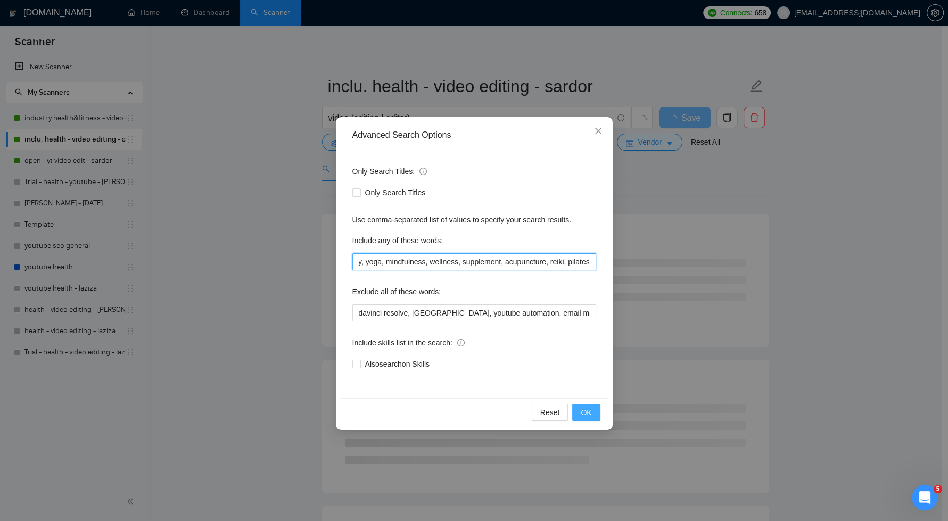
type input "health, healthcare, fitness, gym, sports, physiotheraphy, yoga, mindfulness, we…"
click at [587, 408] on span "OK" at bounding box center [586, 413] width 11 height 12
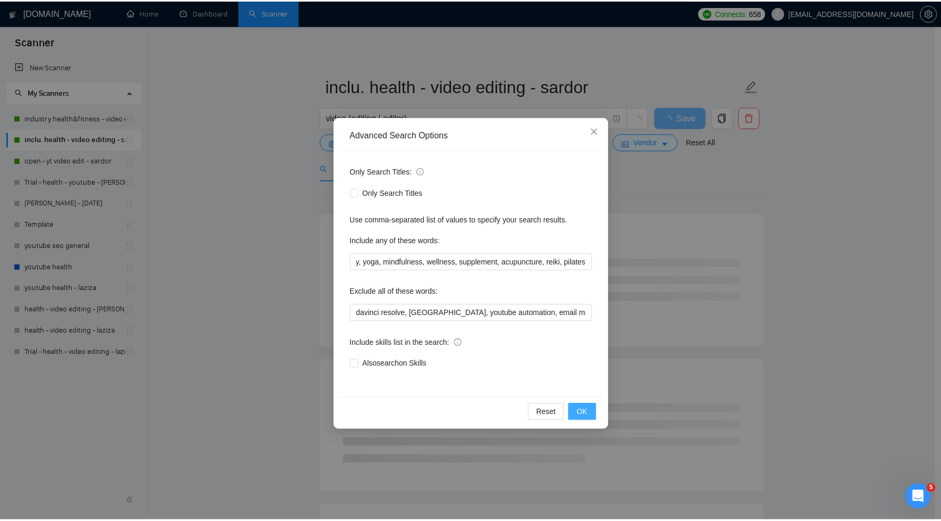
scroll to position [0, 0]
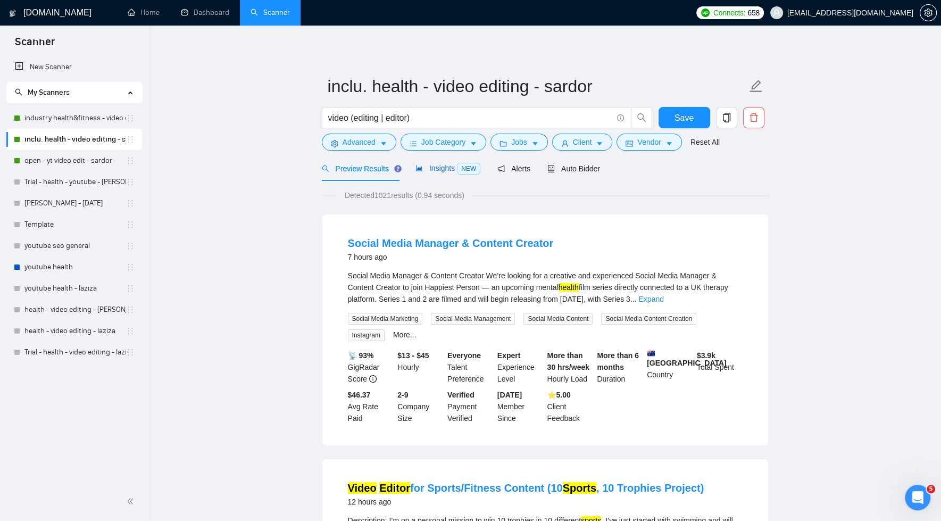
click at [440, 167] on span "Insights NEW" at bounding box center [448, 168] width 65 height 9
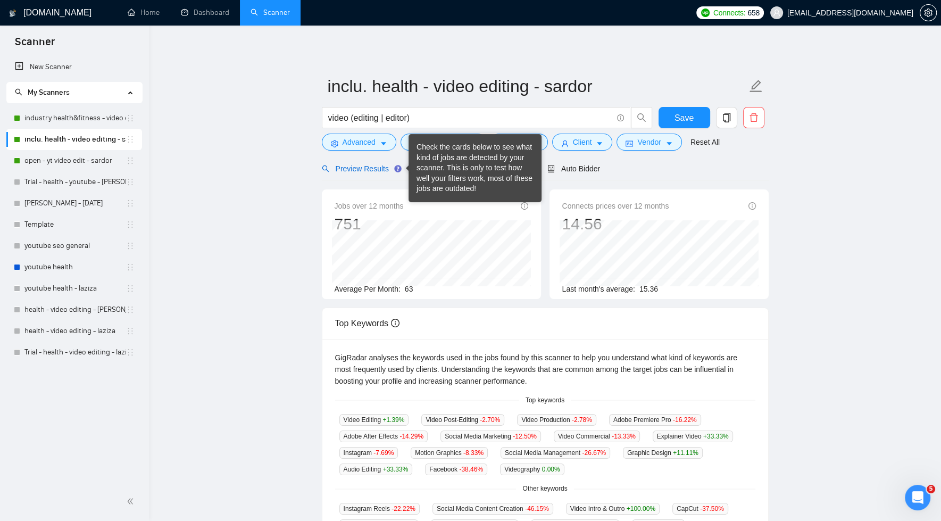
click at [376, 167] on span "Preview Results" at bounding box center [360, 168] width 77 height 9
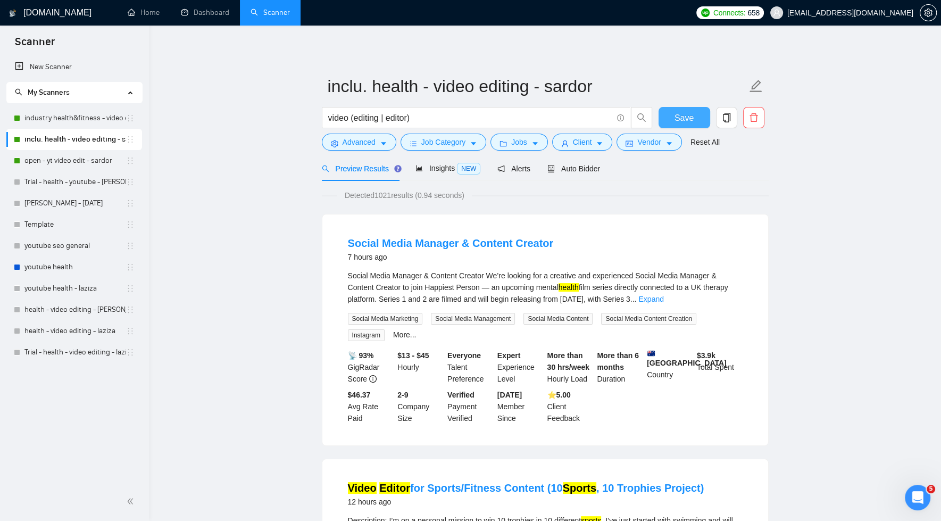
click at [672, 123] on button "Save" at bounding box center [685, 117] width 52 height 21
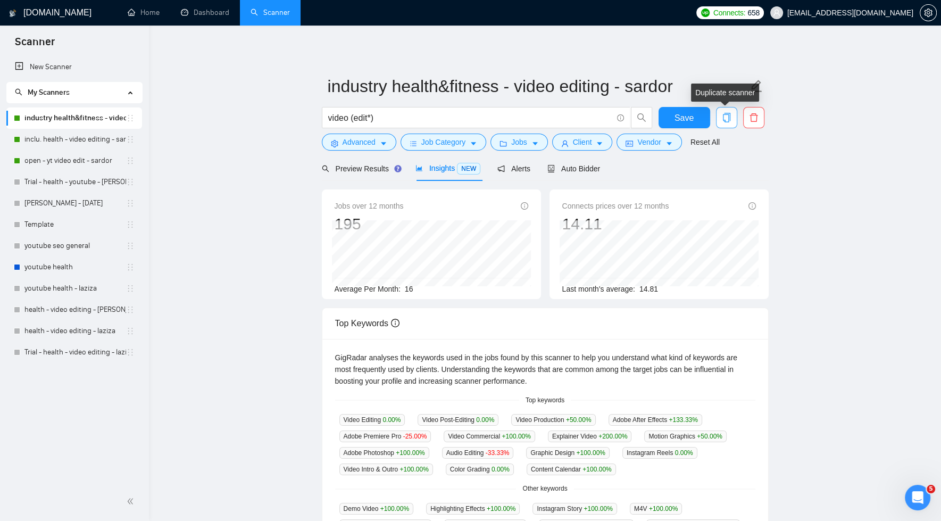
click at [724, 114] on icon "copy" at bounding box center [726, 118] width 7 height 10
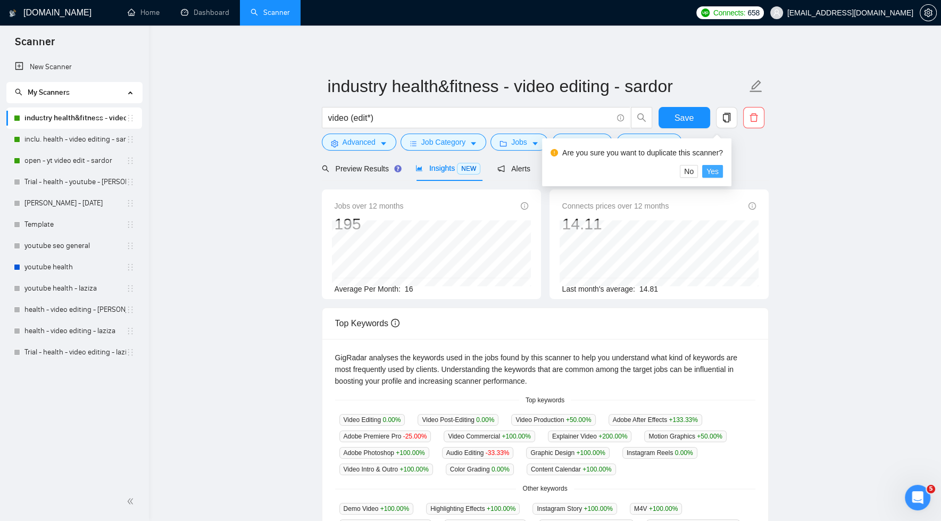
click at [719, 171] on span "Yes" at bounding box center [713, 171] width 12 height 12
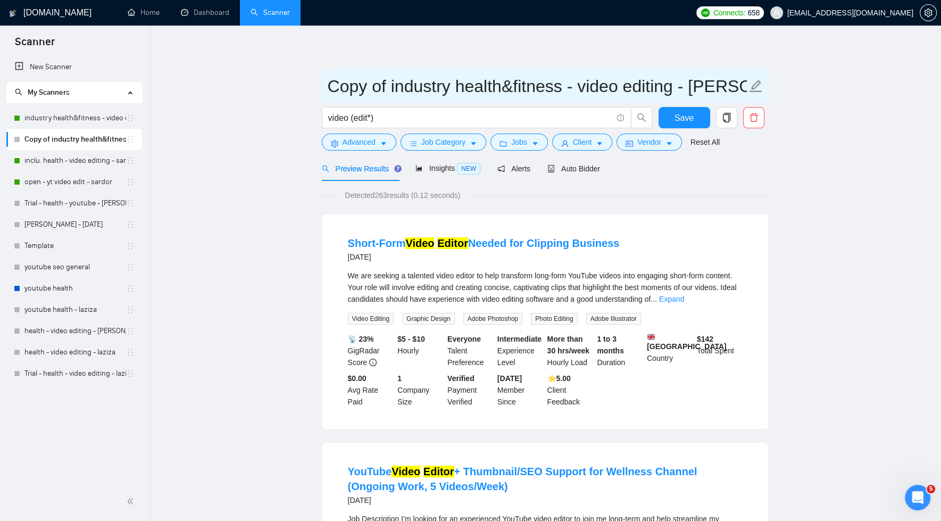
click at [389, 86] on input "Copy of industry health&fitness - video editing - [PERSON_NAME]" at bounding box center [537, 86] width 419 height 27
drag, startPoint x: 520, startPoint y: 88, endPoint x: 611, endPoint y: 88, distance: 91.0
click at [611, 88] on input "industry health&fitness - video editing - sardor" at bounding box center [537, 86] width 419 height 27
type input "industry health&fitness - content - sardor"
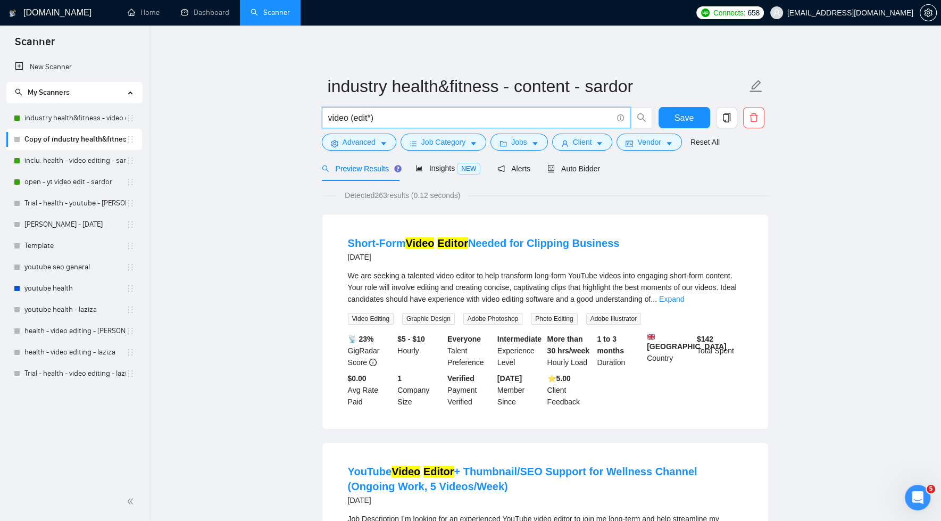
drag, startPoint x: 396, startPoint y: 118, endPoint x: 315, endPoint y: 114, distance: 81.5
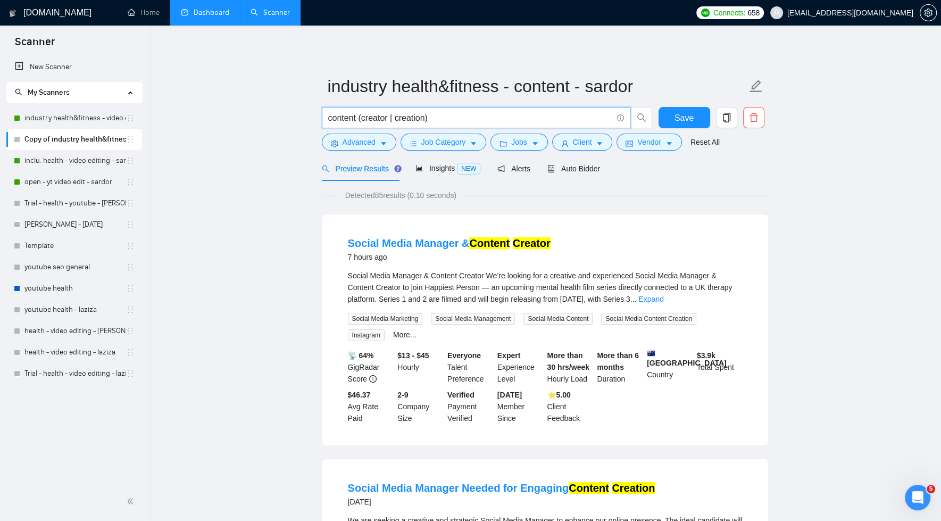
type input "content (creator | creation)"
click at [445, 166] on span "Insights NEW" at bounding box center [448, 168] width 65 height 9
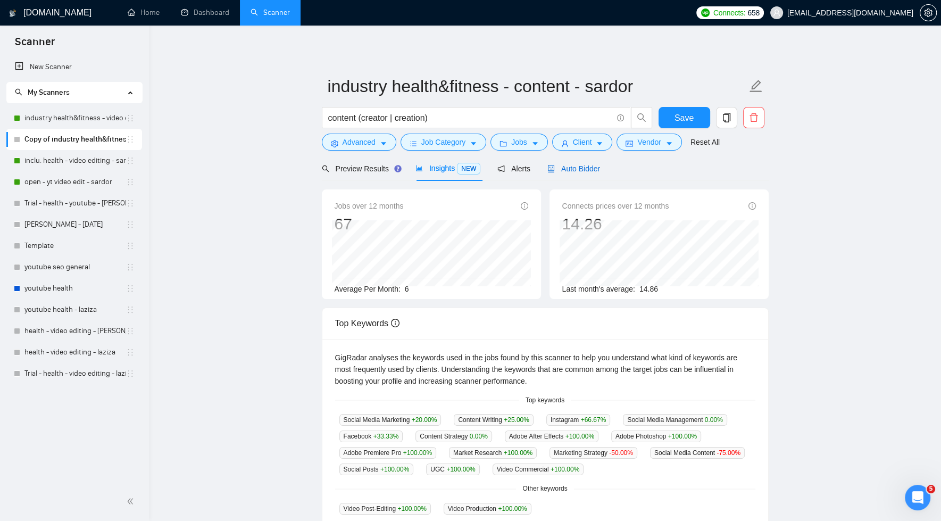
click at [583, 167] on span "Auto Bidder" at bounding box center [574, 168] width 53 height 9
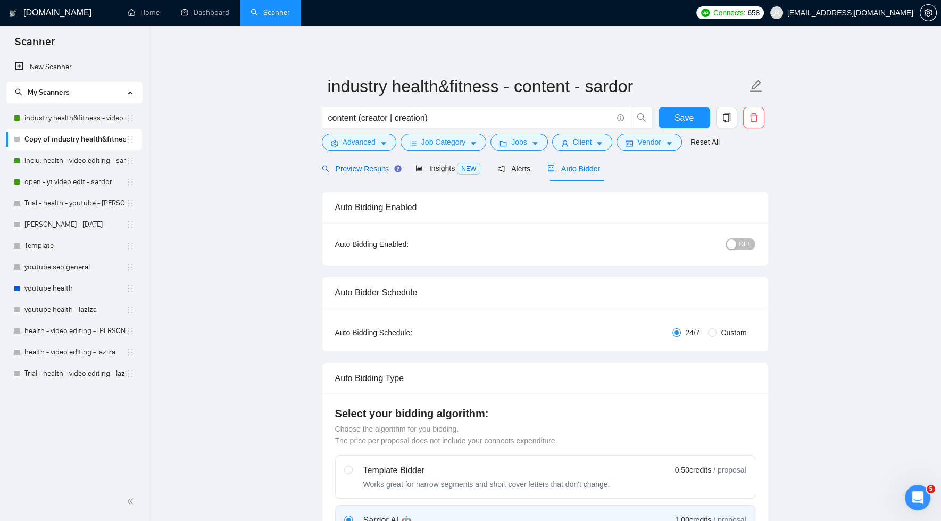
click at [374, 165] on span "Preview Results" at bounding box center [360, 168] width 77 height 9
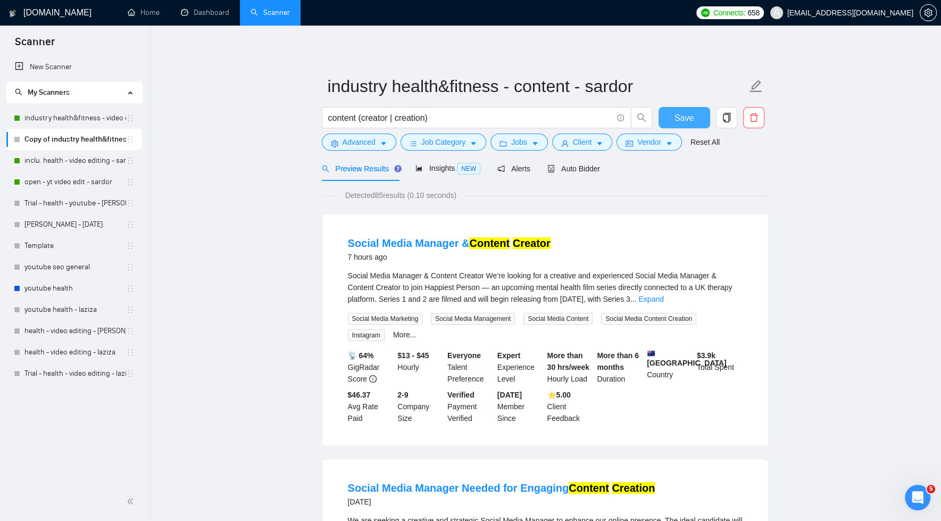
click at [676, 117] on span "Save" at bounding box center [684, 117] width 19 height 13
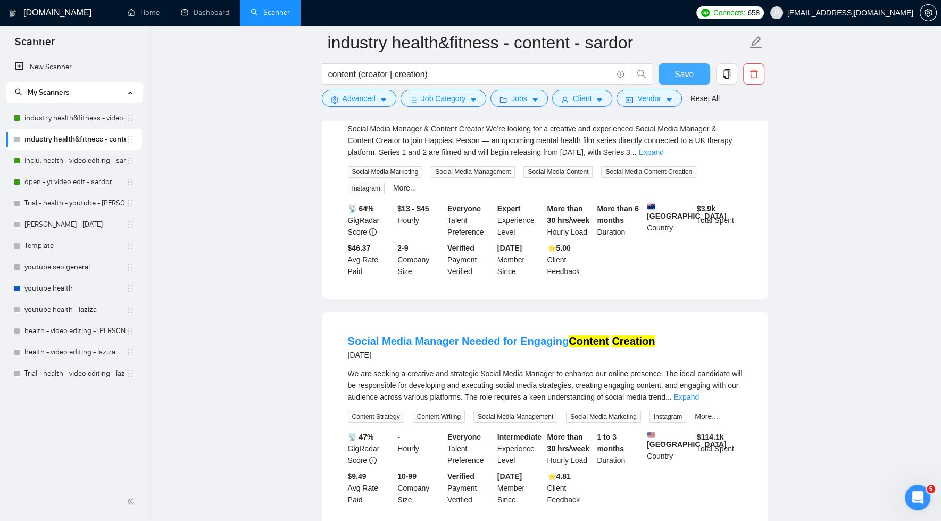
scroll to position [251, 0]
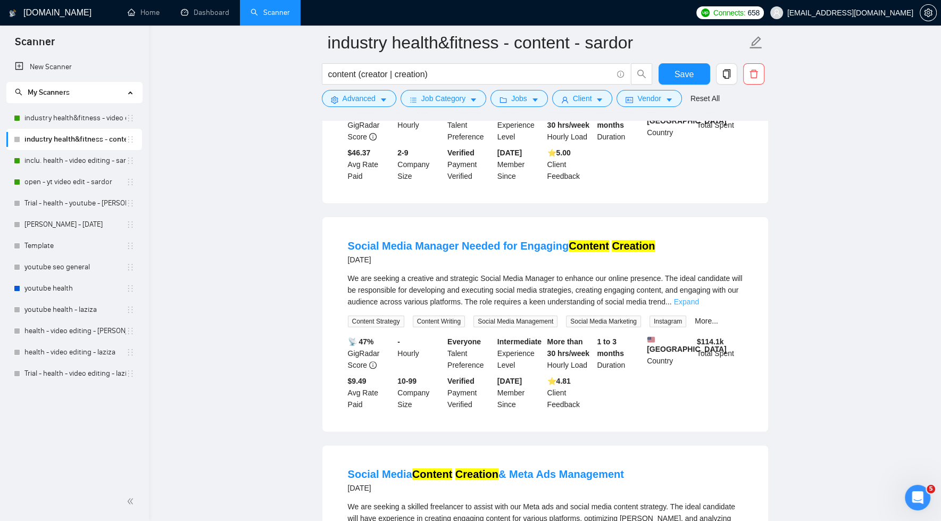
click at [699, 300] on link "Expand" at bounding box center [686, 301] width 25 height 9
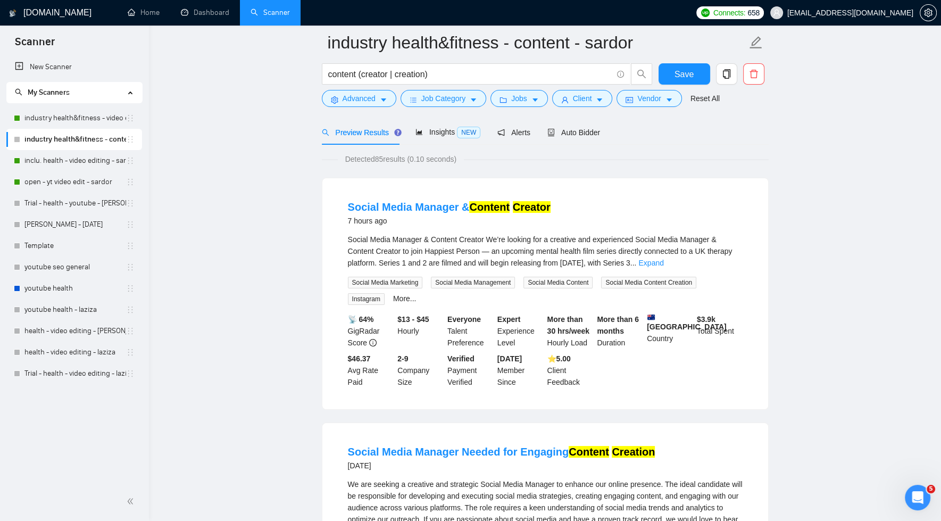
scroll to position [40, 0]
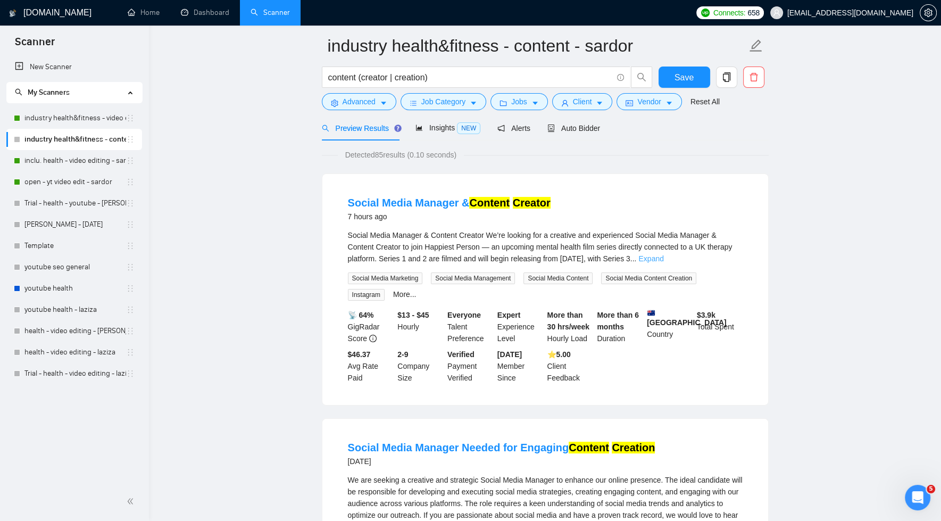
click at [664, 260] on link "Expand" at bounding box center [651, 258] width 25 height 9
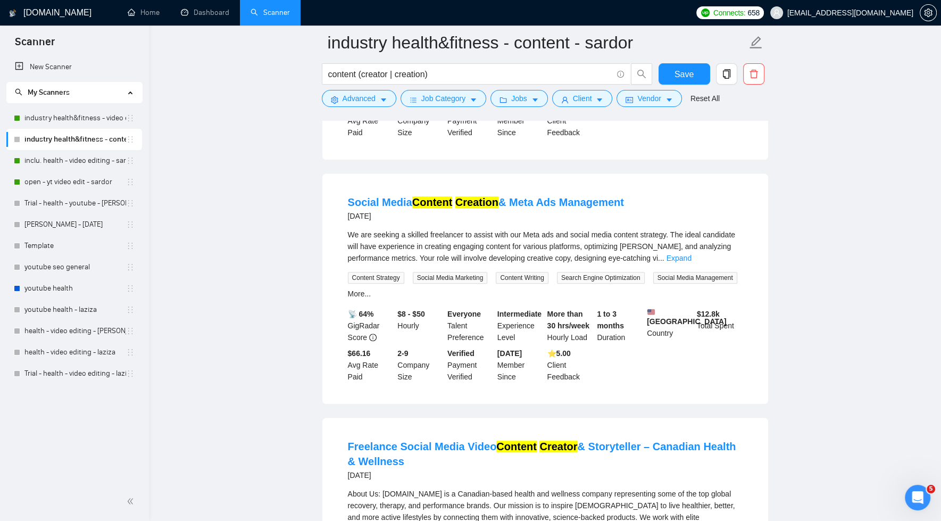
scroll to position [698, 0]
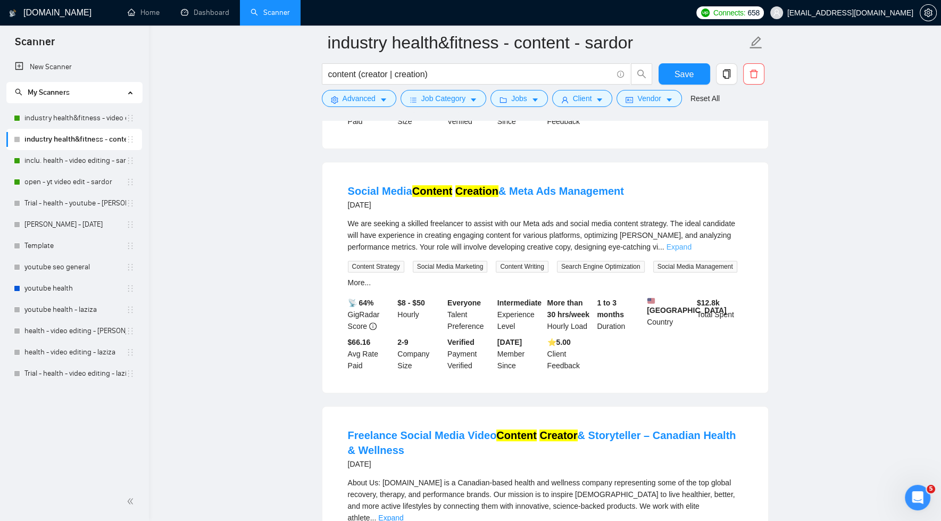
click at [692, 251] on link "Expand" at bounding box center [679, 247] width 25 height 9
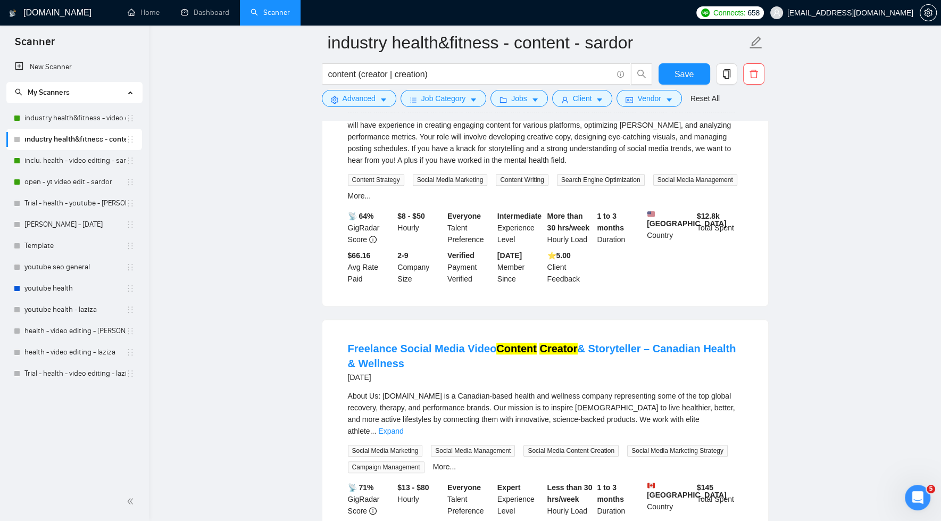
scroll to position [856, 0]
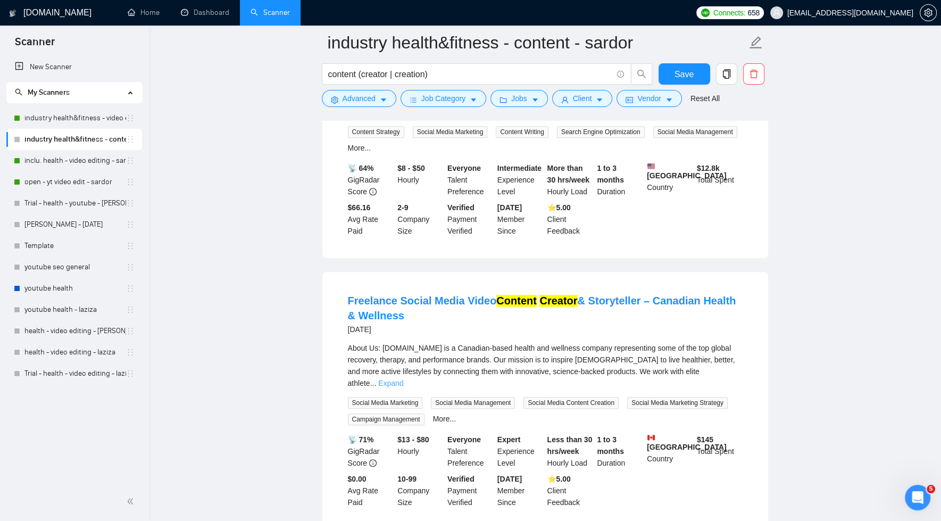
click at [403, 385] on link "Expand" at bounding box center [390, 383] width 25 height 9
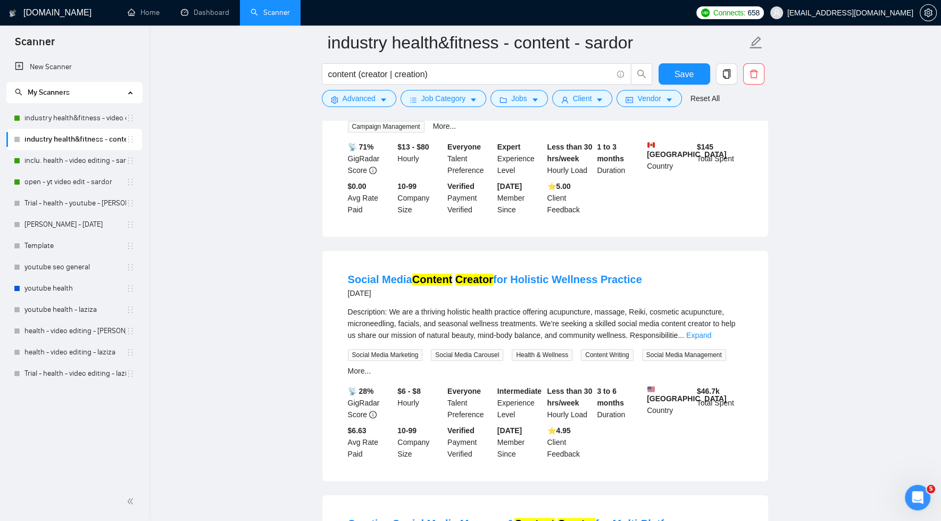
scroll to position [1348, 0]
click at [711, 339] on link "Expand" at bounding box center [698, 334] width 25 height 9
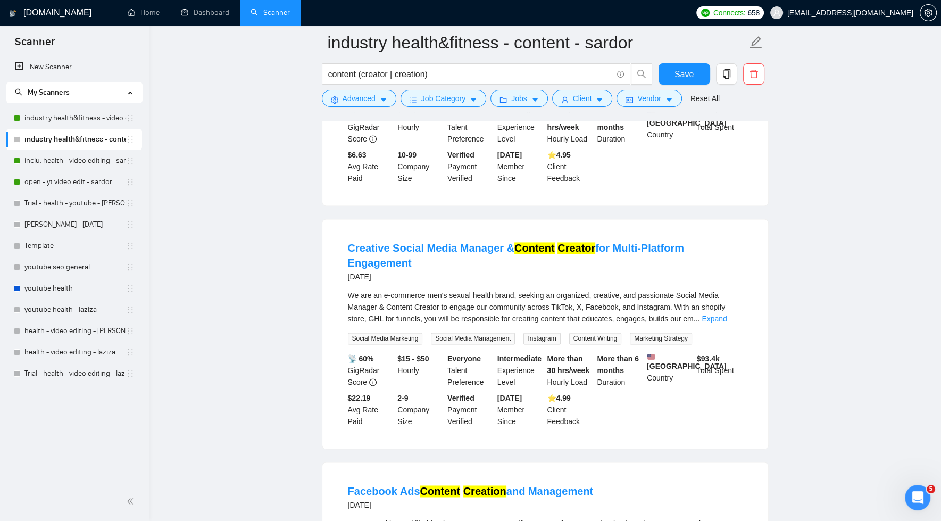
scroll to position [1813, 0]
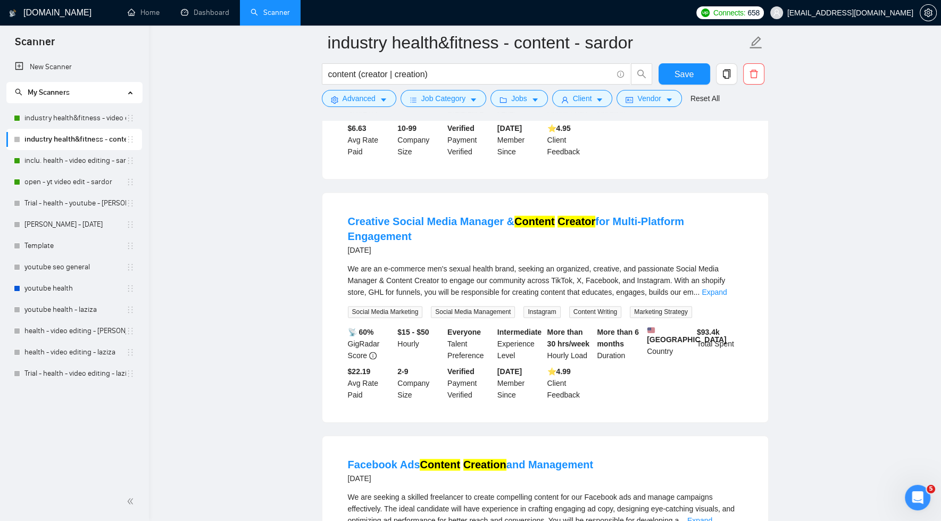
click at [727, 296] on link "Expand" at bounding box center [714, 292] width 25 height 9
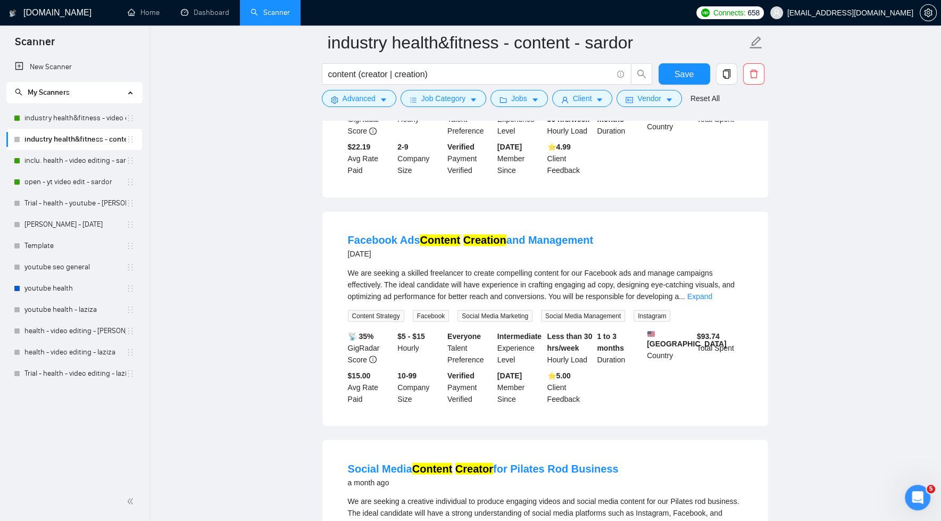
scroll to position [2108, 0]
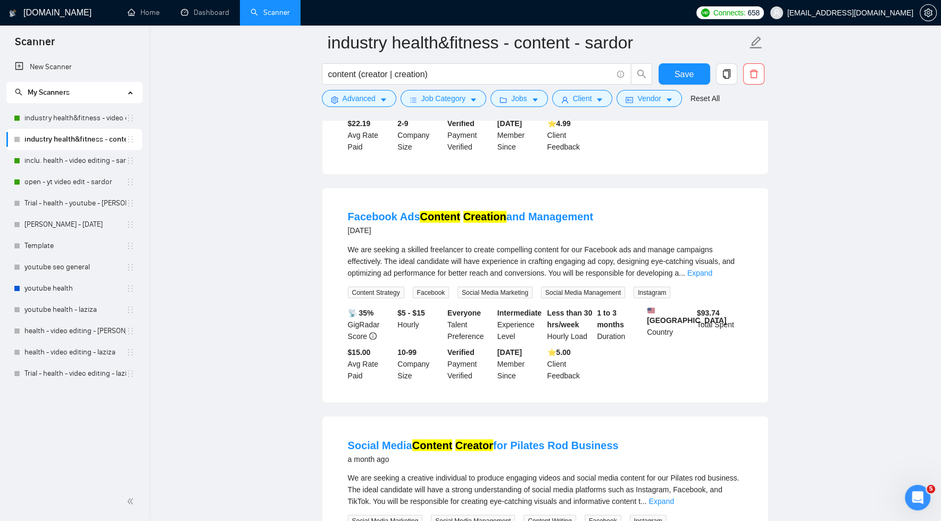
click at [712, 277] on link "Expand" at bounding box center [699, 272] width 25 height 9
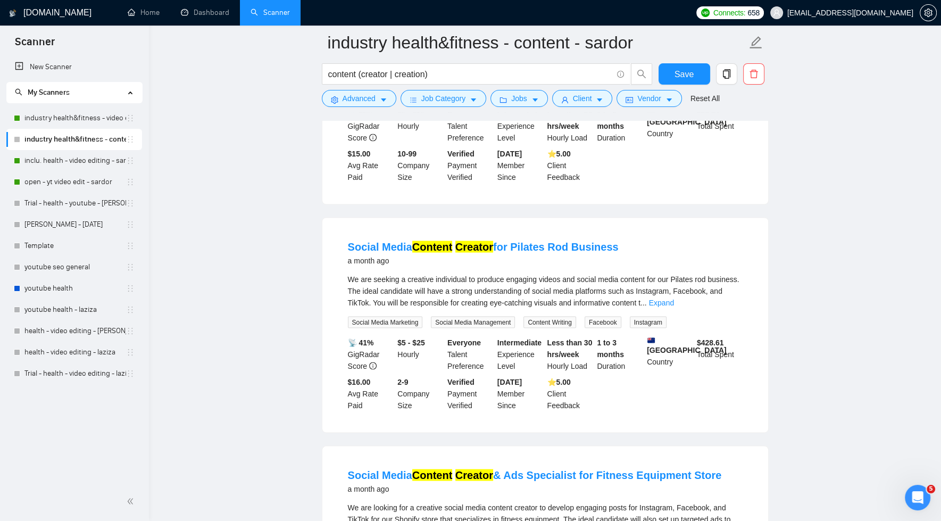
scroll to position [2337, 0]
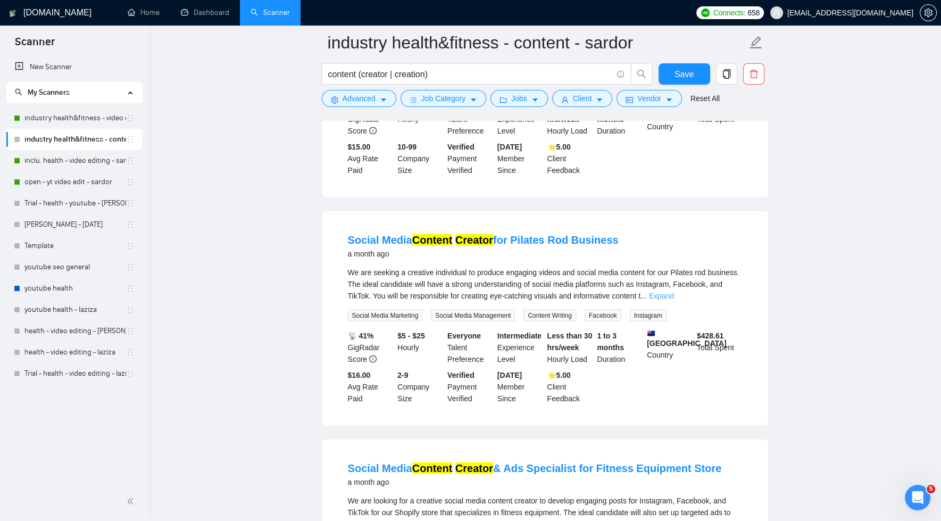
click at [674, 300] on link "Expand" at bounding box center [661, 295] width 25 height 9
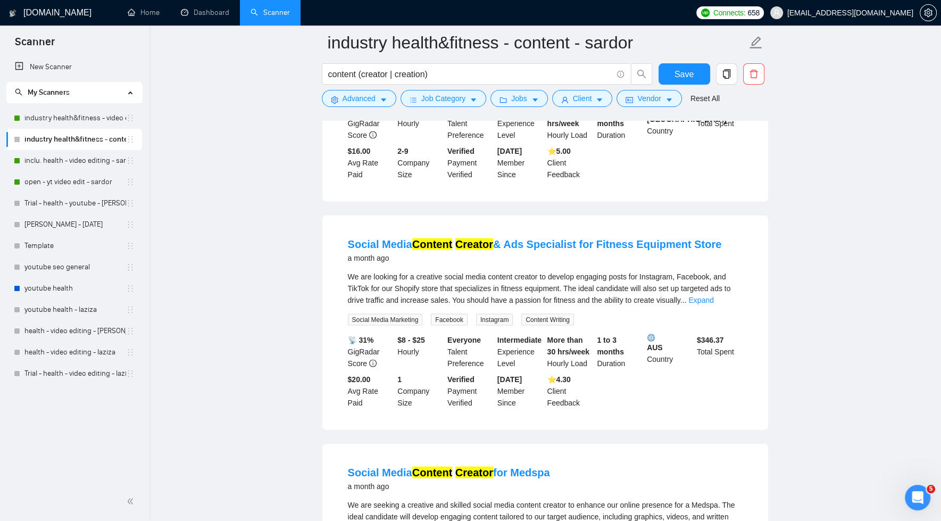
scroll to position [2609, 0]
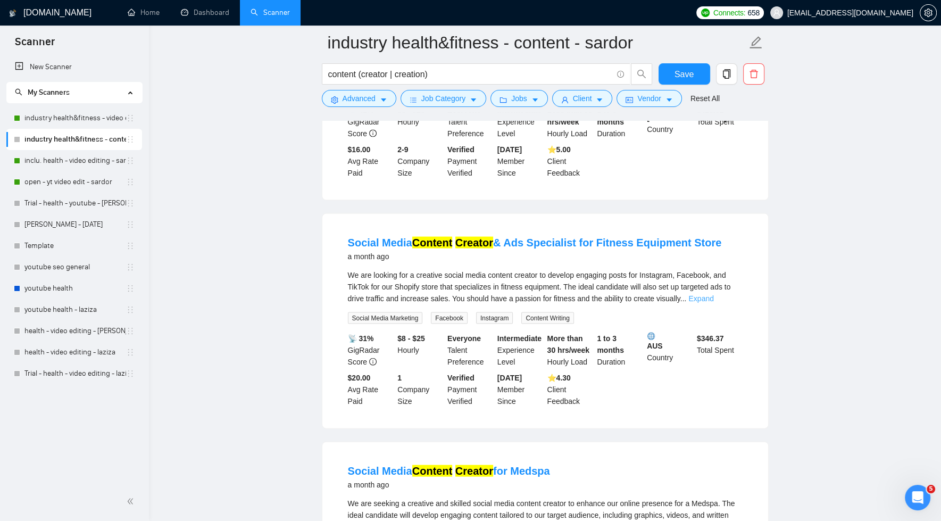
click at [714, 303] on link "Expand" at bounding box center [701, 298] width 25 height 9
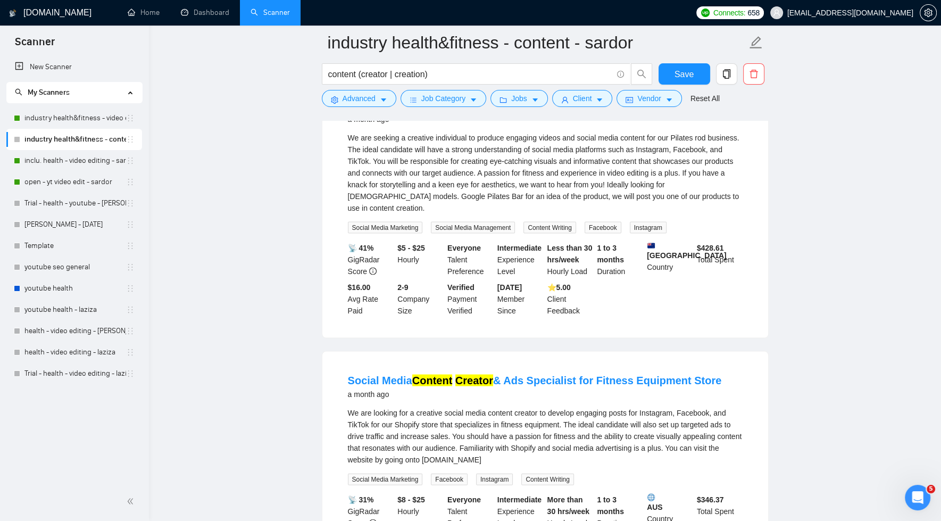
scroll to position [2467, 0]
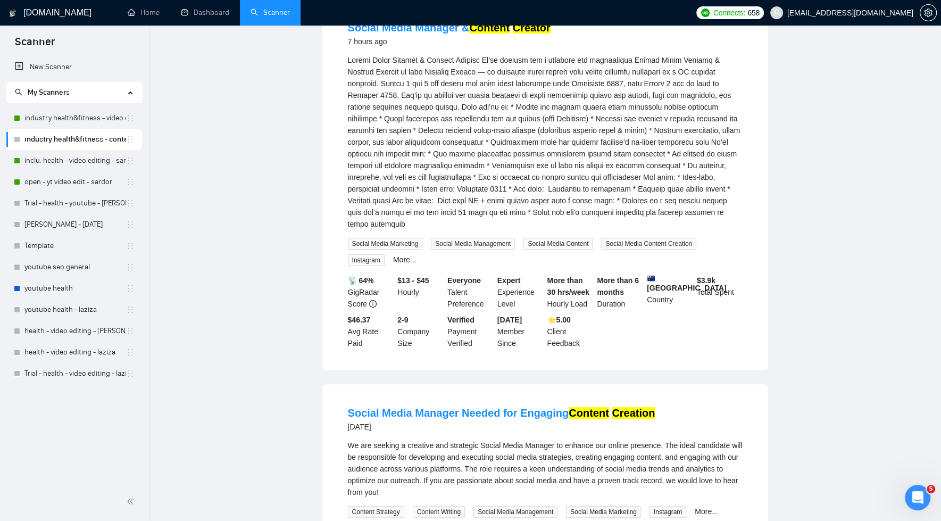
scroll to position [0, 0]
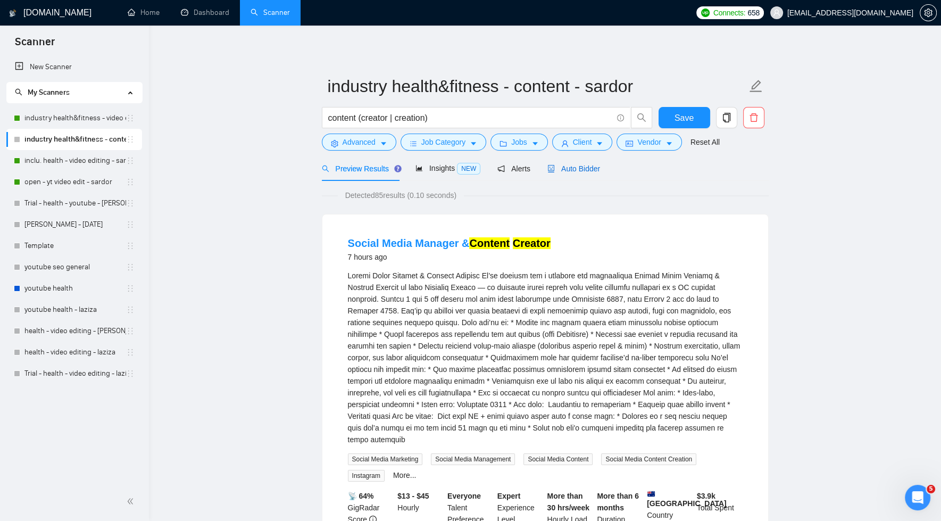
click at [572, 170] on span "Auto Bidder" at bounding box center [574, 168] width 53 height 9
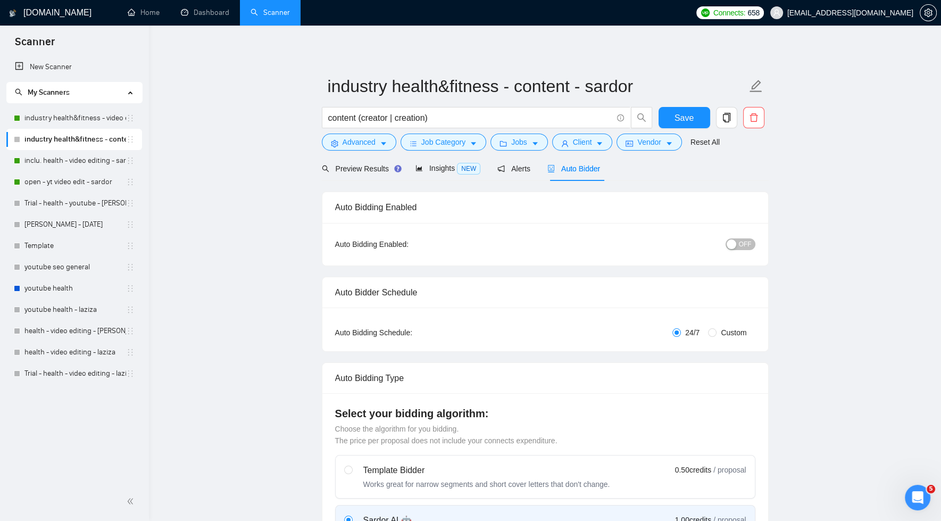
click at [750, 243] on span "OFF" at bounding box center [745, 244] width 13 height 12
click at [692, 115] on span "Save" at bounding box center [684, 117] width 19 height 13
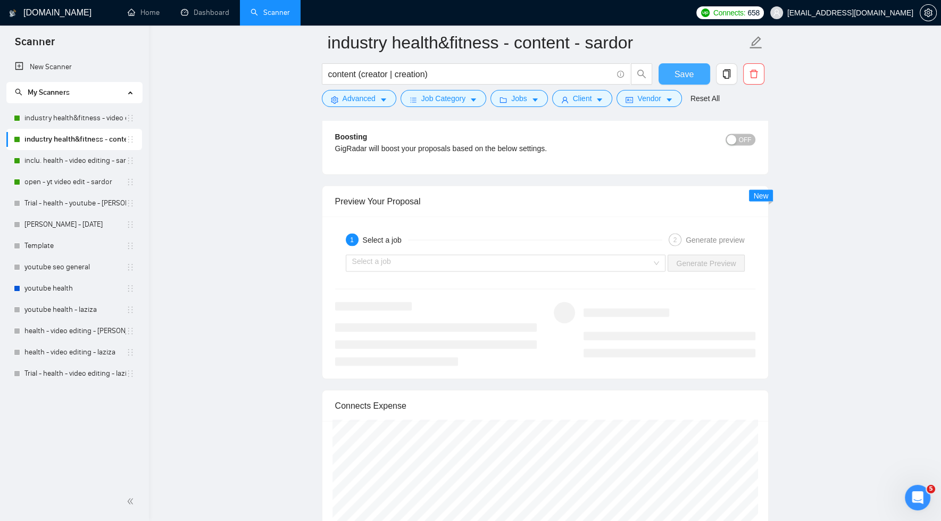
scroll to position [2533, 0]
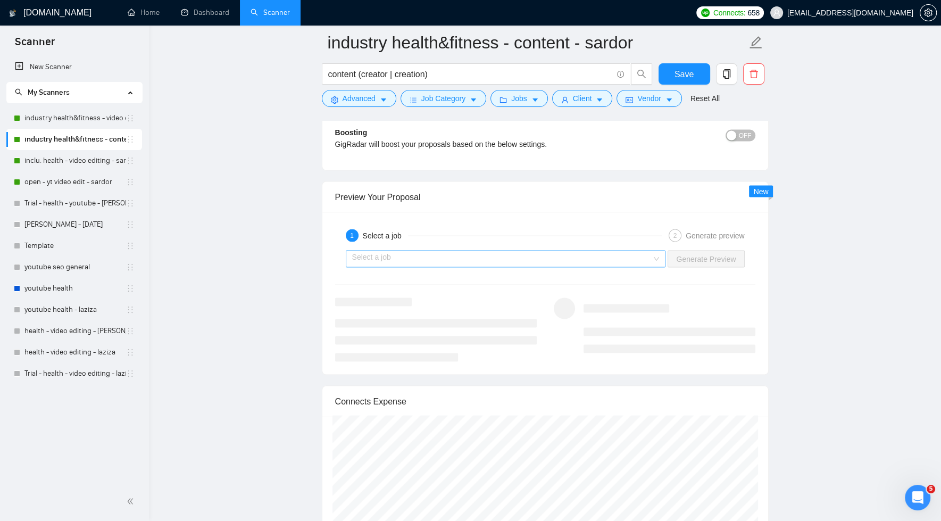
click at [641, 251] on input "search" at bounding box center [502, 259] width 300 height 16
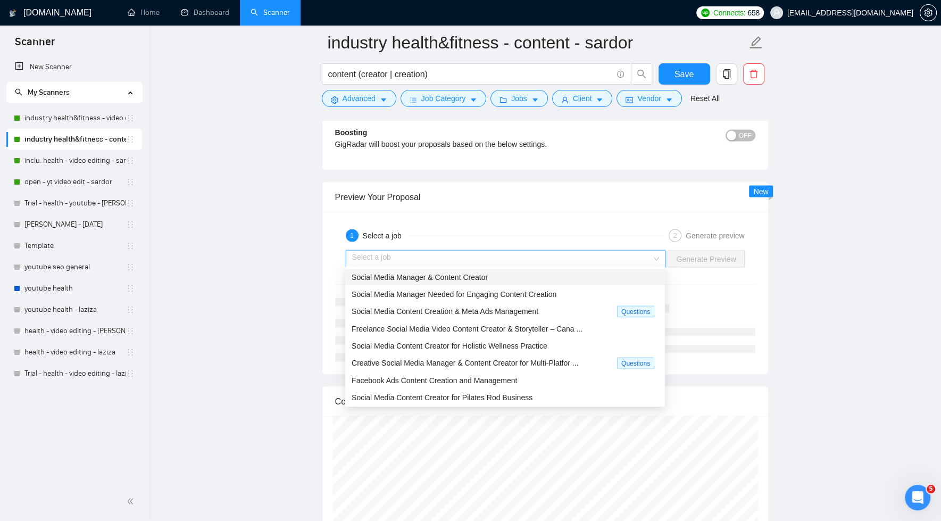
drag, startPoint x: 488, startPoint y: 277, endPoint x: 619, endPoint y: 286, distance: 131.7
click at [488, 277] on span "Social Media Manager & Content Creator" at bounding box center [420, 277] width 136 height 9
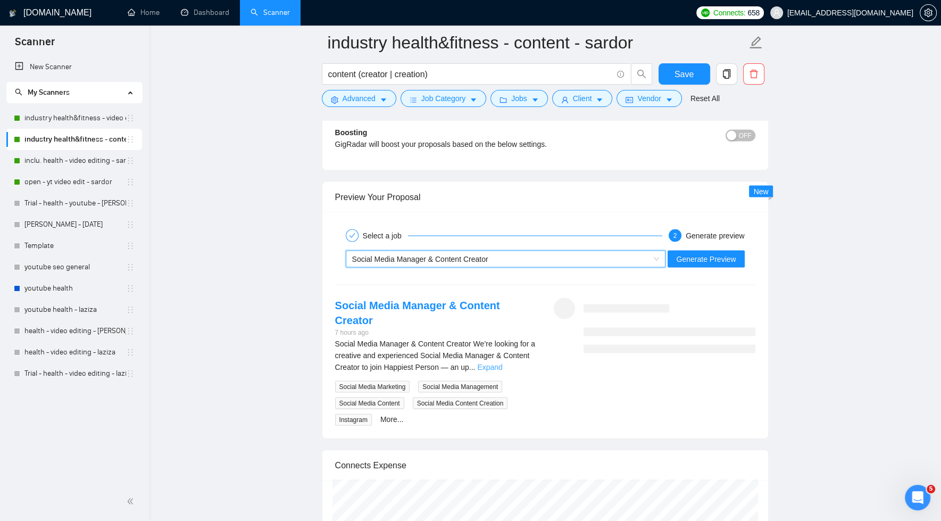
drag, startPoint x: 519, startPoint y: 348, endPoint x: 667, endPoint y: 313, distance: 152.5
click at [502, 363] on link "Expand" at bounding box center [489, 367] width 25 height 9
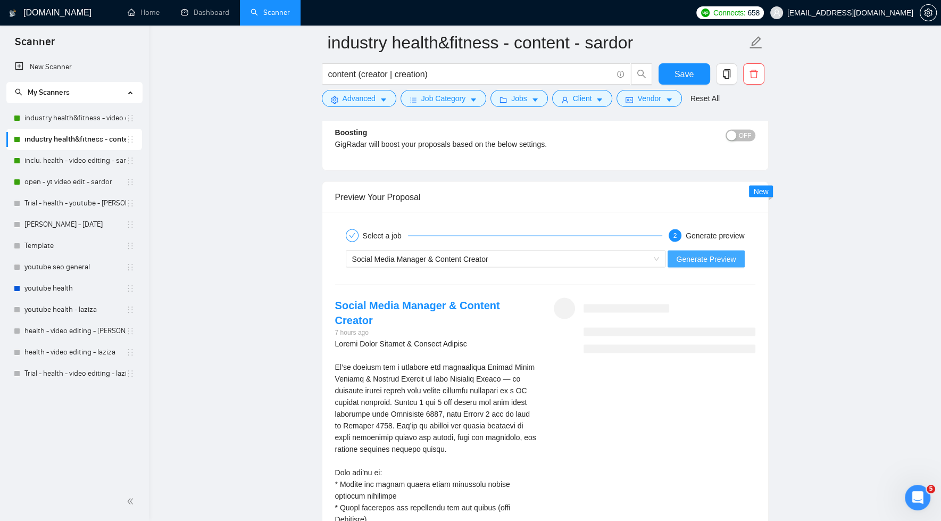
click at [710, 258] on span "Generate Preview" at bounding box center [706, 259] width 60 height 12
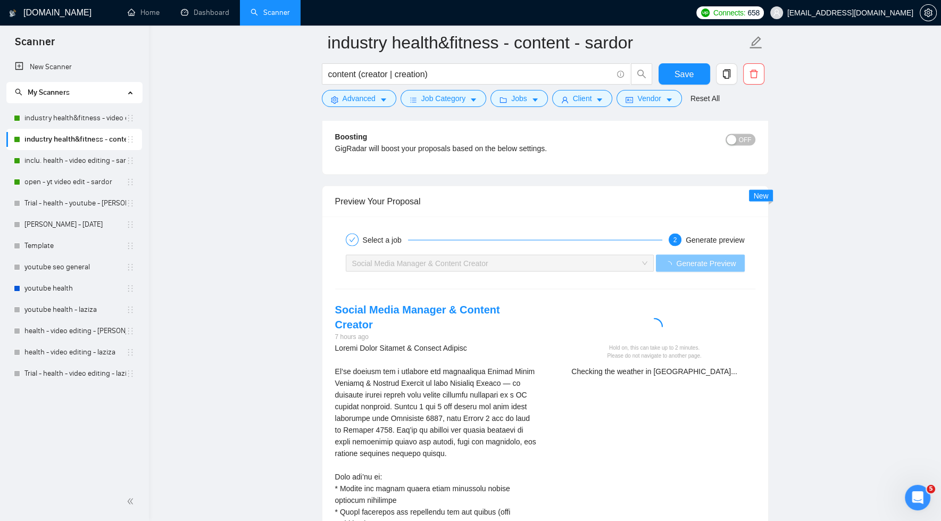
scroll to position [2565, 0]
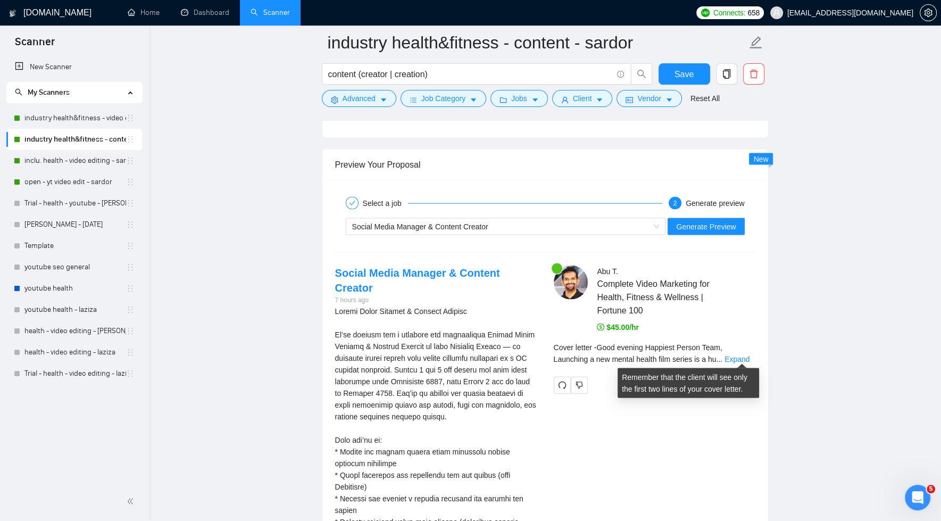
drag, startPoint x: 744, startPoint y: 354, endPoint x: 747, endPoint y: 344, distance: 11.1
click at [744, 355] on link "Expand" at bounding box center [737, 359] width 25 height 9
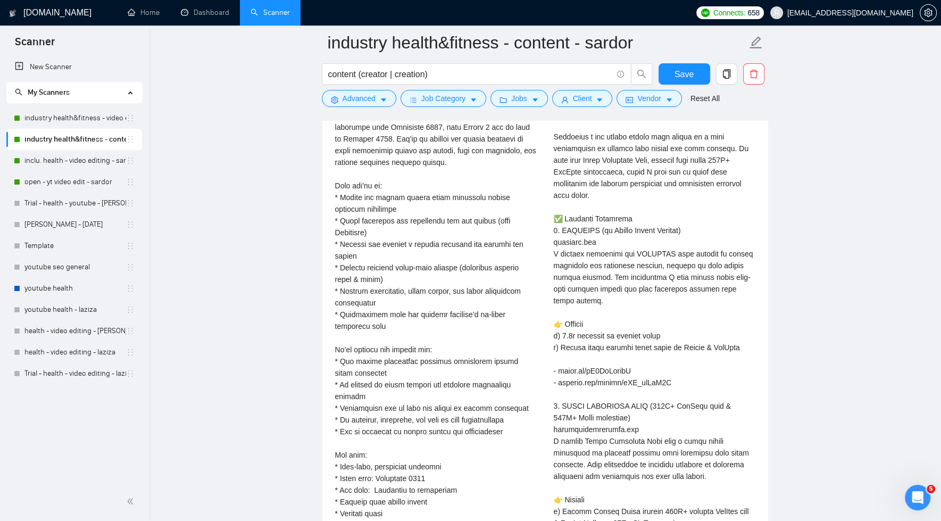
scroll to position [2558, 0]
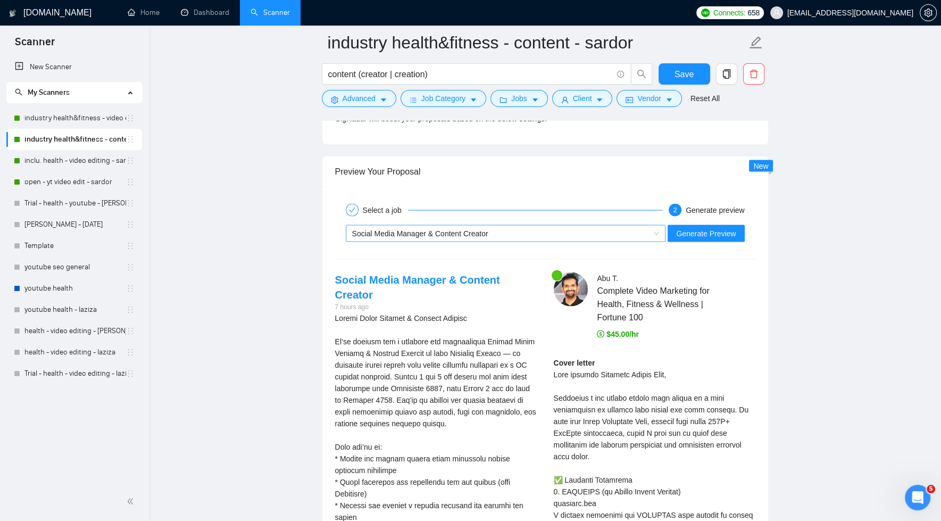
click at [630, 233] on div "Social Media Manager & Content Creator" at bounding box center [501, 234] width 298 height 16
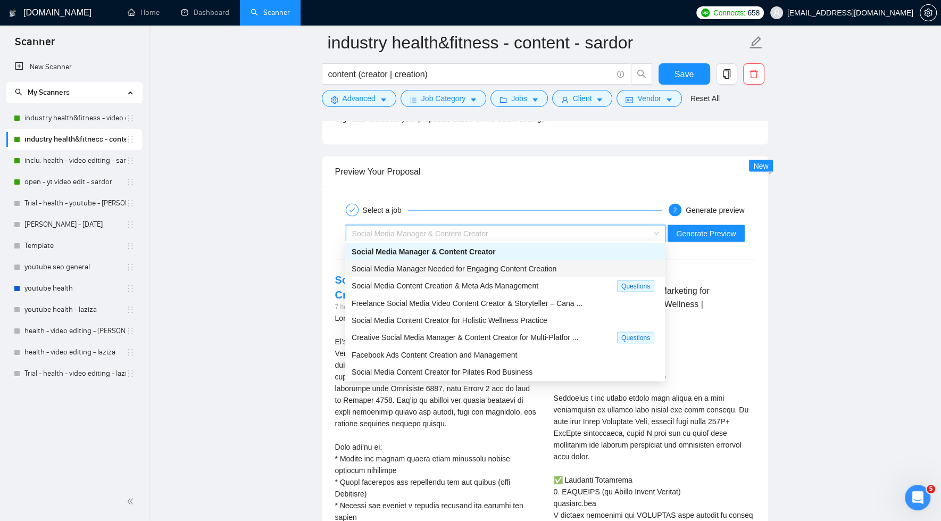
click at [590, 263] on div "Social Media Manager Needed for Engaging Content Creation" at bounding box center [505, 269] width 307 height 12
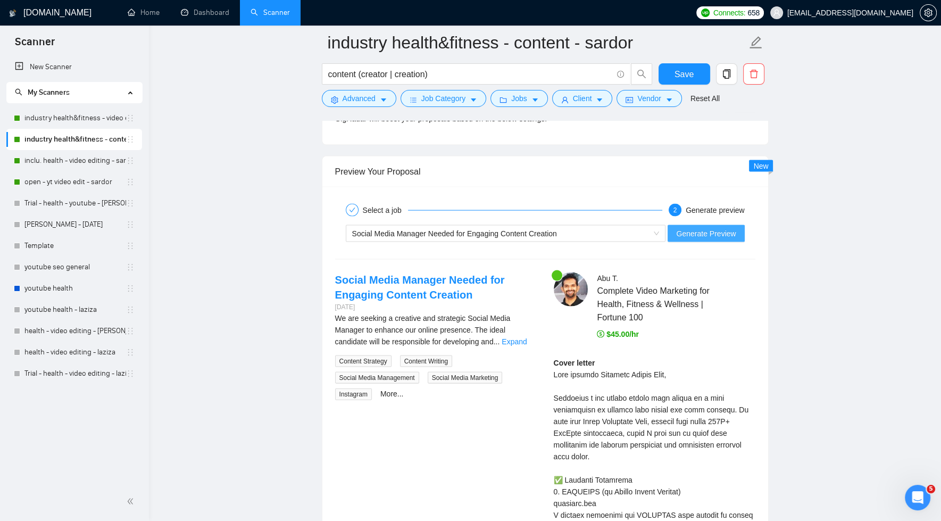
click at [706, 234] on span "Generate Preview" at bounding box center [706, 234] width 60 height 12
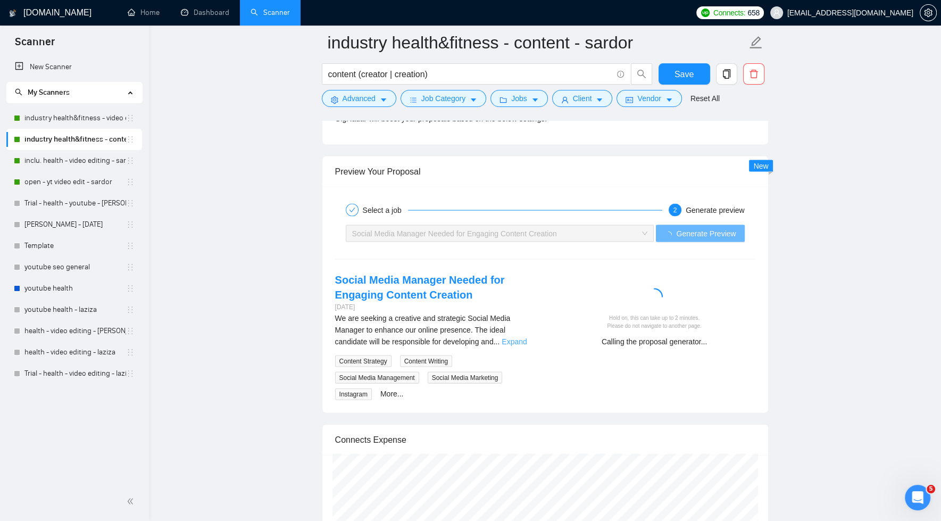
click at [523, 340] on link "Expand" at bounding box center [514, 341] width 25 height 9
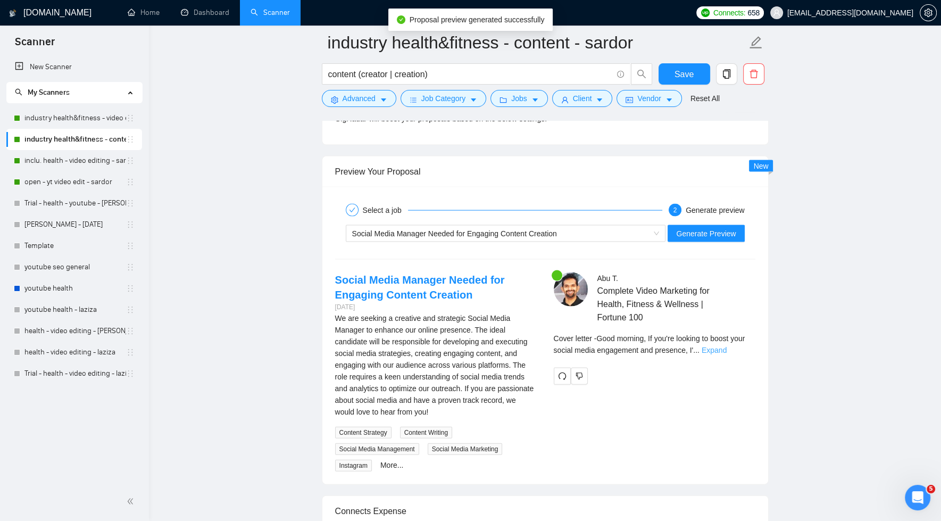
click at [727, 350] on link "Expand" at bounding box center [714, 350] width 25 height 9
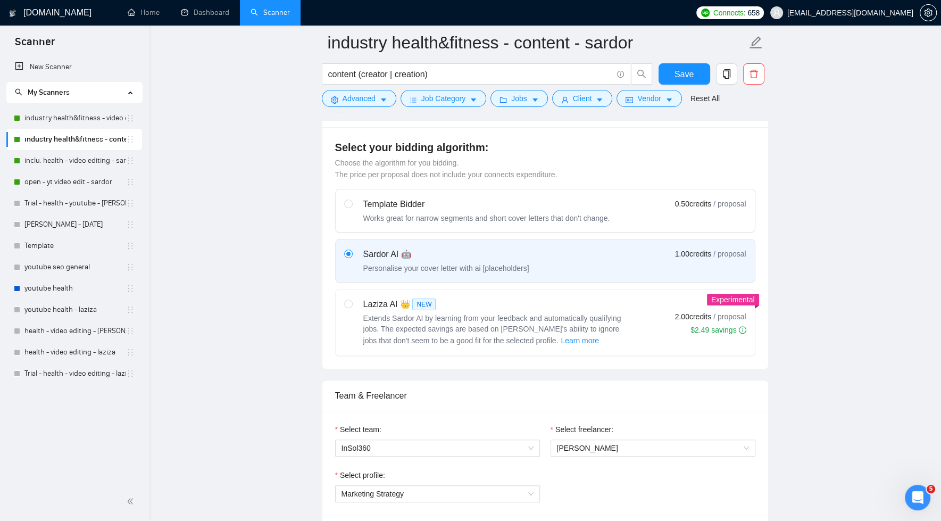
scroll to position [274, 0]
click at [692, 74] on span "Save" at bounding box center [684, 74] width 19 height 13
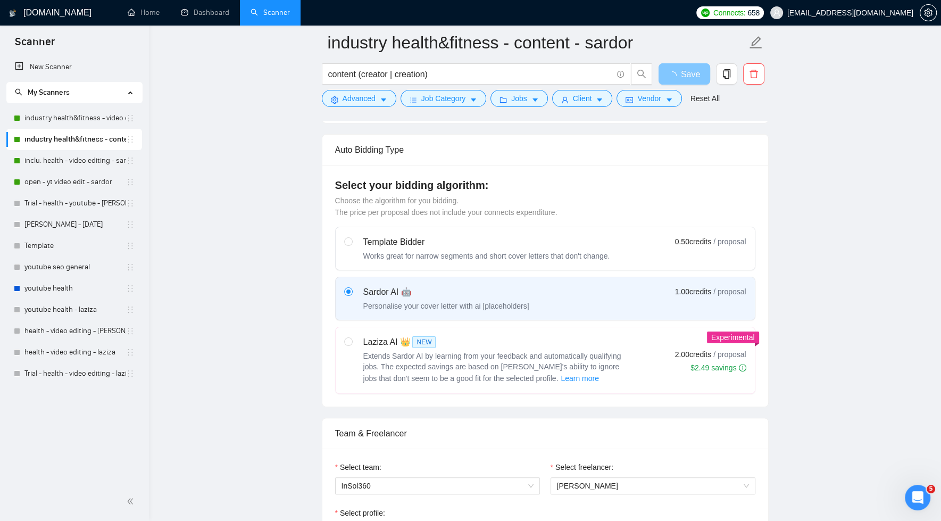
scroll to position [0, 0]
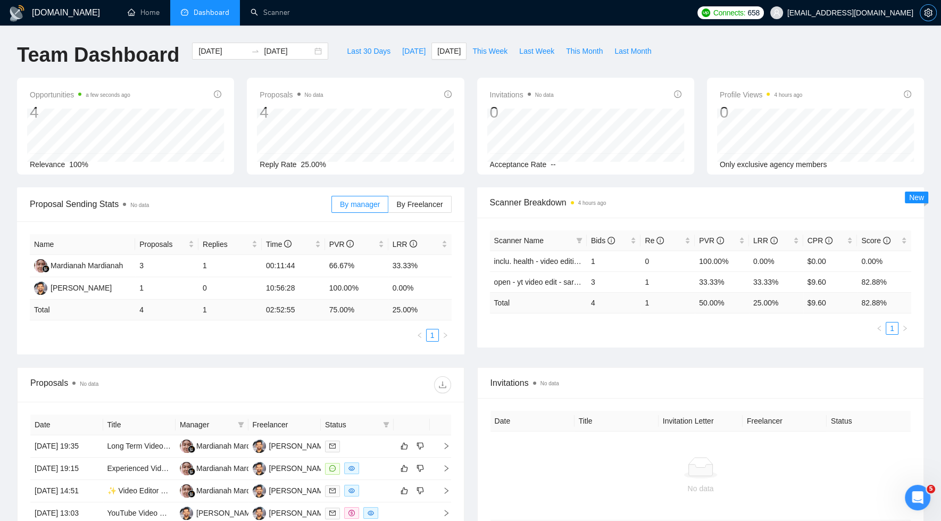
click at [932, 12] on icon "setting" at bounding box center [928, 13] width 8 height 9
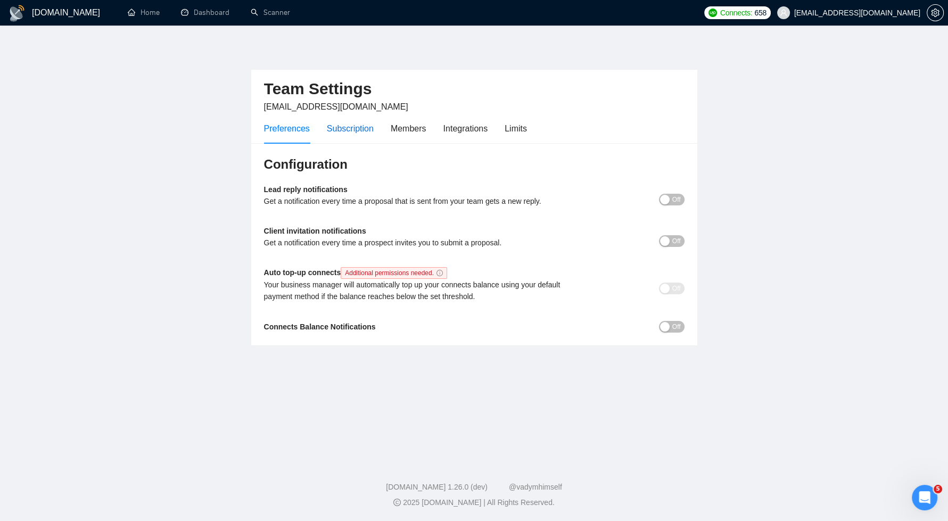
click at [333, 129] on div "Subscription" at bounding box center [350, 128] width 47 height 13
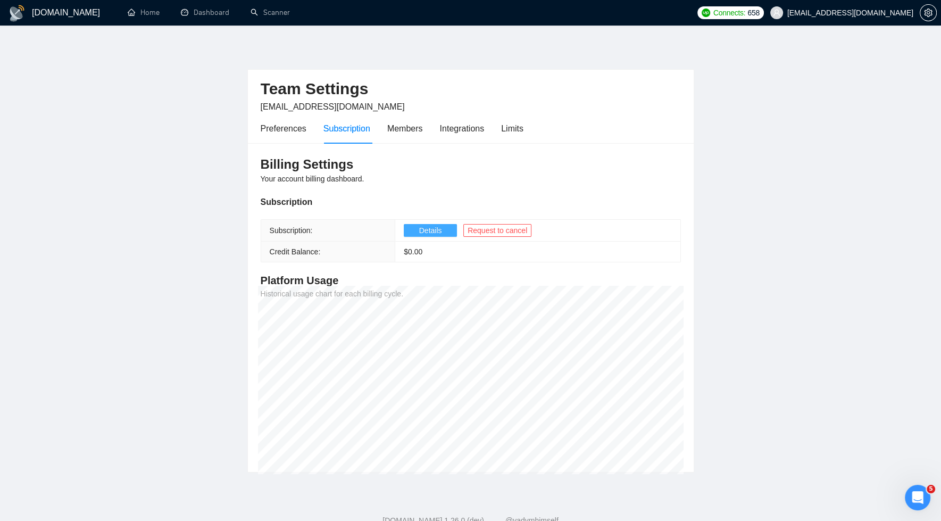
click at [418, 231] on button "Details" at bounding box center [430, 230] width 53 height 13
click at [403, 128] on div "Members" at bounding box center [405, 128] width 36 height 13
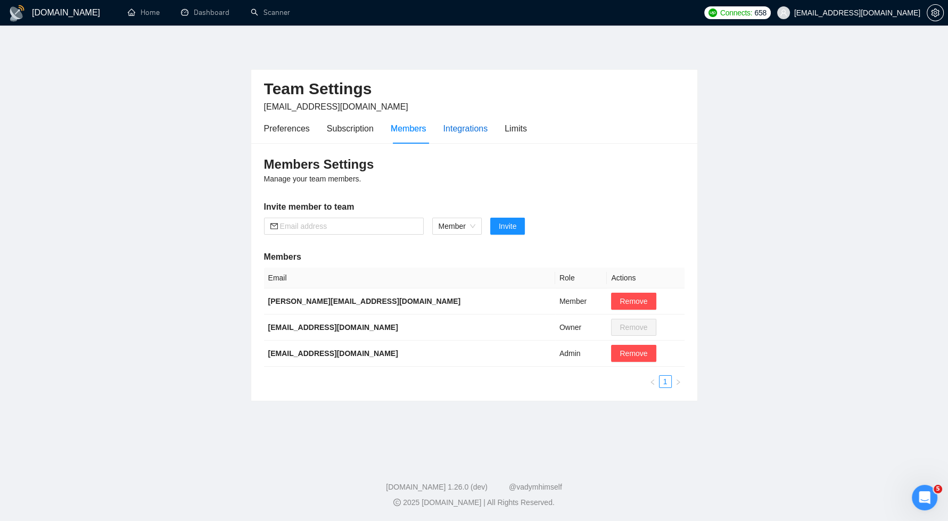
click at [457, 132] on div "Integrations" at bounding box center [465, 128] width 45 height 13
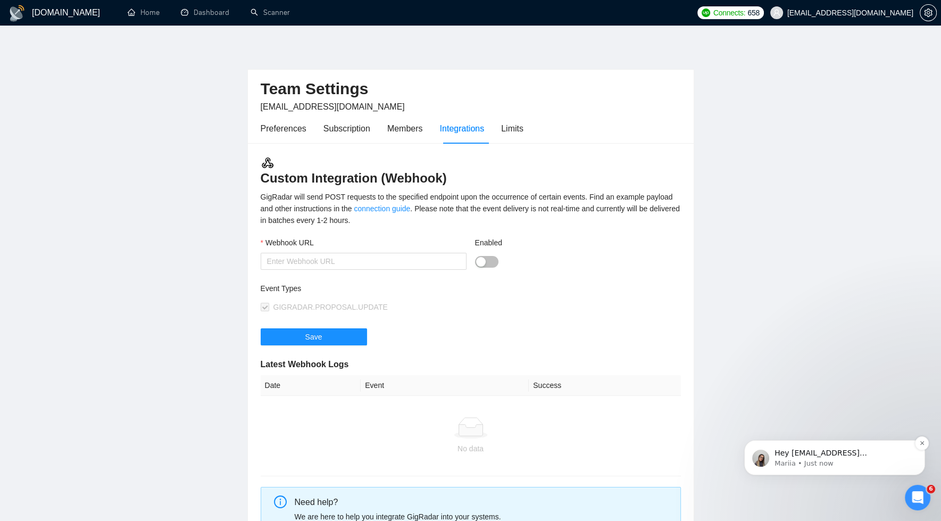
click at [834, 468] on p "Mariia • Just now" at bounding box center [843, 464] width 137 height 10
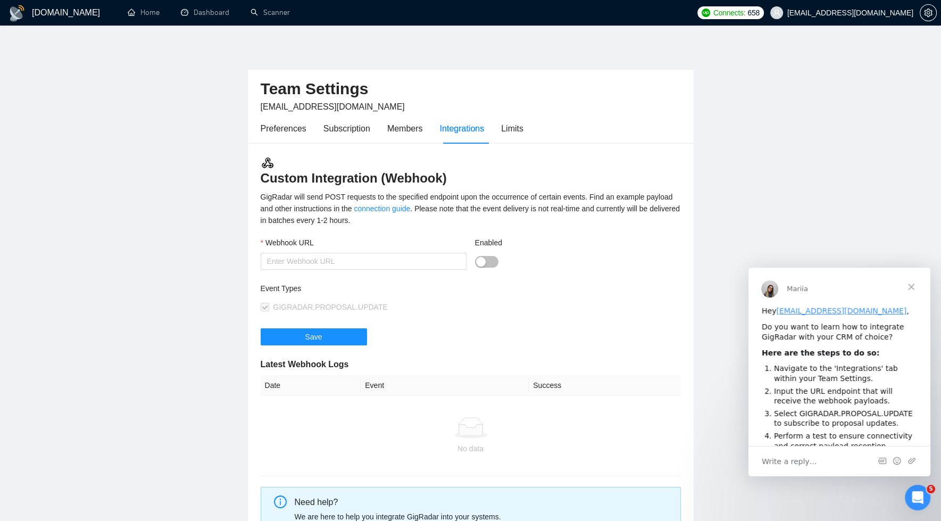
click at [910, 286] on span "Close" at bounding box center [911, 287] width 38 height 38
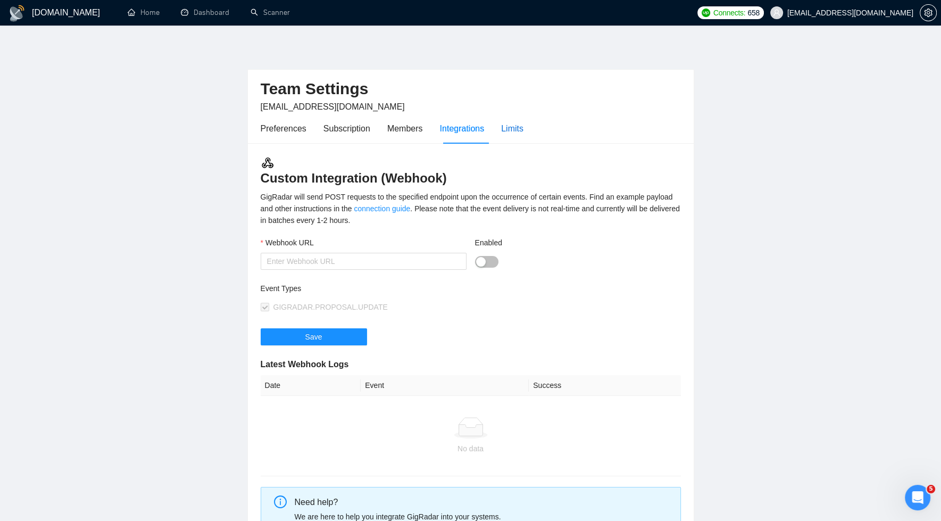
click at [510, 127] on div "Limits" at bounding box center [512, 128] width 22 height 13
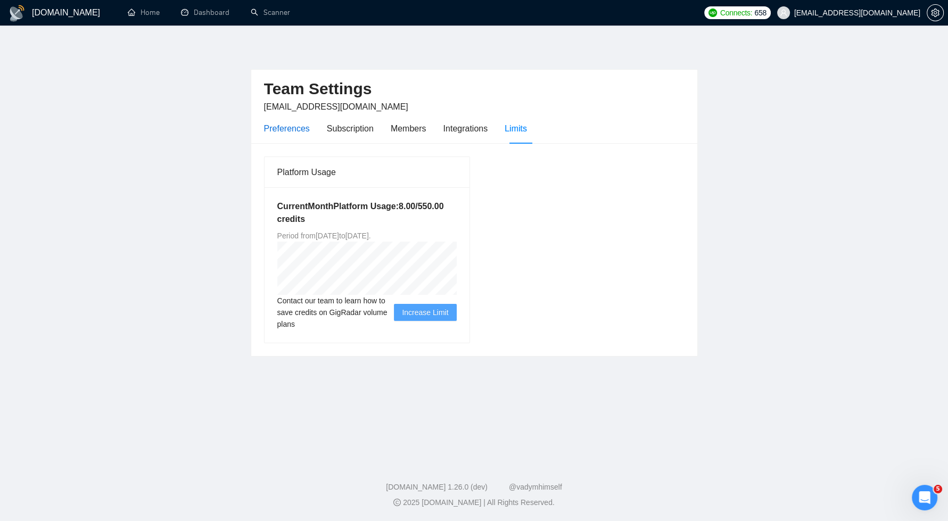
click at [279, 128] on div "Preferences" at bounding box center [287, 128] width 46 height 13
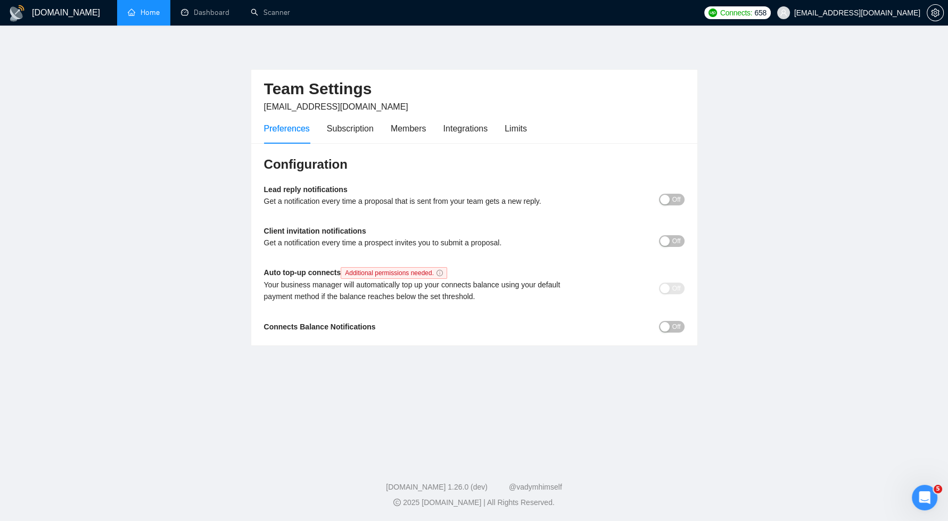
click at [149, 13] on link "Home" at bounding box center [144, 12] width 32 height 9
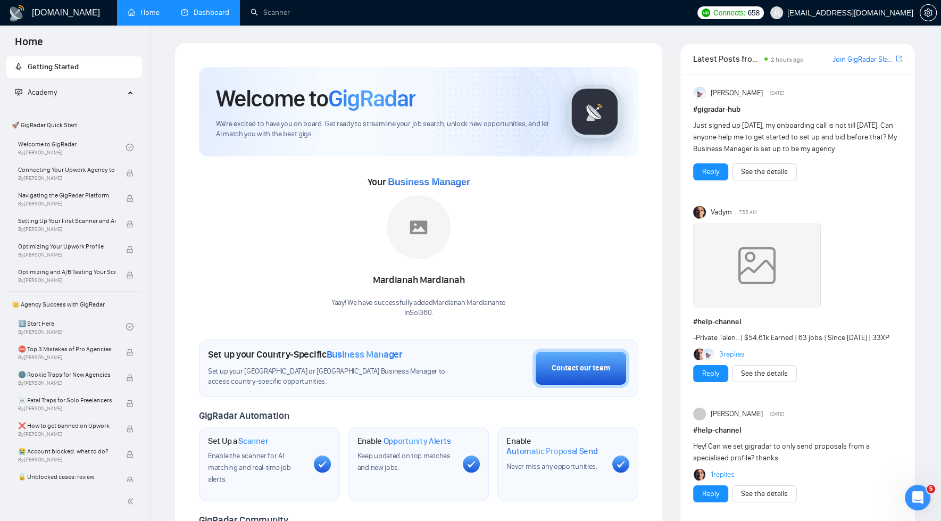
click at [208, 14] on link "Dashboard" at bounding box center [205, 12] width 48 height 9
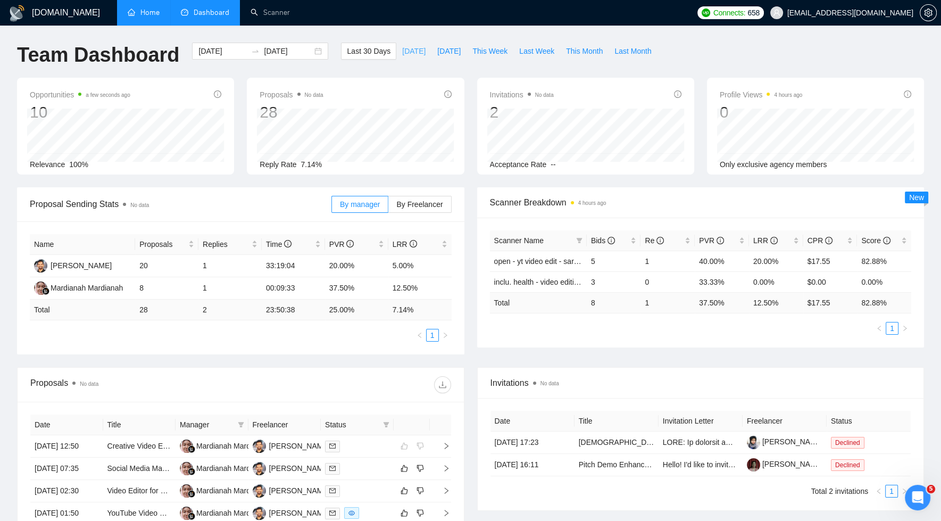
drag, startPoint x: 412, startPoint y: 51, endPoint x: 466, endPoint y: 119, distance: 87.1
click at [412, 51] on span "Today" at bounding box center [413, 51] width 23 height 12
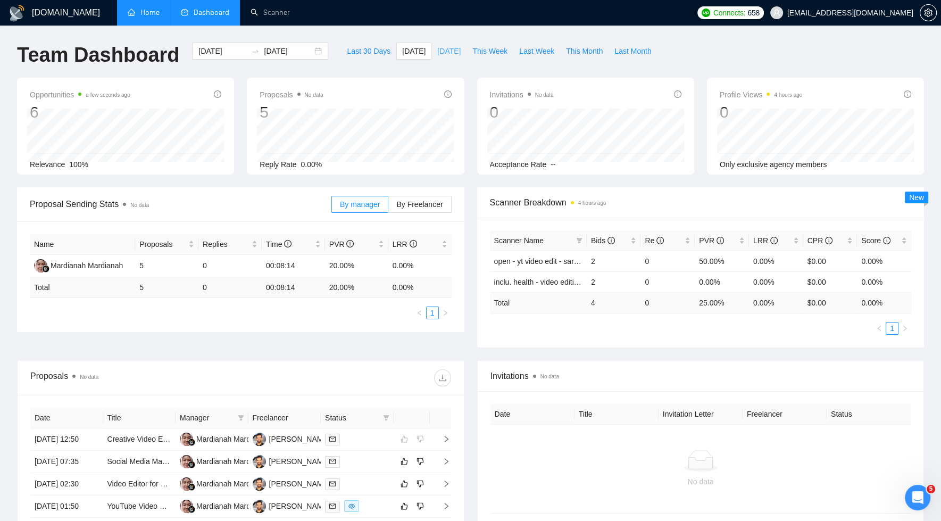
click at [447, 52] on span "Yesterday" at bounding box center [448, 51] width 23 height 12
type input "2025-08-24"
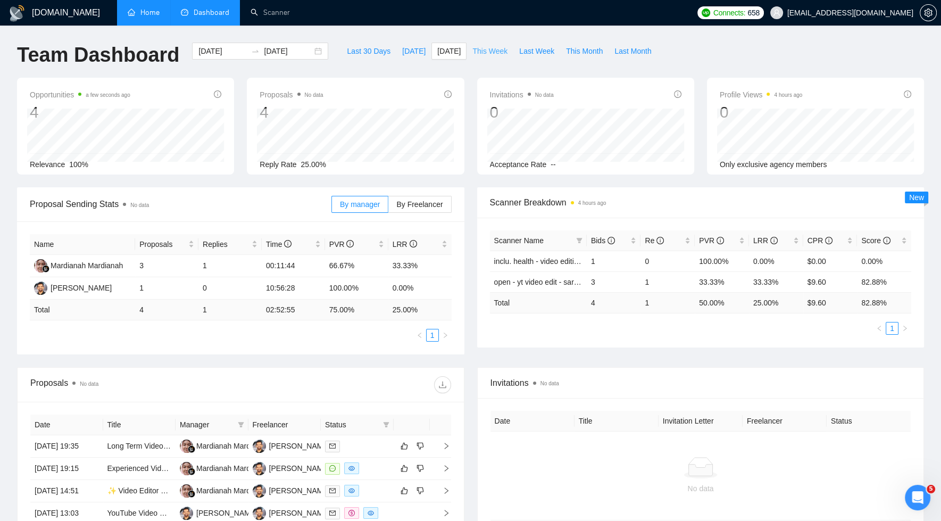
click at [486, 55] on span "This Week" at bounding box center [489, 51] width 35 height 12
type input "2025-08-25"
type input "2025-08-31"
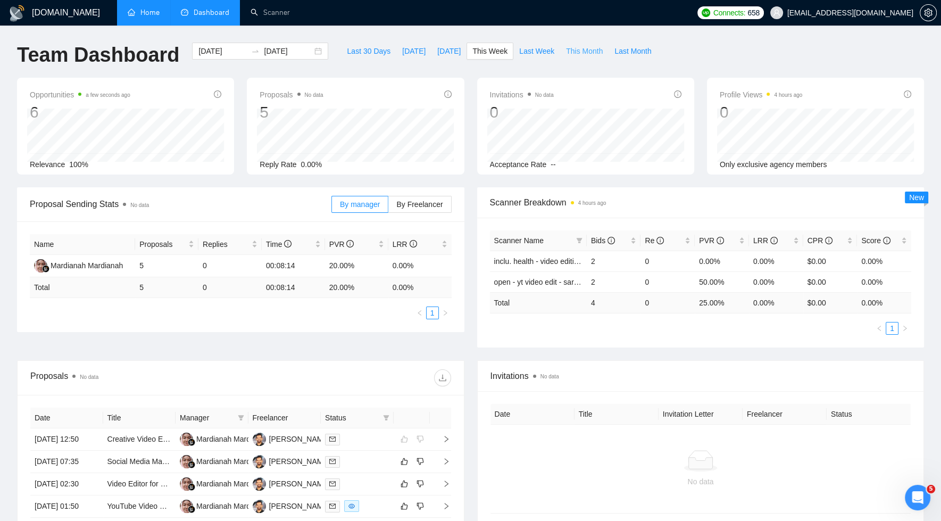
click at [582, 52] on span "This Month" at bounding box center [584, 51] width 37 height 12
type input "2025-08-01"
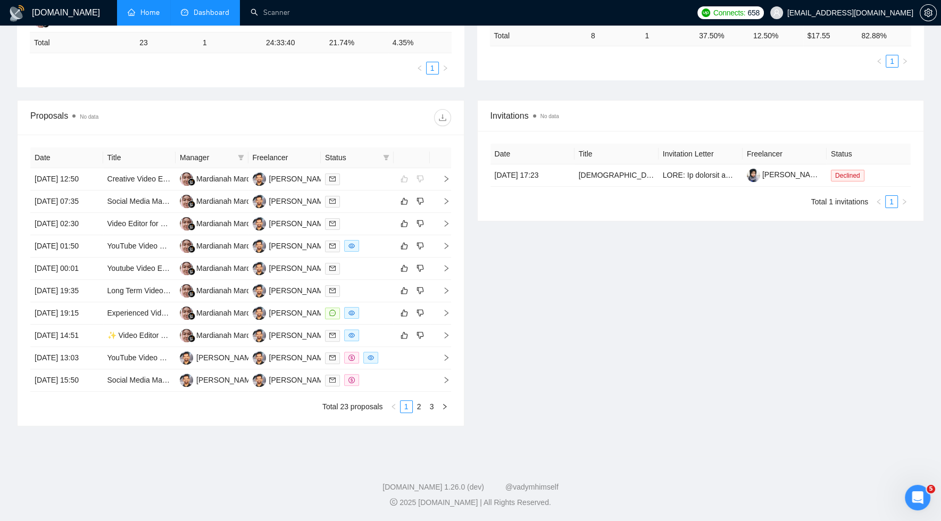
scroll to position [329, 0]
click at [432, 412] on link "3" at bounding box center [432, 407] width 12 height 12
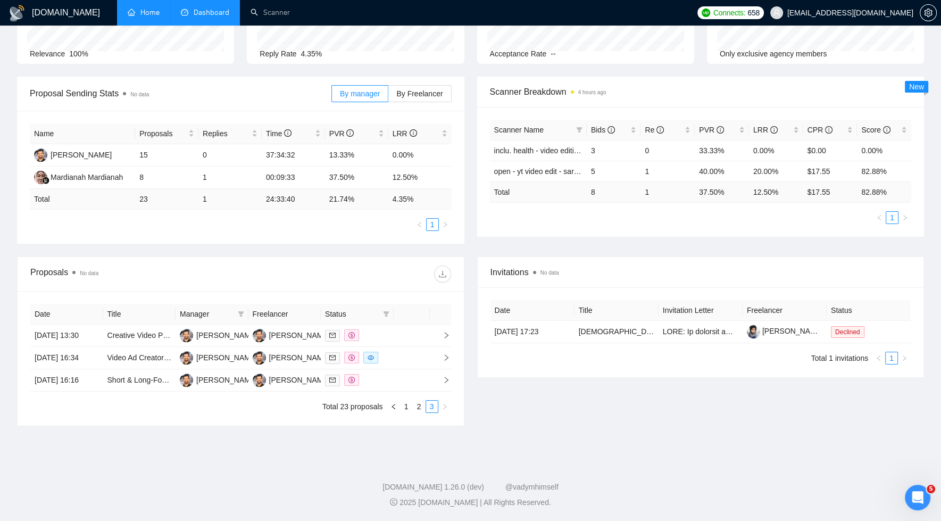
scroll to position [139, 0]
click at [404, 410] on link "1" at bounding box center [407, 407] width 12 height 12
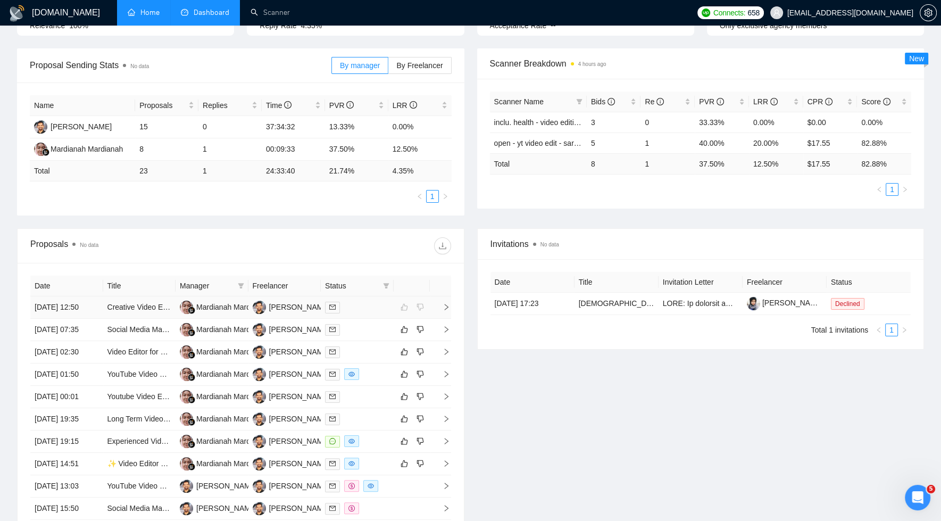
click at [305, 319] on td "[PERSON_NAME]" at bounding box center [284, 307] width 73 height 22
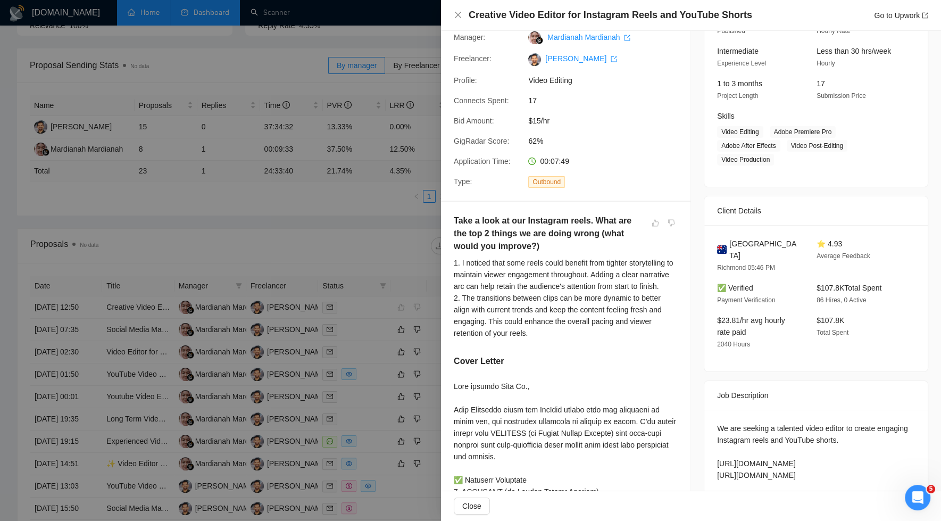
scroll to position [0, 0]
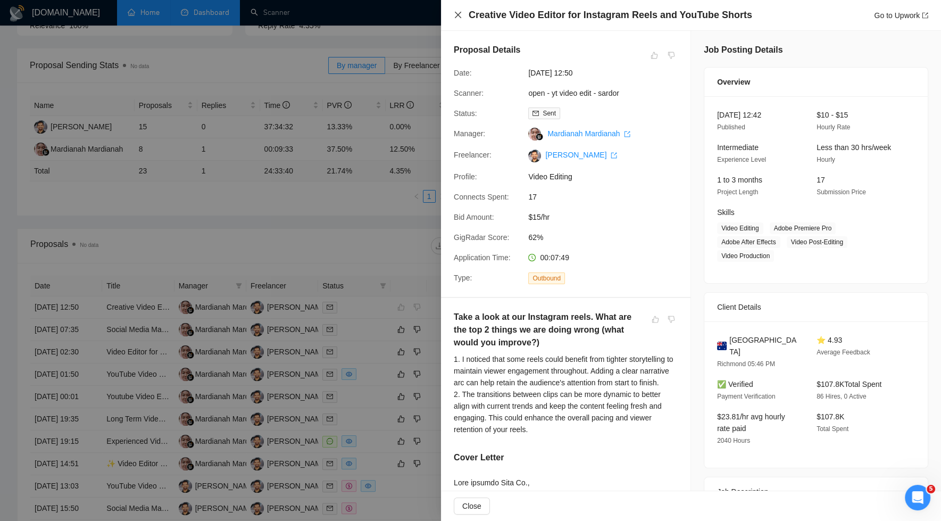
click at [457, 16] on icon "close" at bounding box center [458, 15] width 9 height 9
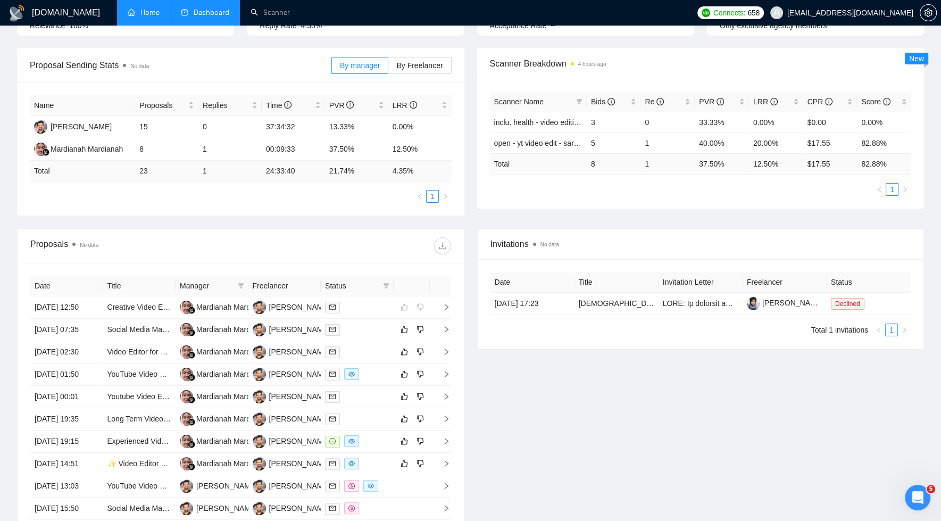
click at [467, 268] on div "Proposals No data Date Title Manager Freelancer Status 25 Aug, 2025 12:50 Creat…" at bounding box center [241, 391] width 460 height 326
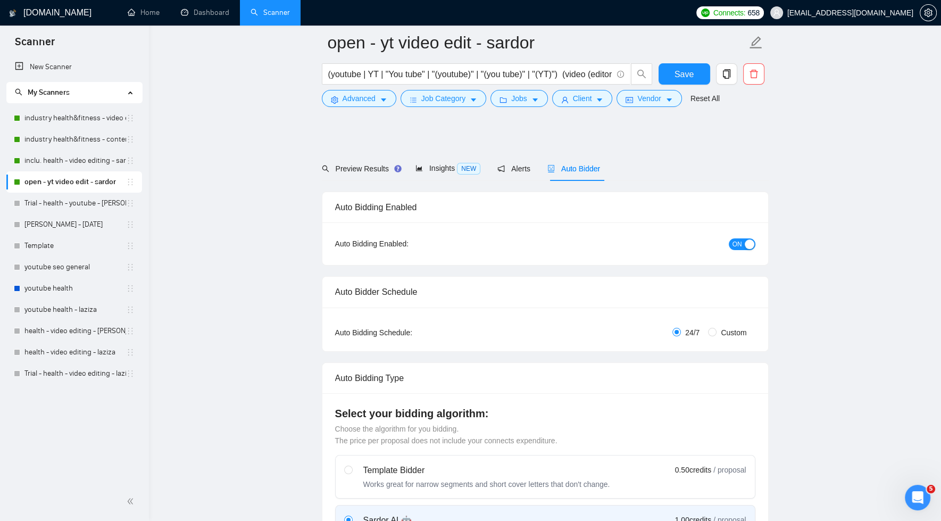
scroll to position [3406, 0]
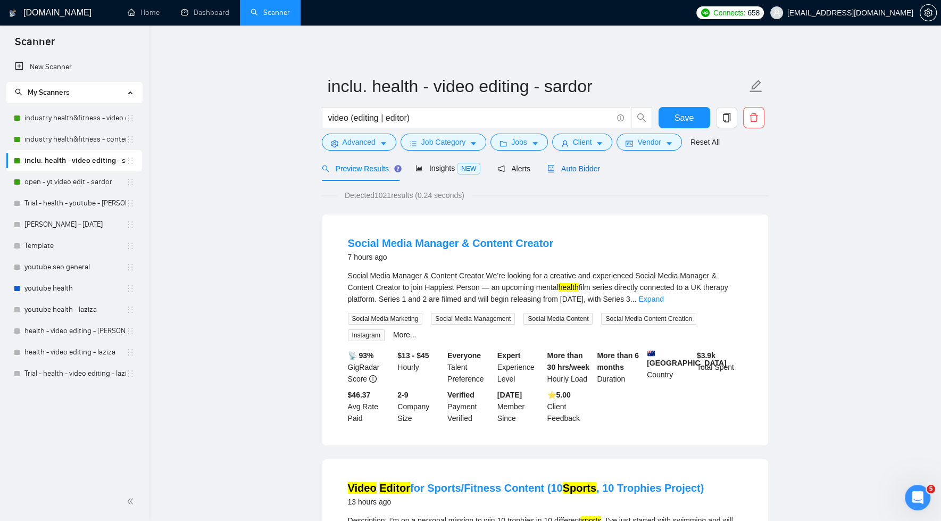
click at [571, 168] on span "Auto Bidder" at bounding box center [574, 168] width 53 height 9
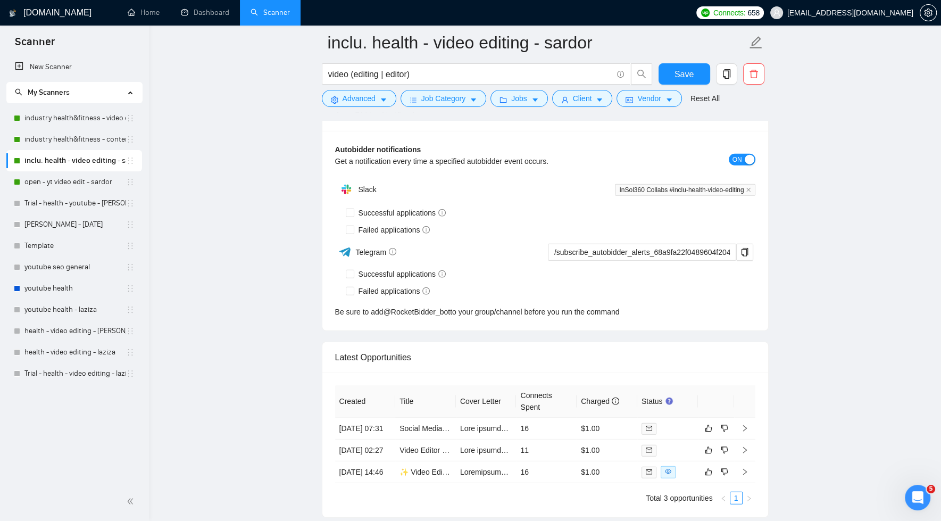
scroll to position [3161, 0]
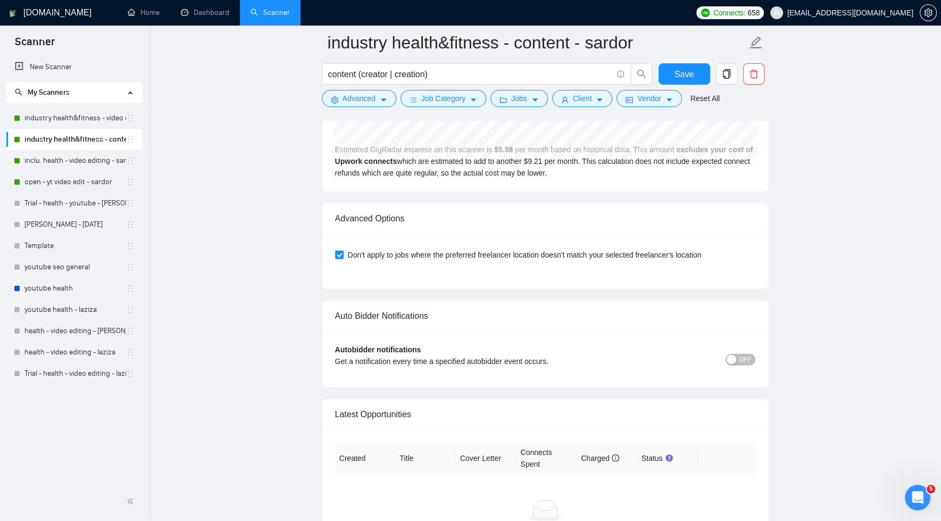
scroll to position [3058, 0]
